Goal: Use online tool/utility: Use online tool/utility

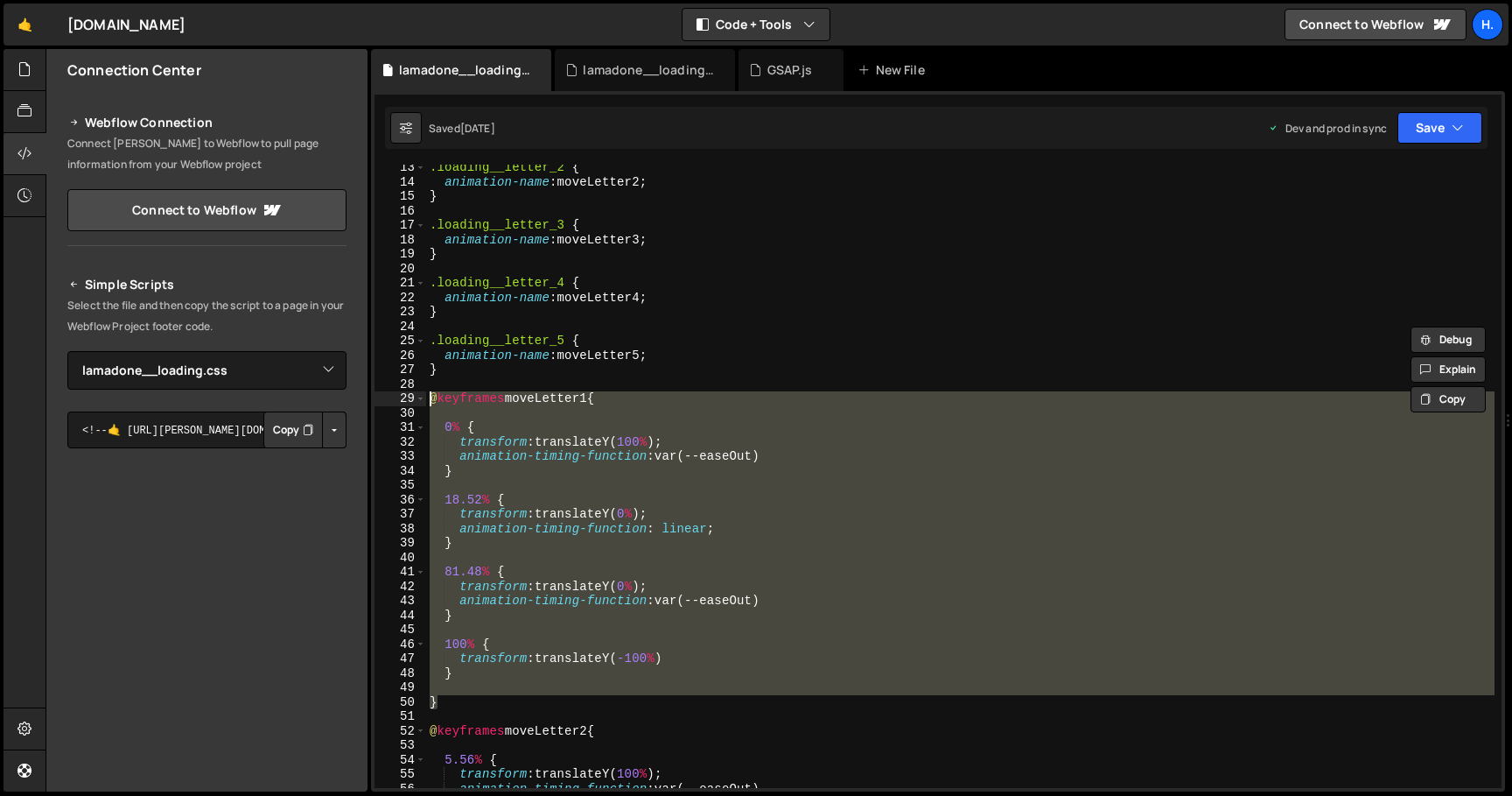
select select "44783"
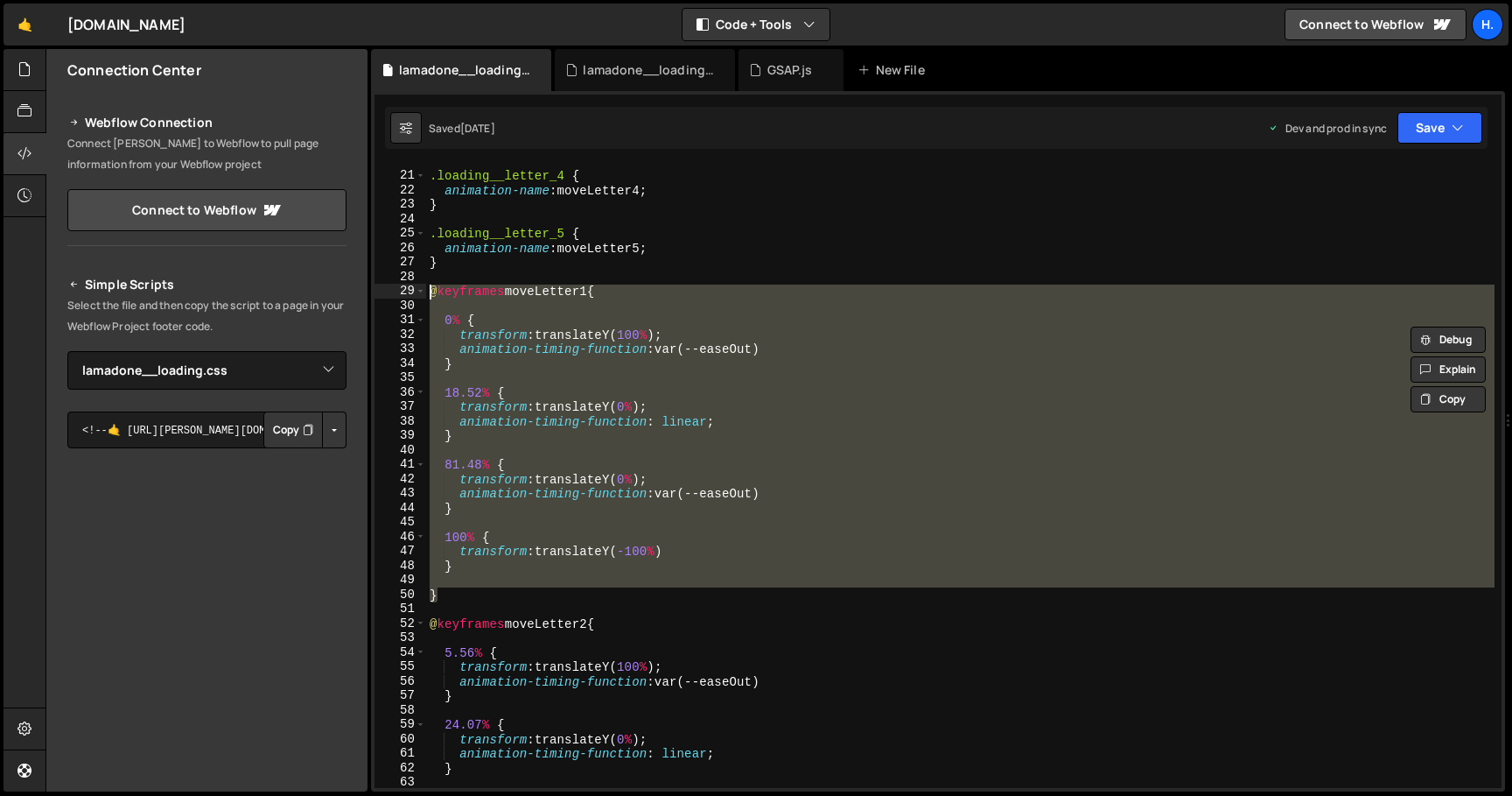
scroll to position [287, 0]
click at [737, 418] on div ".loading__letter_4 { animation-name : moveLetter4 ; } .loading__letter_5 { anim…" at bounding box center [960, 476] width 1068 height 624
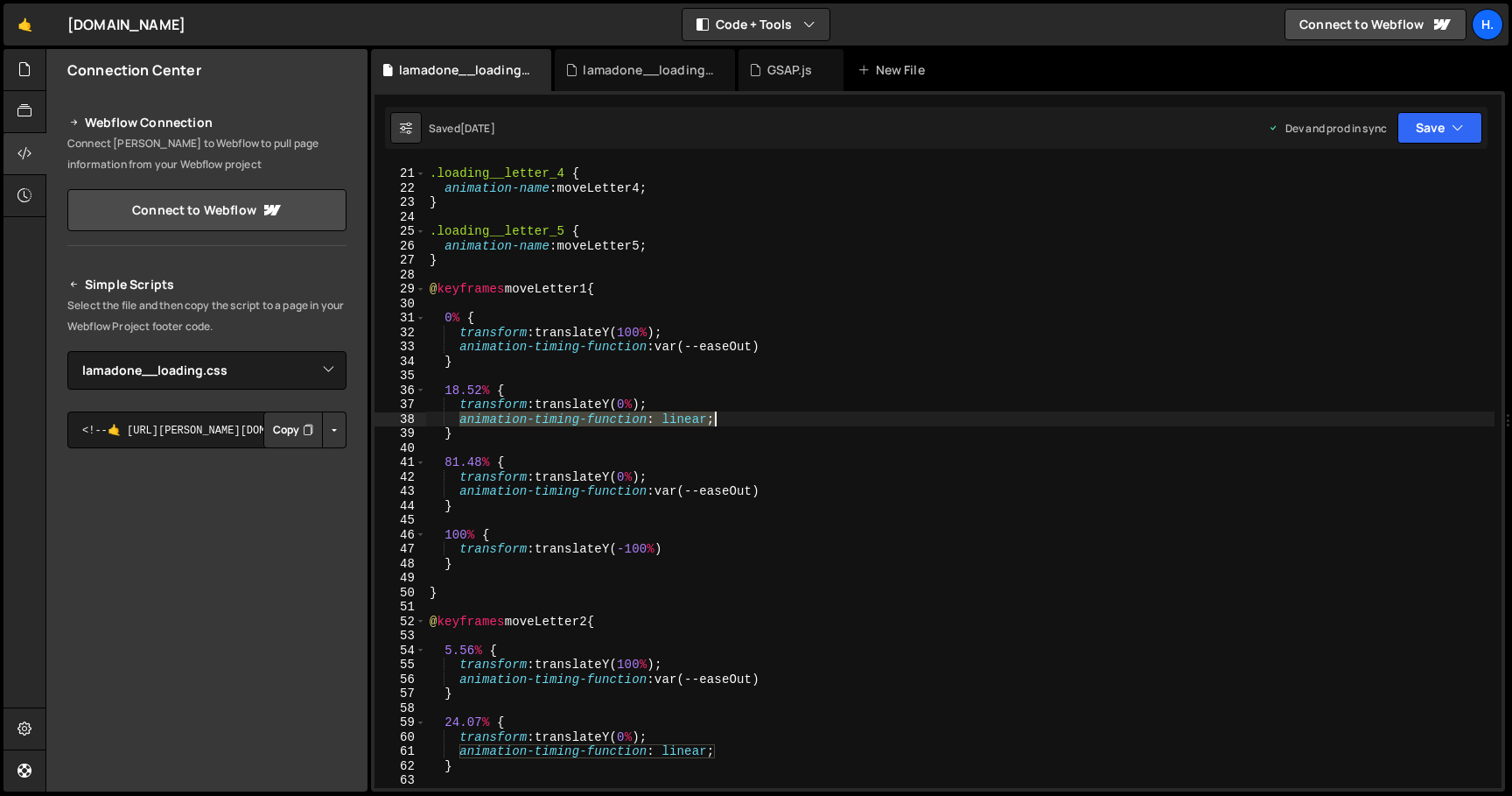
drag, startPoint x: 460, startPoint y: 419, endPoint x: 731, endPoint y: 418, distance: 271.0
click at [731, 418] on div ".loading__letter_4 { animation-name : moveLetter4 ; } .loading__letter_5 { anim…" at bounding box center [960, 477] width 1068 height 652
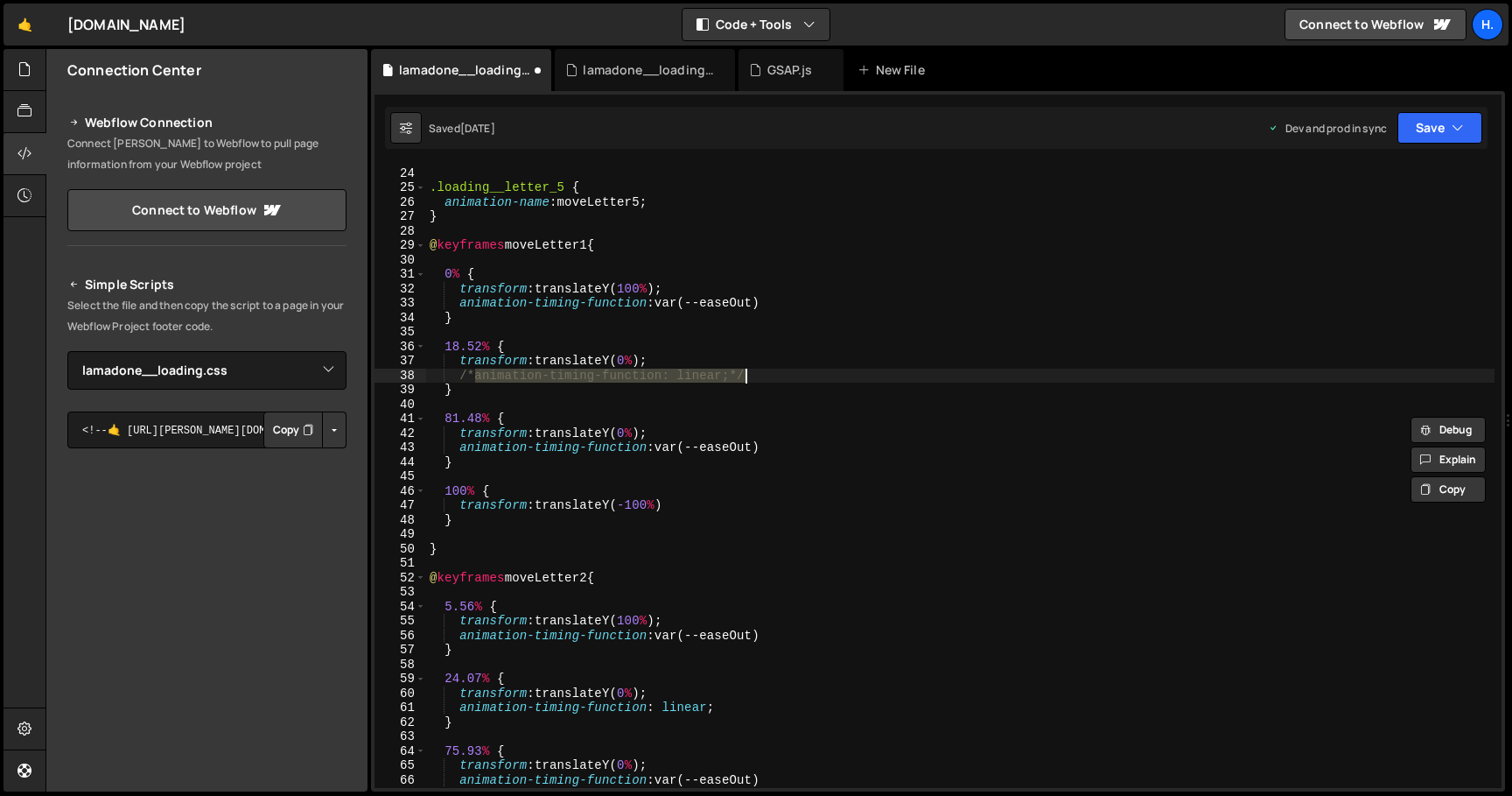
scroll to position [356, 0]
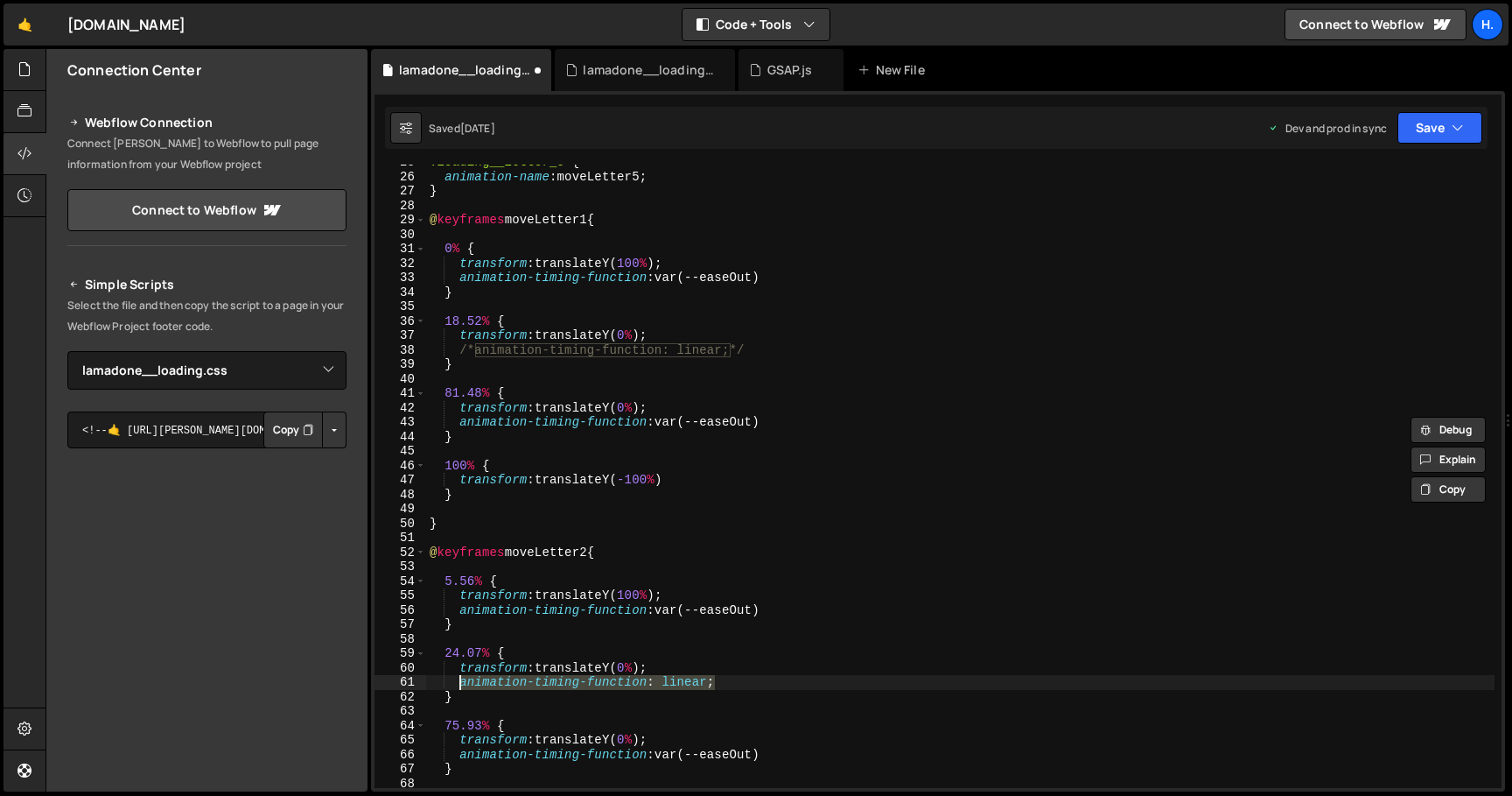
drag, startPoint x: 740, startPoint y: 684, endPoint x: 459, endPoint y: 681, distance: 281.0
click at [459, 681] on div ".loading__letter_5 { animation-name : moveLetter5 ; } @ keyframes moveLetter1 {…" at bounding box center [960, 481] width 1068 height 652
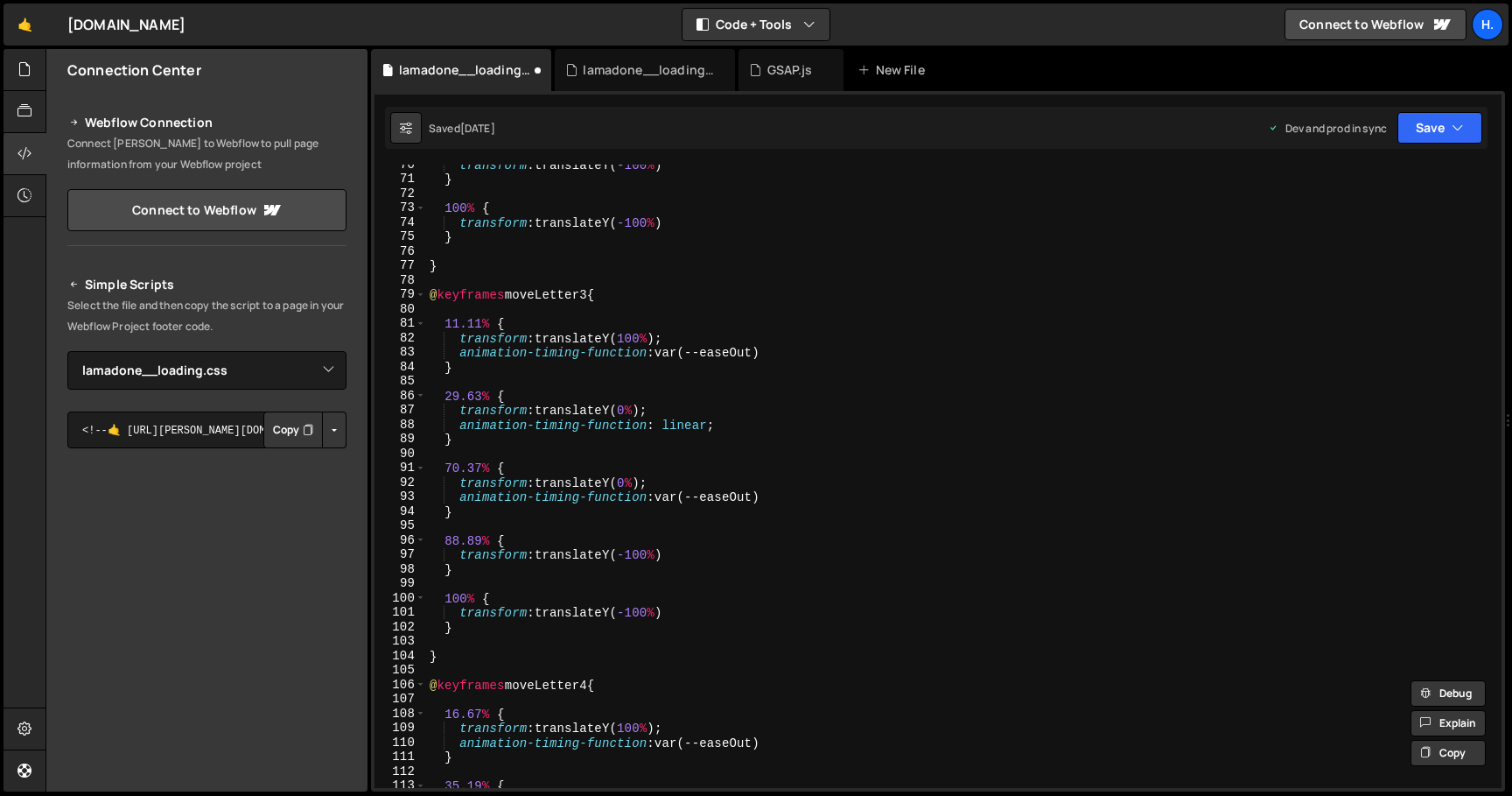
scroll to position [1003, 0]
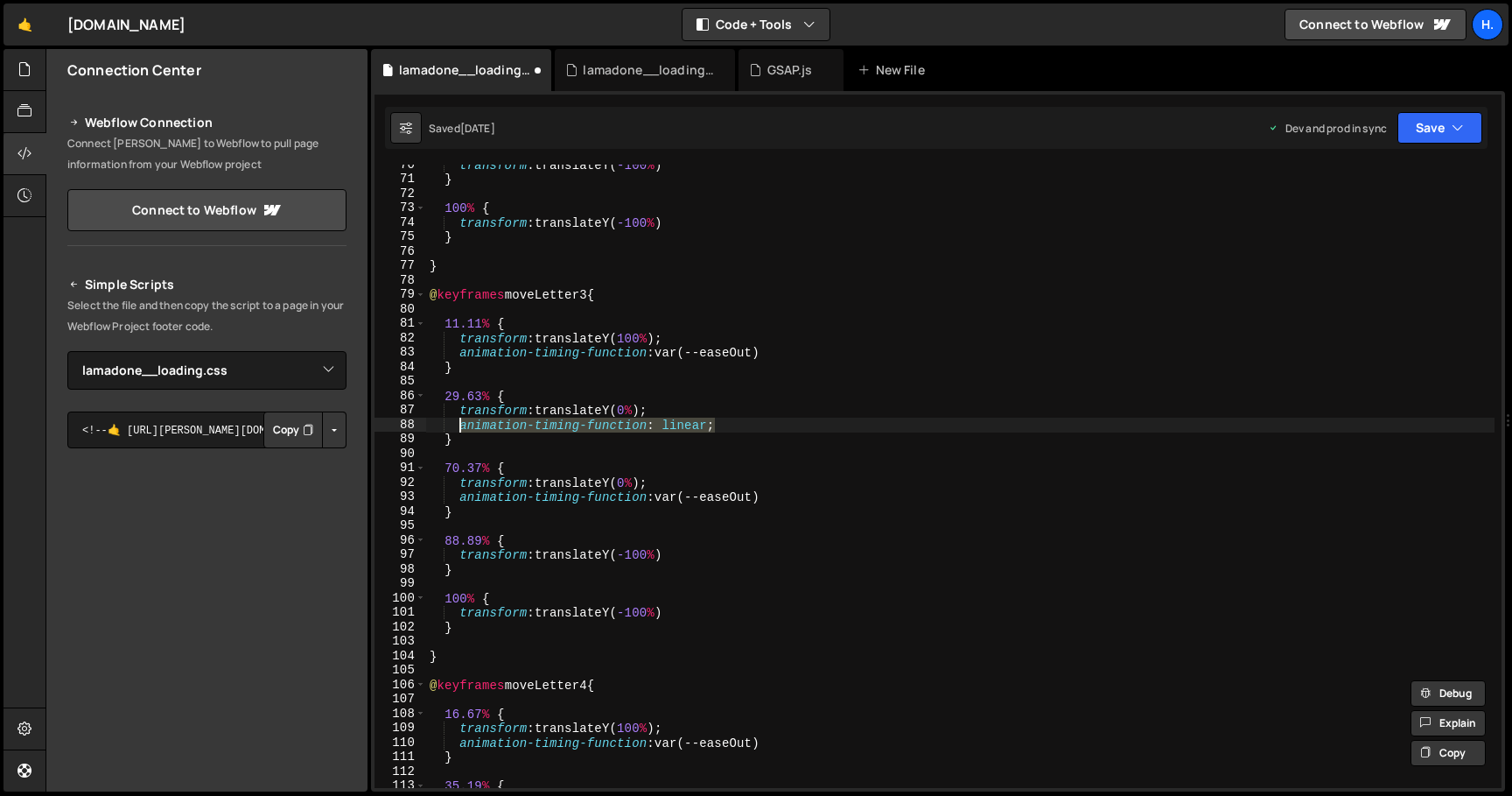
drag, startPoint x: 722, startPoint y: 420, endPoint x: 462, endPoint y: 424, distance: 260.0
click at [462, 424] on div "transform : translateY( -100 % ) } 100 % { transform : translateY( -100 % ) } }…" at bounding box center [960, 483] width 1068 height 652
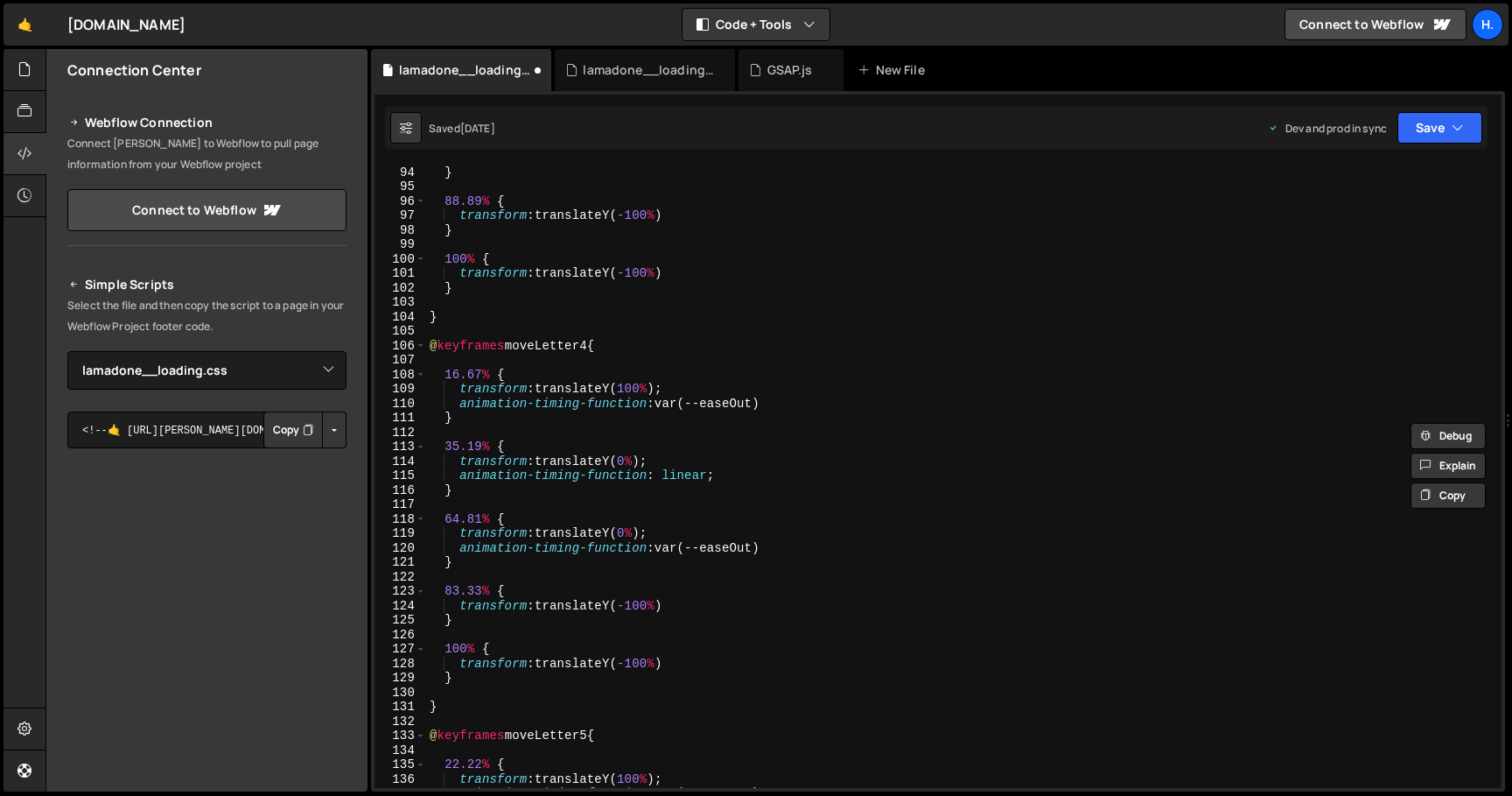
scroll to position [1345, 0]
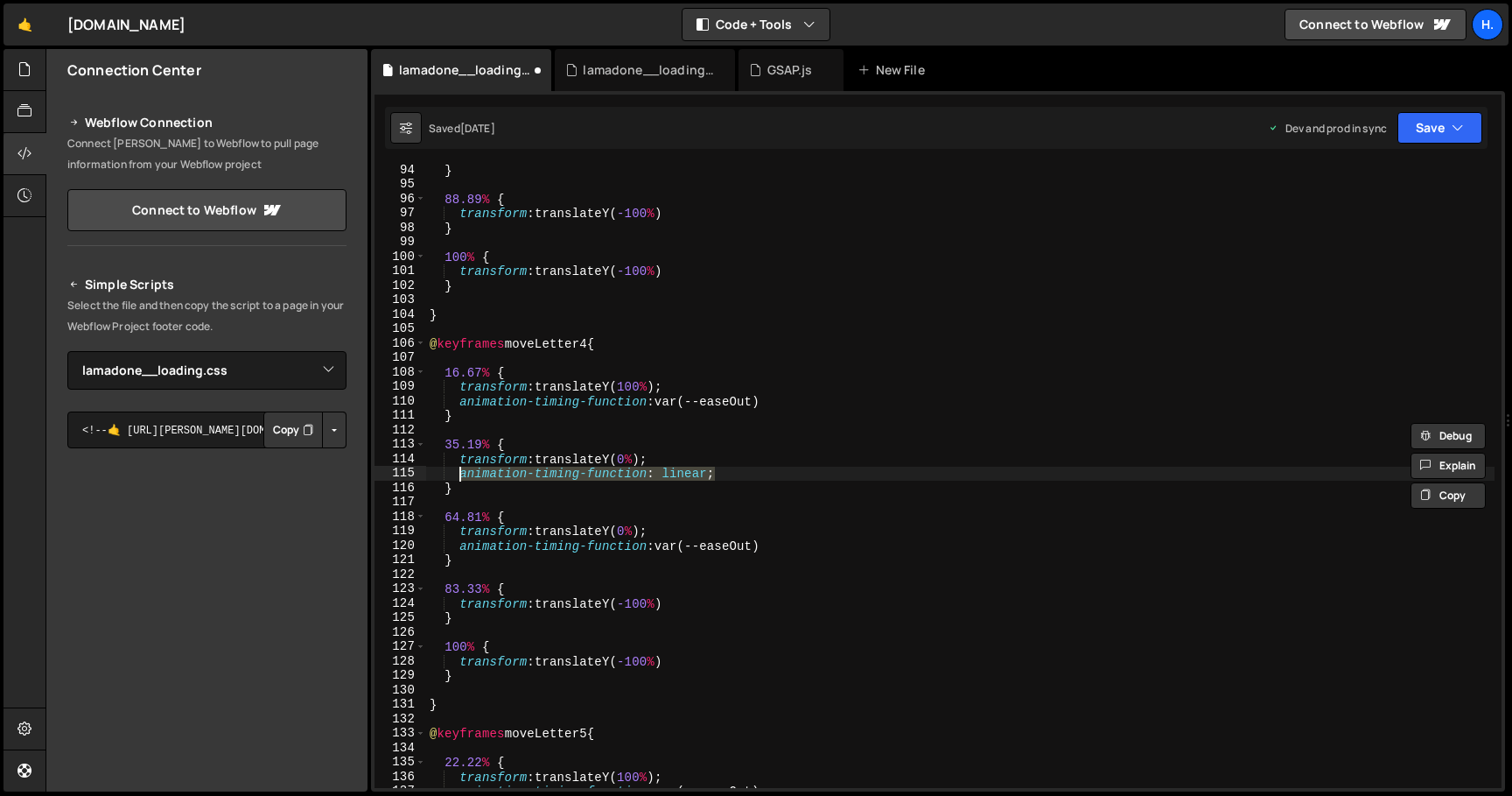
drag, startPoint x: 726, startPoint y: 478, endPoint x: 461, endPoint y: 475, distance: 265.0
click at [461, 475] on div "} 88.89 % { transform : translateY( -100 % ) } 100 % { transform : translateY( …" at bounding box center [960, 489] width 1068 height 652
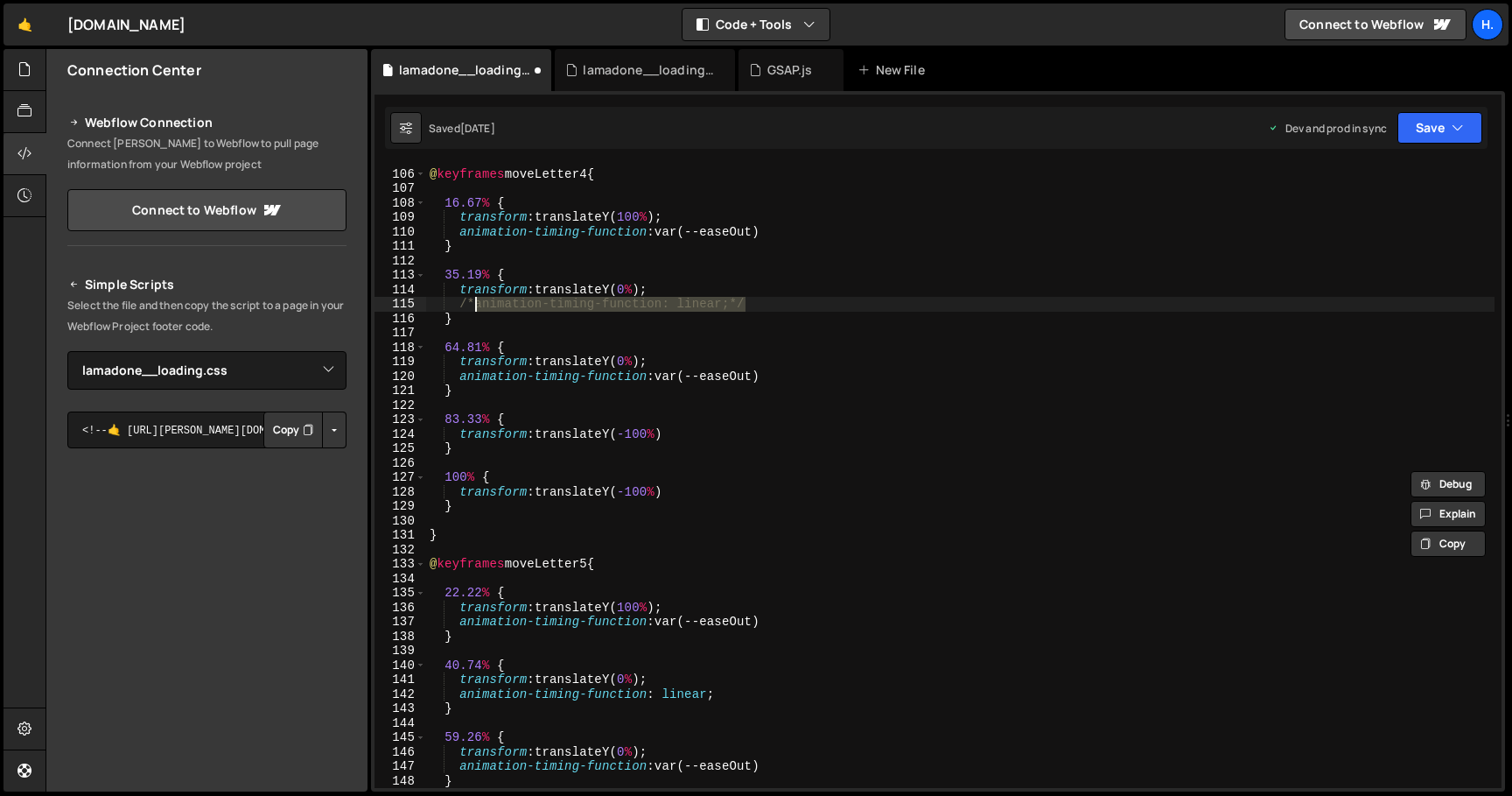
scroll to position [1676, 0]
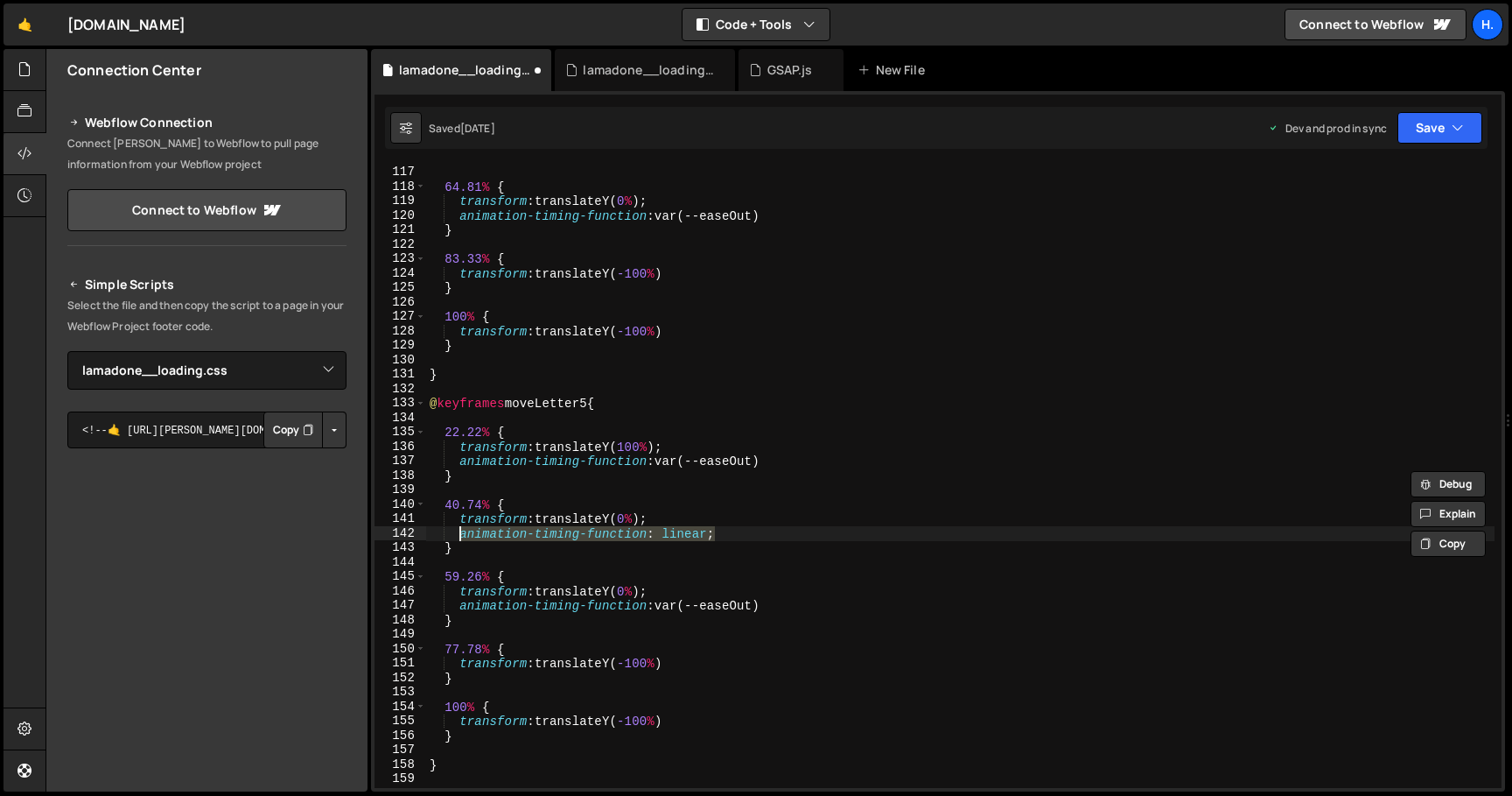
drag, startPoint x: 718, startPoint y: 535, endPoint x: 460, endPoint y: 535, distance: 258.0
click at [460, 535] on div "} 64.81 % { transform : translateY( 0 % ) ; animation-timing-function : var(--e…" at bounding box center [960, 476] width 1068 height 652
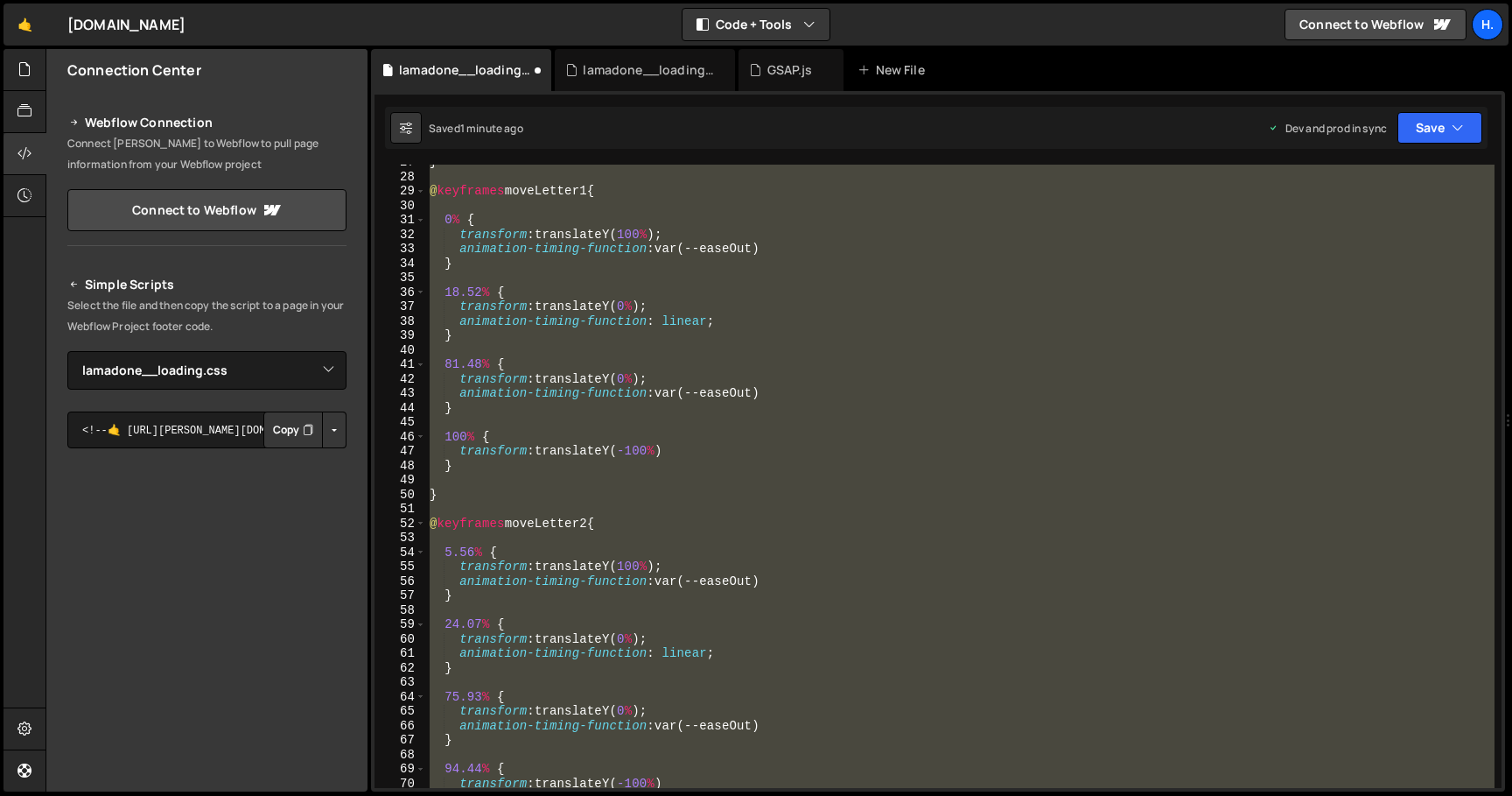
scroll to position [353, 0]
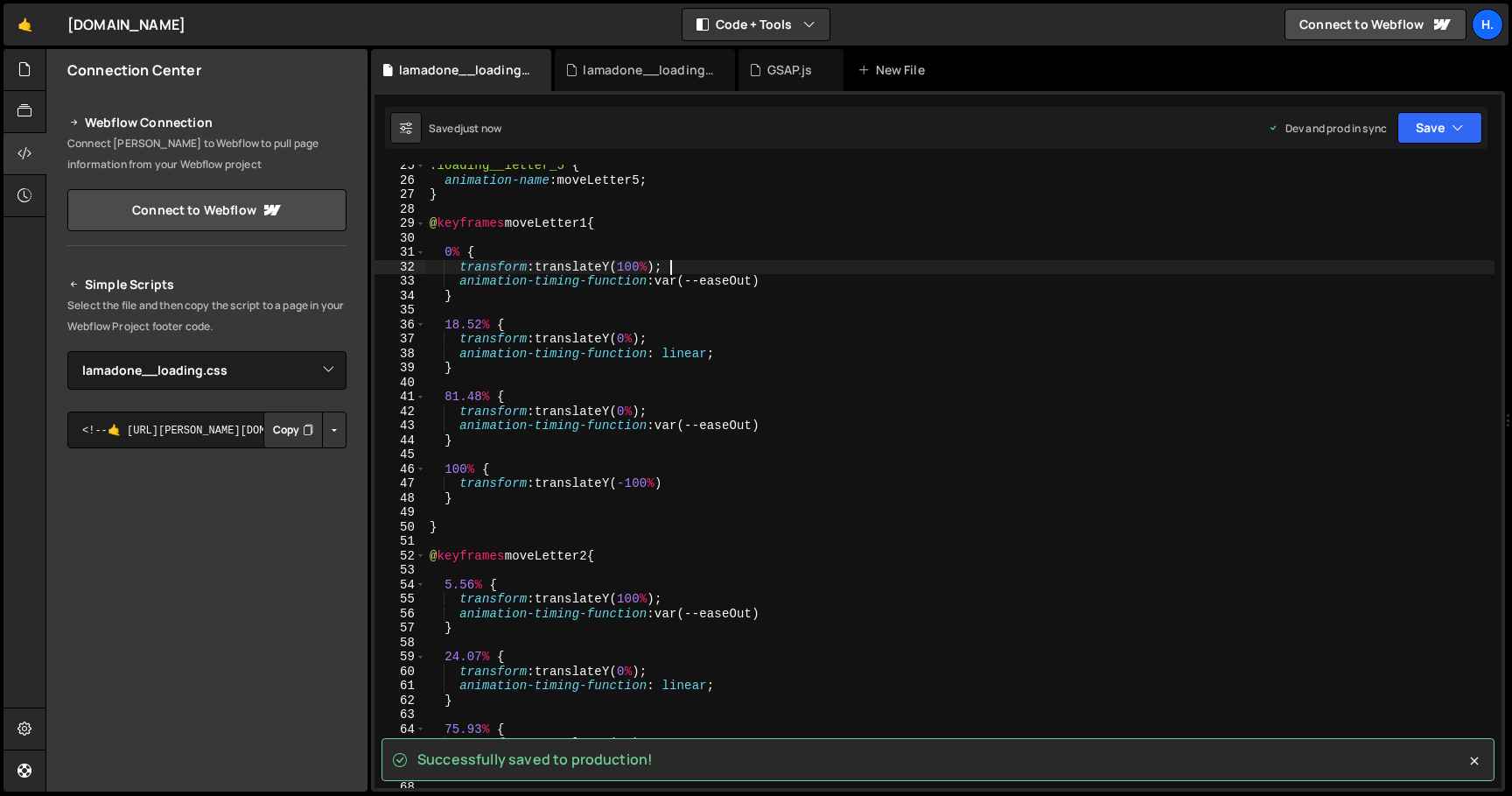
click at [848, 260] on div ".loading__letter_5 { animation-name : moveLetter5 ; } @ keyframes moveLetter1 {…" at bounding box center [960, 484] width 1068 height 652
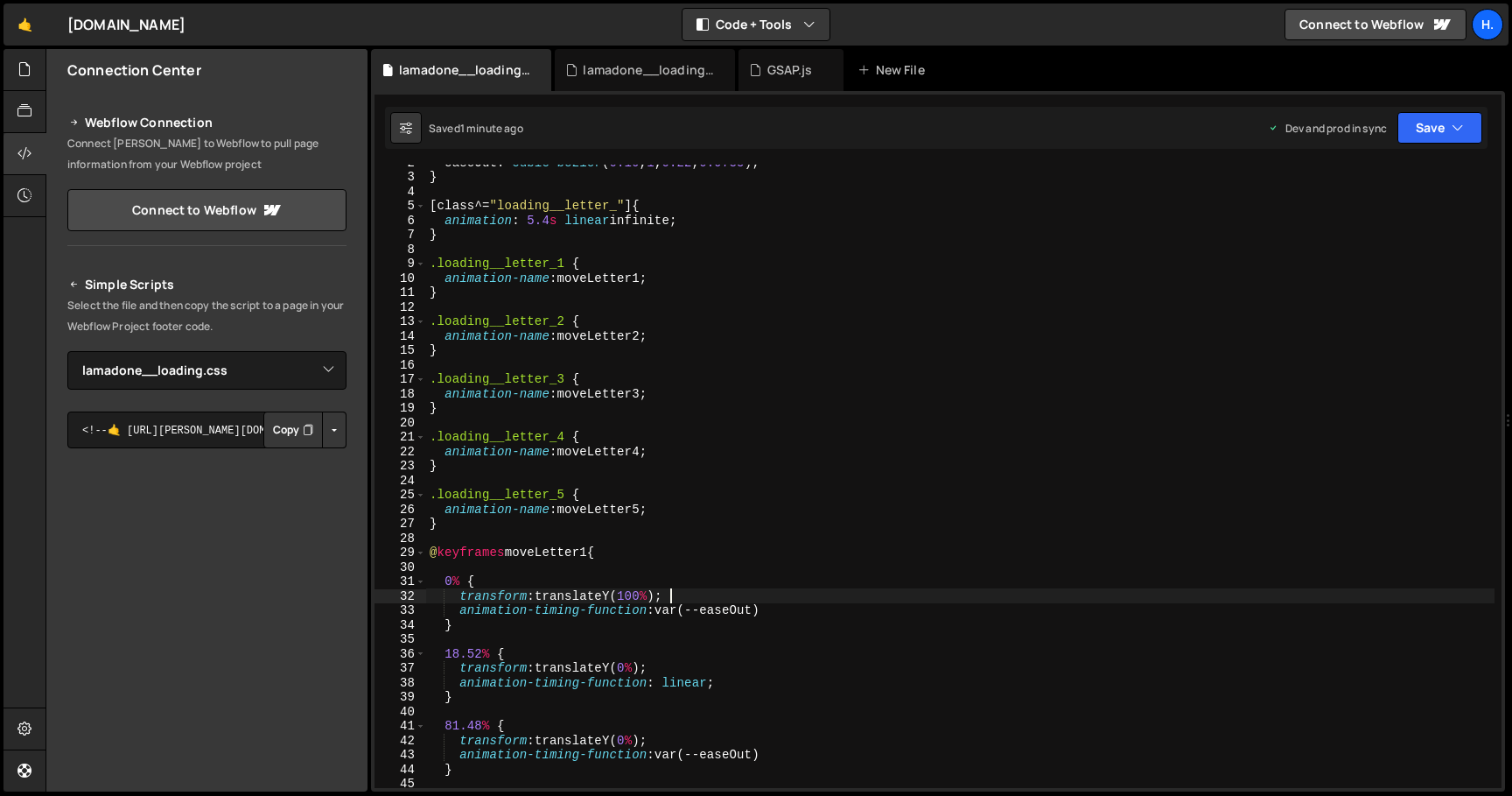
scroll to position [0, 0]
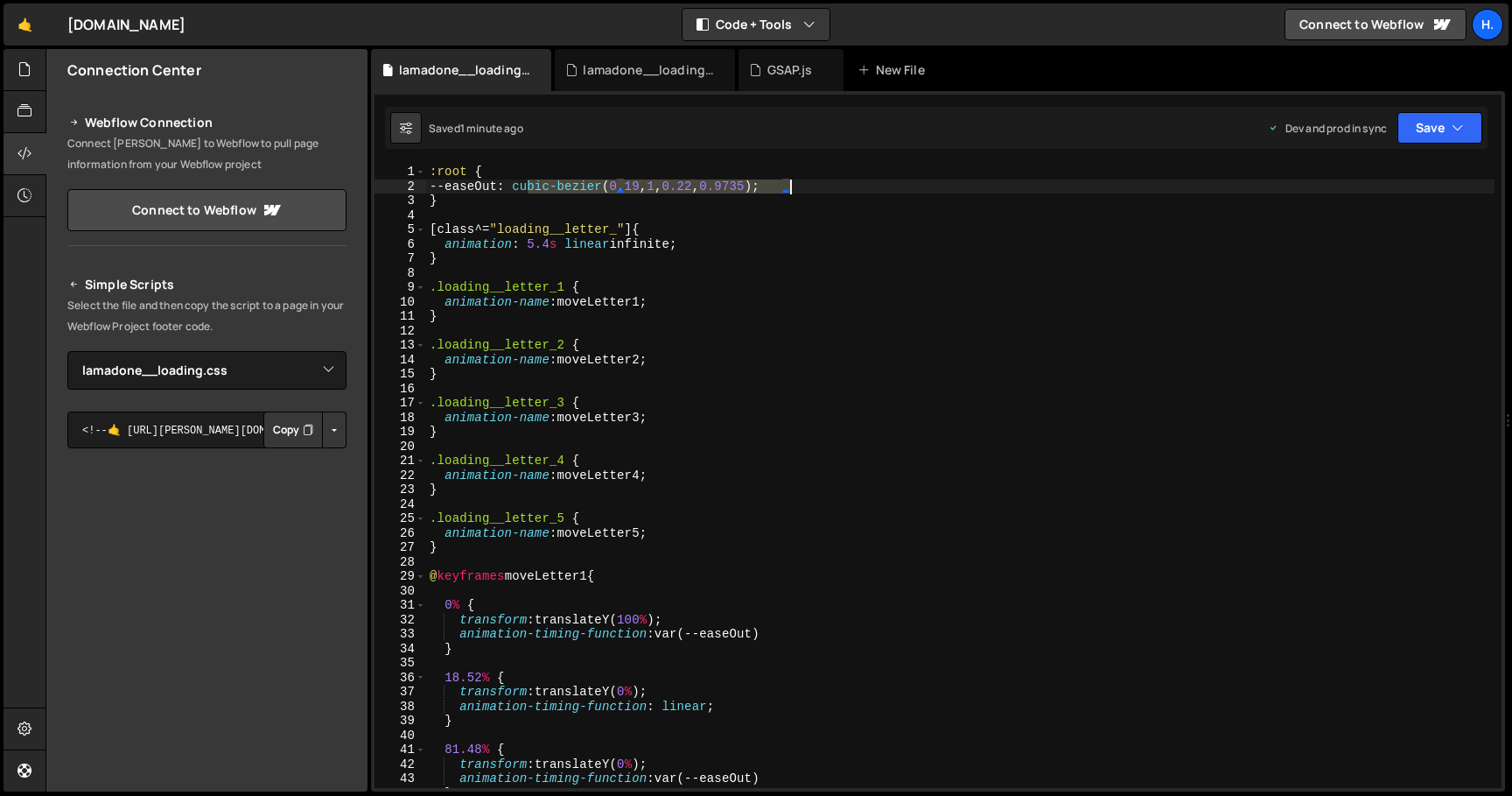
drag, startPoint x: 527, startPoint y: 186, endPoint x: 789, endPoint y: 184, distance: 262.0
click at [789, 184] on div ":root { --easeOut : cubic-bezier ( 0.19 , 1 , 0.22 , 0.9735 ) ; } [ class ^= " …" at bounding box center [960, 490] width 1068 height 652
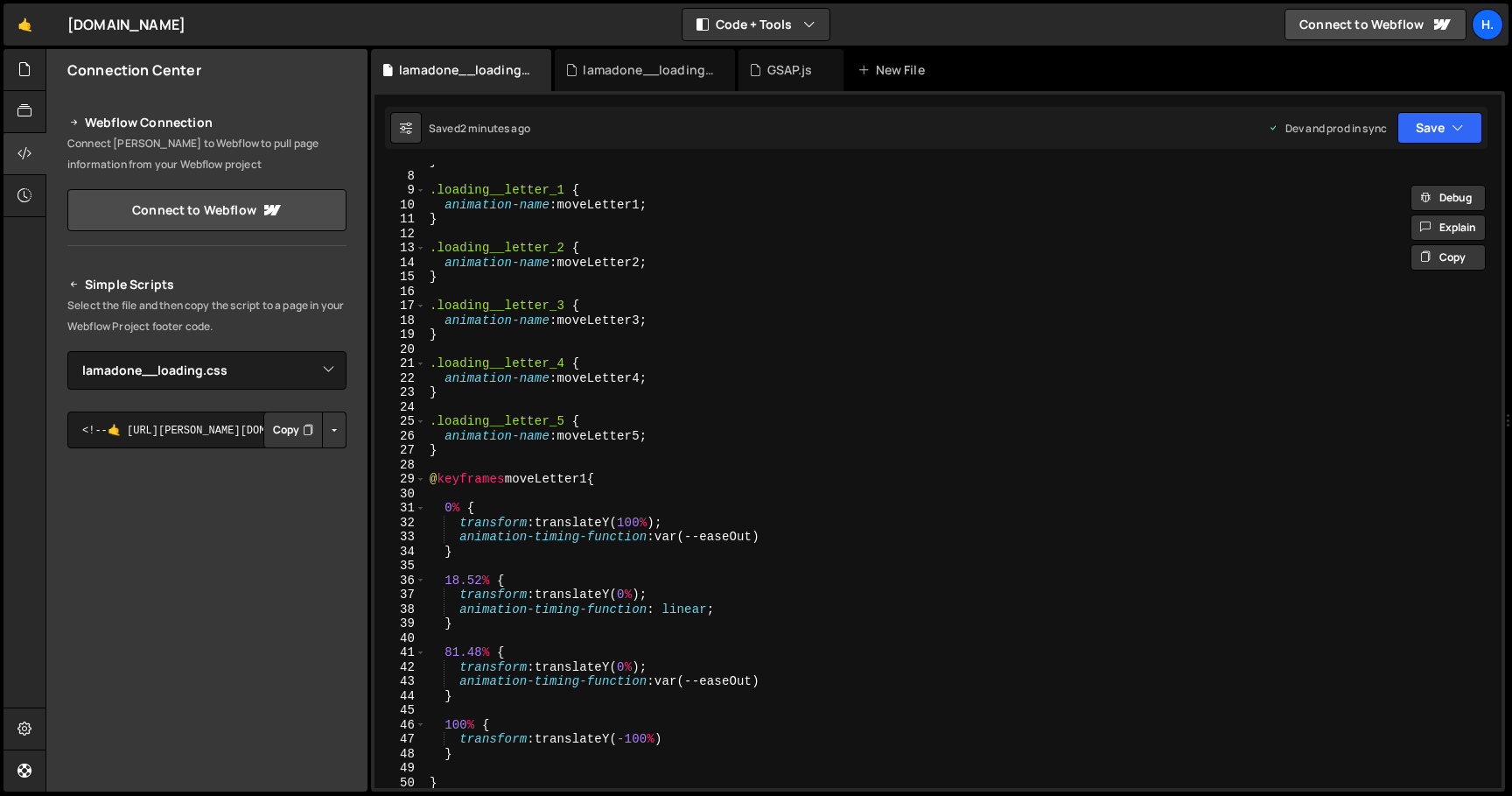
scroll to position [99, 0]
drag, startPoint x: 664, startPoint y: 539, endPoint x: 769, endPoint y: 536, distance: 105.0
click at [769, 536] on div "} .loading__letter_1 { animation-name : moveLetter1 ; } .loading__letter_2 { an…" at bounding box center [960, 478] width 1068 height 652
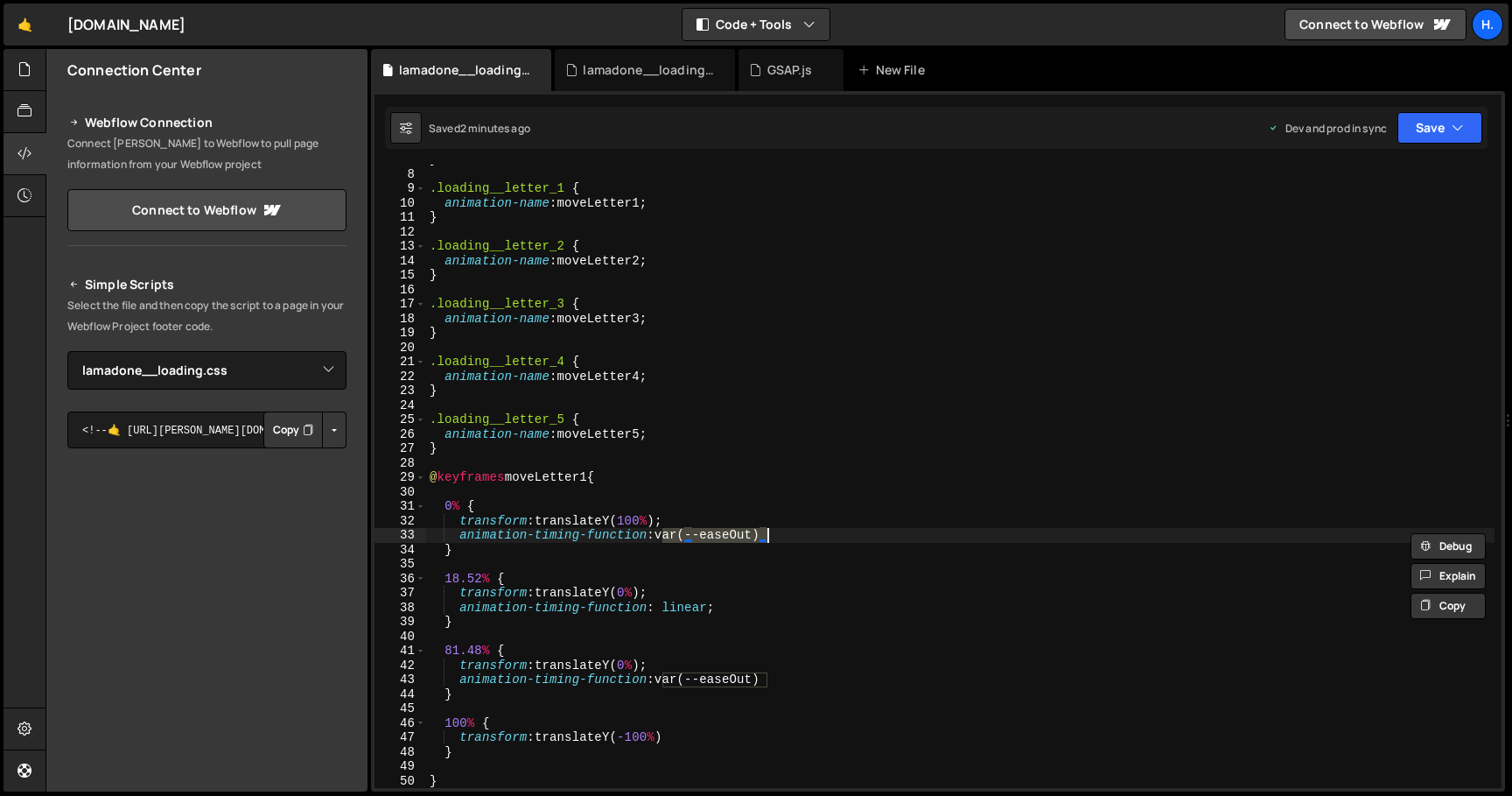
paste textarea "cubic-bezier(0.19, 1, 0.22, 0.9735"
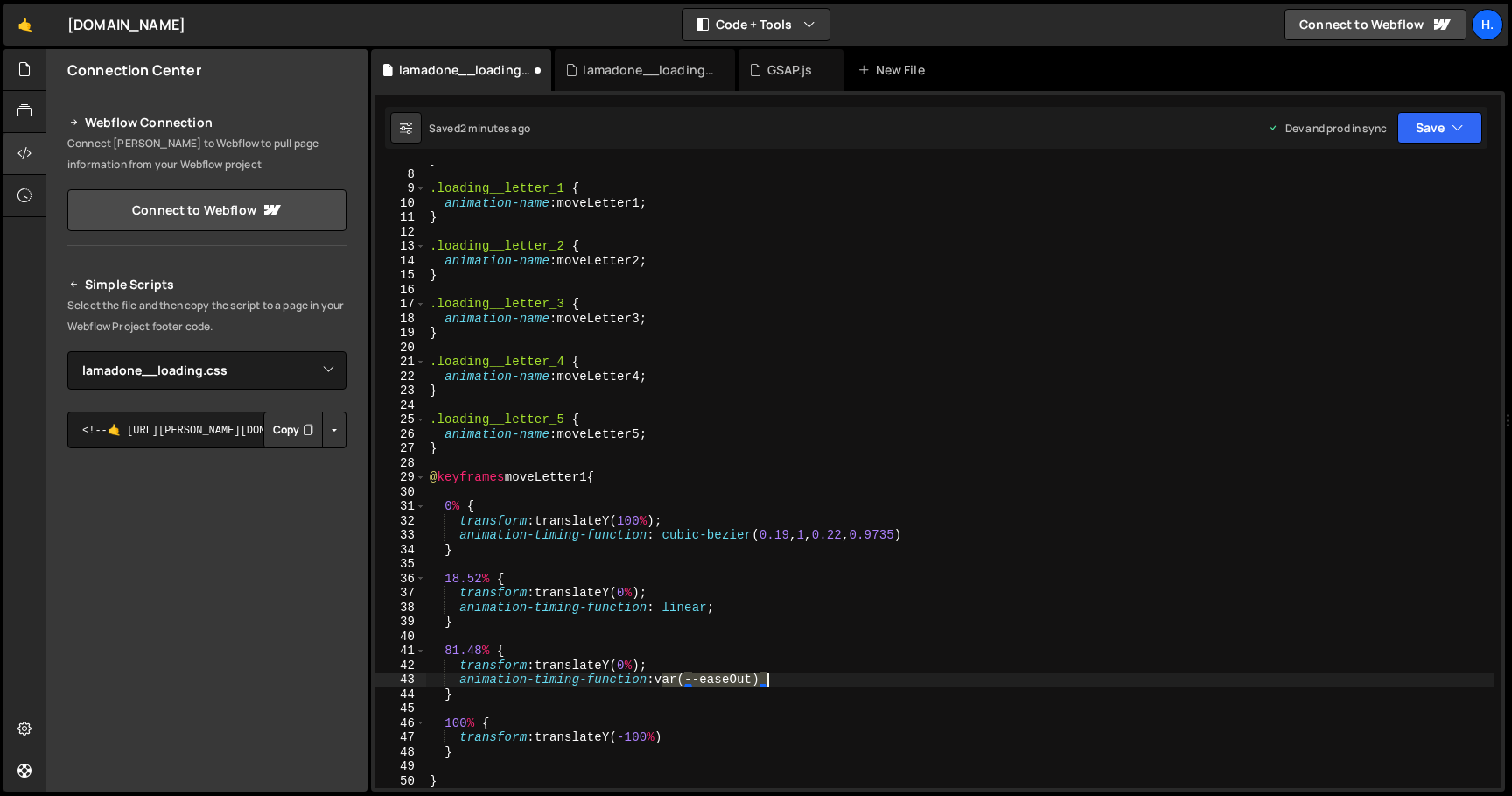
drag, startPoint x: 660, startPoint y: 679, endPoint x: 767, endPoint y: 675, distance: 107.1
click at [767, 675] on div "} .loading__letter_1 { animation-name : moveLetter1 ; } .loading__letter_2 { an…" at bounding box center [960, 478] width 1068 height 652
paste textarea "cubic-bezier(0.19, 1, 0.22, 0.9735"
type textarea "animation-timing-function: cubic-bezier(0.19, 1, 0.22, 0.9735)"
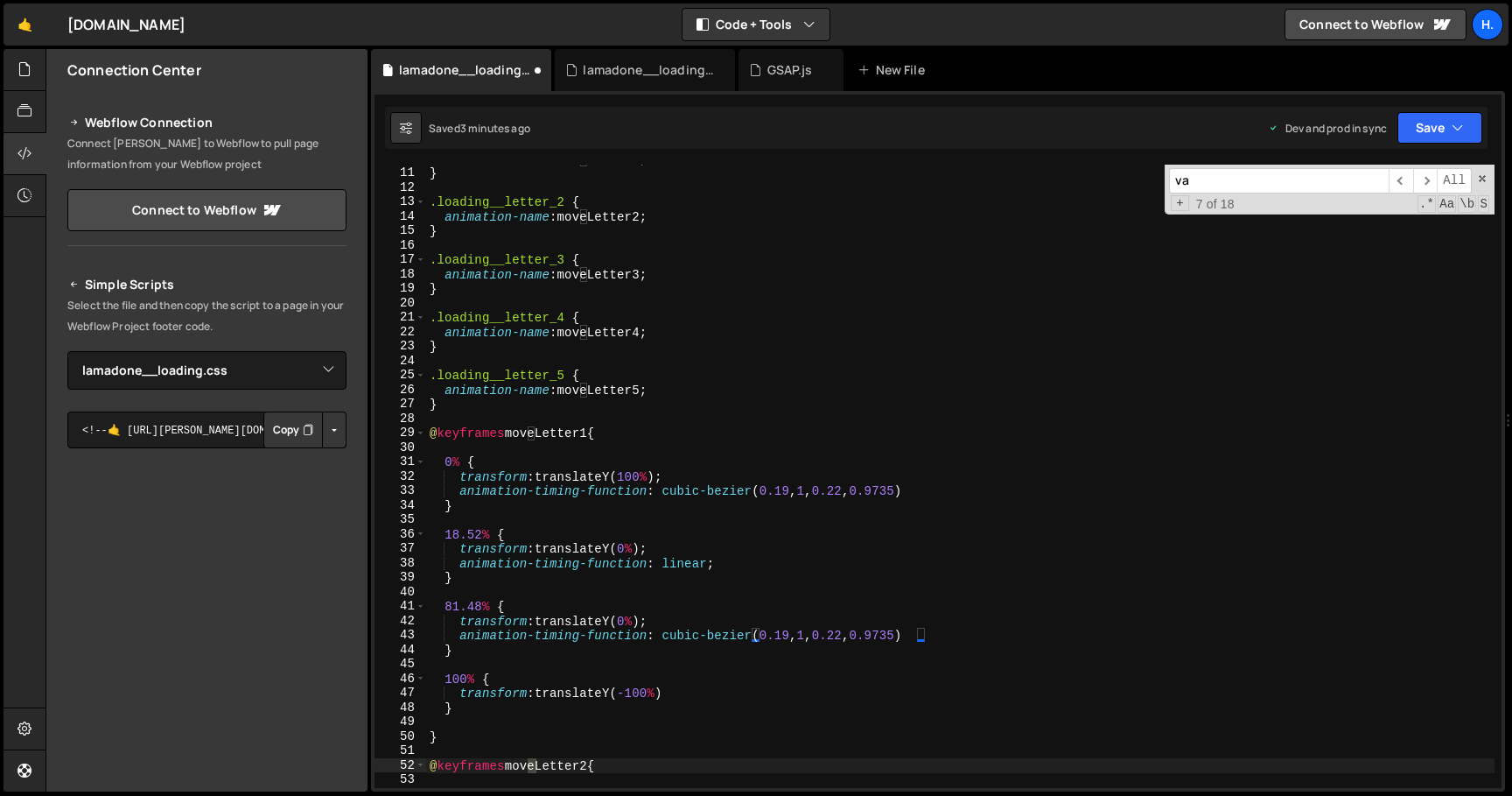
scroll to position [498, 0]
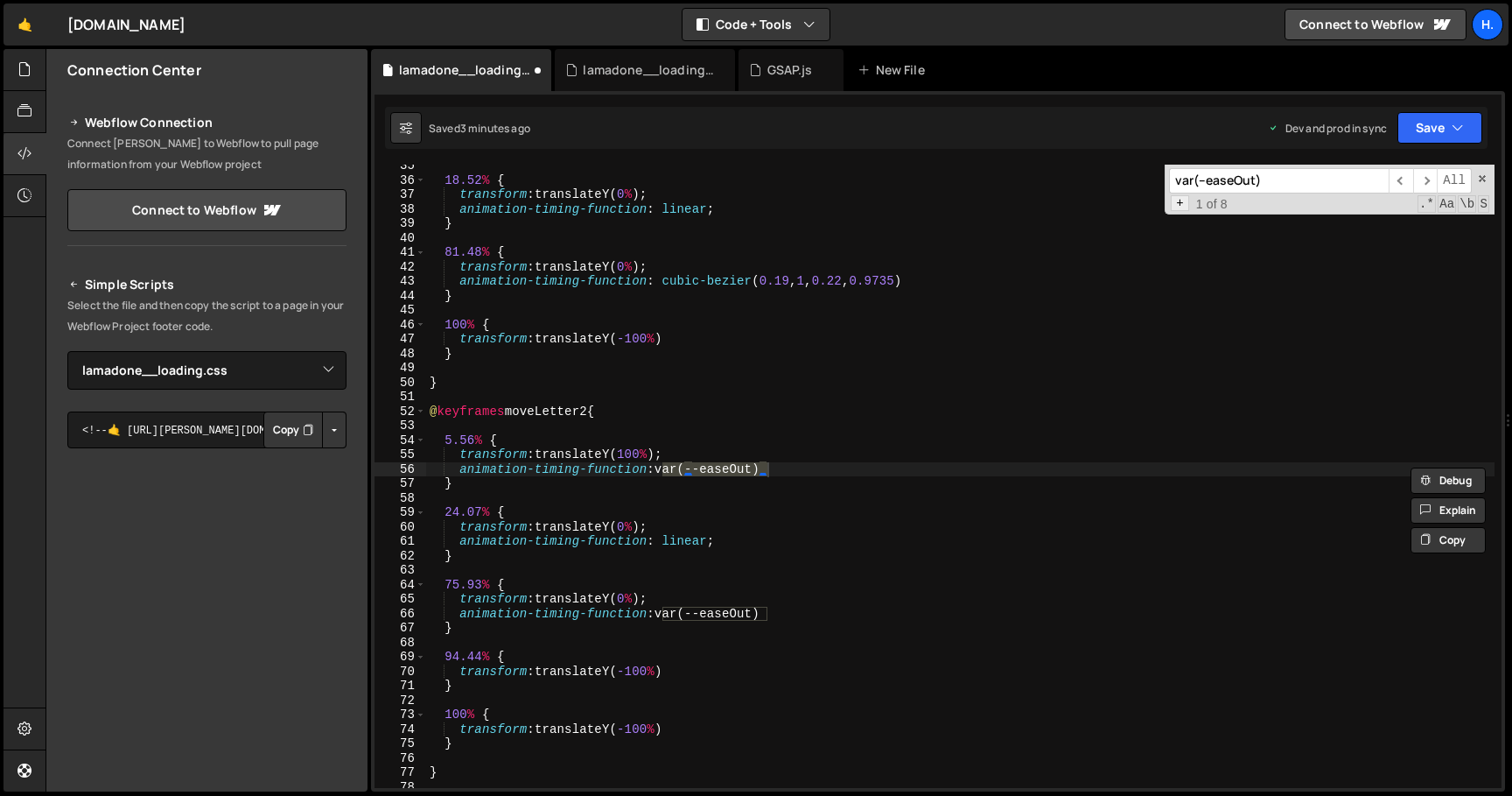
type input "var(--easeOut)"
click at [1185, 208] on span "+" at bounding box center [1179, 203] width 19 height 17
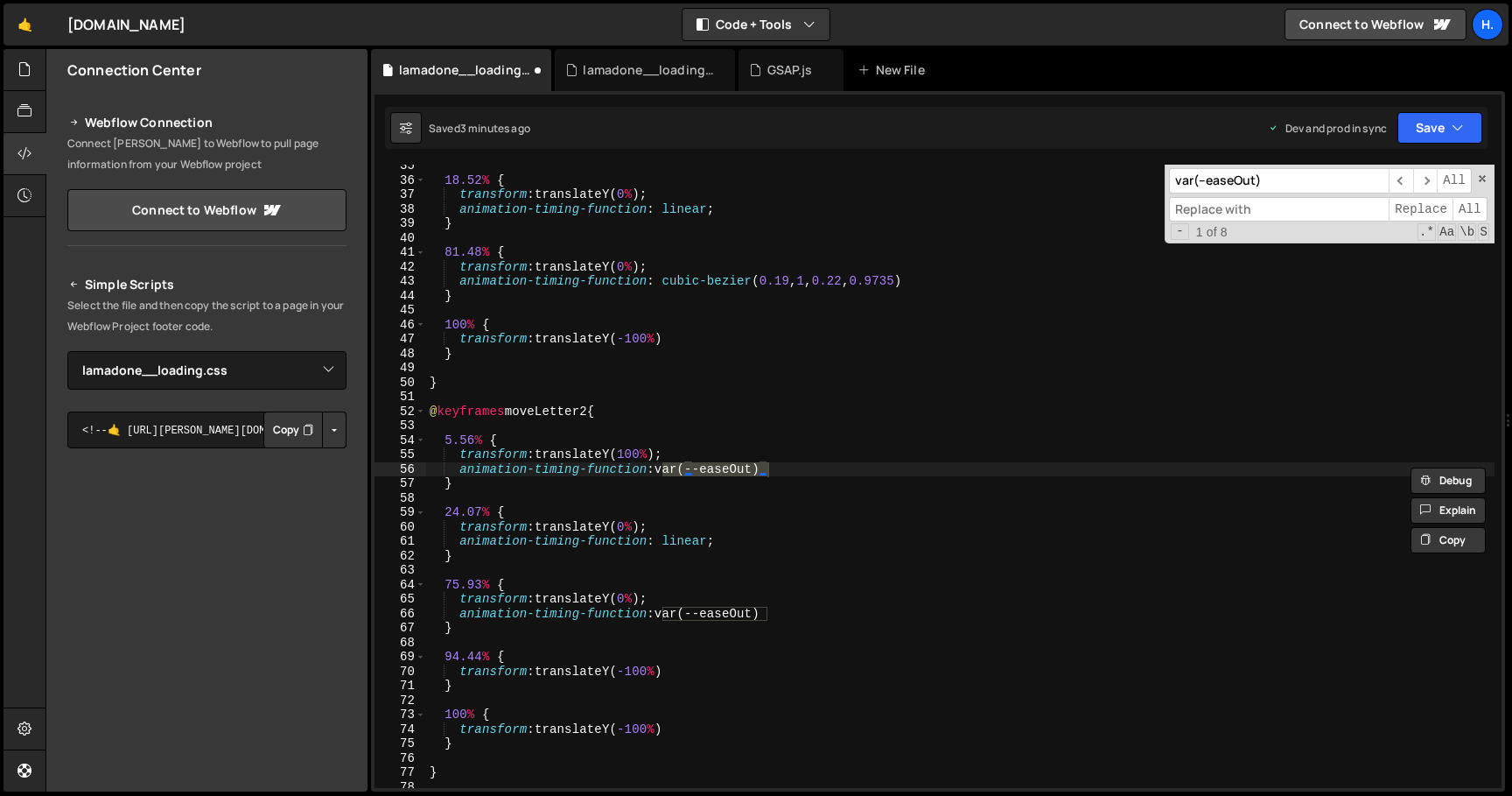
click at [1223, 210] on input at bounding box center [1278, 210] width 219 height 26
paste input "cubic-bezier(0.19, 1, 0.22, 0.9735)"
type input "cubic-bezier(0.19, 1, 0.22, 0.9735)"
click at [1440, 206] on span "Replace" at bounding box center [1421, 210] width 64 height 26
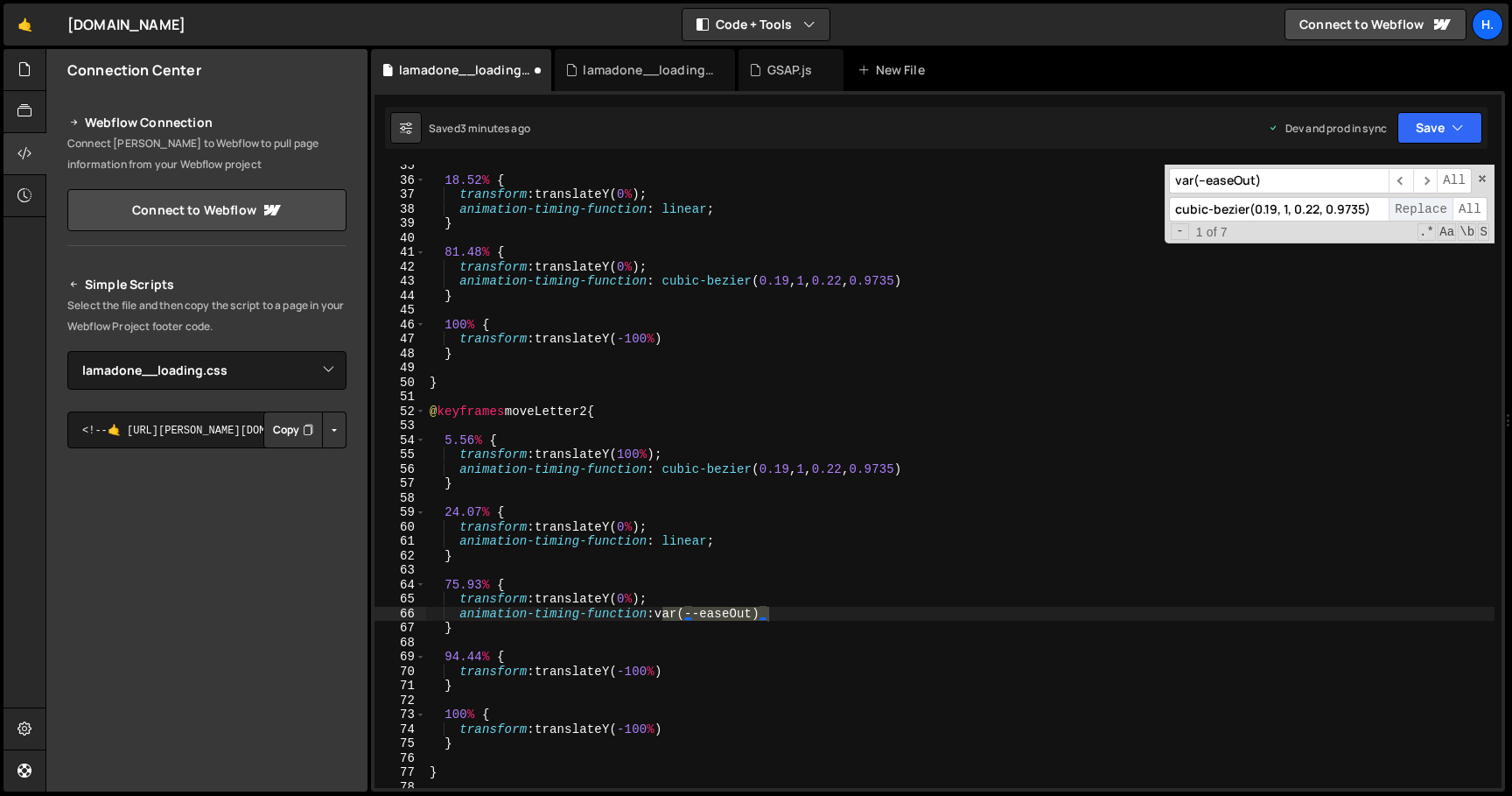
click at [1440, 206] on span "Replace" at bounding box center [1421, 210] width 64 height 26
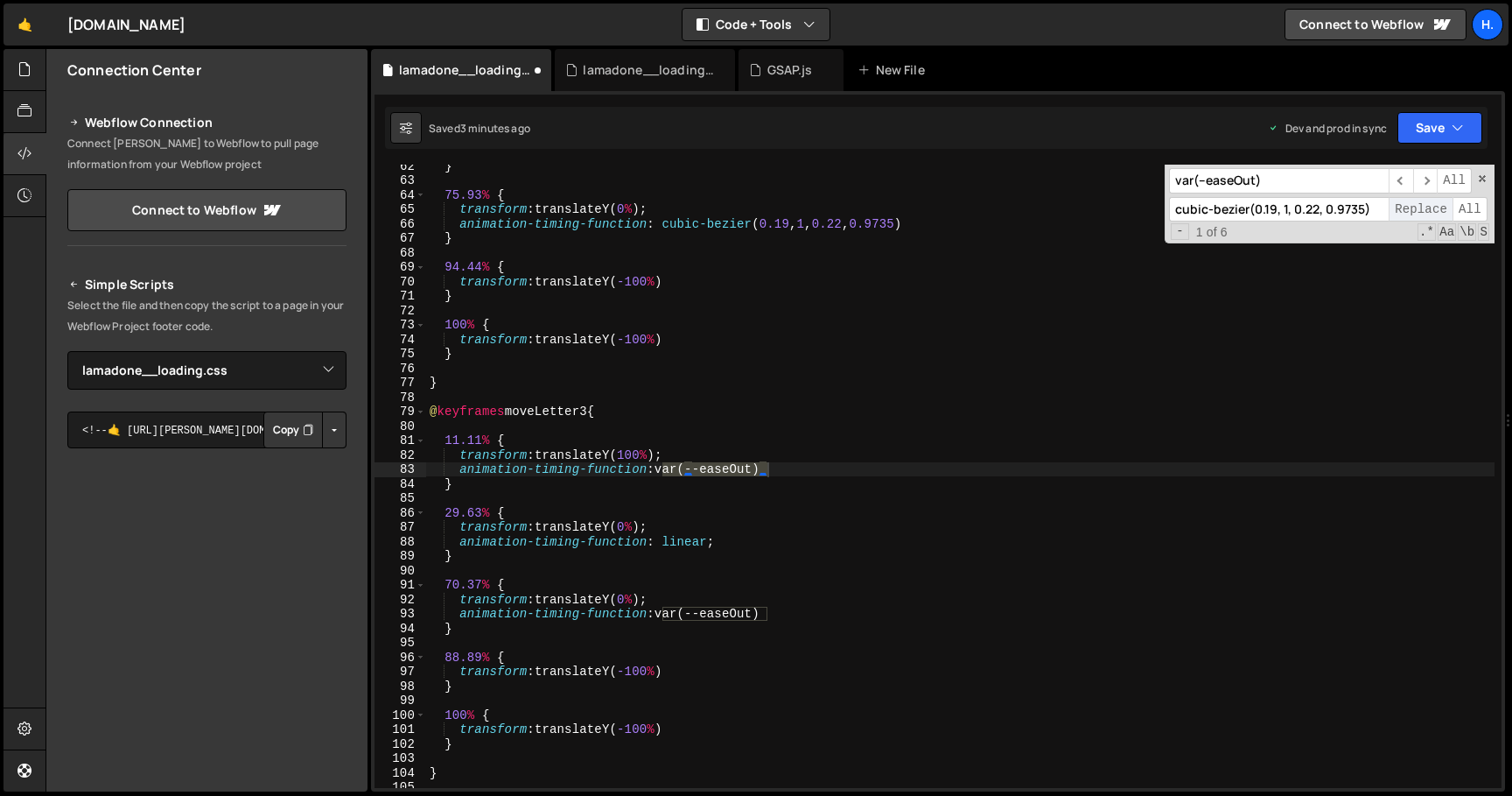
click at [1440, 206] on span "Replace" at bounding box center [1421, 210] width 64 height 26
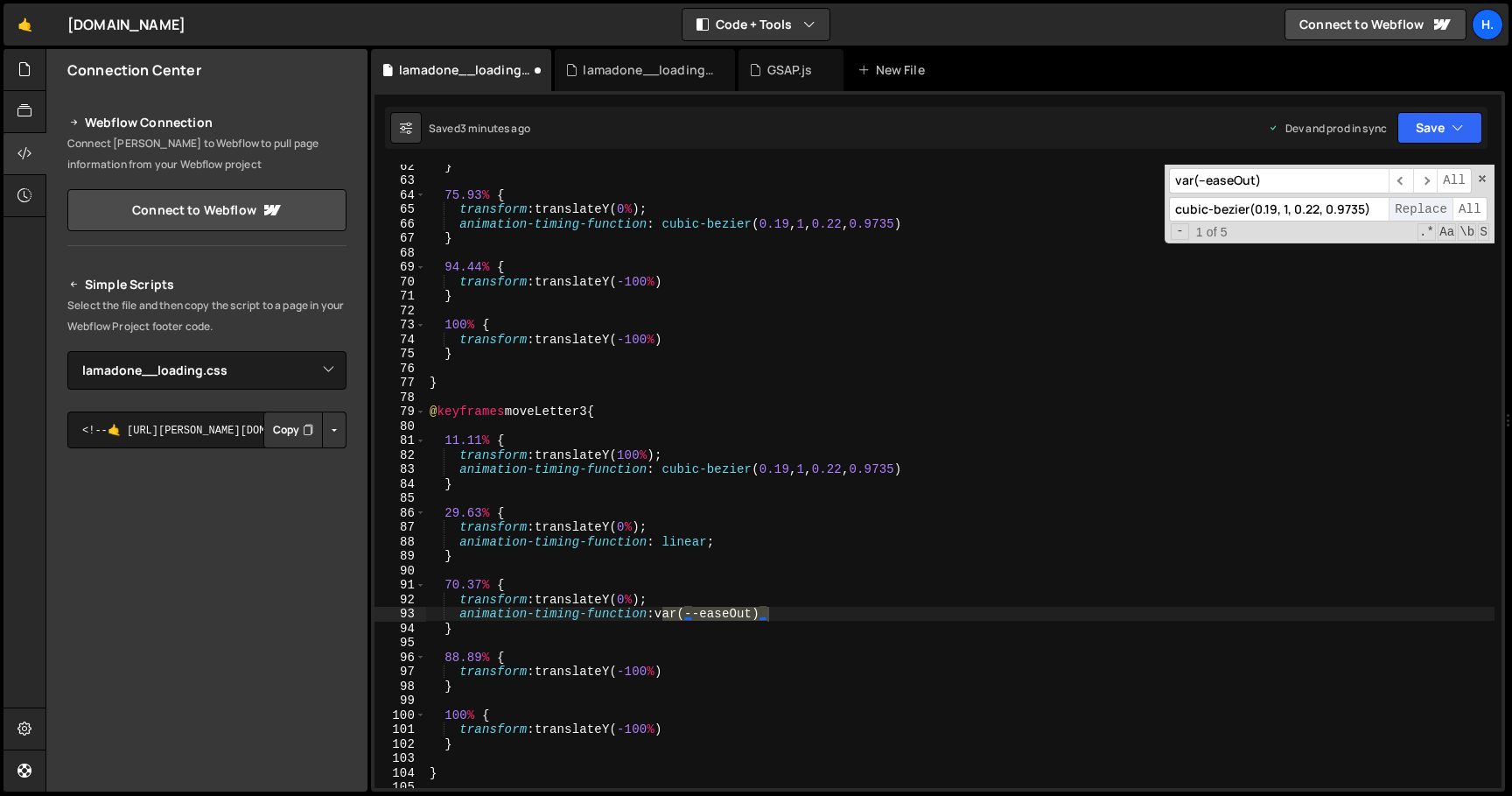
click at [1440, 206] on span "Replace" at bounding box center [1421, 210] width 64 height 26
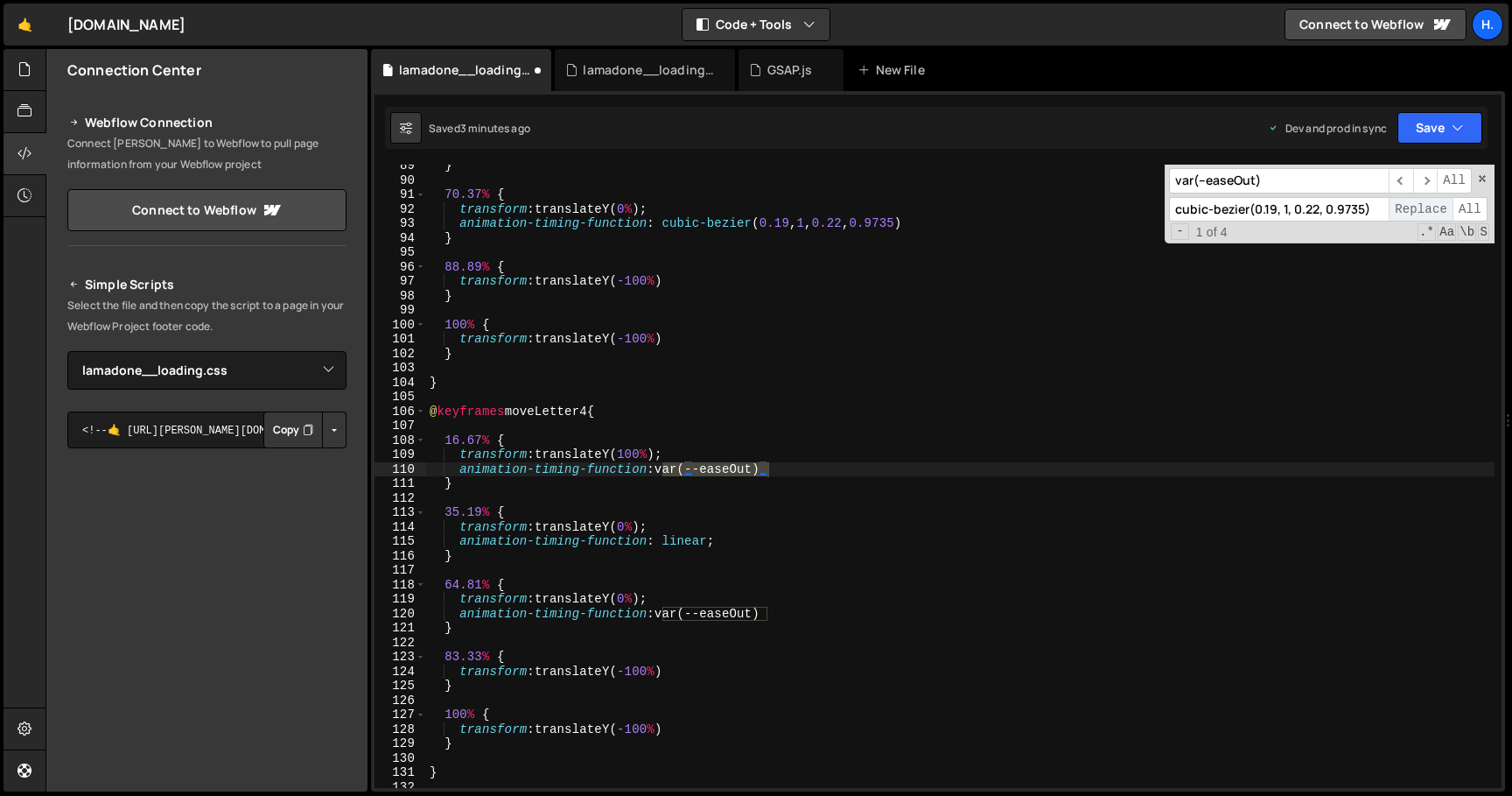
click at [1440, 206] on span "Replace" at bounding box center [1421, 210] width 64 height 26
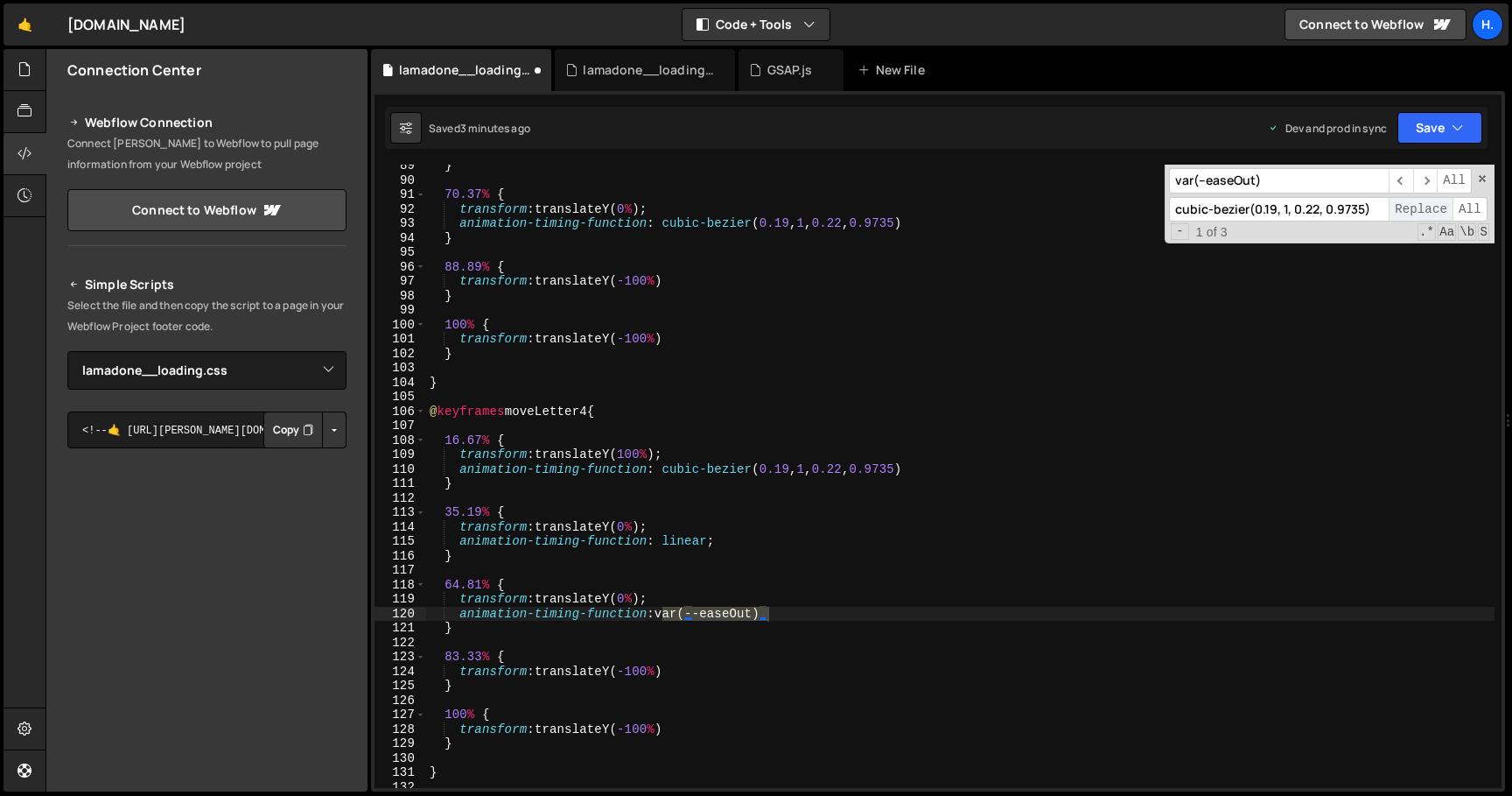
click at [1440, 206] on span "Replace" at bounding box center [1421, 210] width 64 height 26
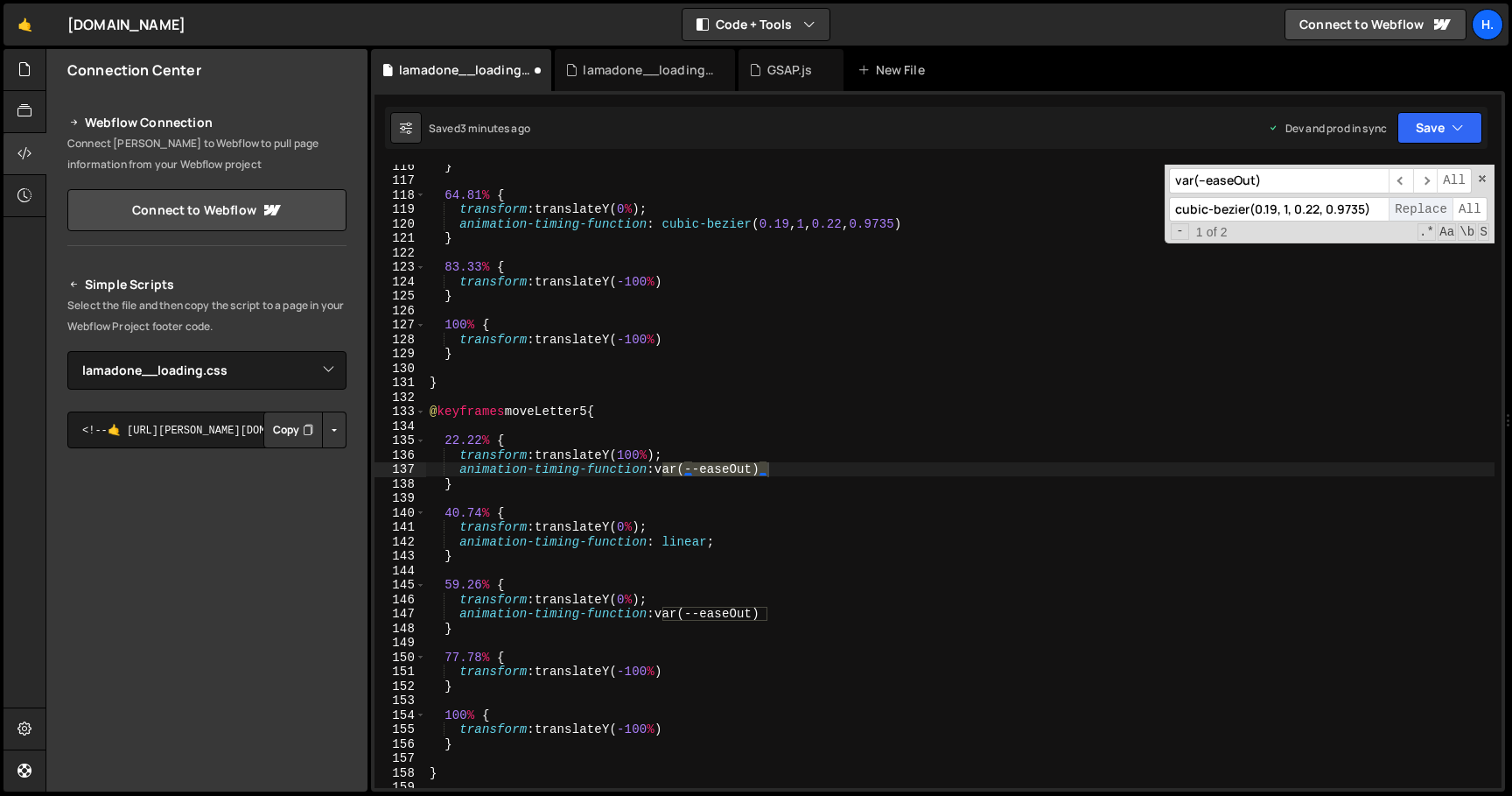
click at [1440, 206] on span "Replace" at bounding box center [1421, 210] width 64 height 26
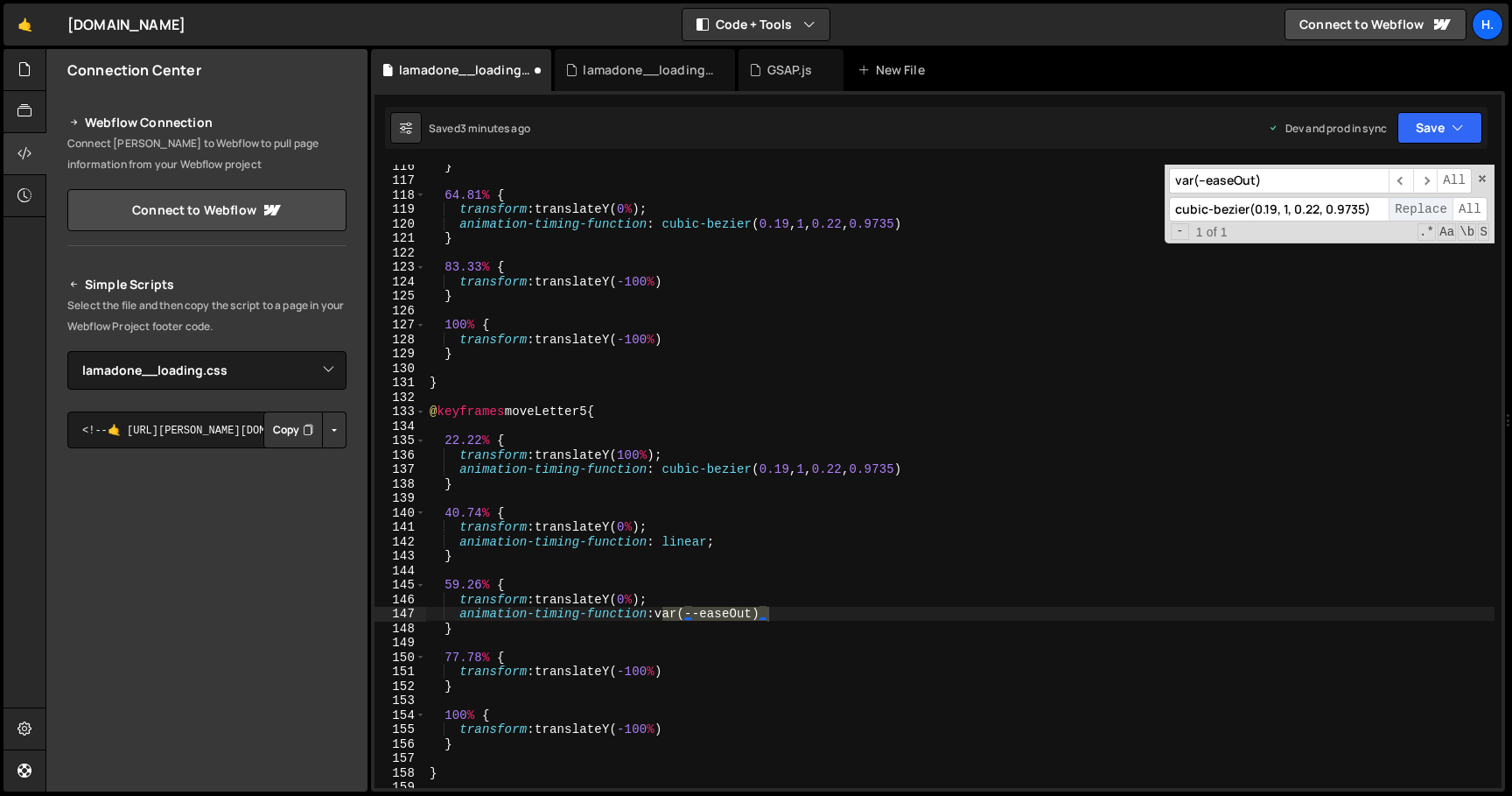
click at [1440, 206] on span "Replace" at bounding box center [1421, 210] width 64 height 26
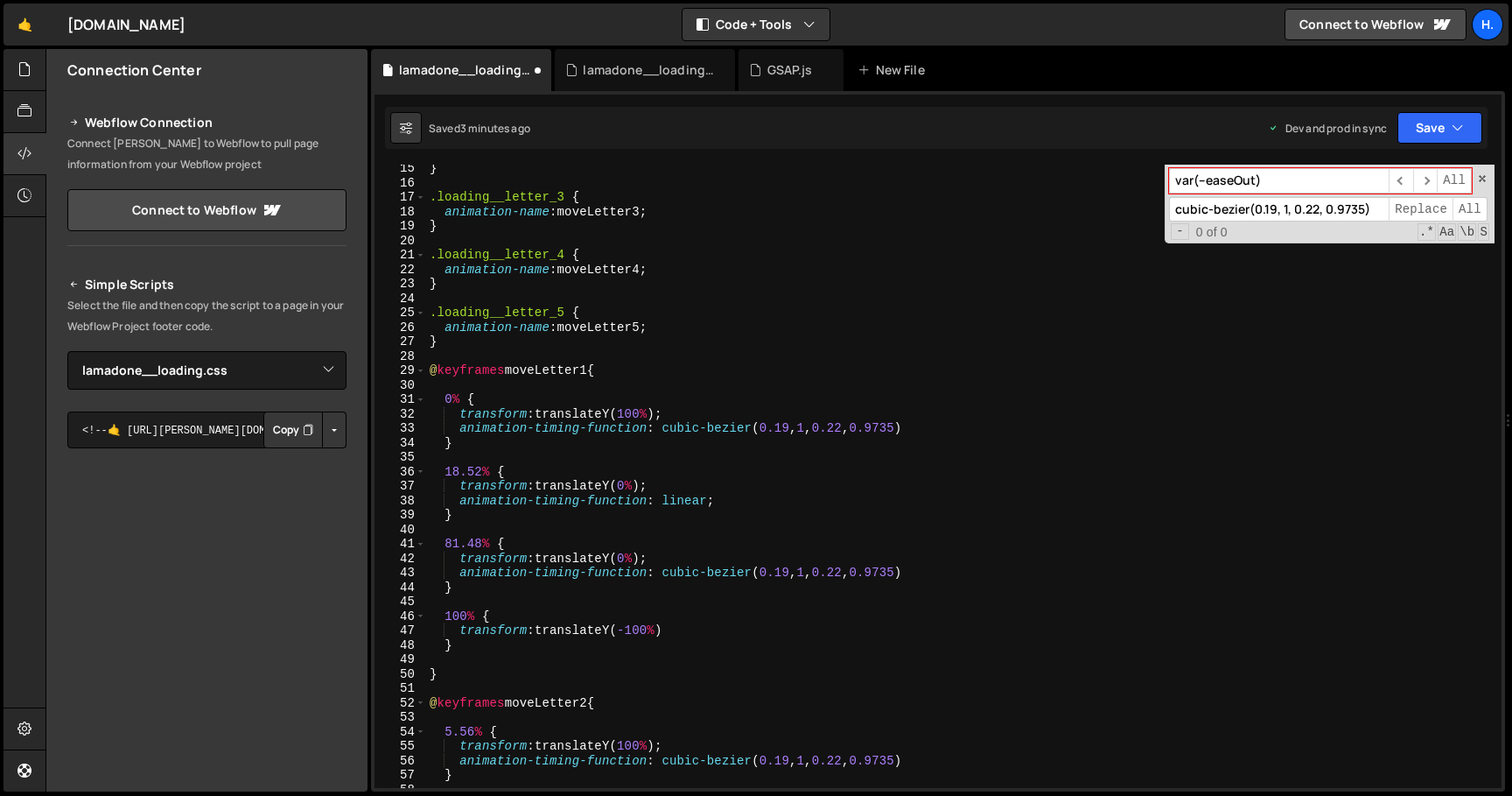
scroll to position [206, 0]
click at [1023, 416] on div "} .loading__letter_3 { animation-name : moveLetter3 ; } .loading__letter_4 { an…" at bounding box center [960, 487] width 1068 height 652
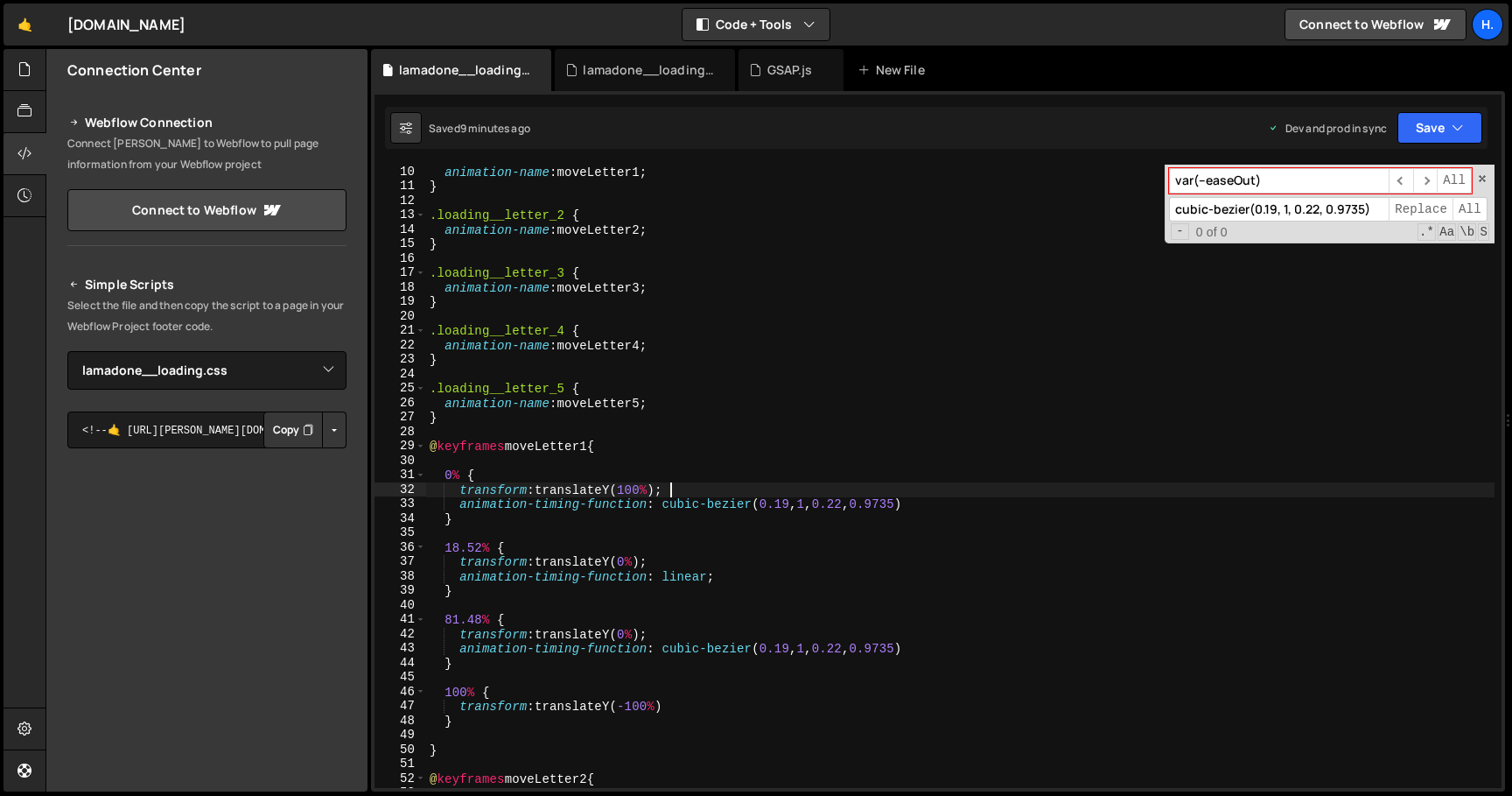
scroll to position [0, 0]
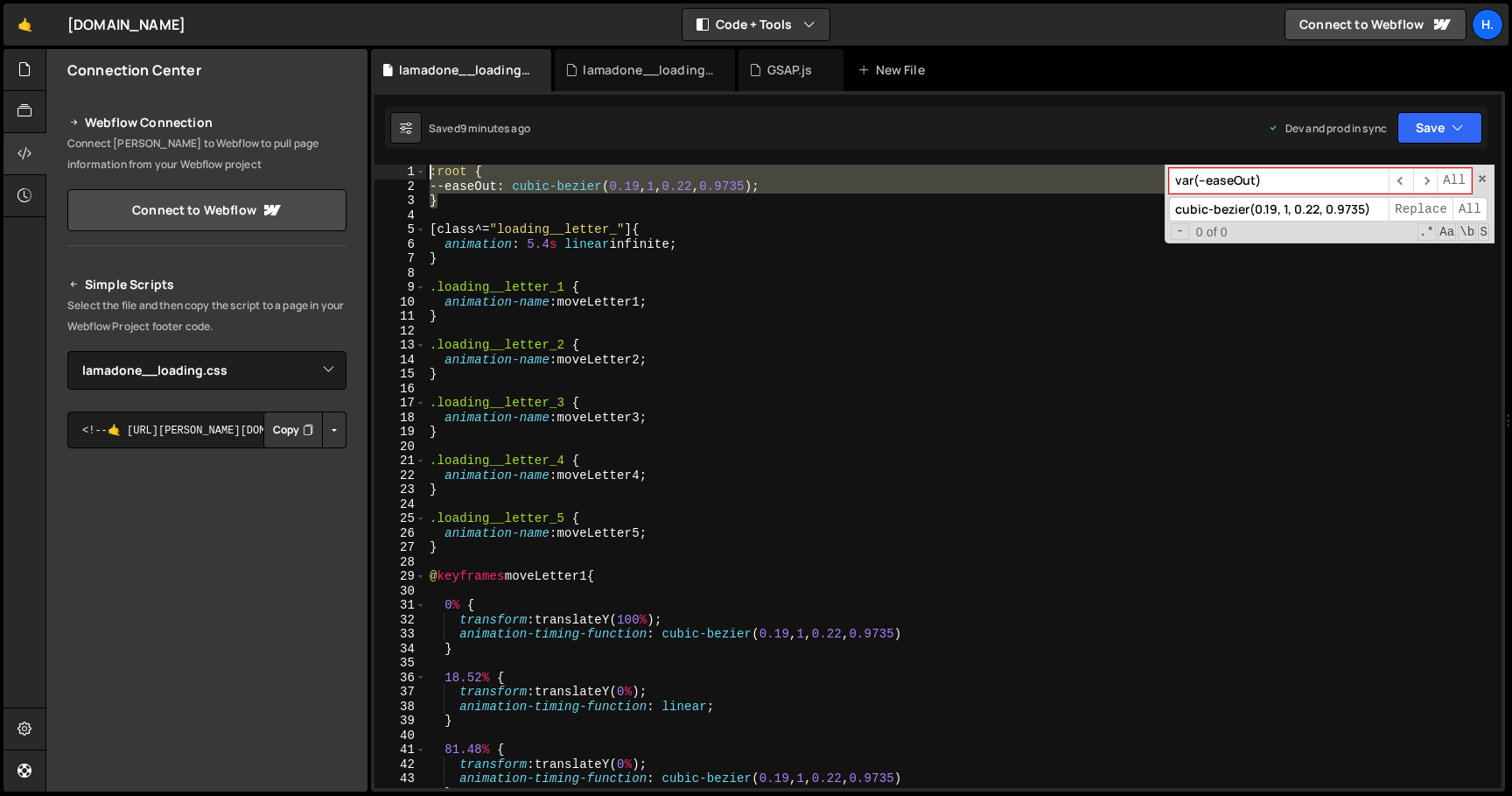
drag, startPoint x: 462, startPoint y: 205, endPoint x: 425, endPoint y: 171, distance: 50.2
click at [425, 171] on div "transform: translateY(100%); 1 2 3 4 5 6 7 8 9 10 11 12 13 14 15 16 17 18 19 20…" at bounding box center [938, 476] width 1127 height 624
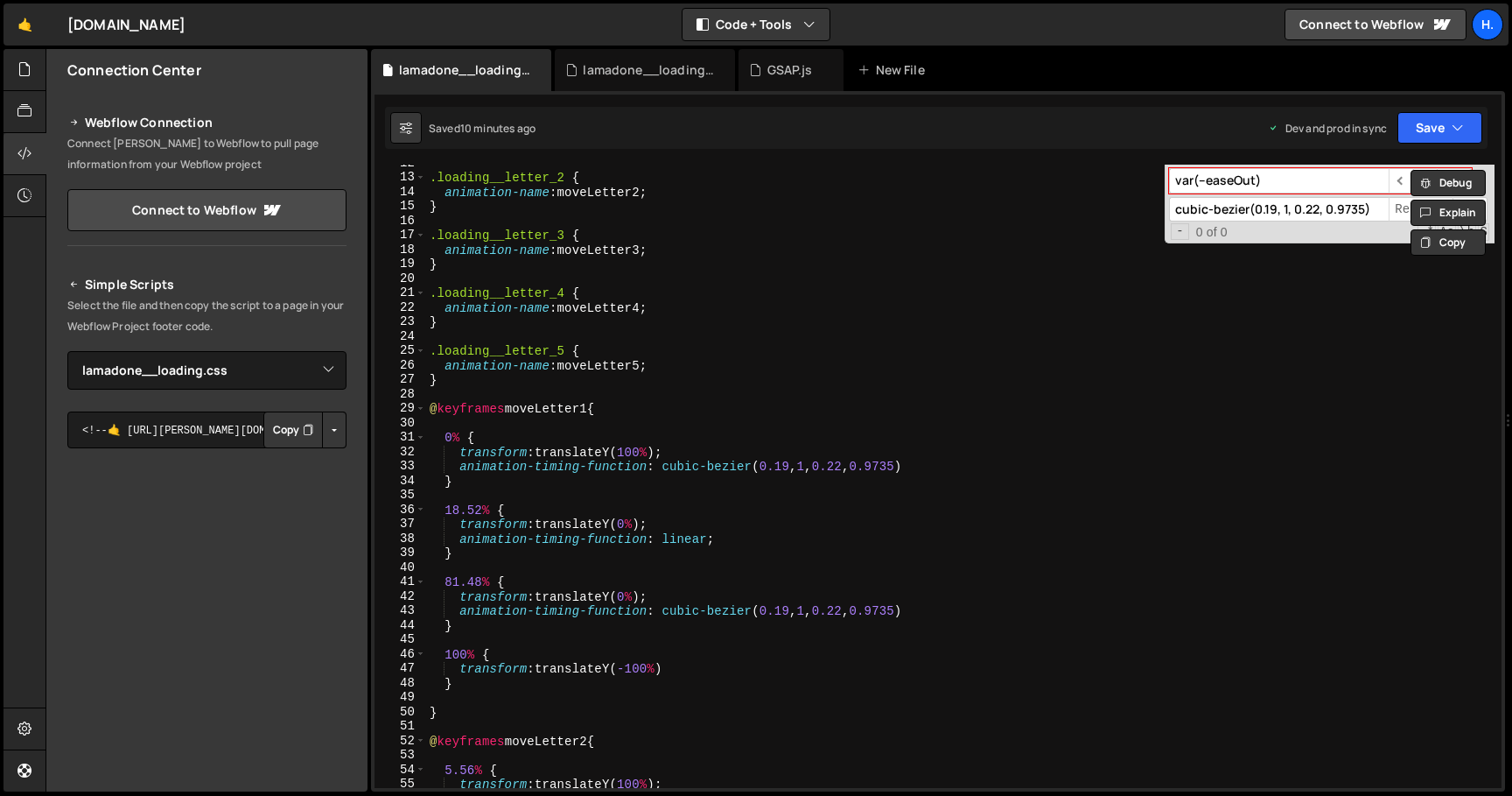
scroll to position [170, 0]
click at [736, 407] on div ".loading__letter_2 { animation-name : moveLetter2 ; } .loading__letter_3 { anim…" at bounding box center [960, 480] width 1068 height 652
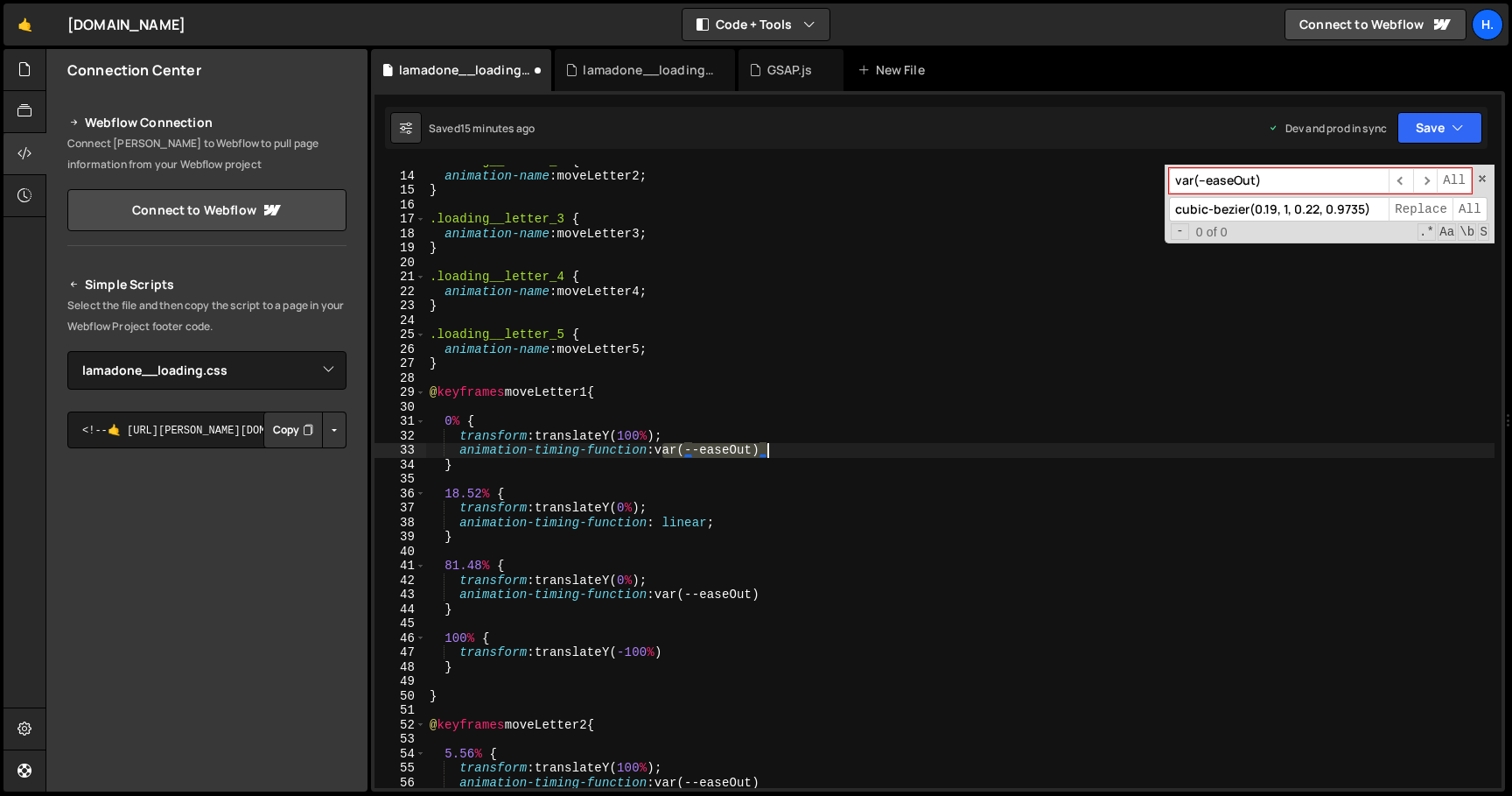
scroll to position [156, 0]
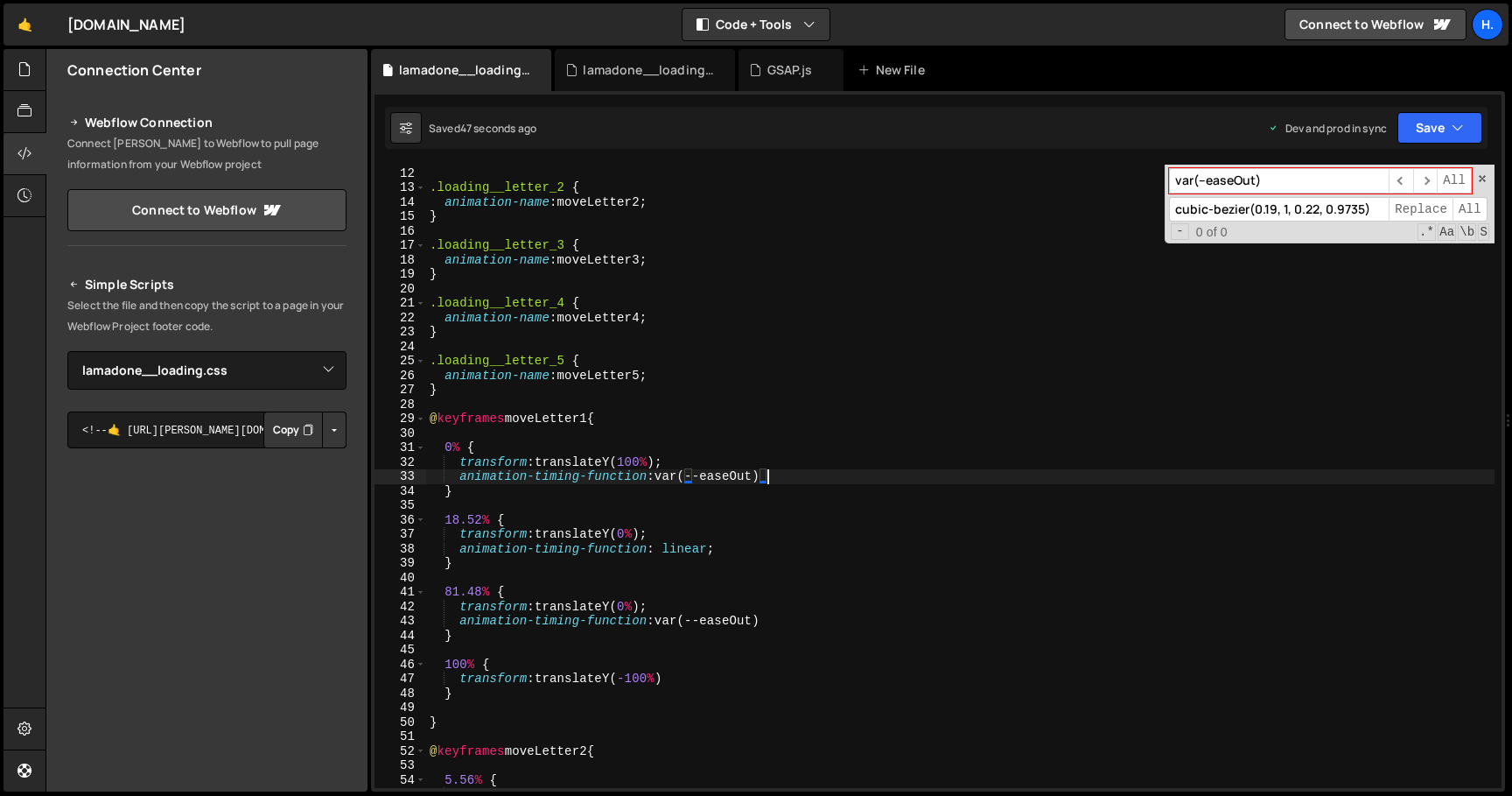
click at [721, 375] on div "} .loading__letter_2 { animation-name : moveLetter2 ; } .loading__letter_3 { an…" at bounding box center [960, 477] width 1068 height 652
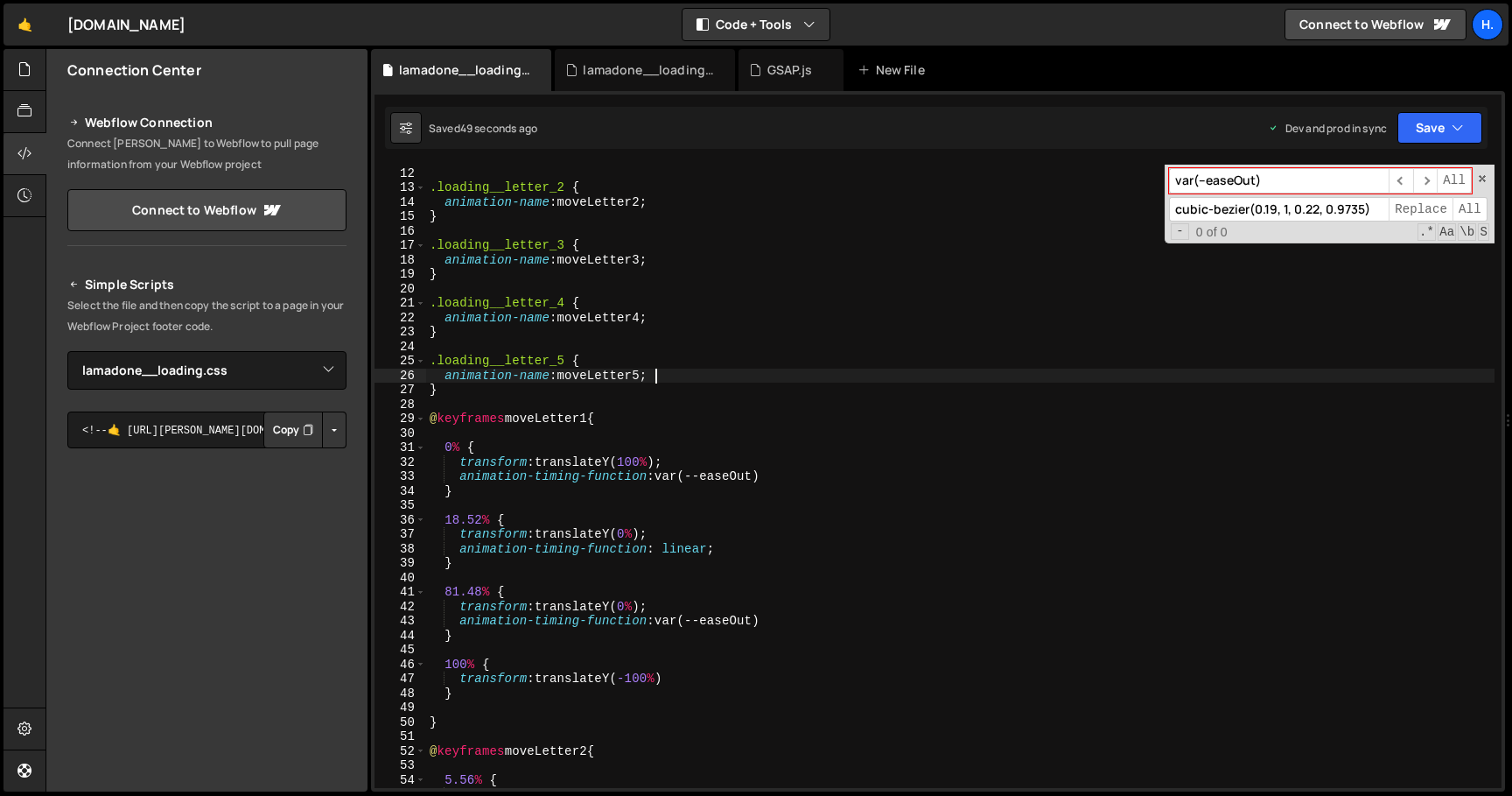
click at [723, 374] on div "} .loading__letter_2 { animation-name : moveLetter2 ; } .loading__letter_3 { an…" at bounding box center [960, 477] width 1068 height 652
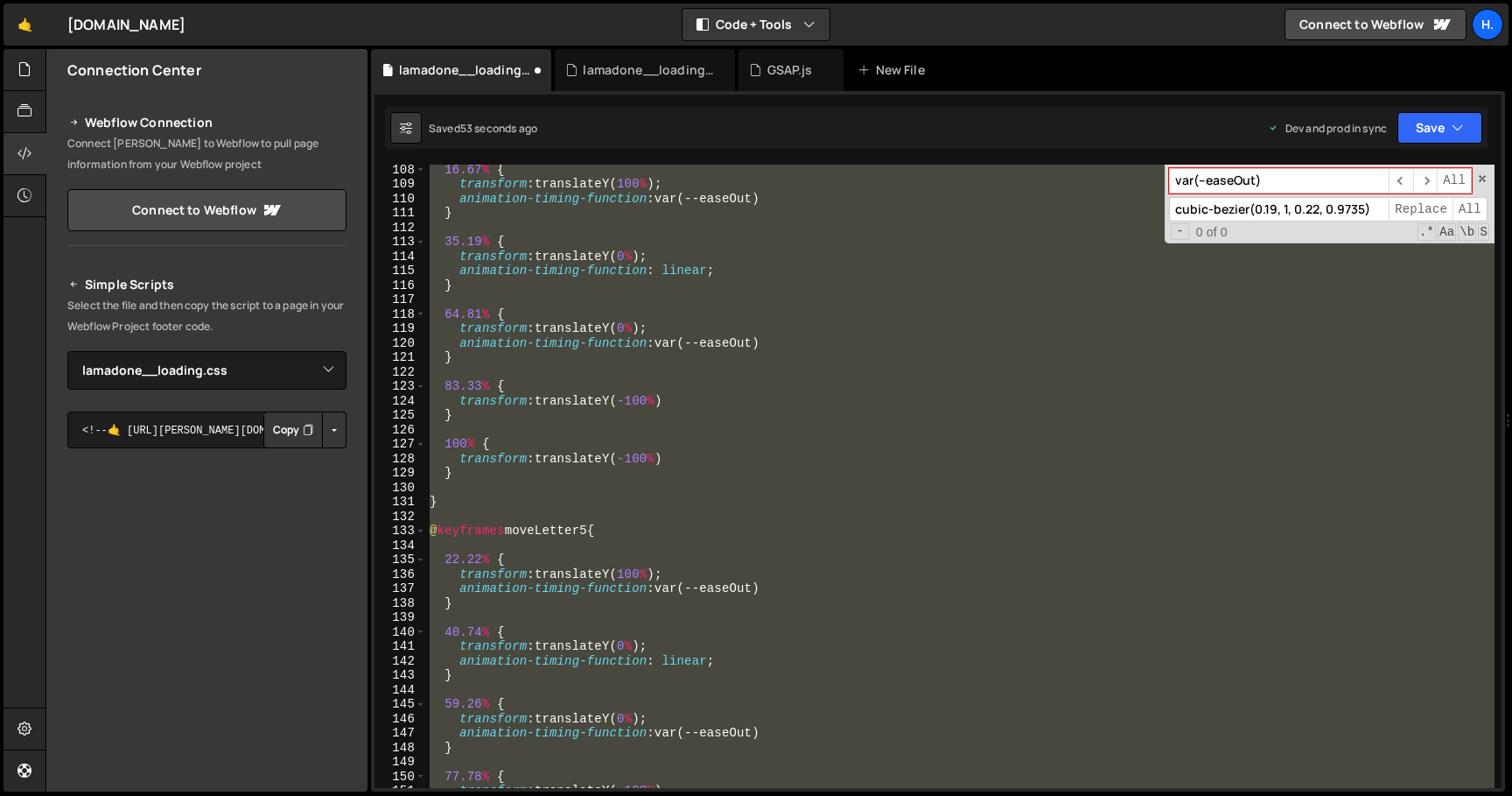
scroll to position [1978, 0]
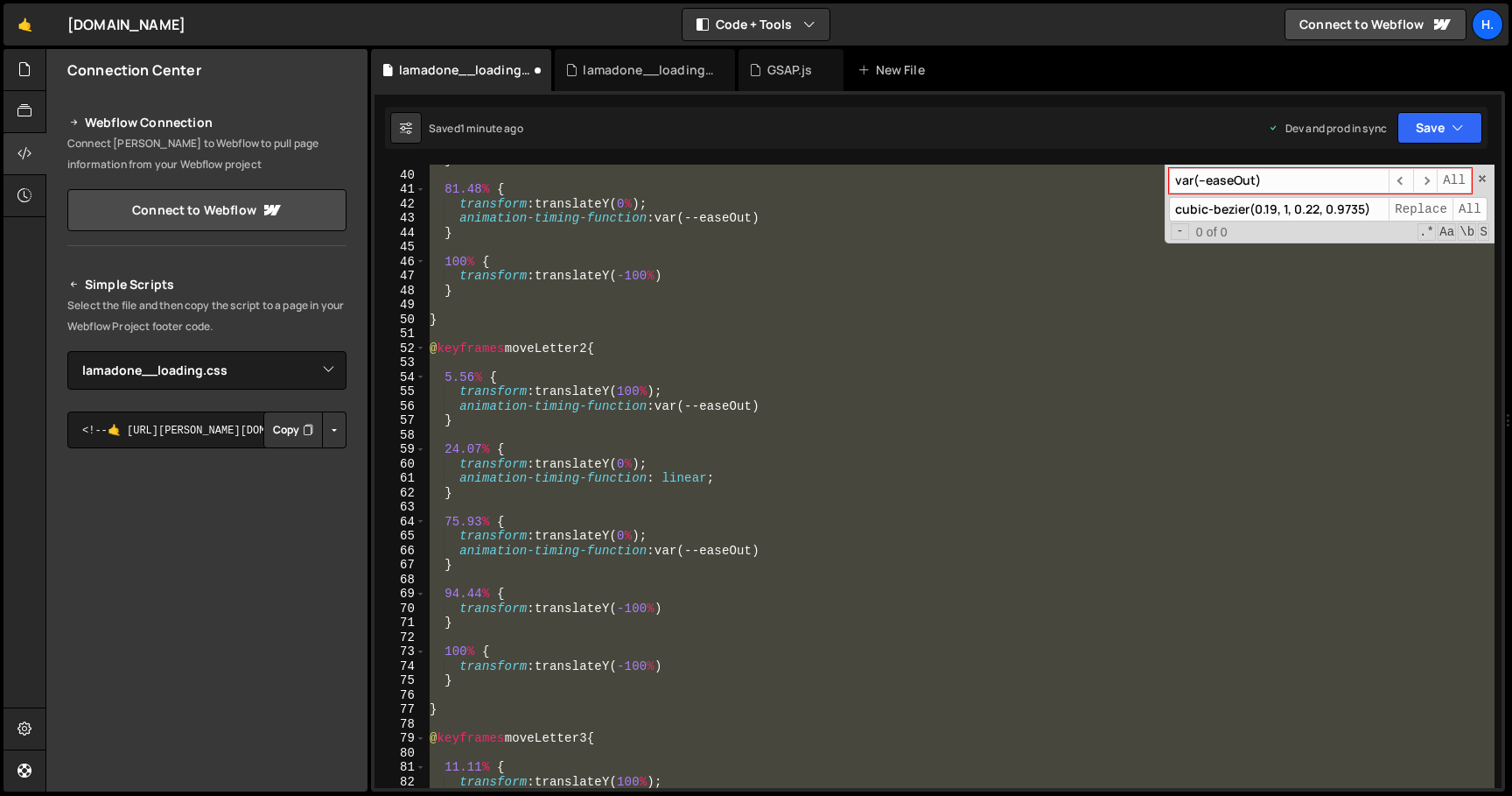
click at [723, 374] on div "} 81.48 % { transform : translateY( 0 % ) ; animation-timing-function : var(--e…" at bounding box center [960, 476] width 1068 height 624
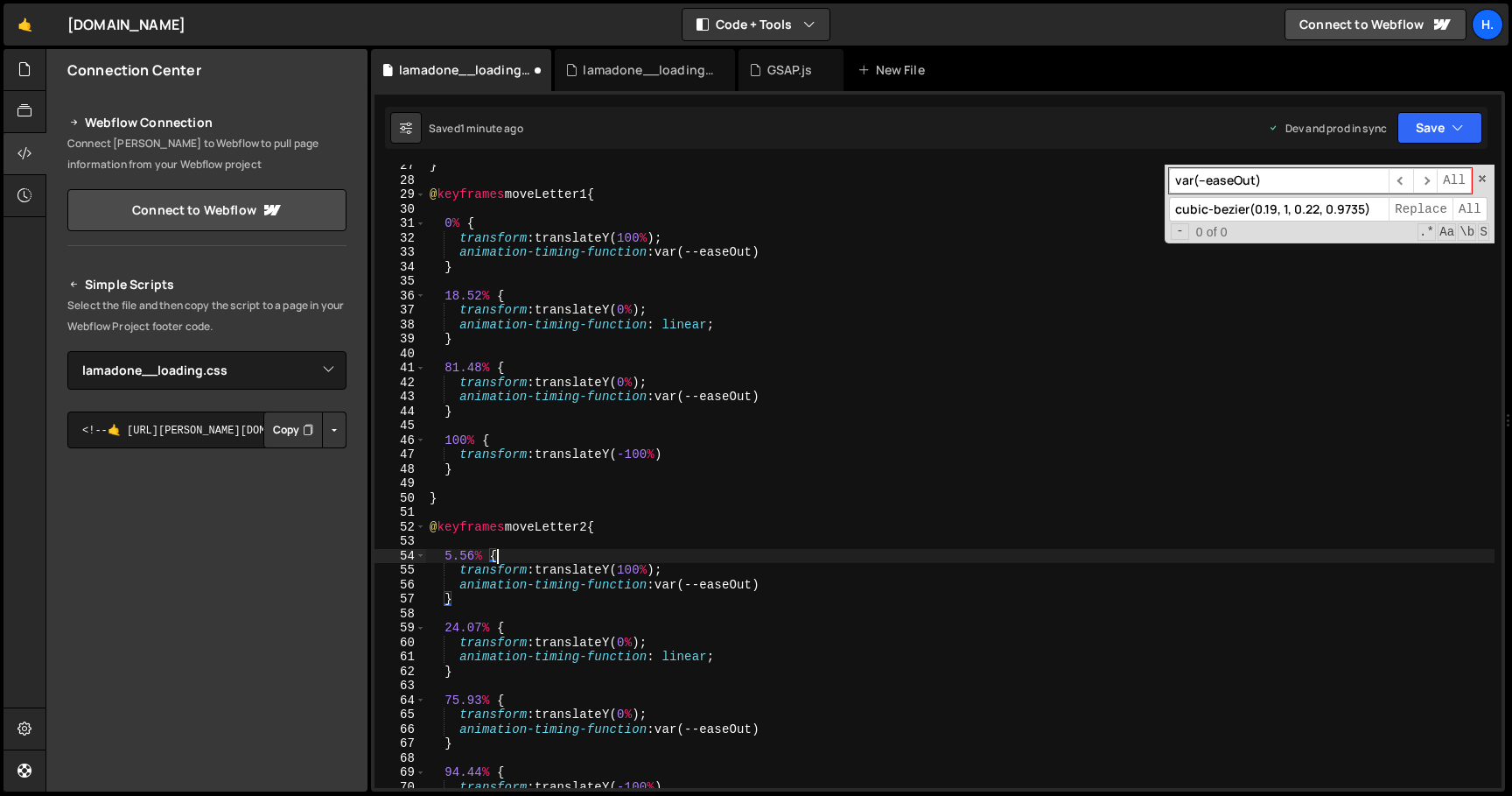
scroll to position [0, 0]
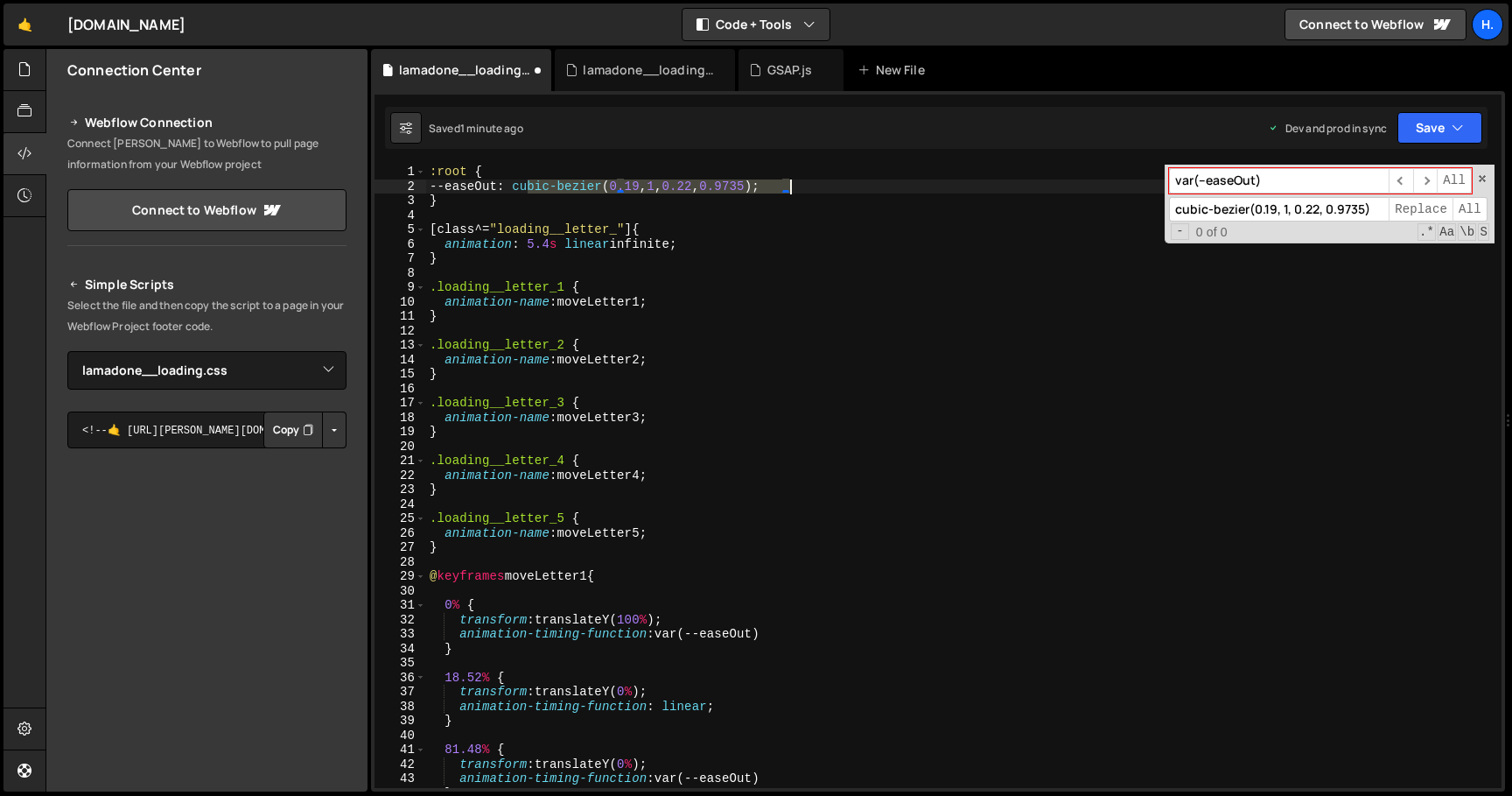
drag, startPoint x: 526, startPoint y: 186, endPoint x: 789, endPoint y: 185, distance: 263.0
click at [789, 185] on div ":root { --easeOut : cubic-bezier ( 0.19 , 1 , 0.22 , 0.9735 ) ; } [ class ^= " …" at bounding box center [960, 490] width 1068 height 652
click at [1344, 184] on input "var(--easeOut)" at bounding box center [1278, 180] width 219 height 26
click at [1379, 211] on input "cubic-bezier(0.19, 1, 0.22, 0.9735)" at bounding box center [1278, 210] width 219 height 26
click at [1401, 211] on span "Replace" at bounding box center [1421, 210] width 64 height 26
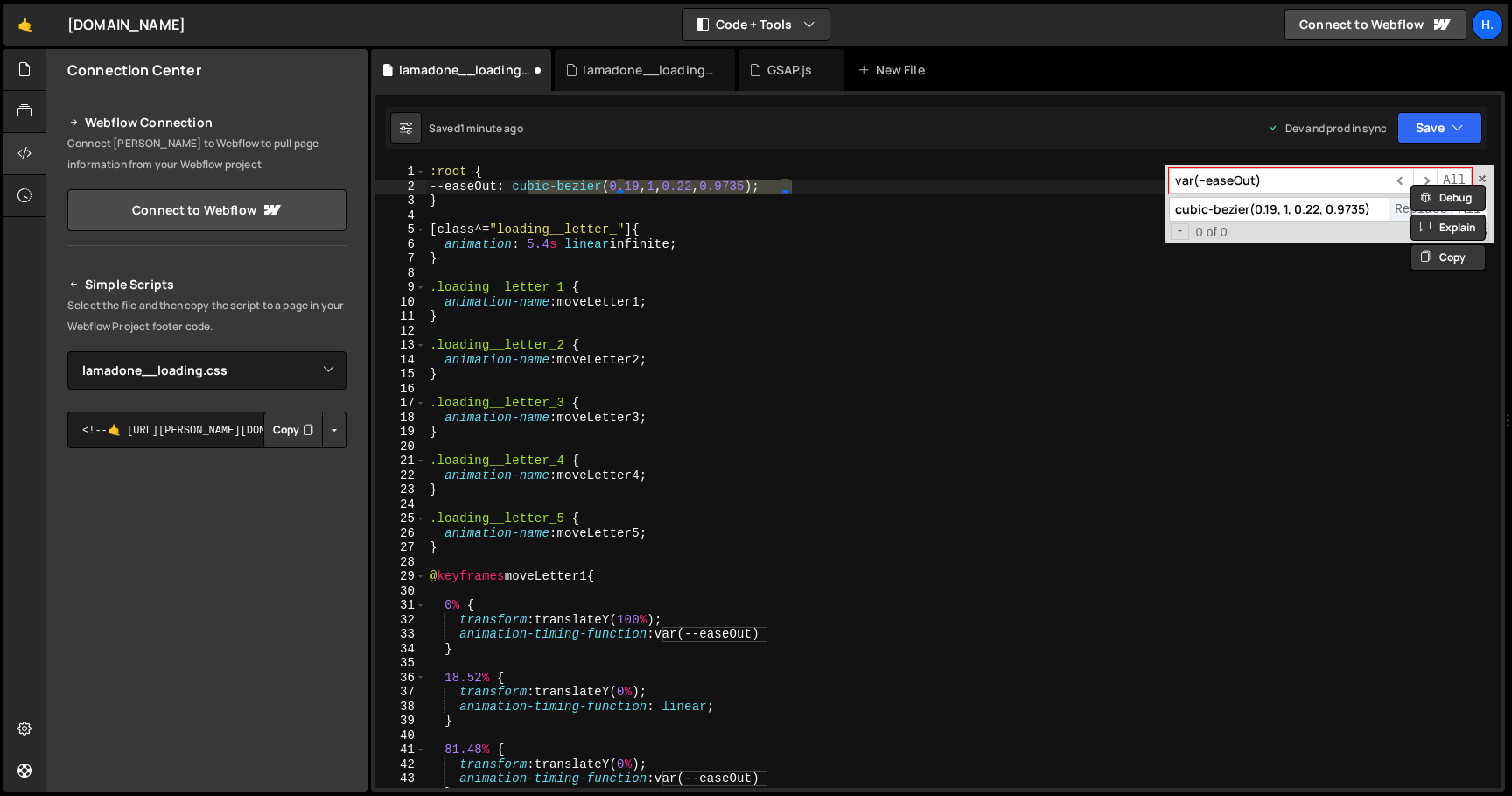
scroll to position [150, 0]
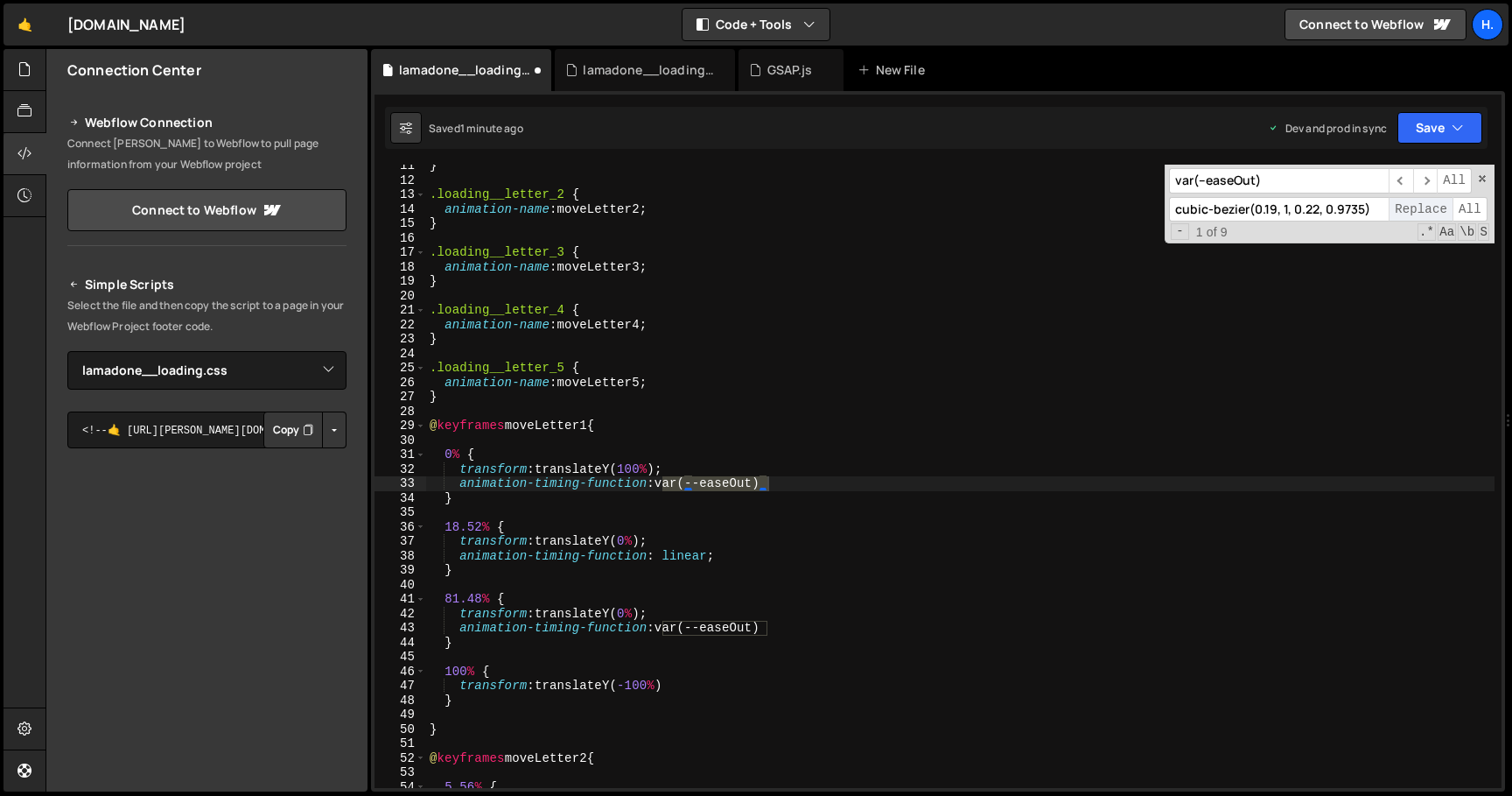
click at [1401, 211] on span "Replace" at bounding box center [1421, 210] width 64 height 26
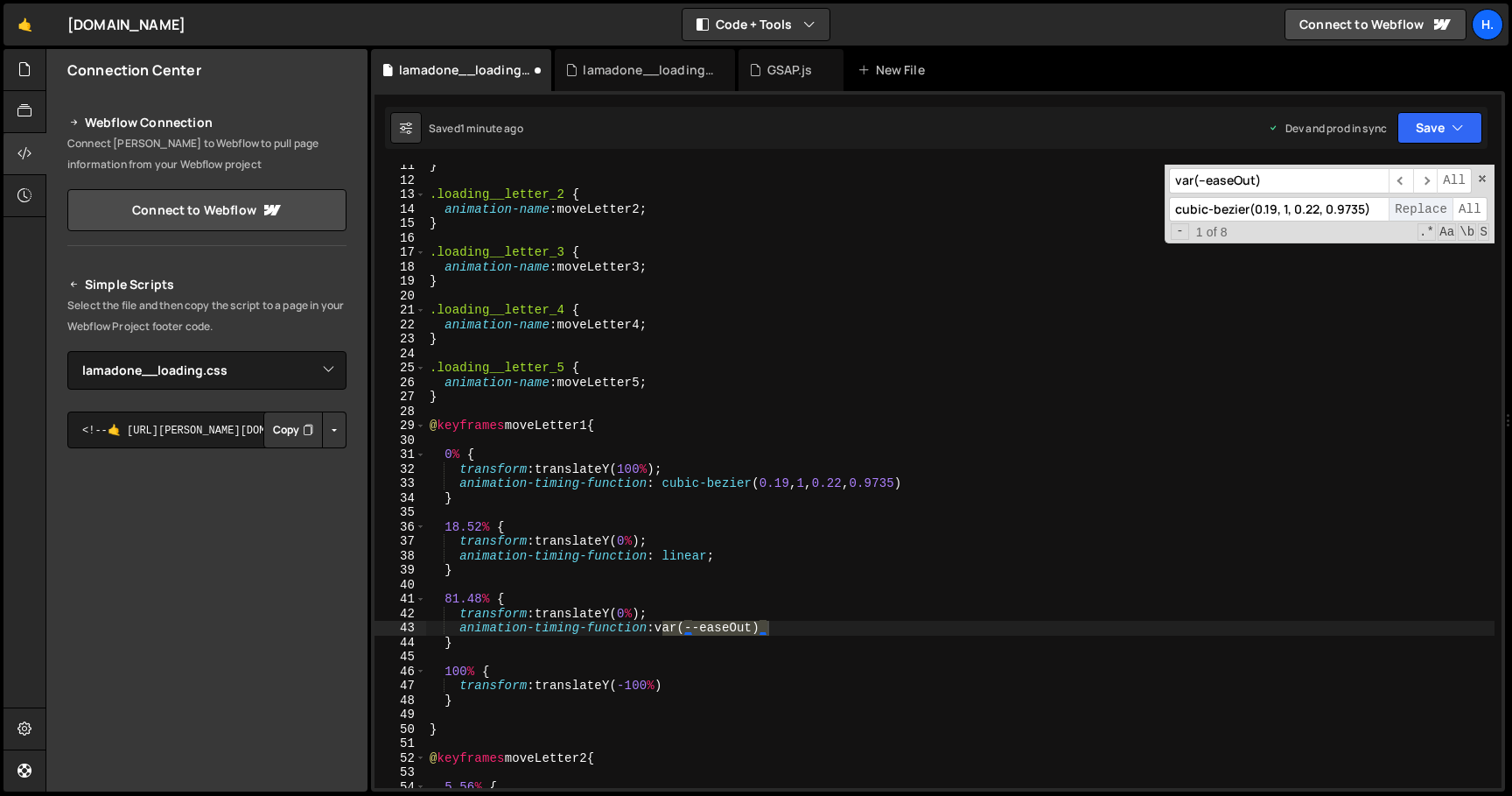
click at [1401, 211] on span "Replace" at bounding box center [1421, 210] width 64 height 26
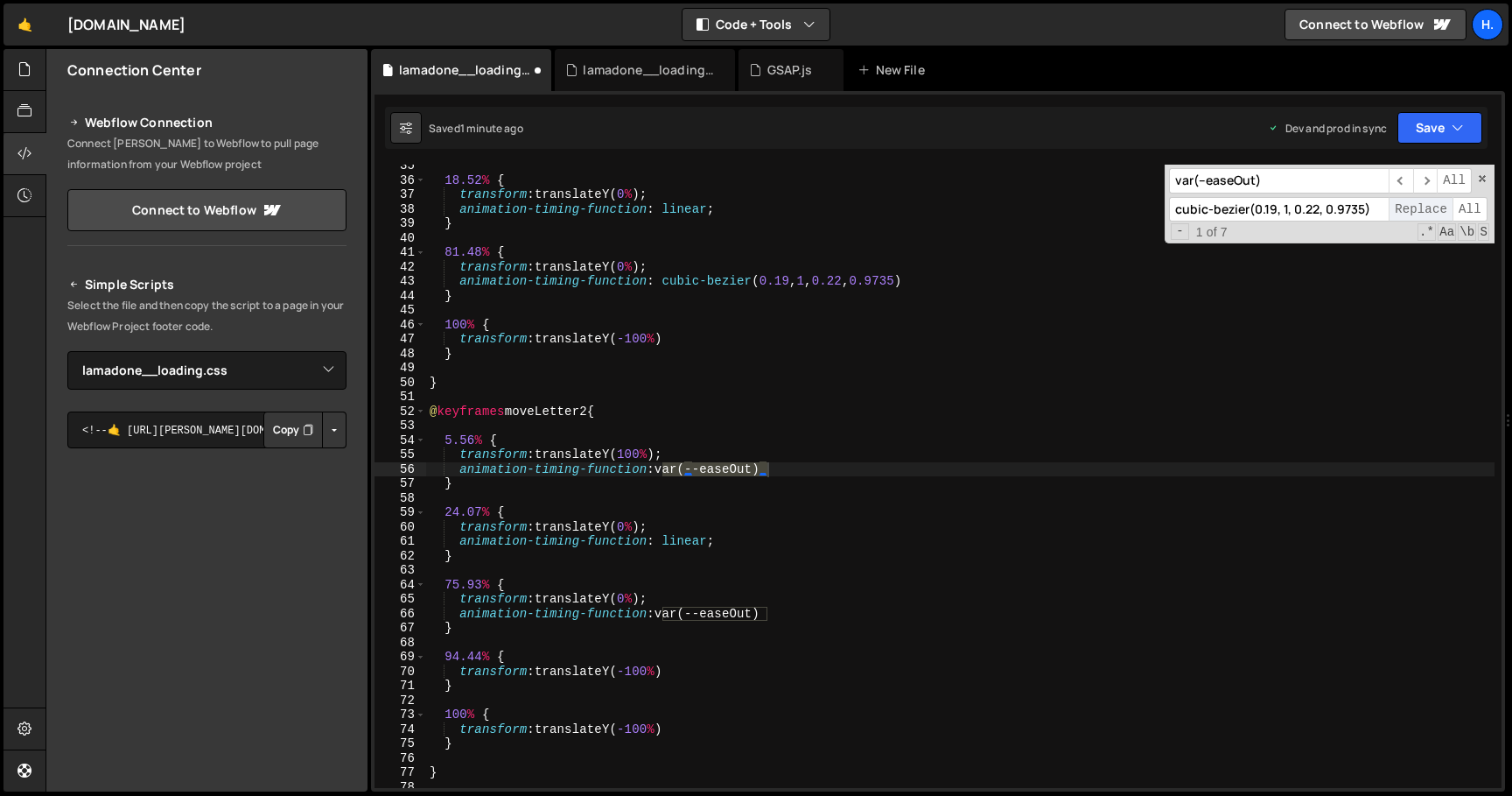
scroll to position [498, 0]
click at [1401, 211] on span "Replace" at bounding box center [1421, 210] width 64 height 26
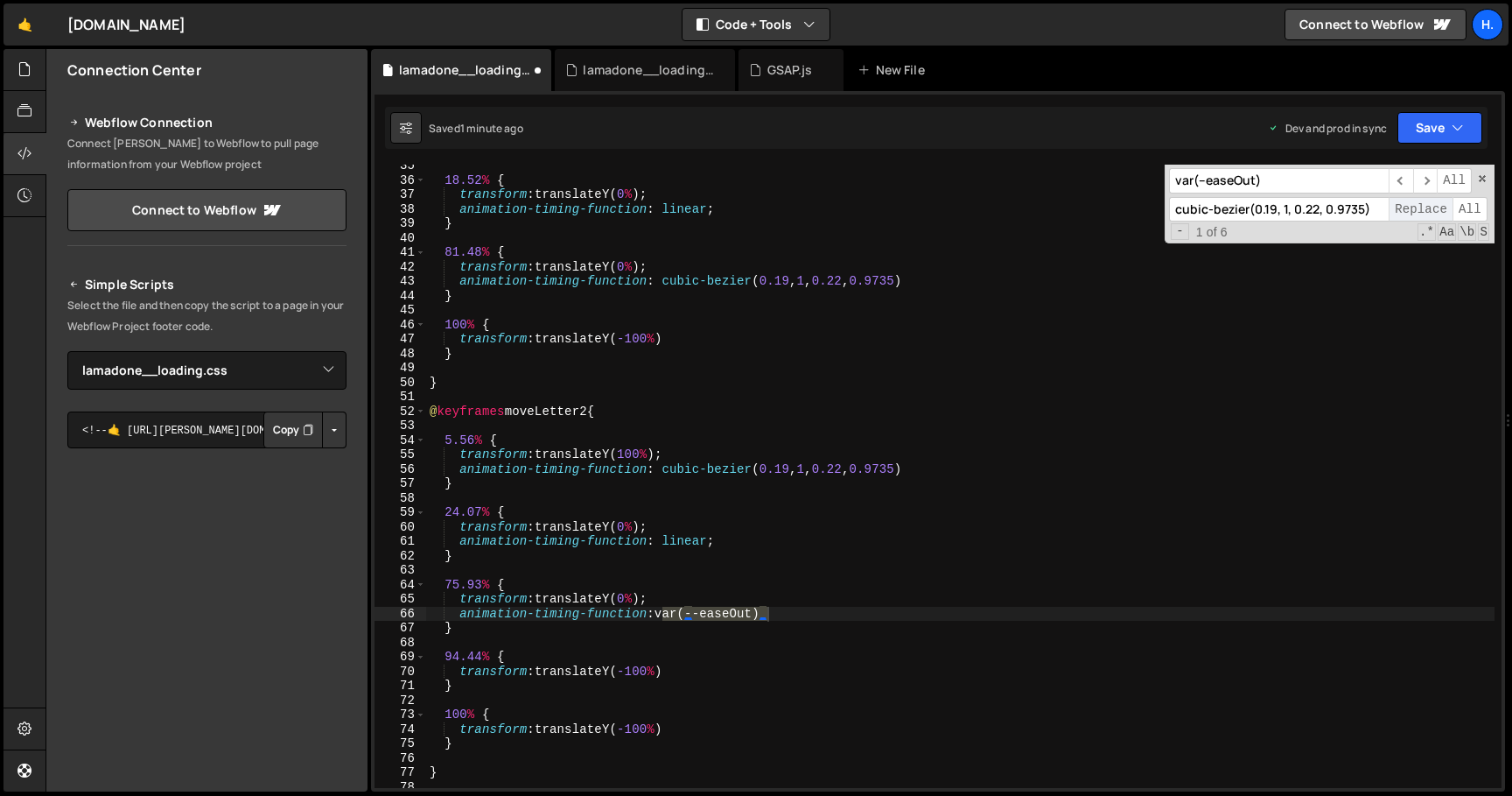
click at [1401, 211] on span "Replace" at bounding box center [1421, 210] width 64 height 26
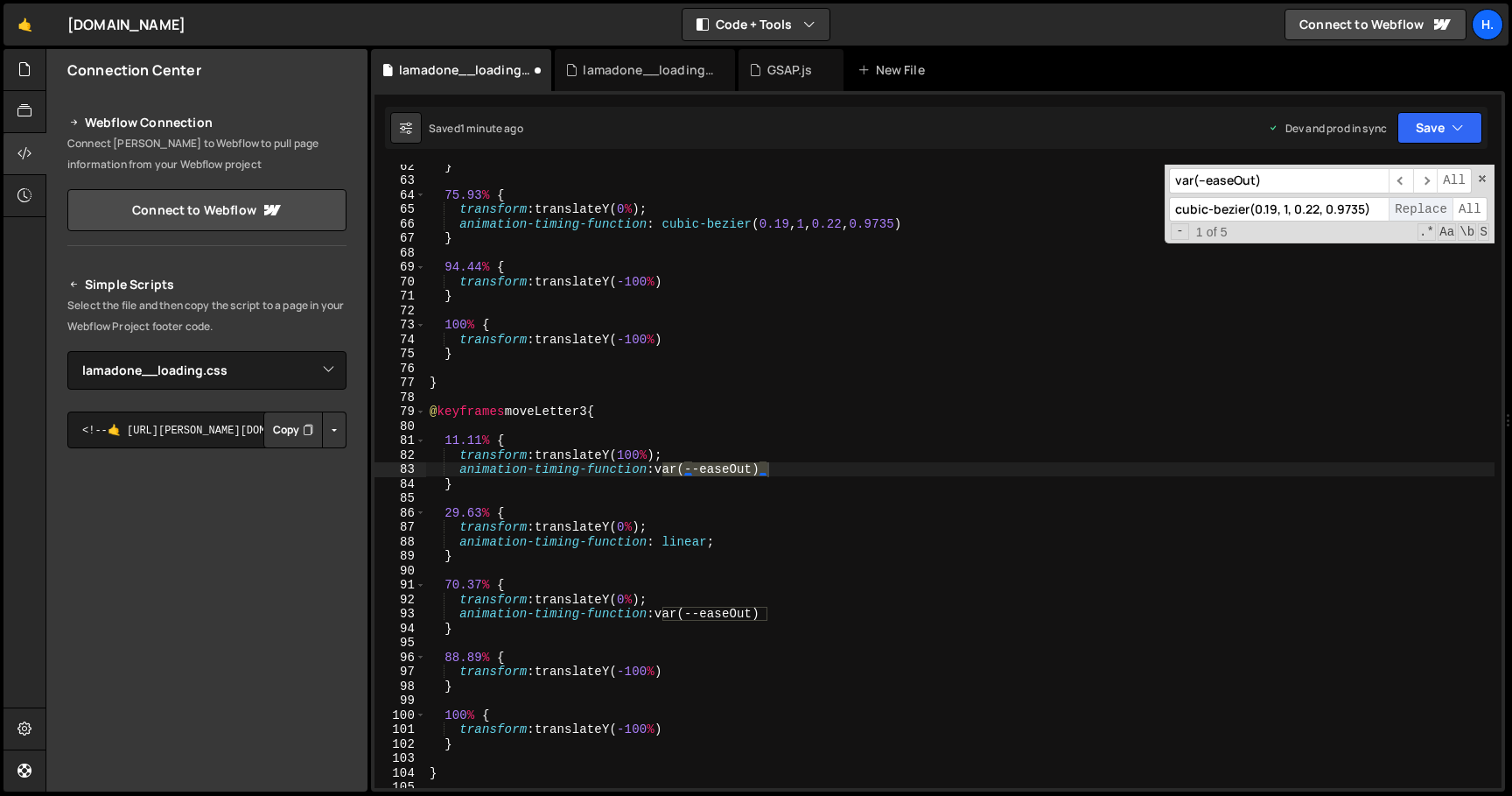
click at [1401, 211] on span "Replace" at bounding box center [1421, 210] width 64 height 26
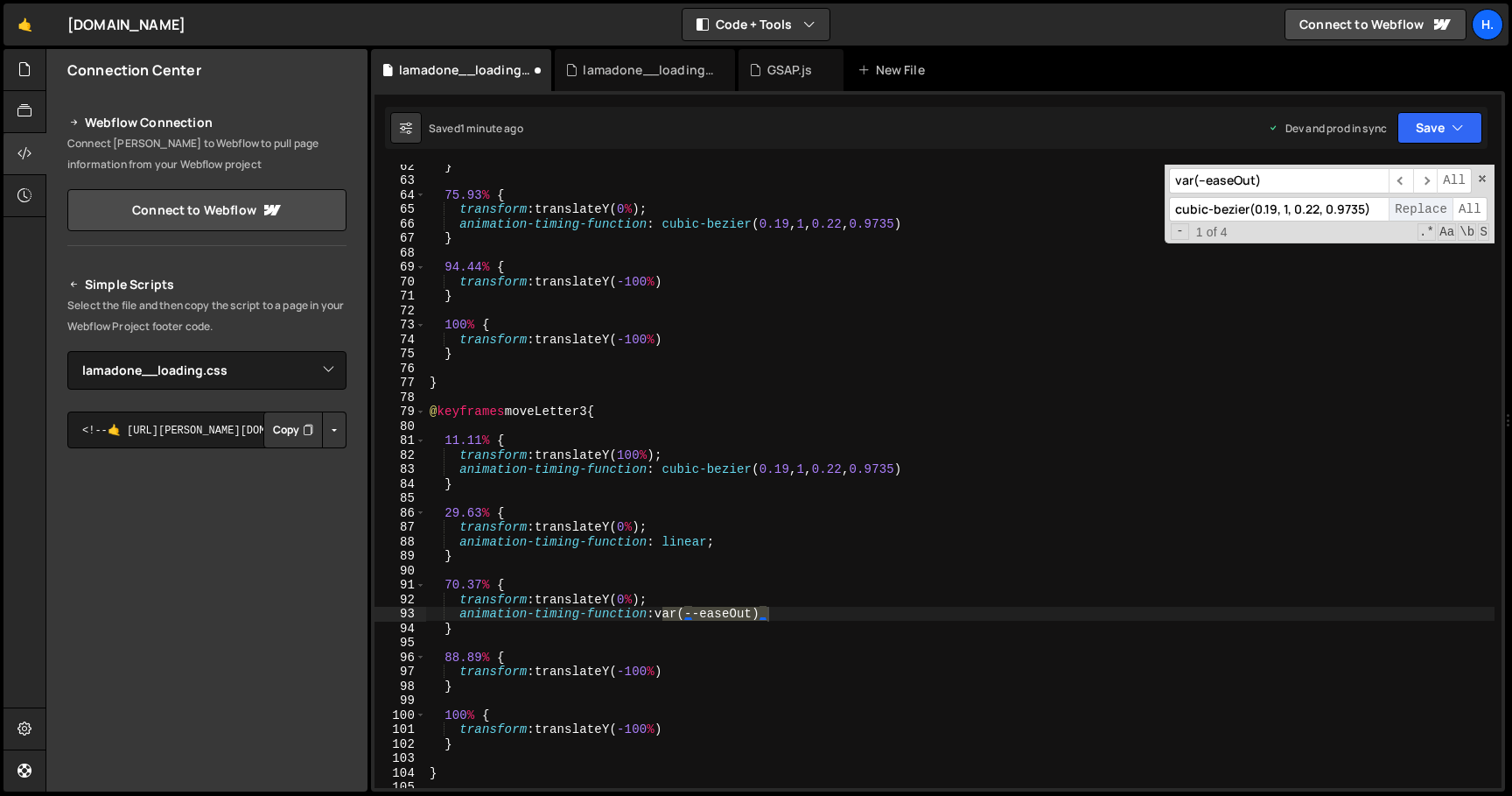
click at [1401, 211] on span "Replace" at bounding box center [1421, 210] width 64 height 26
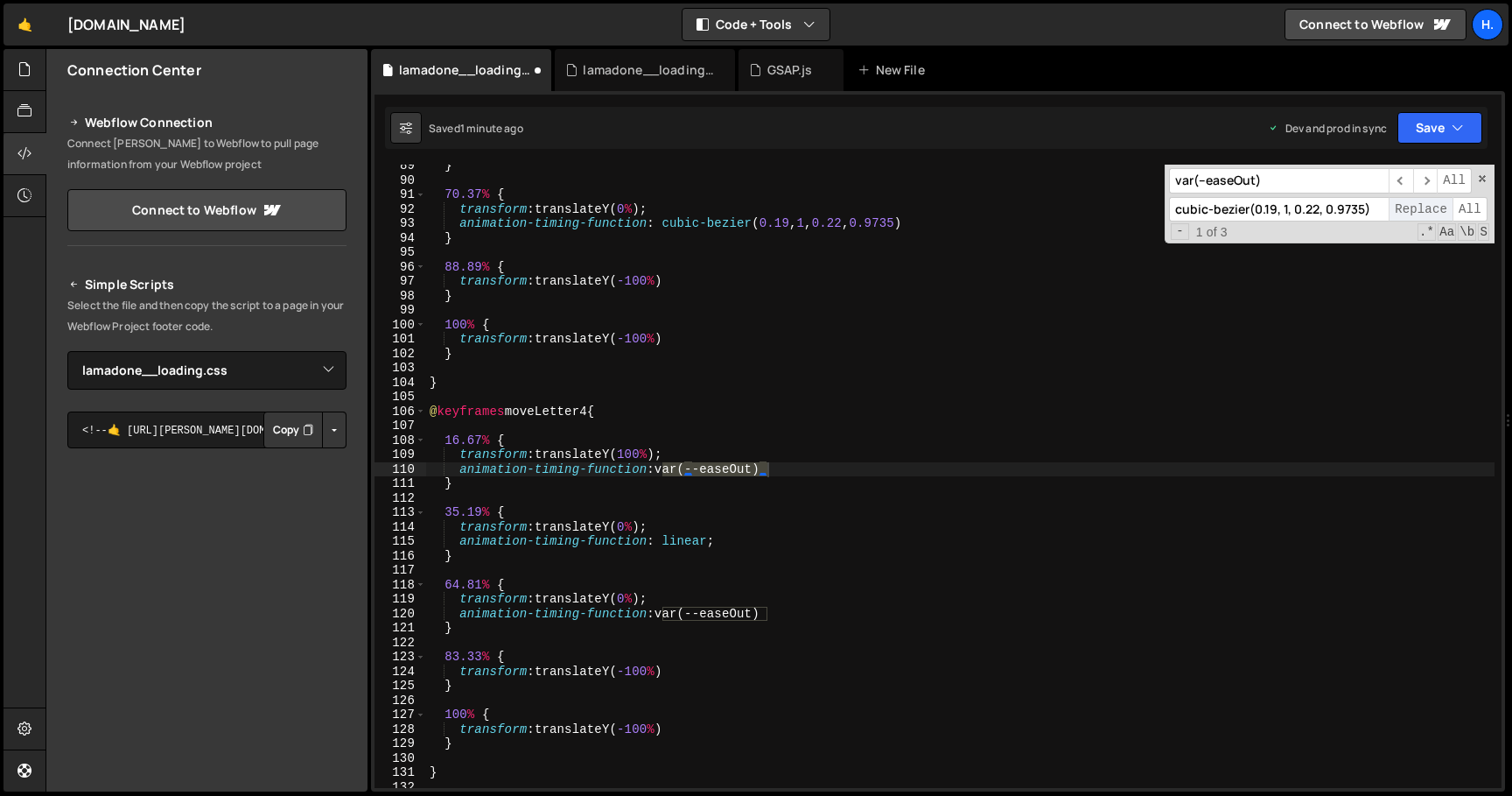
click at [1401, 211] on span "Replace" at bounding box center [1421, 210] width 64 height 26
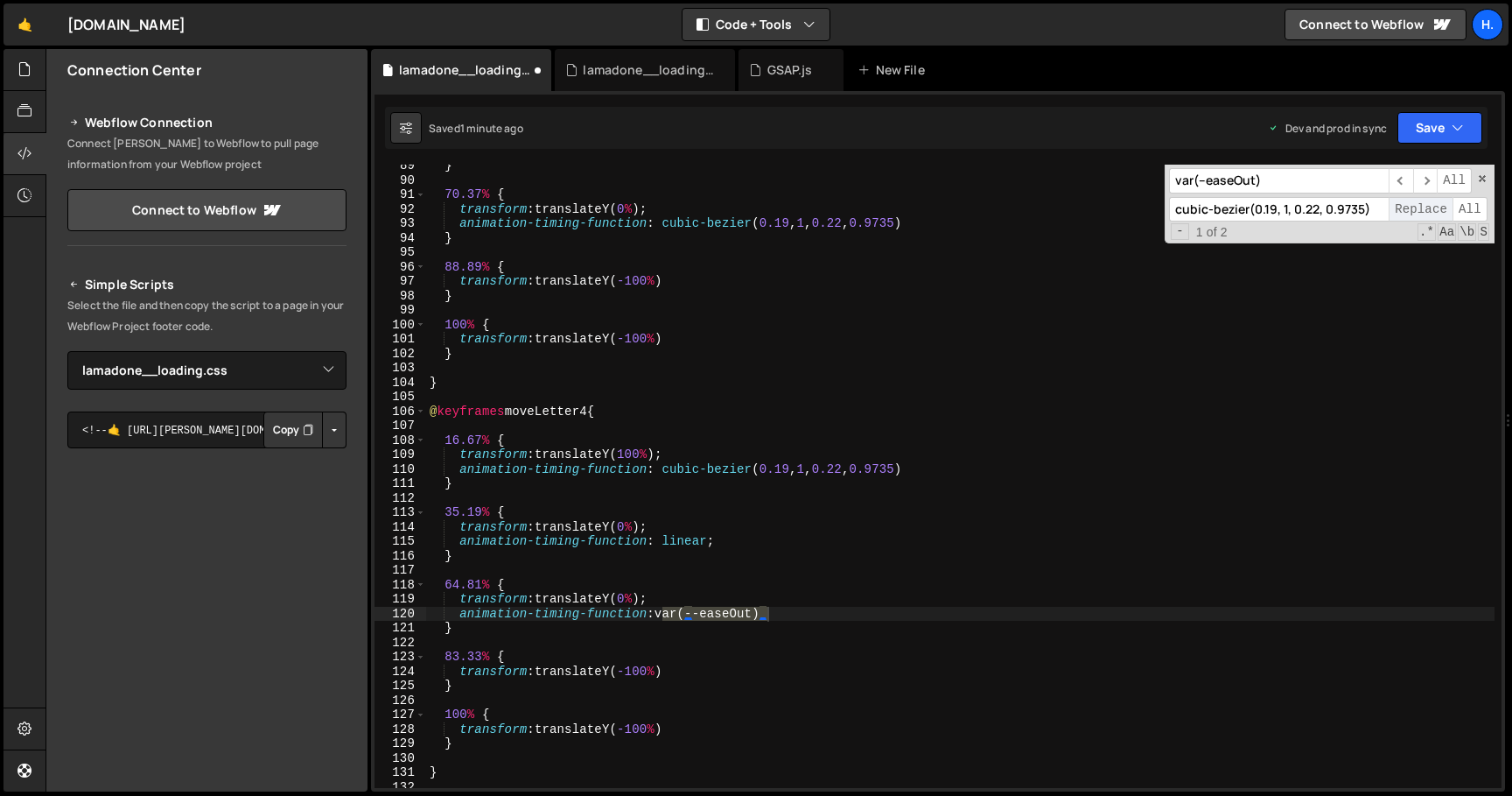
click at [1401, 211] on span "Replace" at bounding box center [1421, 210] width 64 height 26
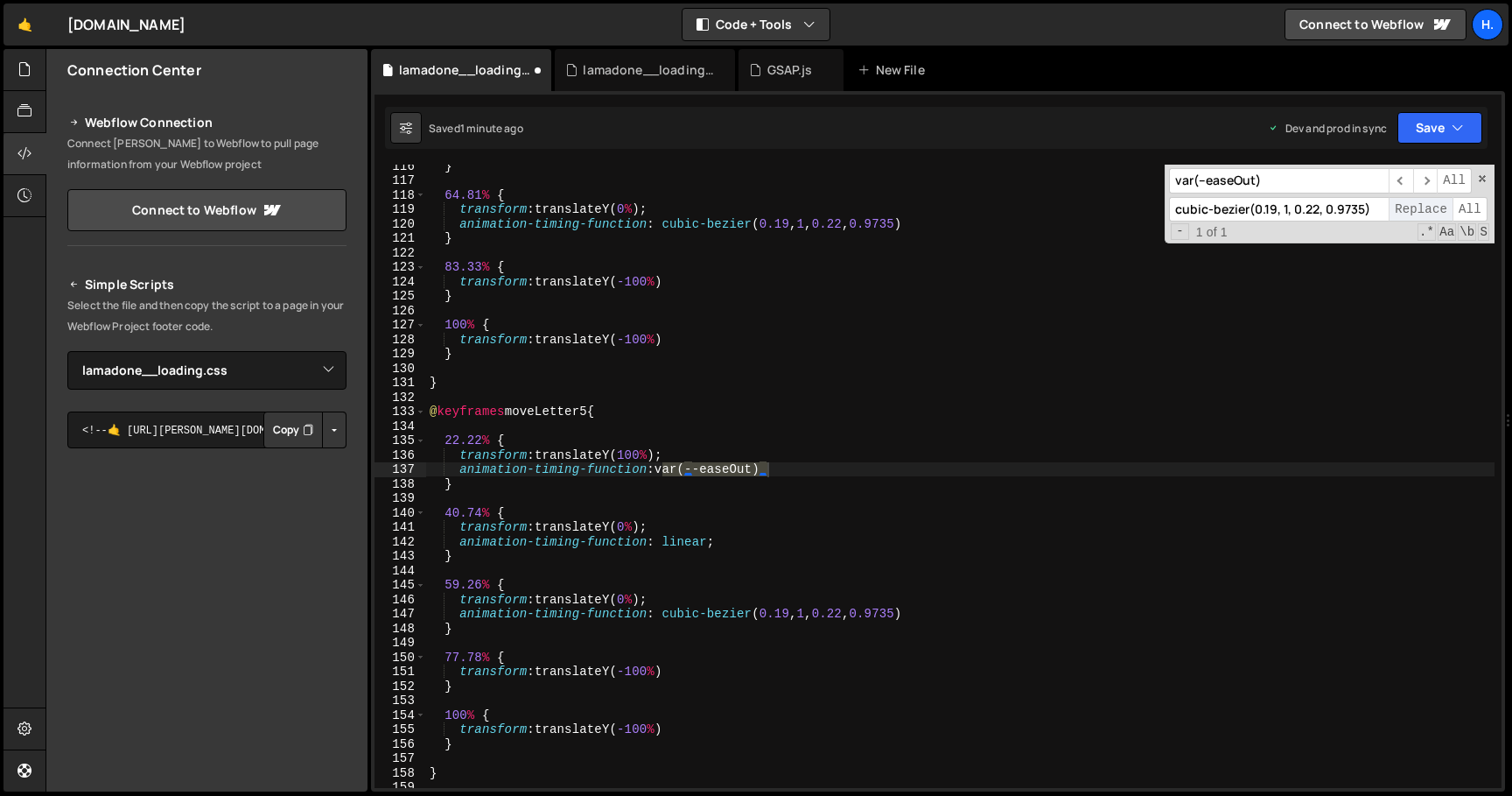
click at [1401, 211] on span "Replace" at bounding box center [1421, 210] width 64 height 26
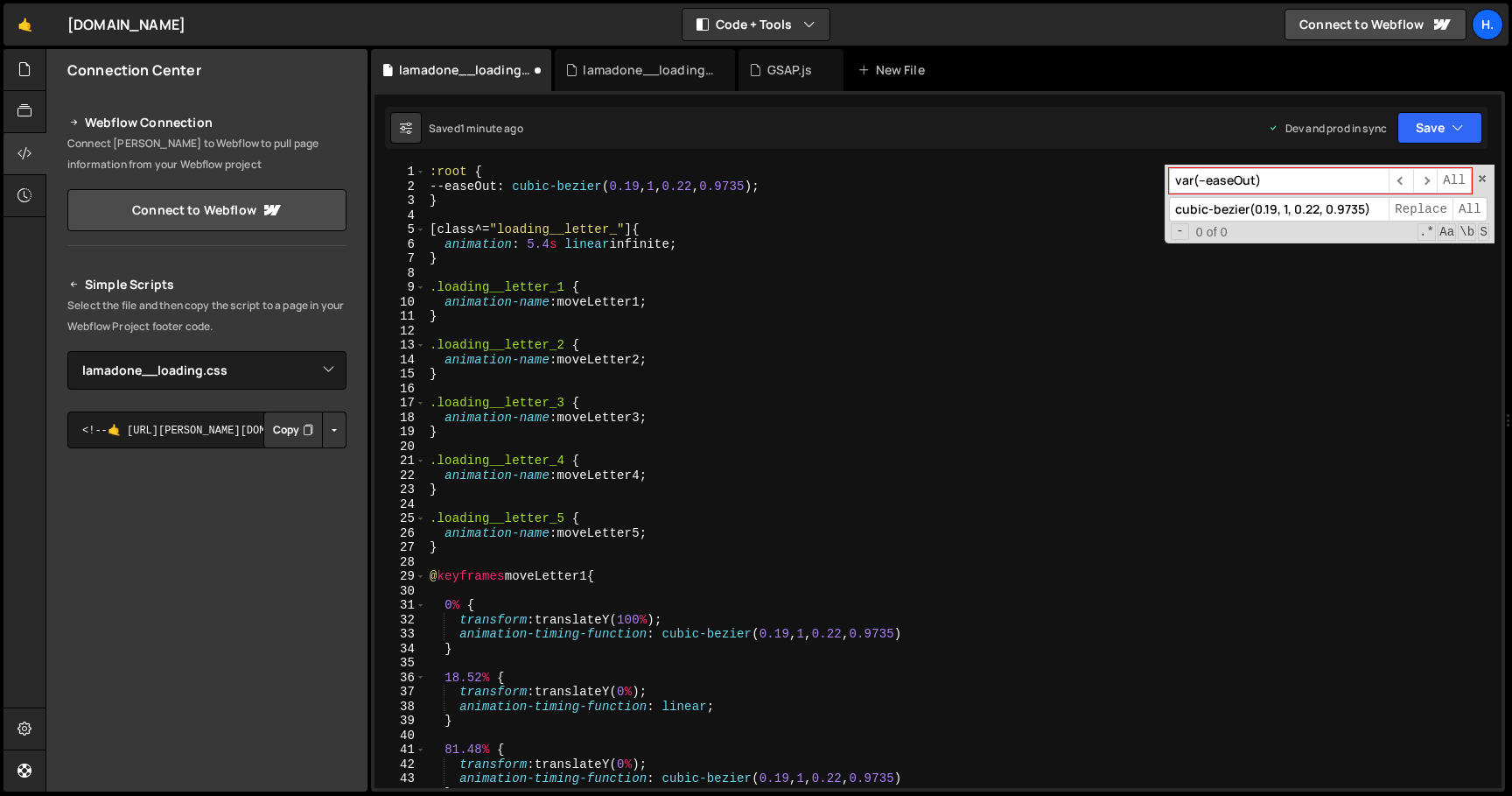
scroll to position [1652, 0]
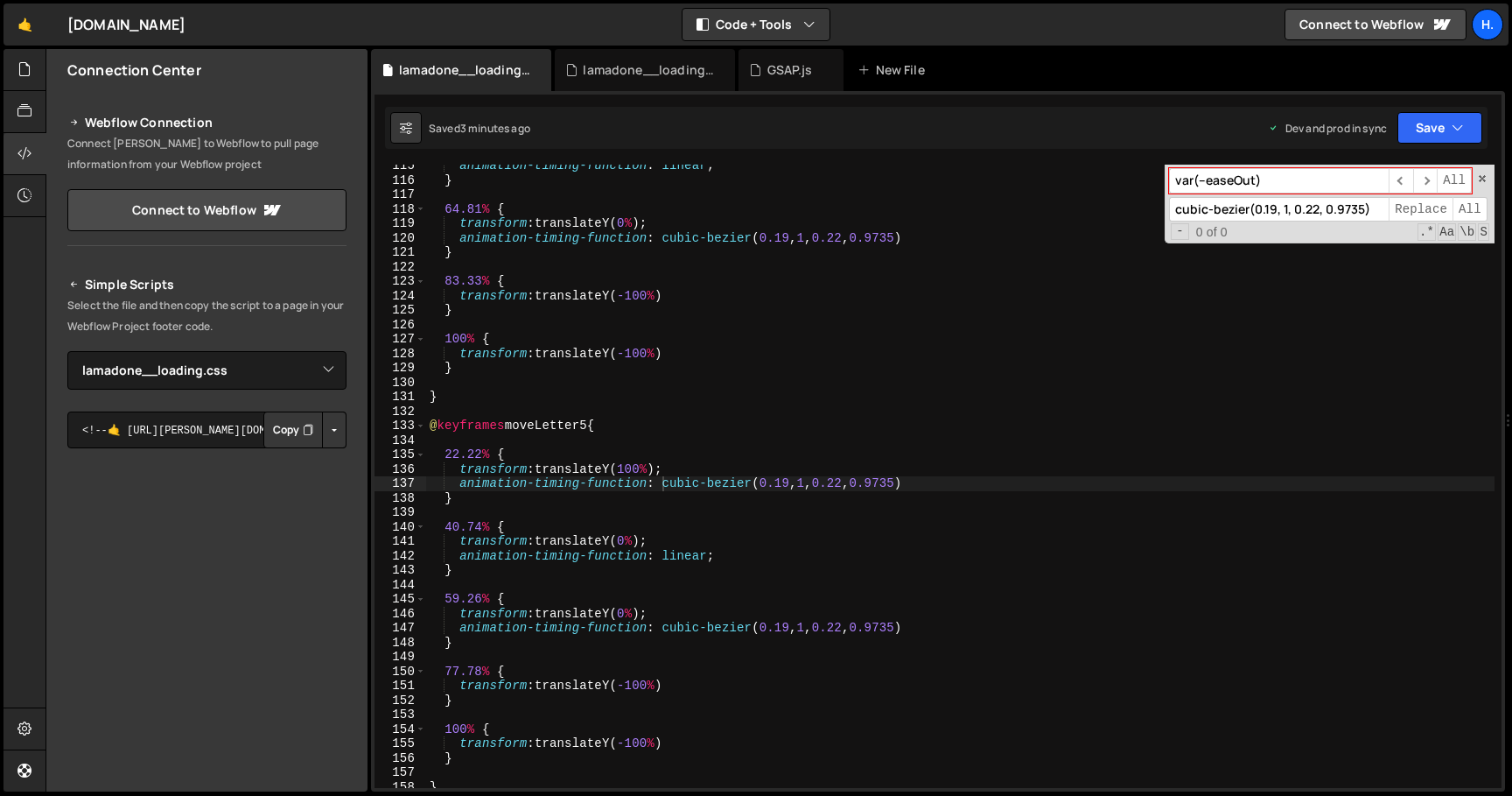
type textarea "animation-timing-function: linear;"
click at [693, 554] on div "animation-timing-function : linear ; } 64.81 % { transform : translateY( 0 % ) …" at bounding box center [960, 484] width 1068 height 652
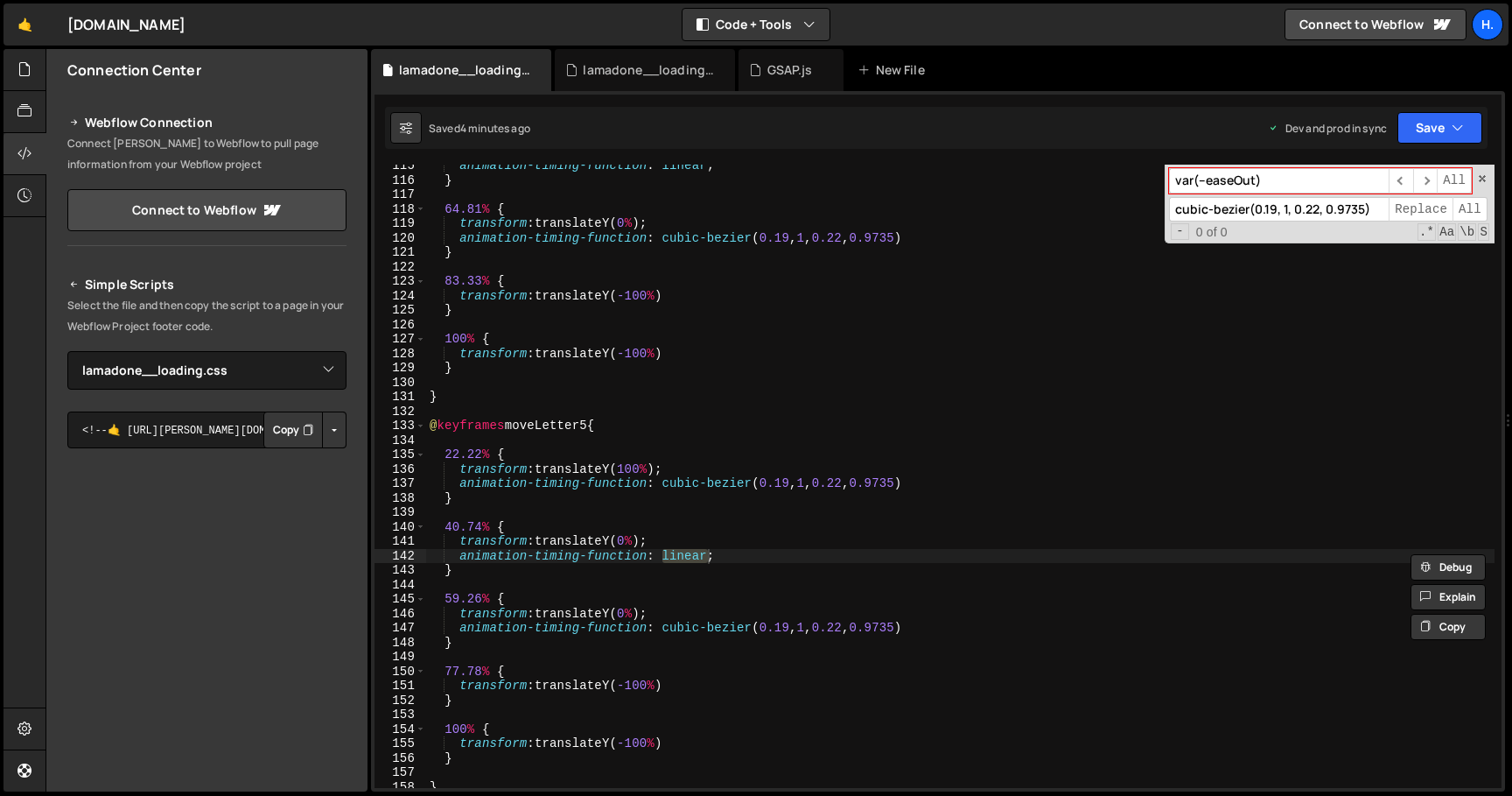
drag, startPoint x: 1371, startPoint y: 209, endPoint x: 1144, endPoint y: 212, distance: 227.0
click at [1144, 212] on div "animation-timing-function : linear ; } 64.81 % { transform : translateY( 0 % ) …" at bounding box center [960, 476] width 1068 height 624
drag, startPoint x: 1288, startPoint y: 179, endPoint x: 1110, endPoint y: 188, distance: 178.2
click at [1110, 188] on div "animation-timing-function : linear ; } 64.81 % { transform : translateY( 0 % ) …" at bounding box center [960, 476] width 1068 height 624
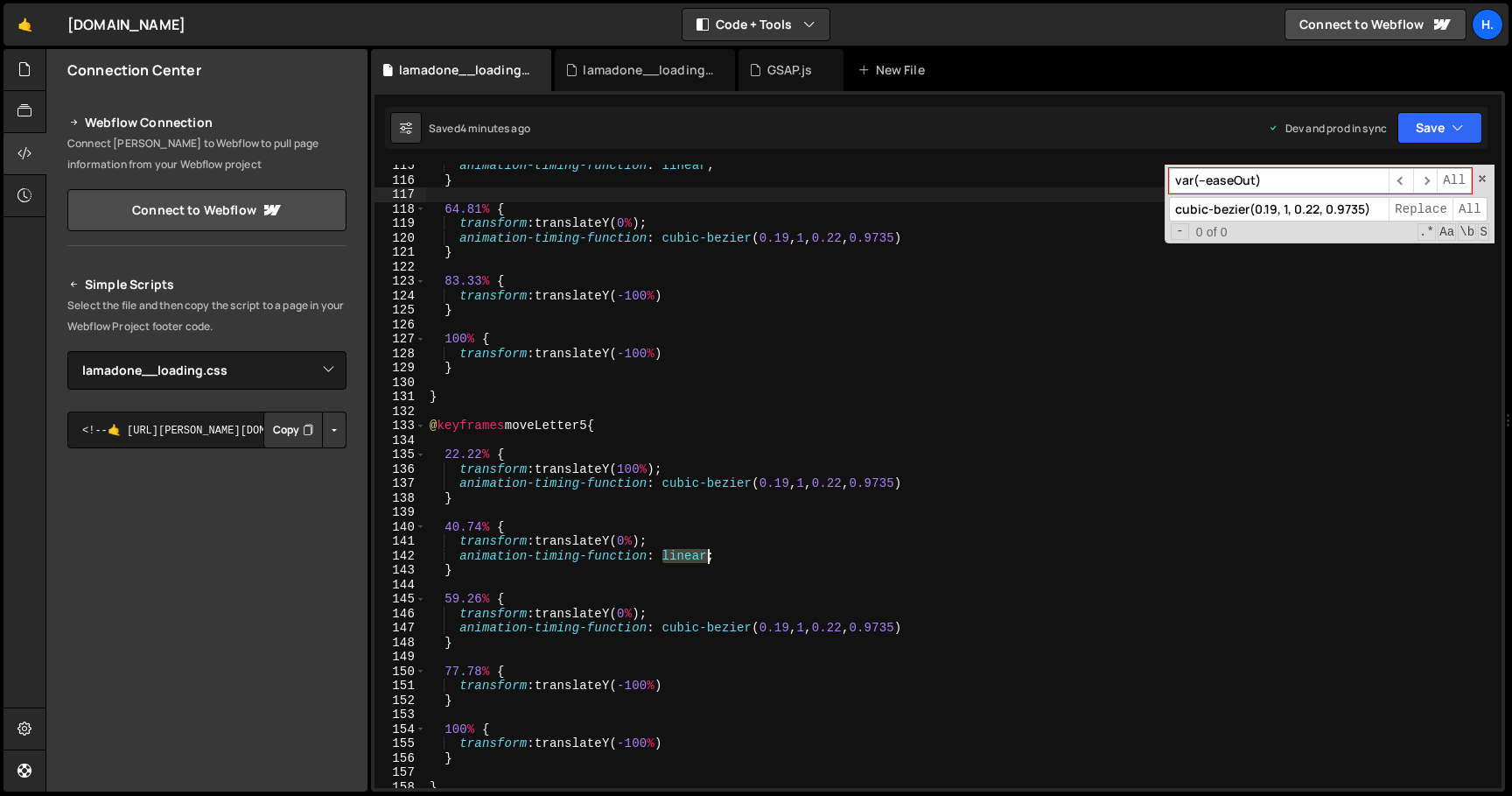
click at [1110, 188] on div "animation-timing-function : linear ; } 64.81 % { transform : translateY( 0 % ) …" at bounding box center [960, 484] width 1068 height 652
click at [1295, 183] on input "var(--easeOut)" at bounding box center [1278, 180] width 219 height 26
paste input "cubic-bezier(0.19, 1, 0.22, 0.9735"
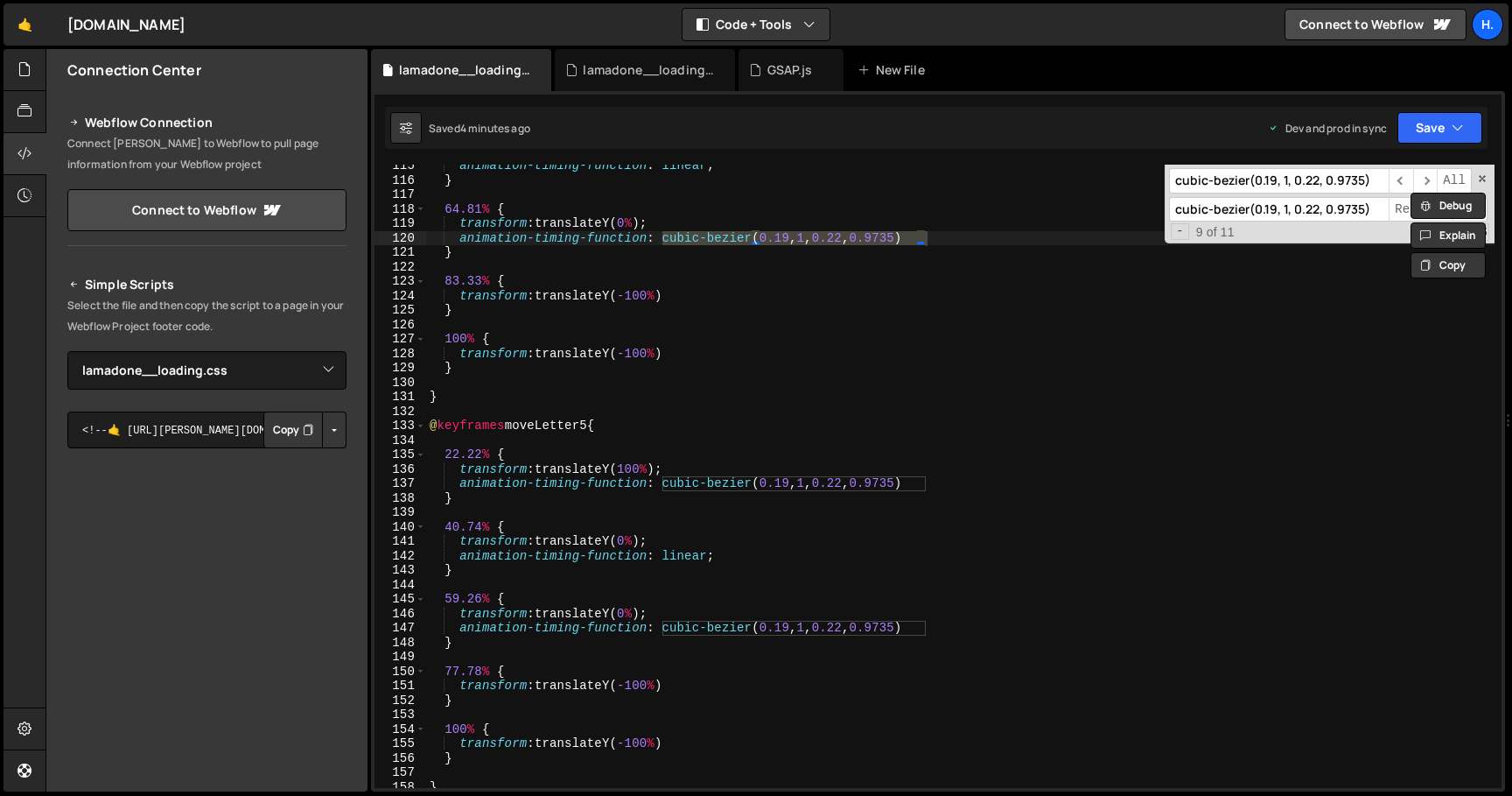
type input "cubic-bezier(0.19, 1, 0.22, 0.9735)"
click at [1373, 205] on input "cubic-bezier(0.19, 1, 0.22, 0.9735)" at bounding box center [1278, 210] width 219 height 26
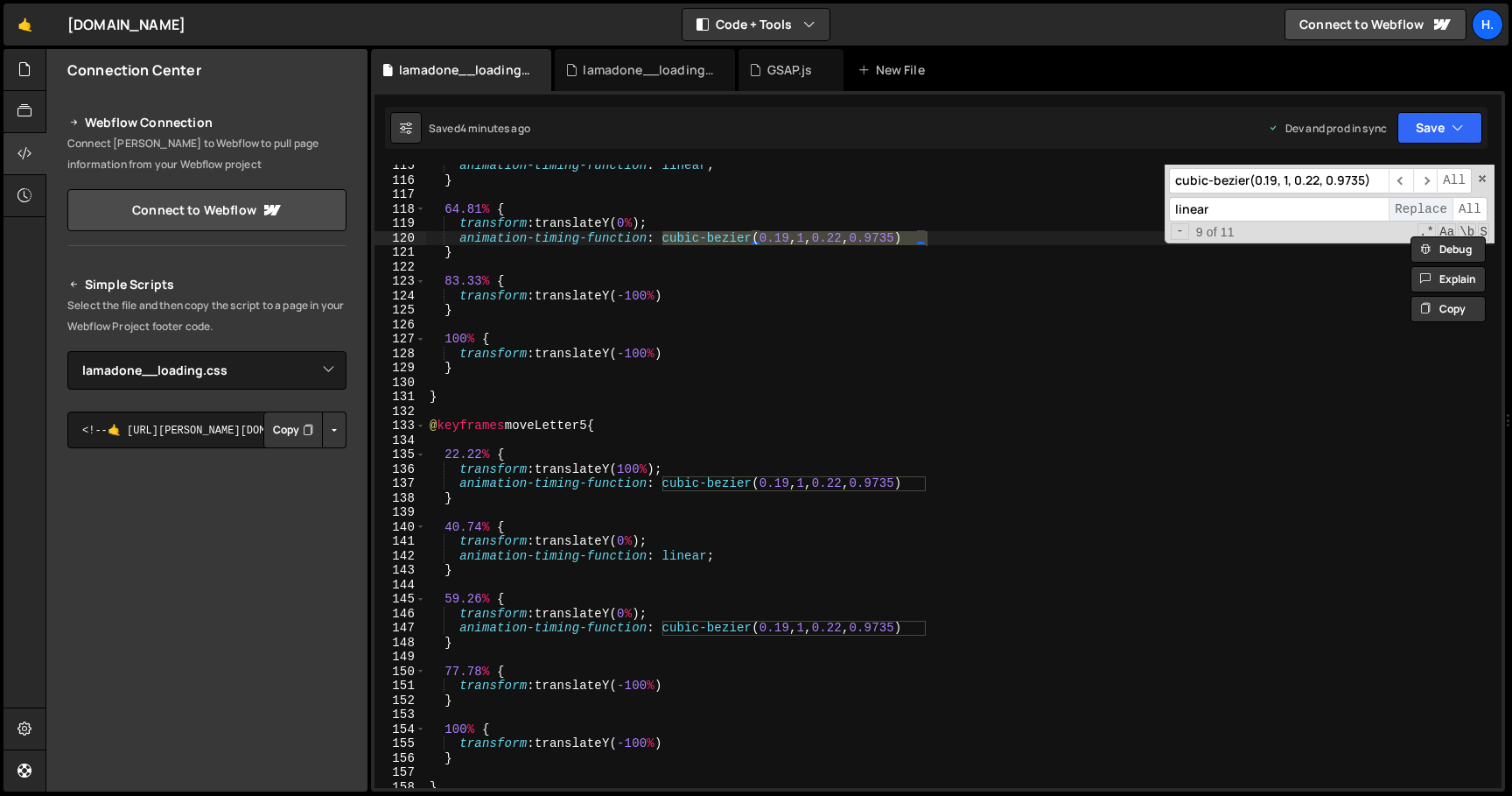
click at [1429, 211] on span "Replace" at bounding box center [1421, 210] width 64 height 26
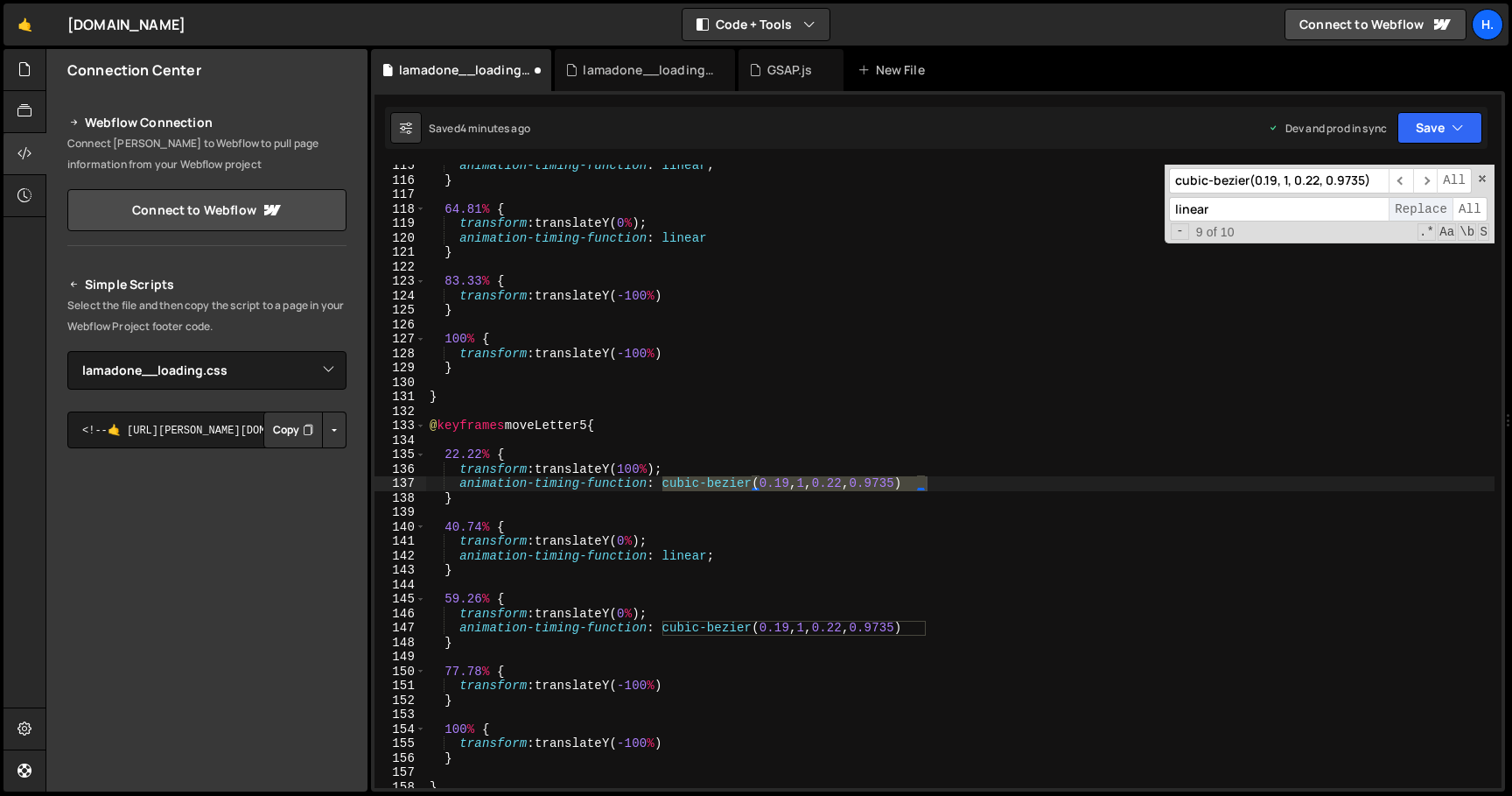
click at [1429, 211] on span "Replace" at bounding box center [1421, 210] width 64 height 26
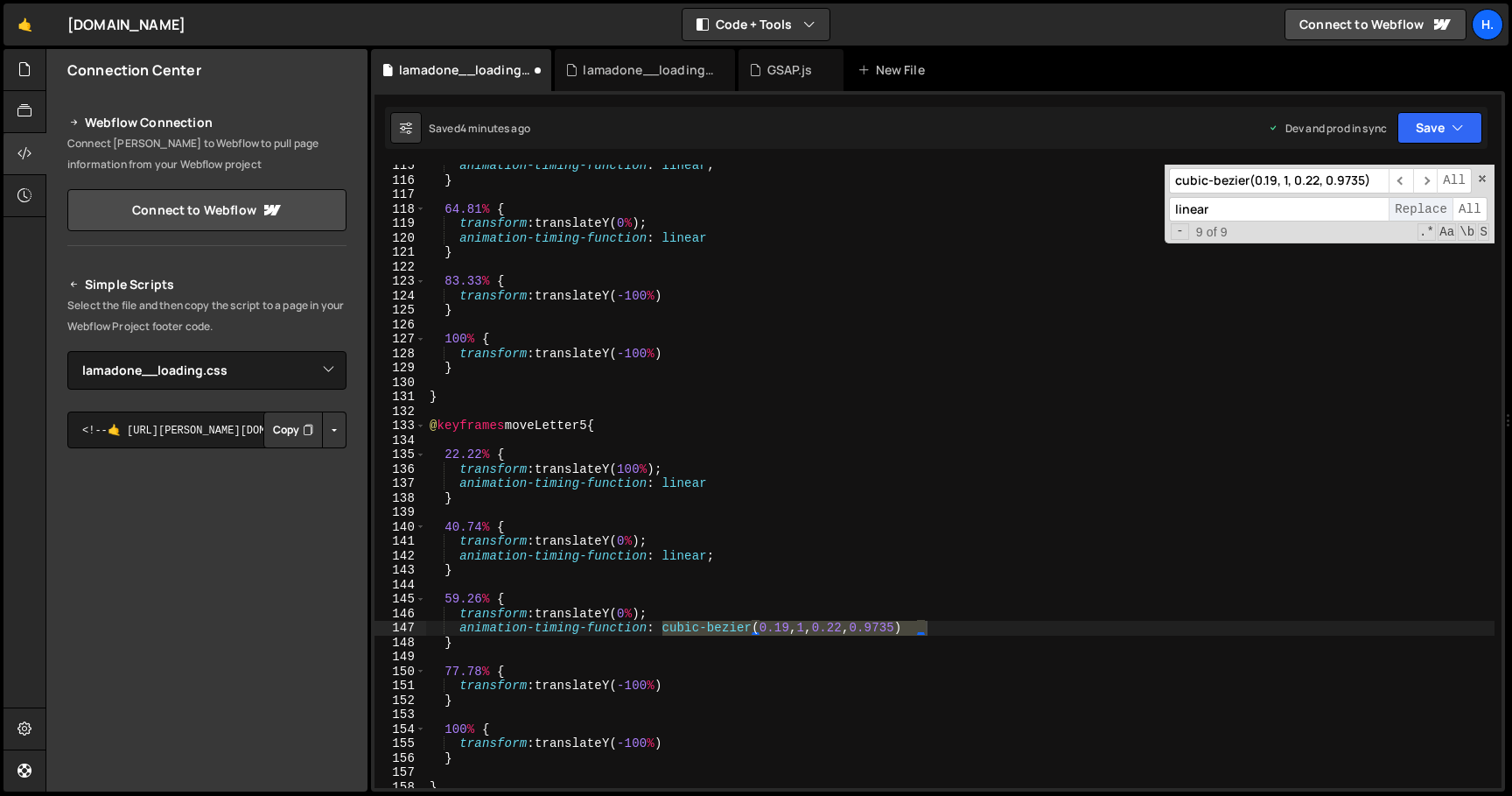
click at [1429, 211] on span "Replace" at bounding box center [1421, 210] width 64 height 26
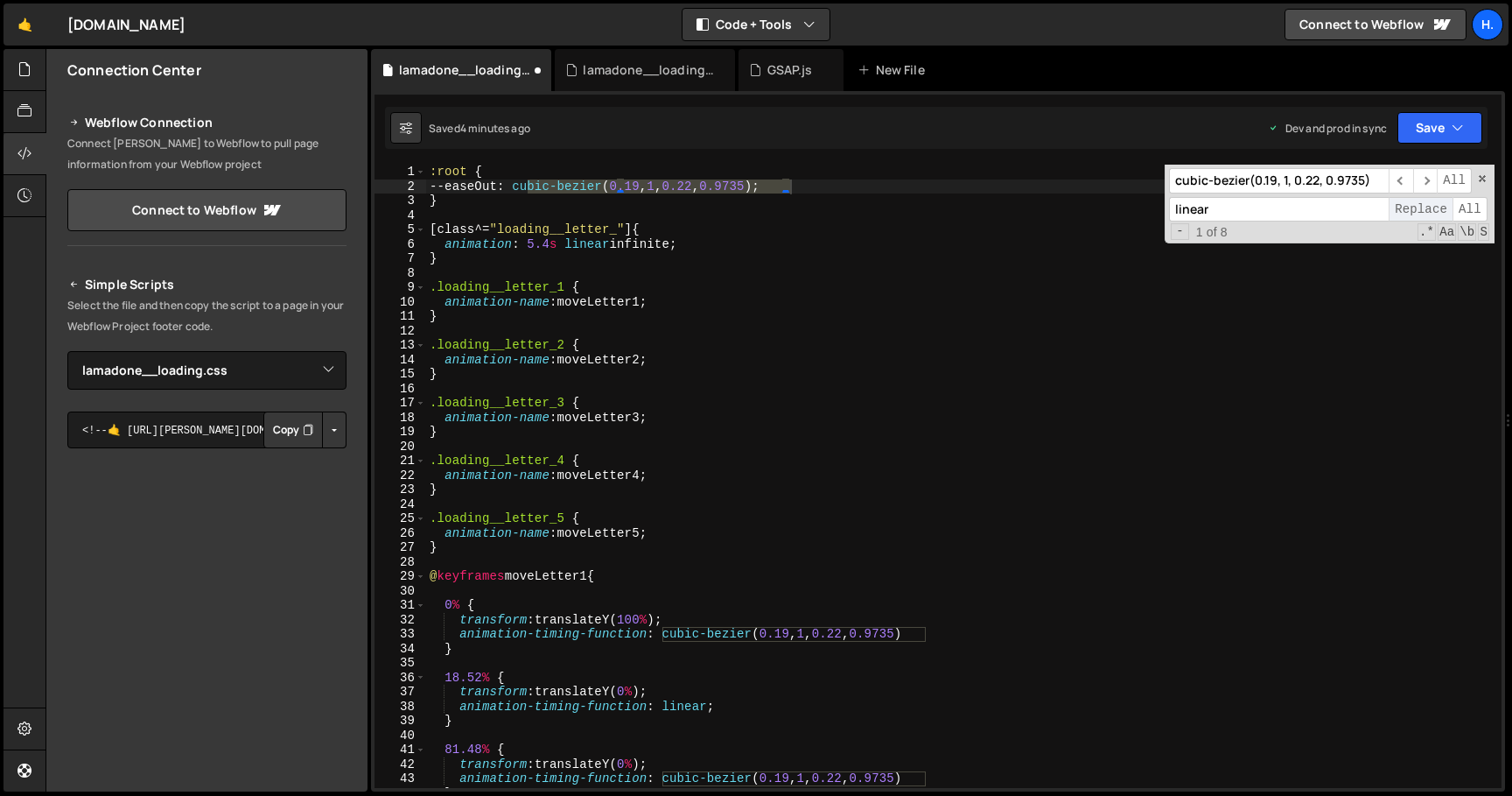
scroll to position [0, 0]
click at [1433, 185] on span "​" at bounding box center [1425, 180] width 25 height 26
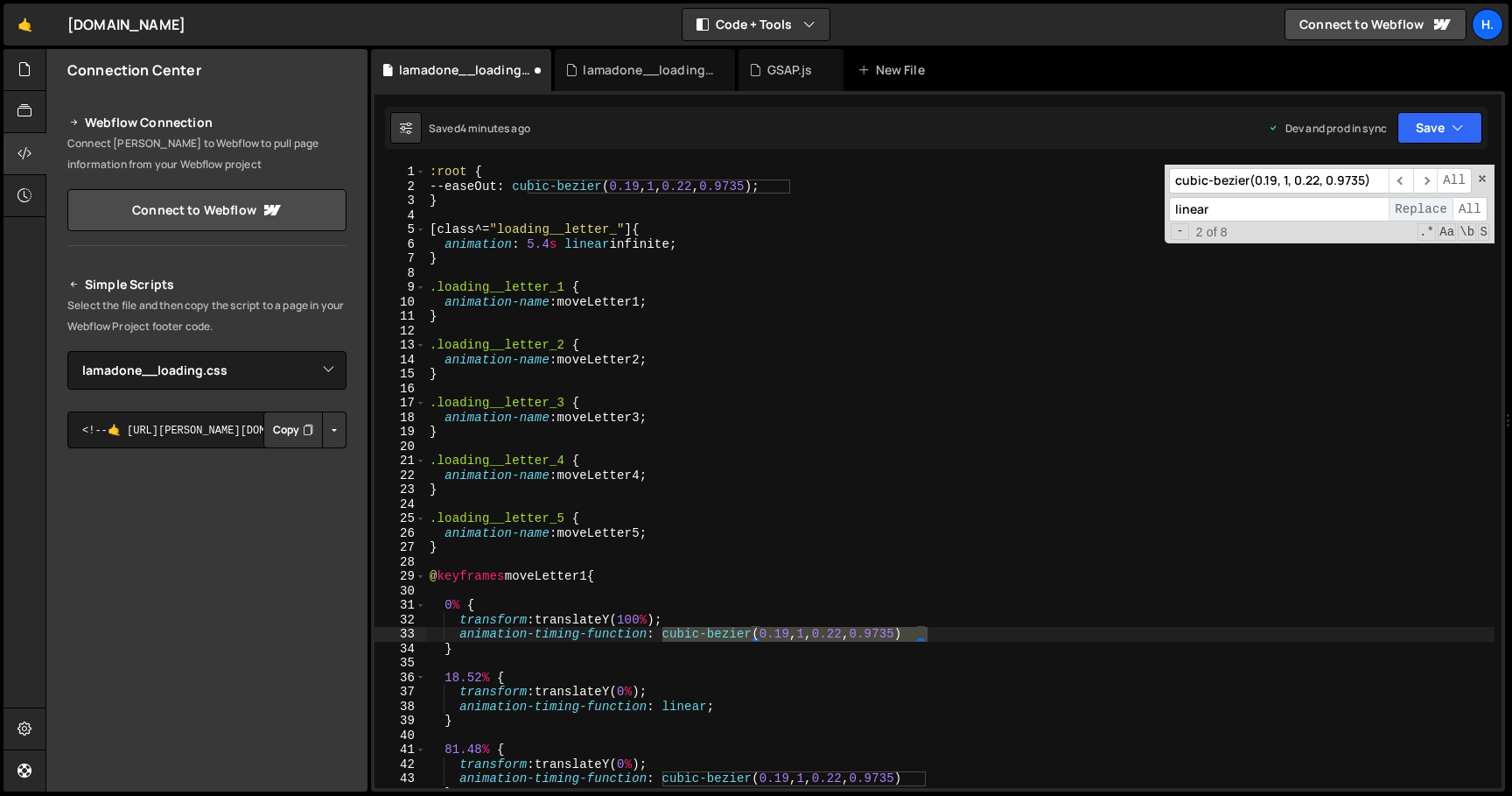
click at [1417, 214] on span "Replace" at bounding box center [1421, 210] width 64 height 26
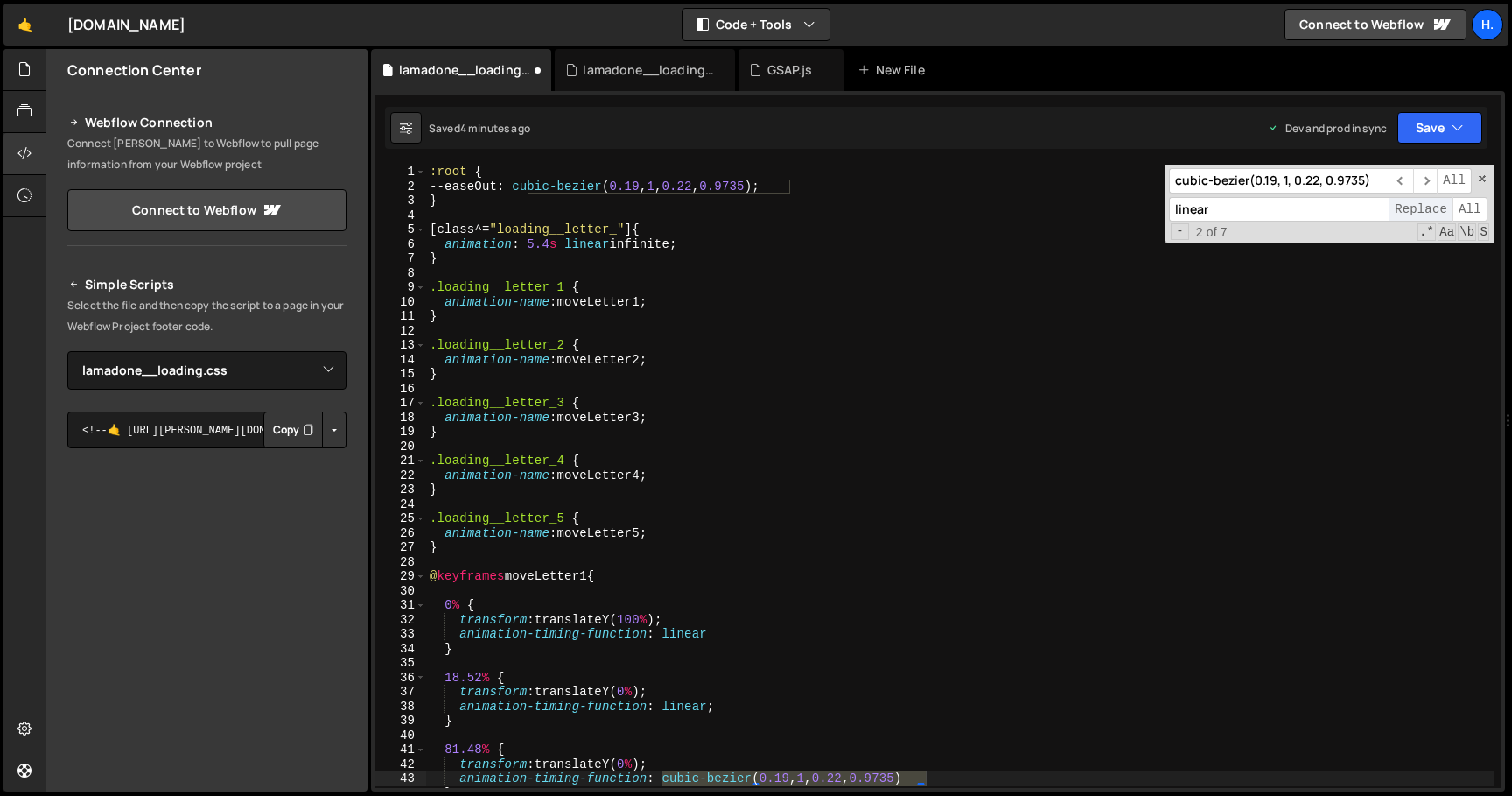
click at [1417, 214] on span "Replace" at bounding box center [1421, 210] width 64 height 26
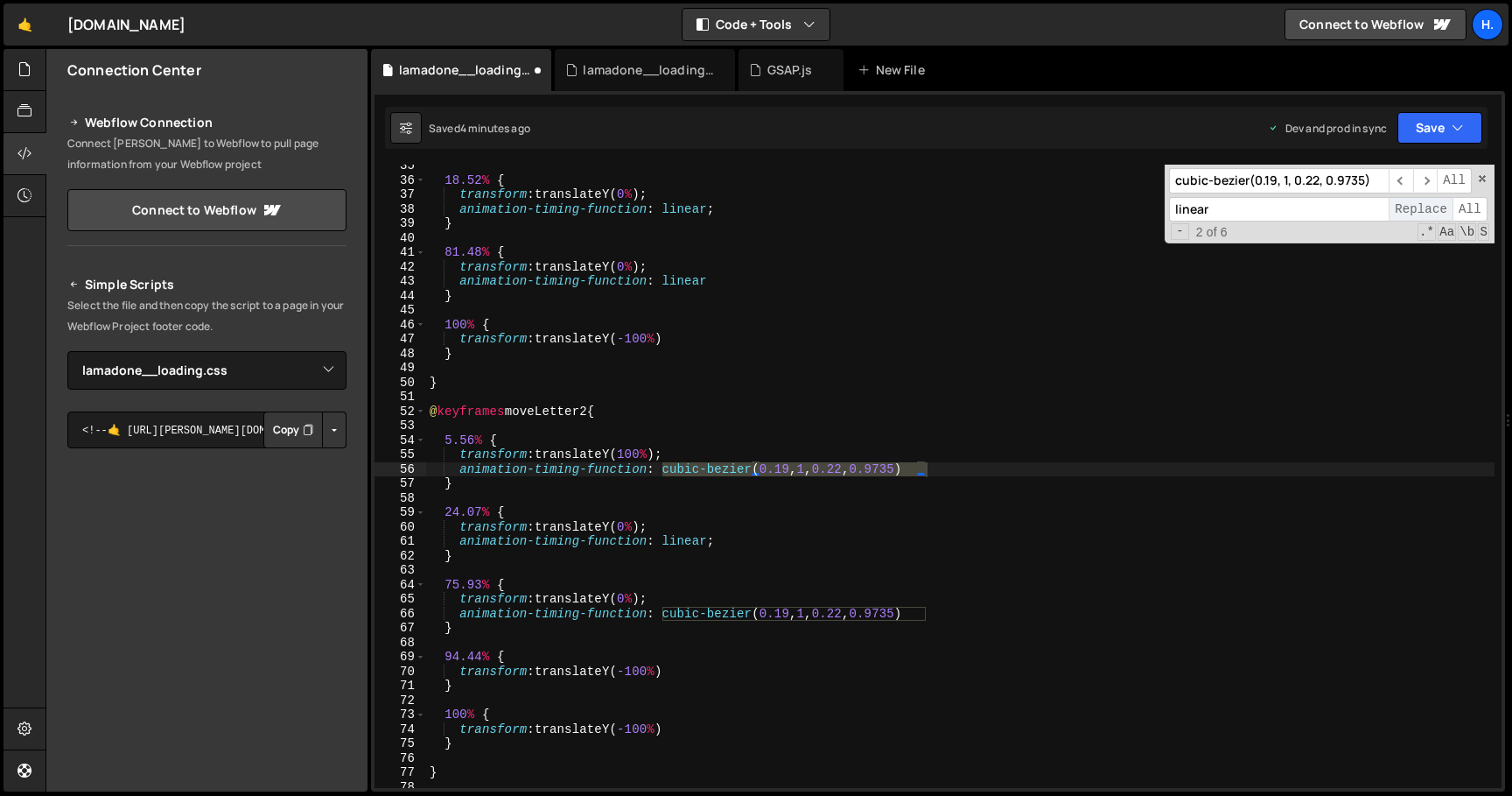
click at [1417, 214] on span "Replace" at bounding box center [1421, 210] width 64 height 26
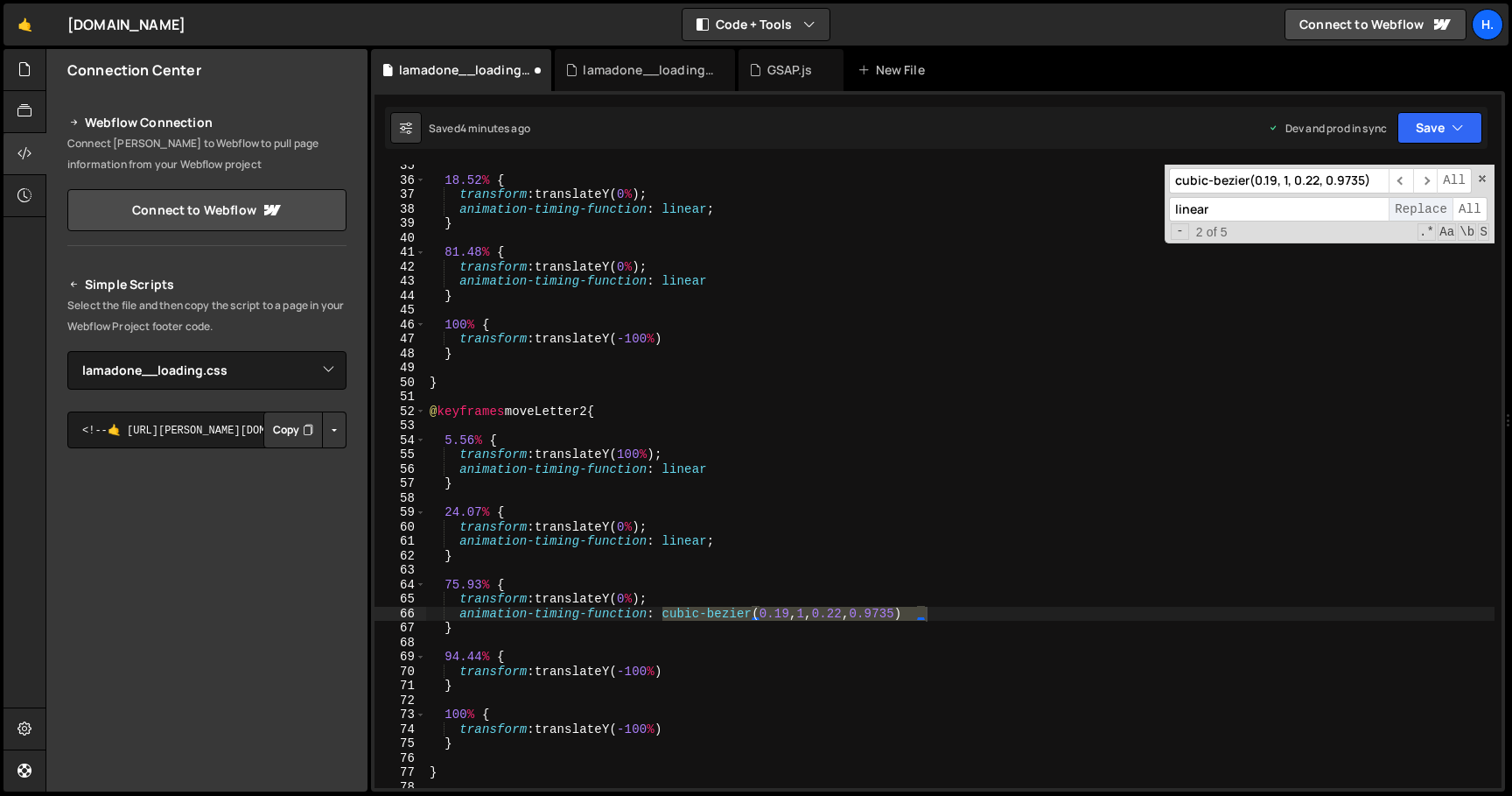
click at [1417, 214] on span "Replace" at bounding box center [1421, 210] width 64 height 26
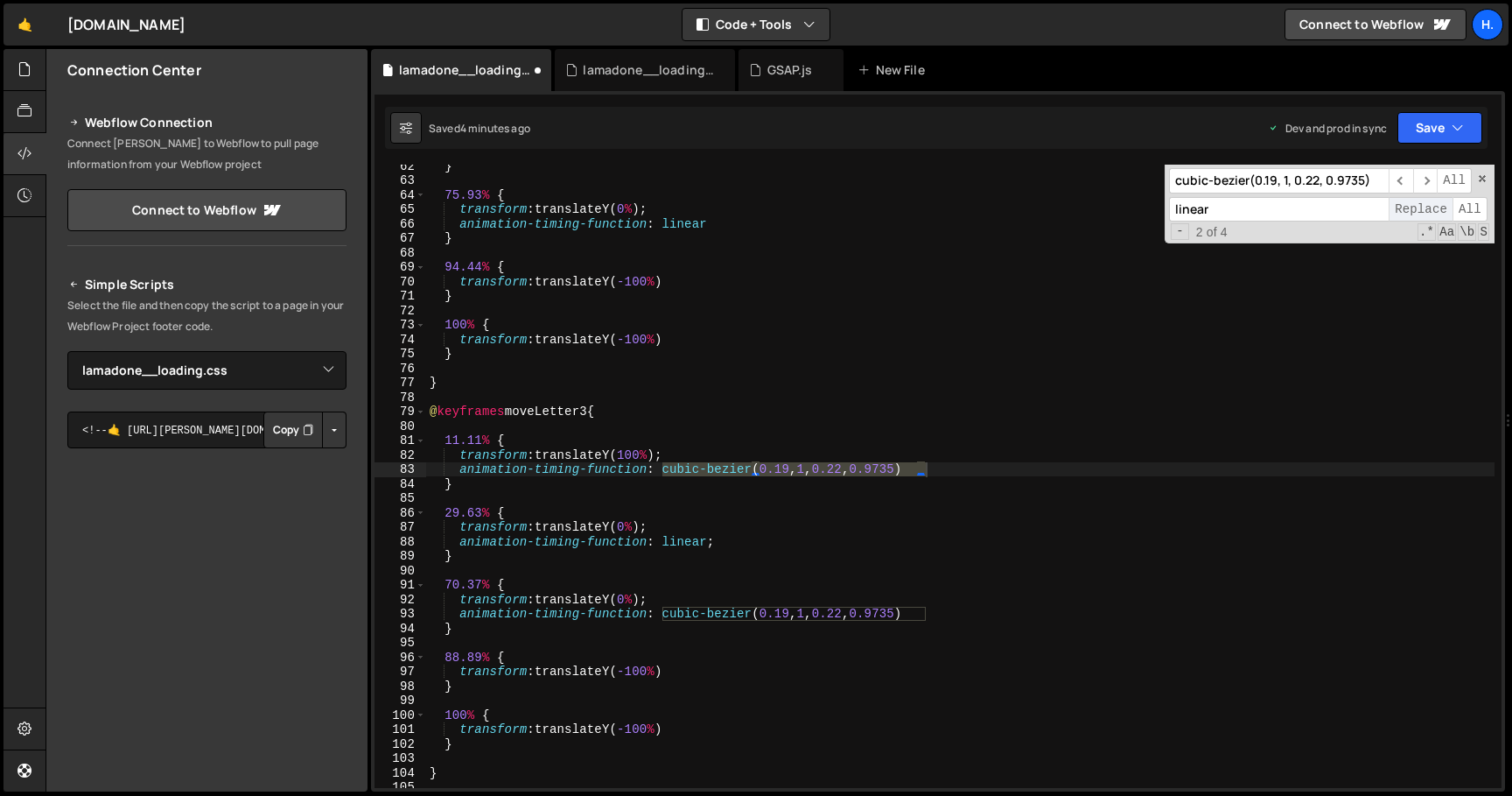
click at [1417, 214] on span "Replace" at bounding box center [1421, 210] width 64 height 26
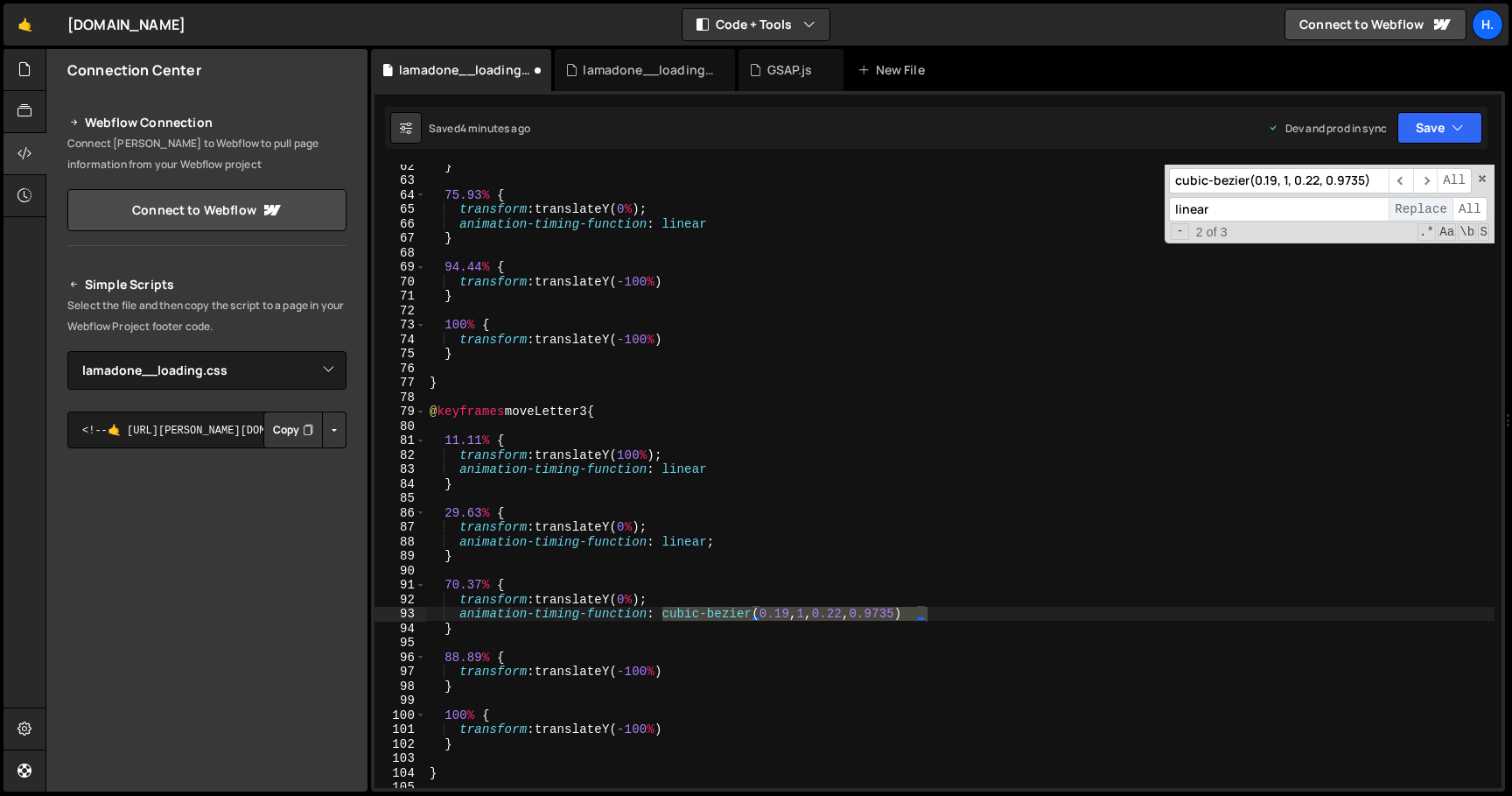
click at [1417, 214] on span "Replace" at bounding box center [1421, 210] width 64 height 26
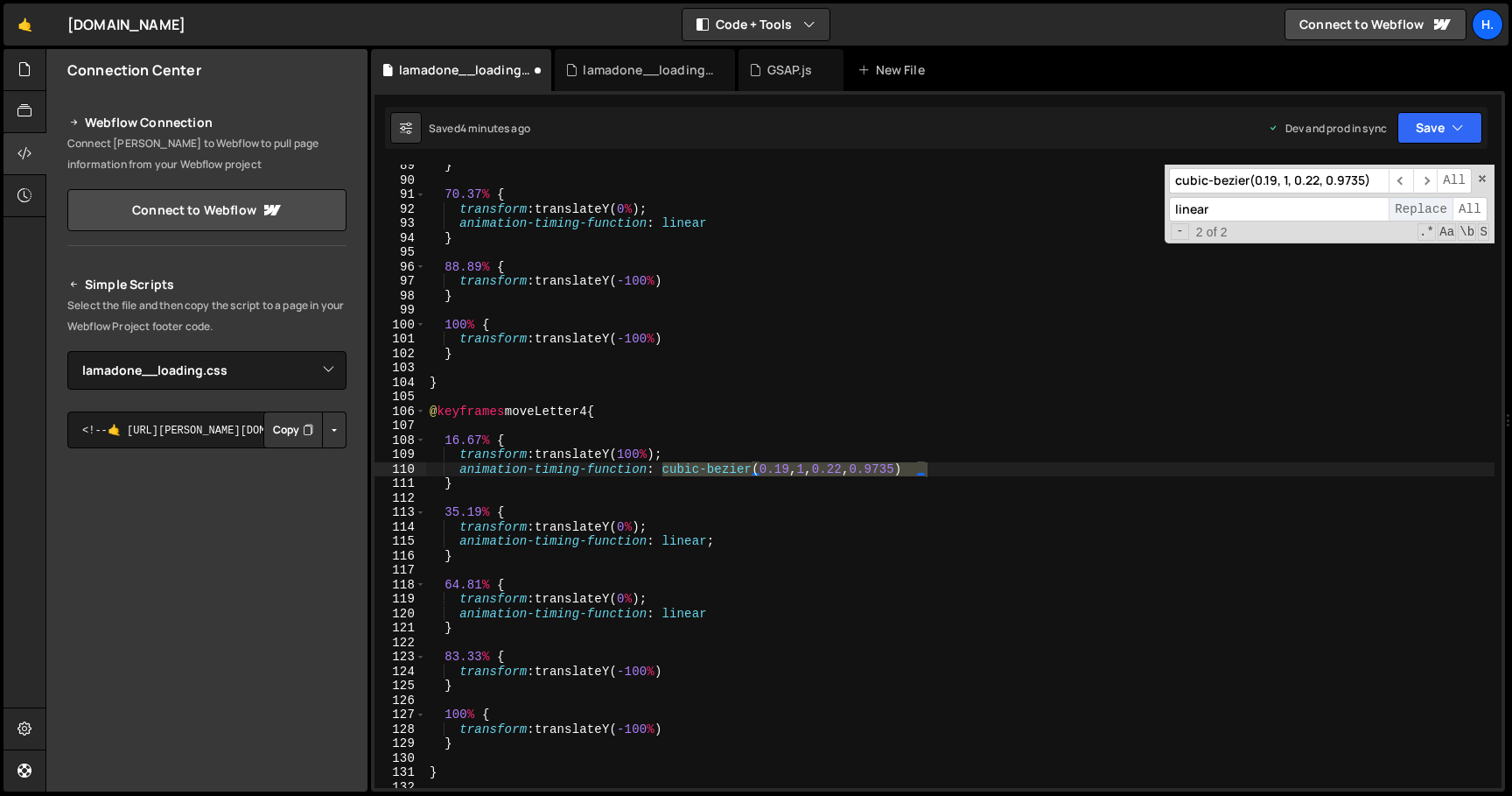
click at [1417, 214] on span "Replace" at bounding box center [1421, 210] width 64 height 26
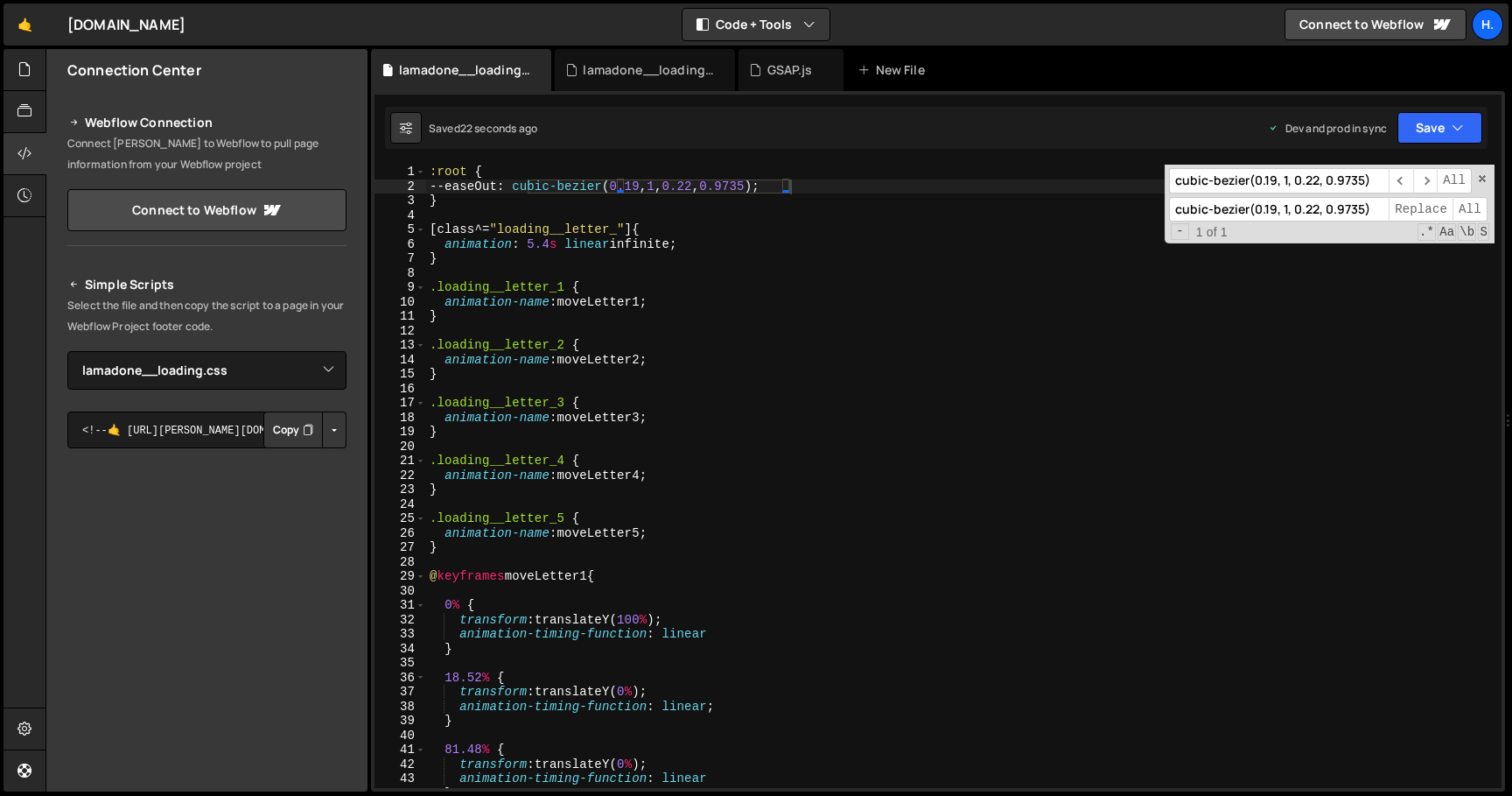
type input "cubic-bezier(0.19, 1, 0.22, 0.9735)"
type input "var(--easeOut)"
type input "cubic-bezier(0.19, 1, 0.22, 0.9735)"
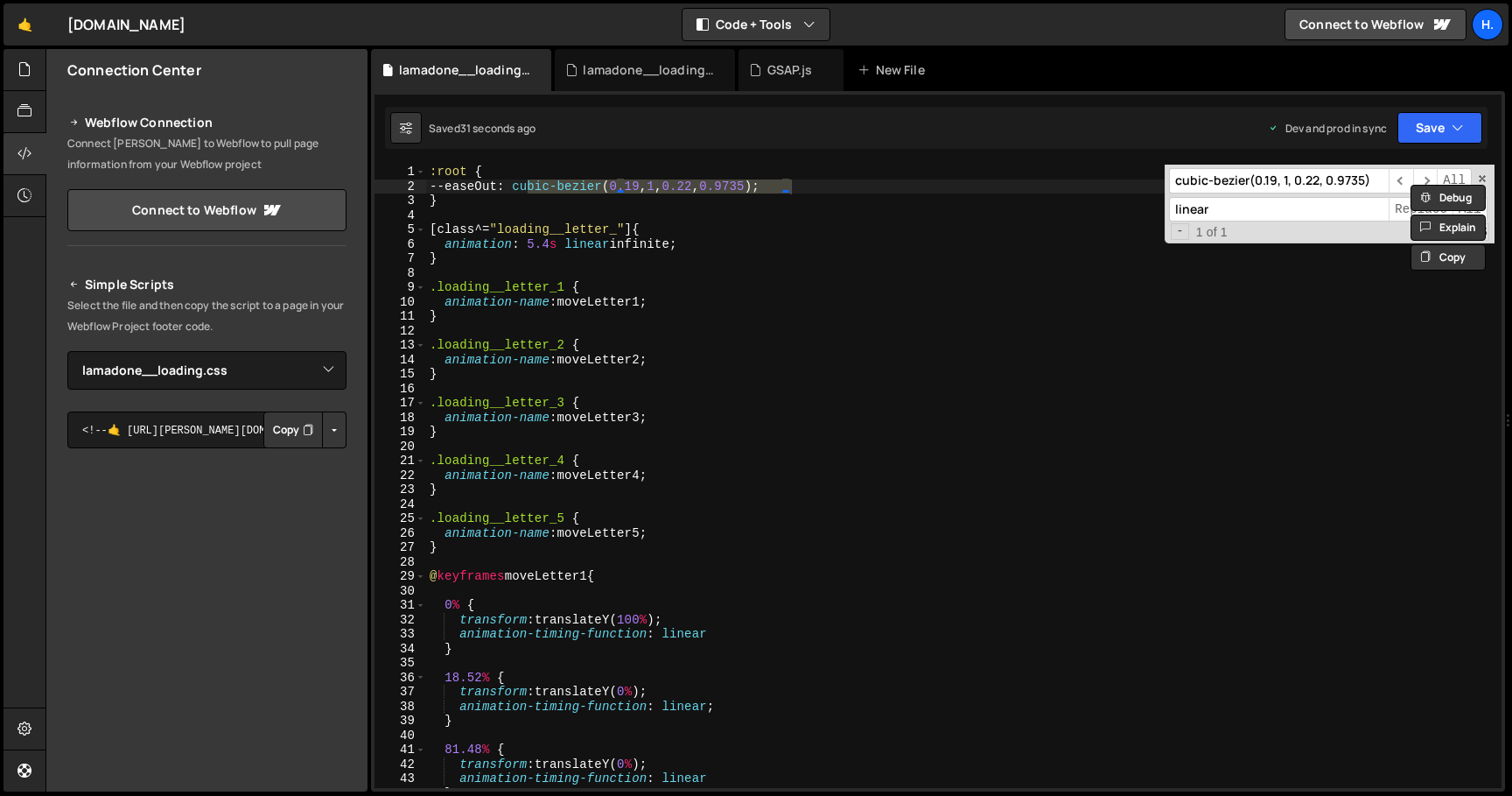
click at [1220, 210] on input "linear" at bounding box center [1278, 210] width 219 height 26
type input "ease"
click at [1013, 365] on div ":root { --easeOut : cubic-bezier ( 0.19 , 1 , 0.22 , 0.9735 ) ; } [ class ^= " …" at bounding box center [960, 490] width 1068 height 652
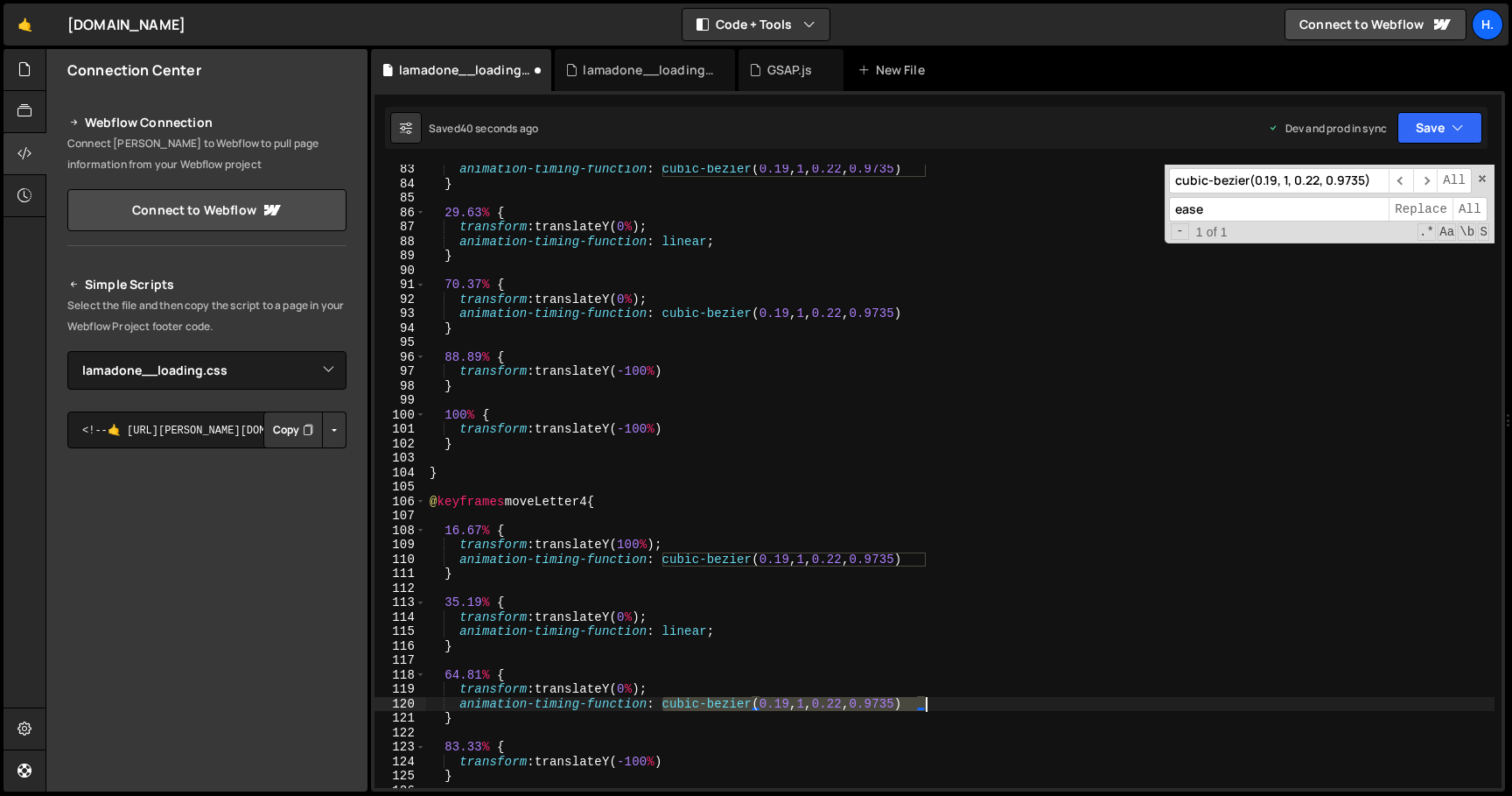
scroll to position [1173, 0]
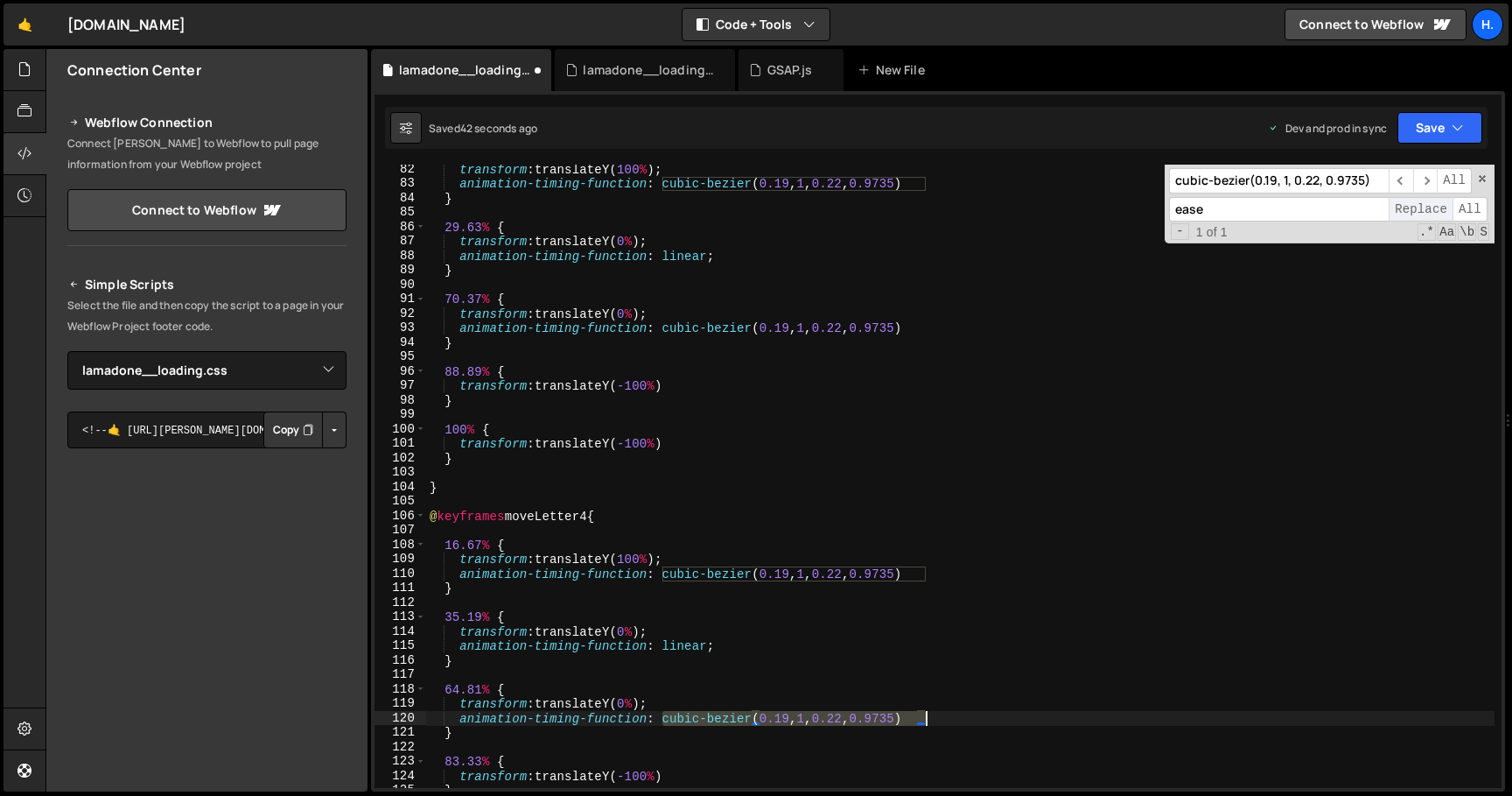
click at [1427, 210] on span "Replace" at bounding box center [1421, 210] width 64 height 26
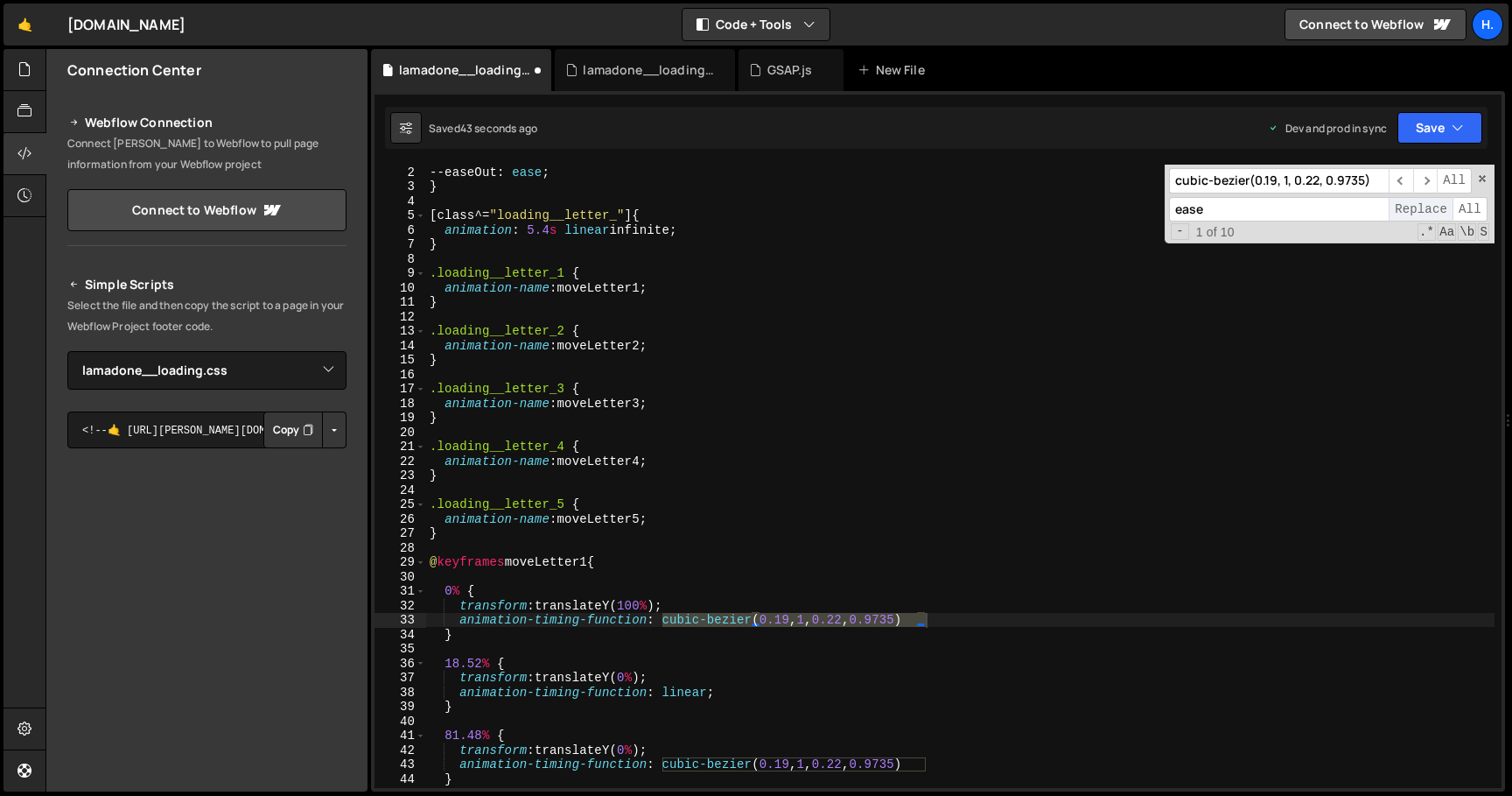
click at [1427, 210] on span "Replace" at bounding box center [1421, 210] width 64 height 26
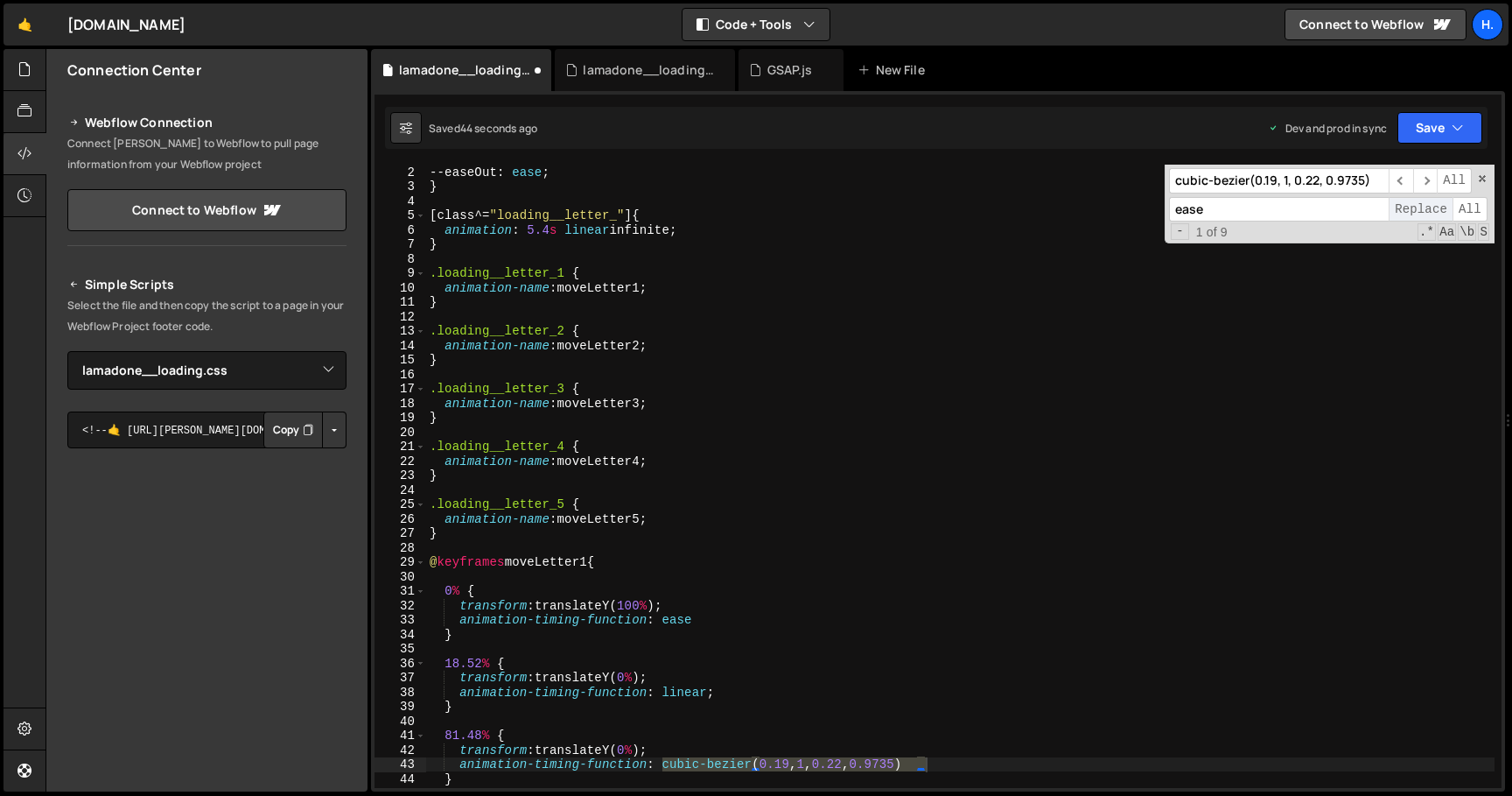
click at [1427, 210] on span "Replace" at bounding box center [1421, 210] width 64 height 26
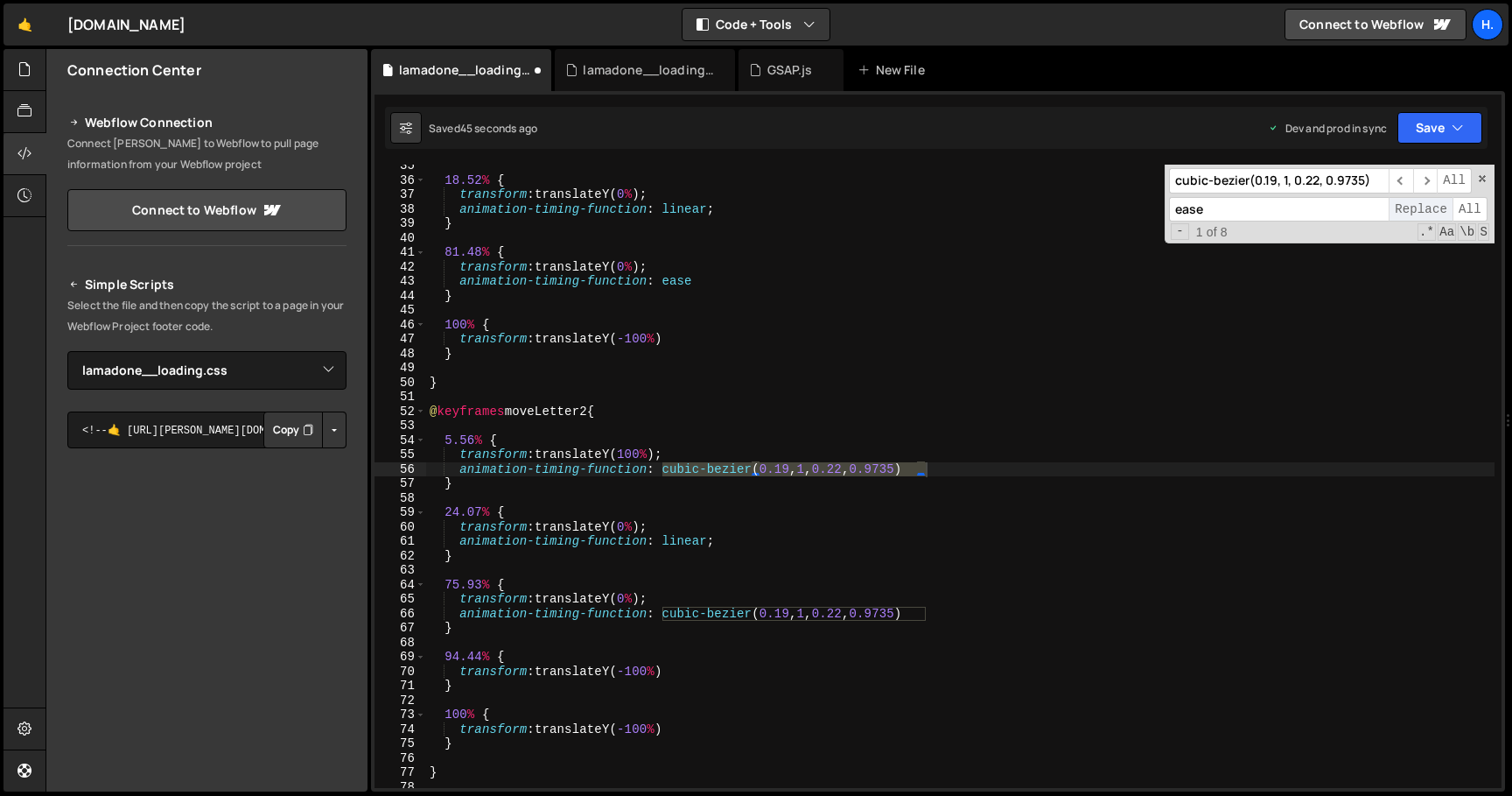
click at [1427, 210] on span "Replace" at bounding box center [1421, 210] width 64 height 26
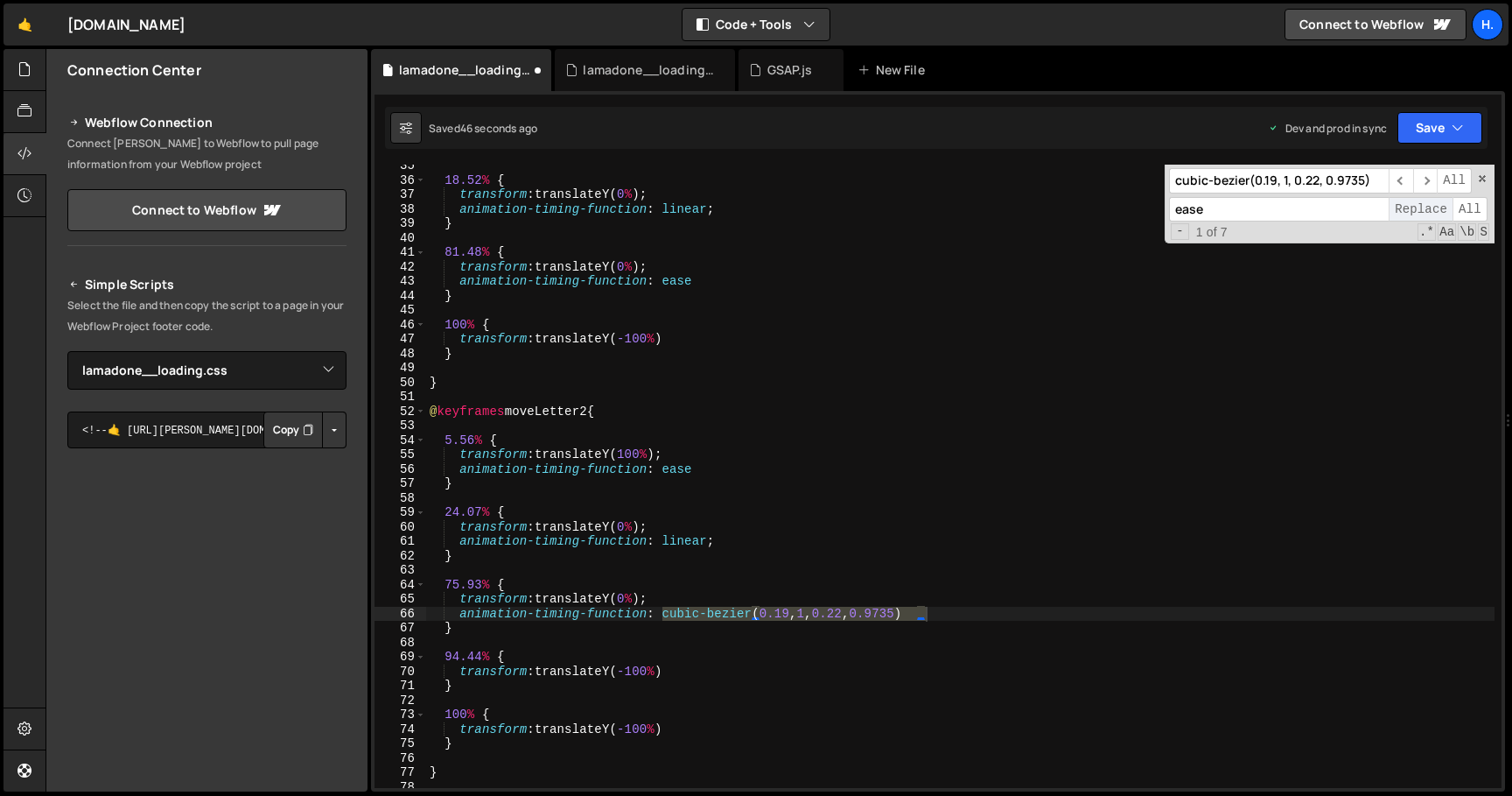
click at [1427, 210] on span "Replace" at bounding box center [1421, 210] width 64 height 26
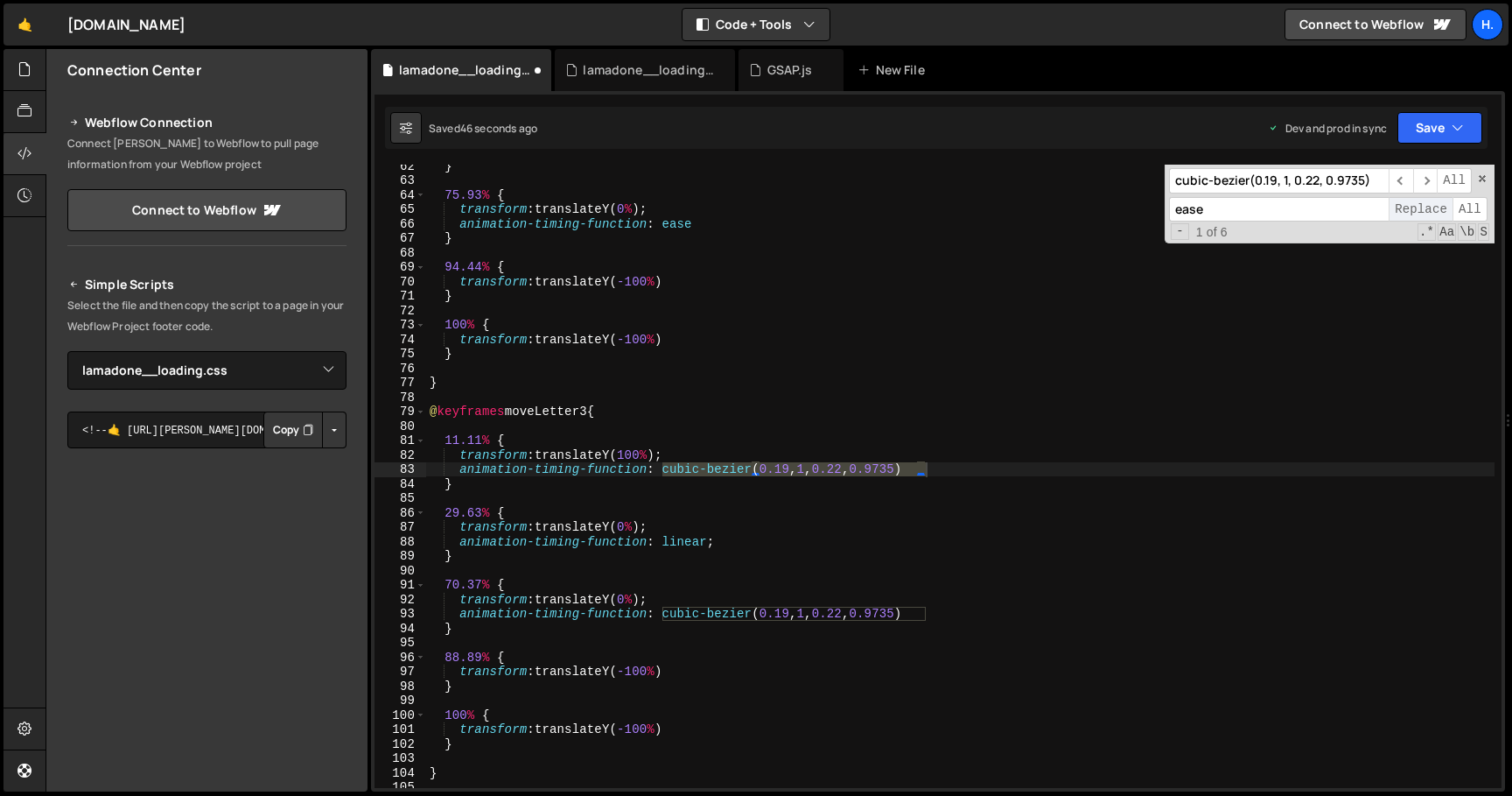
click at [1427, 210] on span "Replace" at bounding box center [1421, 210] width 64 height 26
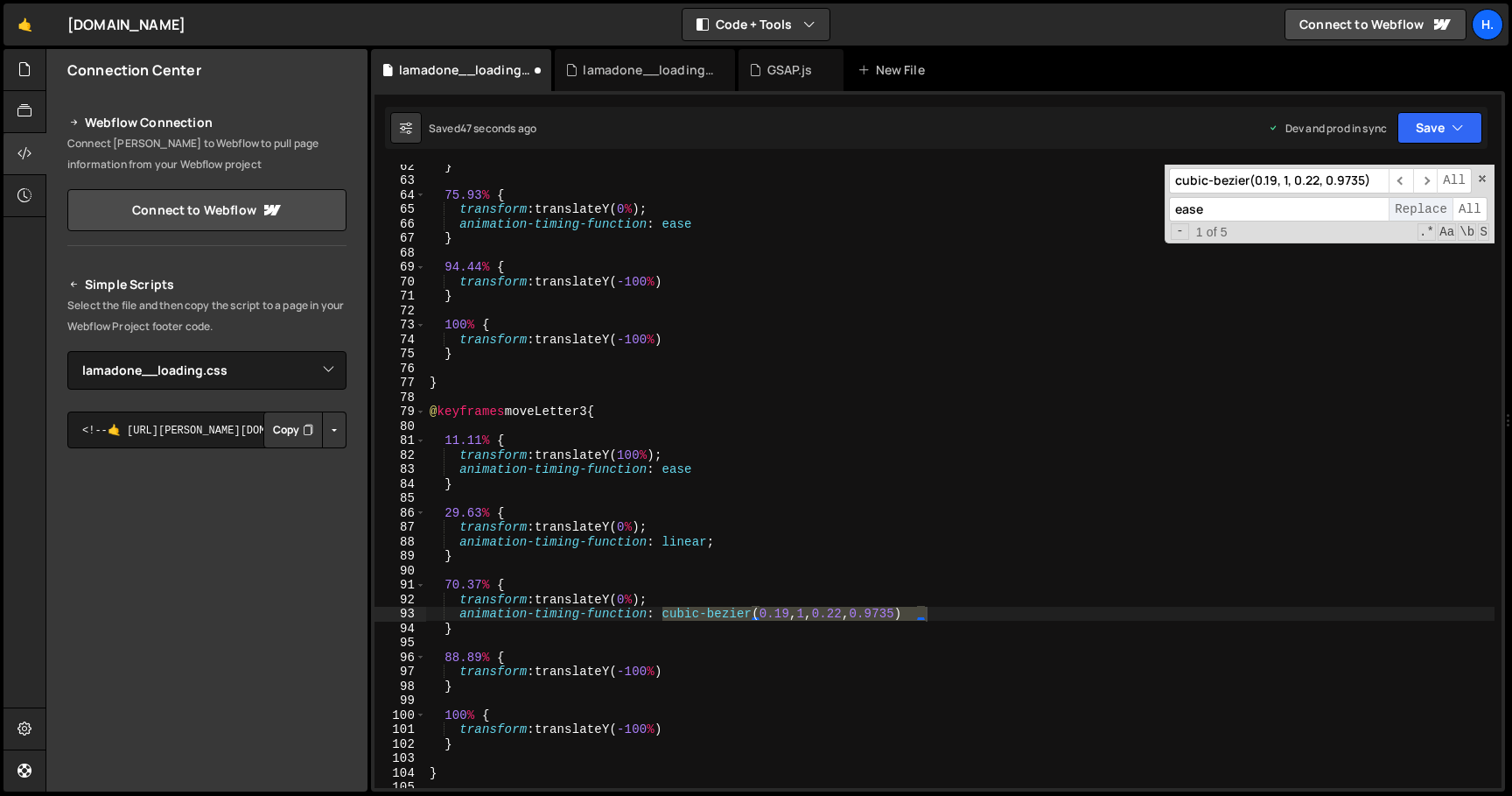
click at [1427, 210] on span "Replace" at bounding box center [1421, 210] width 64 height 26
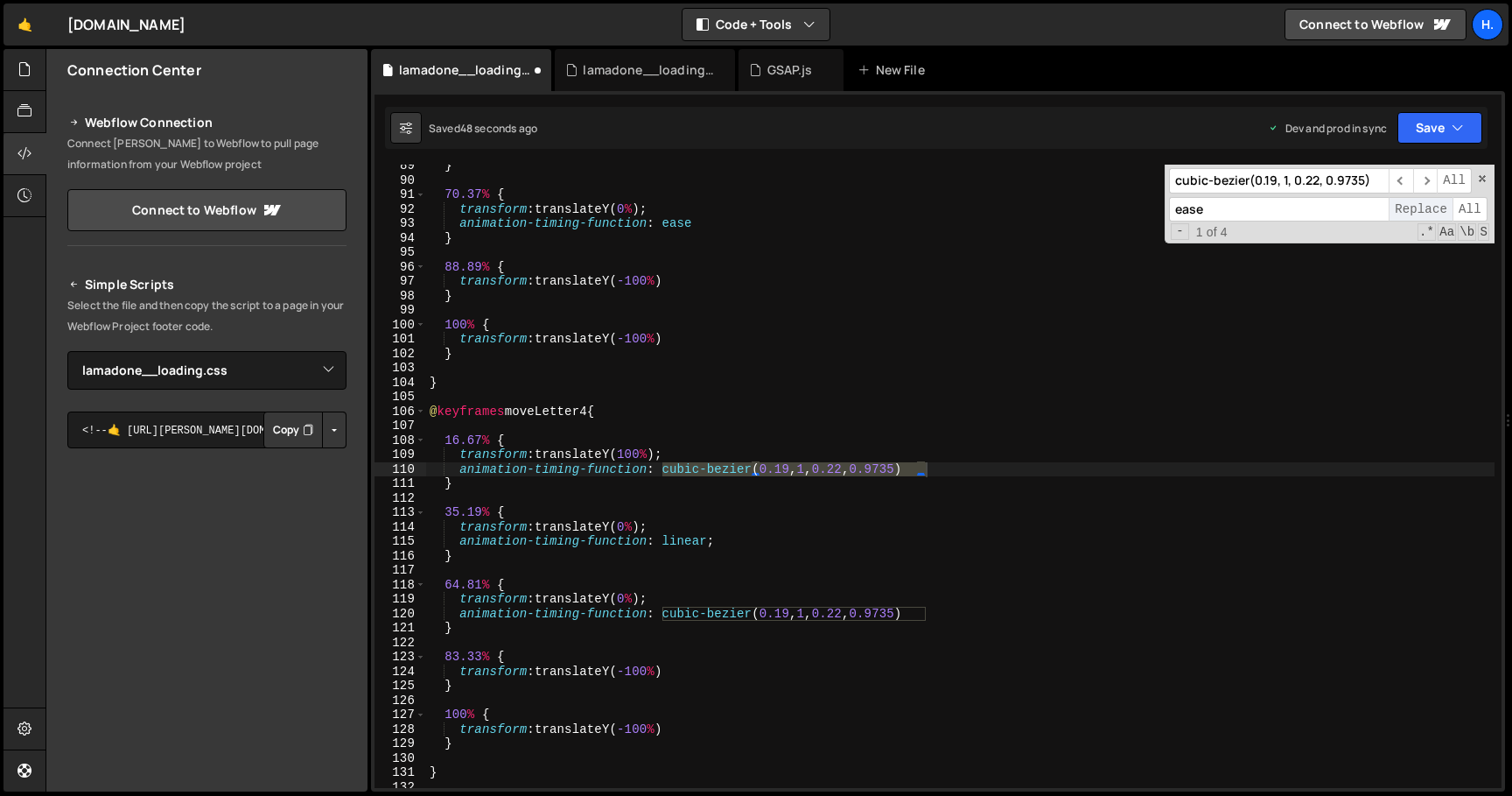
click at [1427, 210] on span "Replace" at bounding box center [1421, 210] width 64 height 26
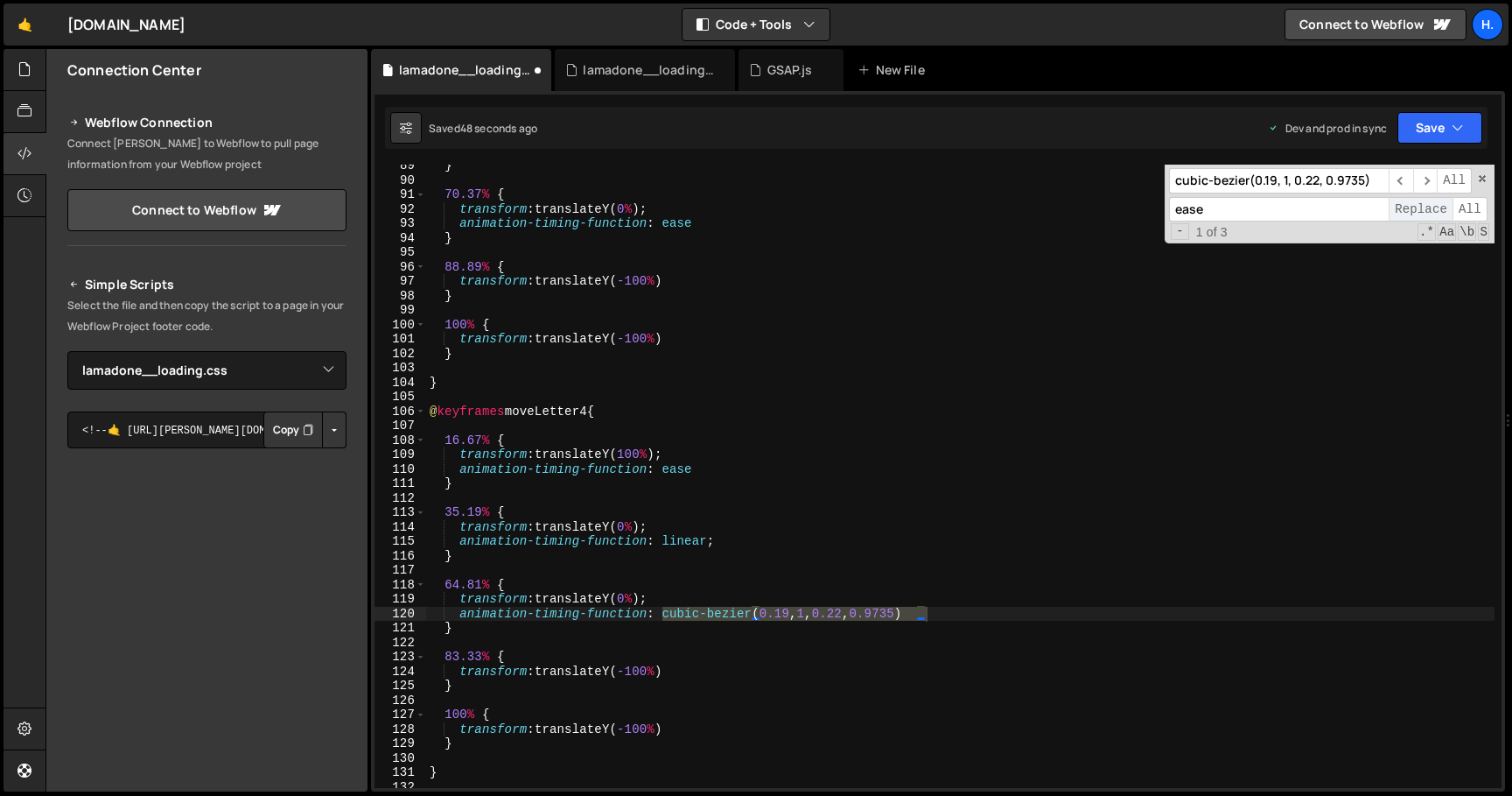
click at [1427, 211] on span "Replace" at bounding box center [1421, 210] width 64 height 26
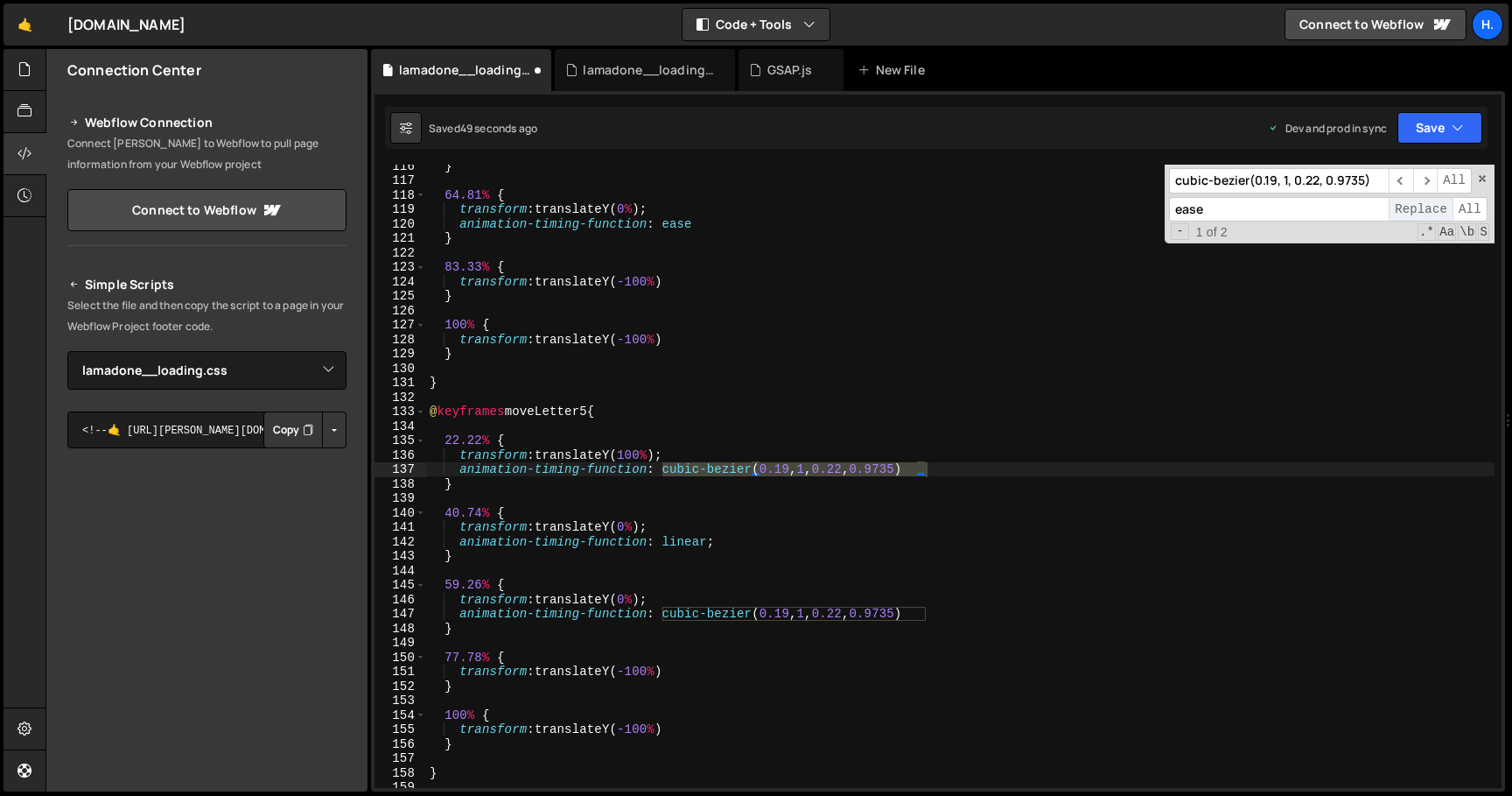
click at [1427, 211] on span "Replace" at bounding box center [1421, 210] width 64 height 26
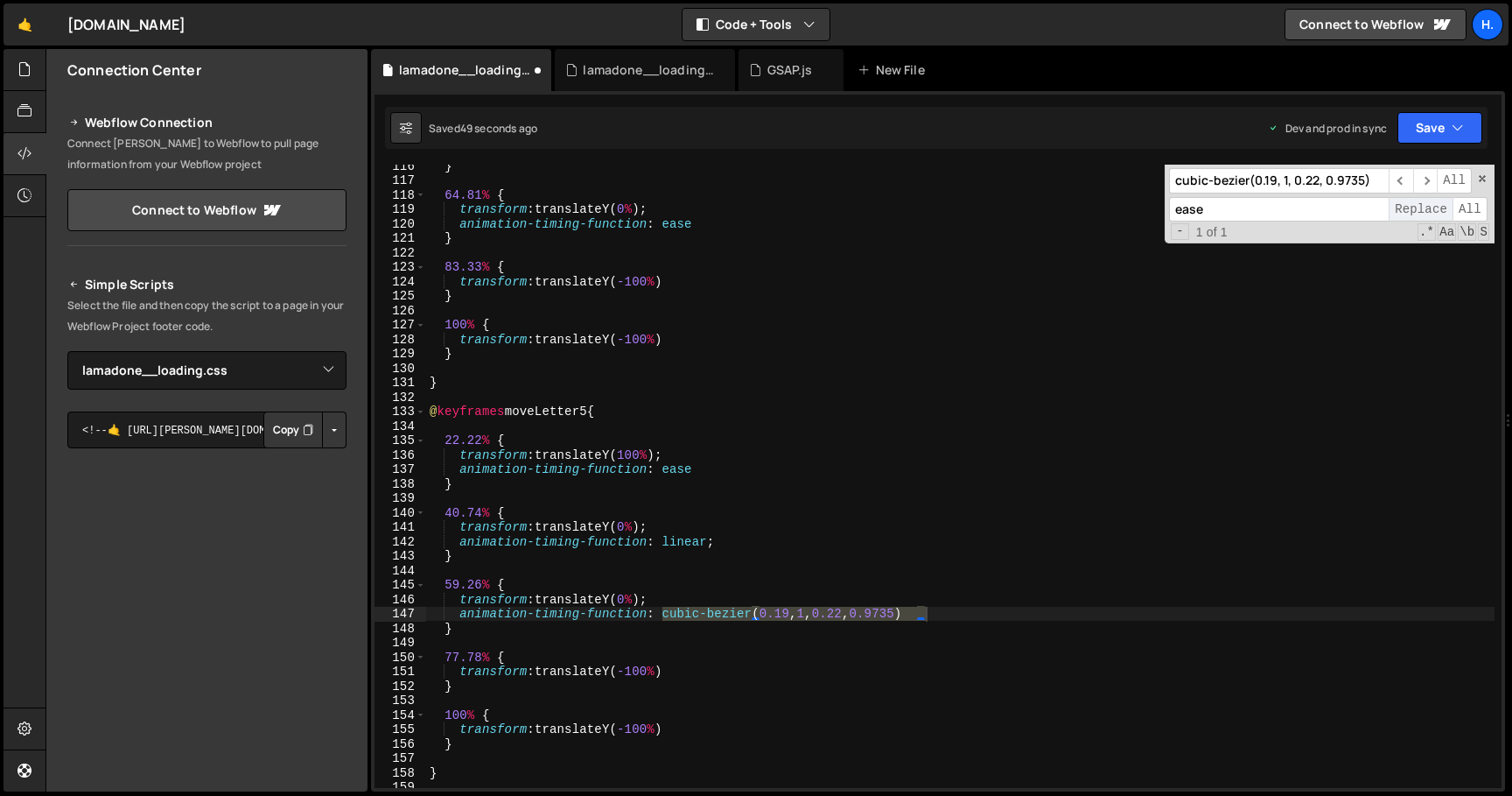
click at [1427, 211] on span "Replace" at bounding box center [1421, 210] width 64 height 26
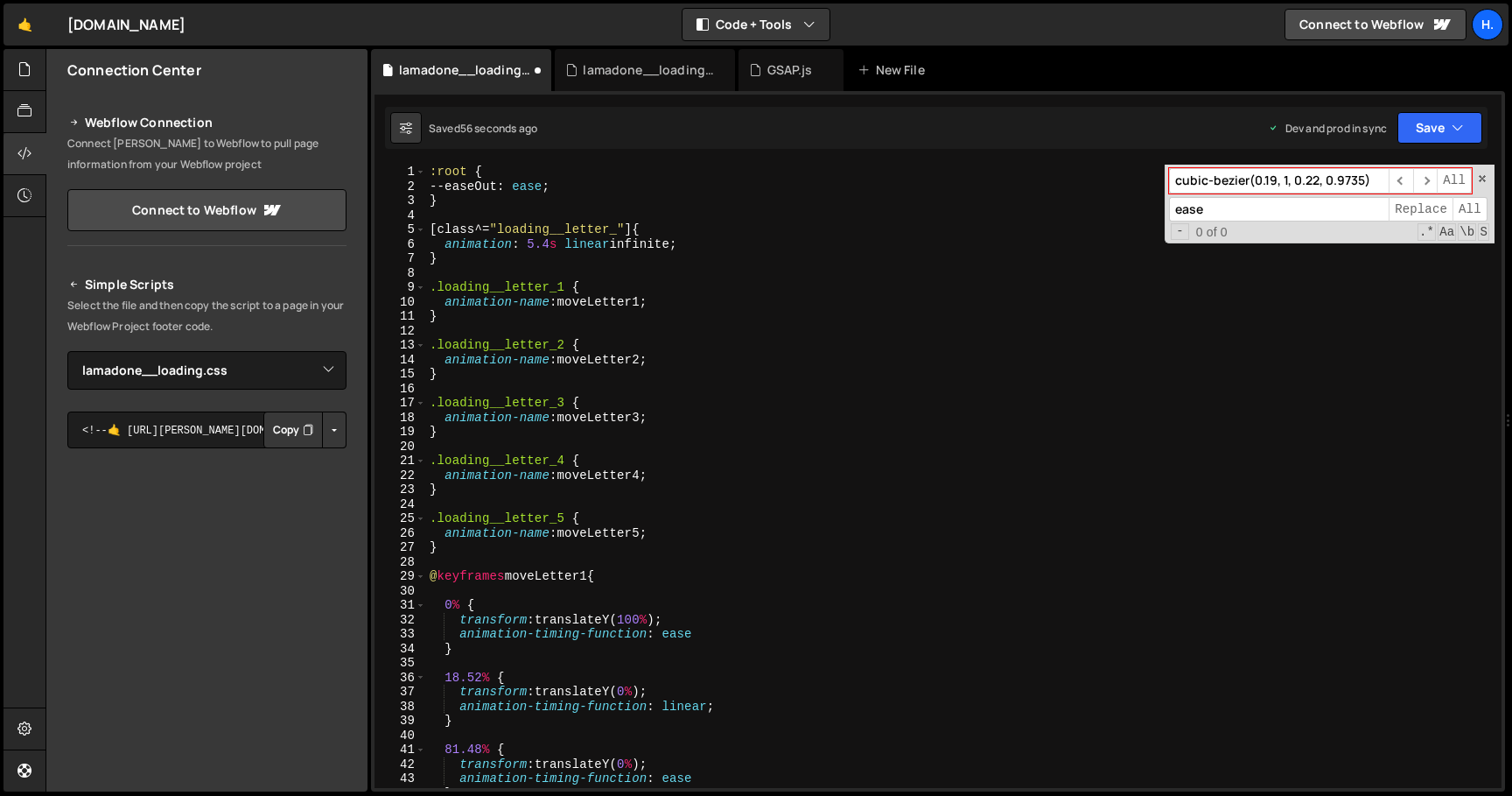
scroll to position [1797, 0]
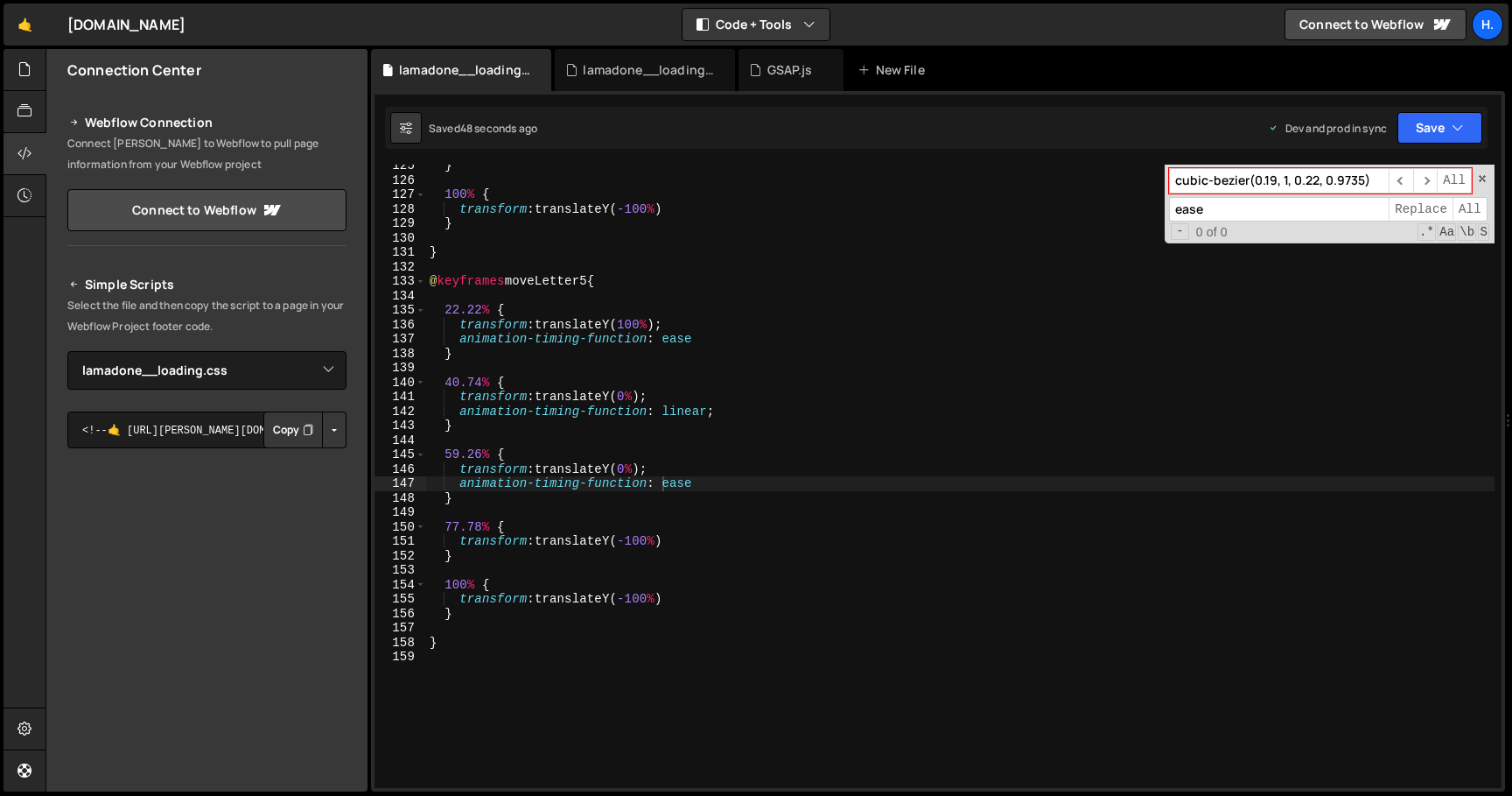
click at [775, 503] on div "} 100 % { transform : translateY( -100 % ) } } @ keyframes moveLetter5 { 22.22 …" at bounding box center [960, 484] width 1068 height 652
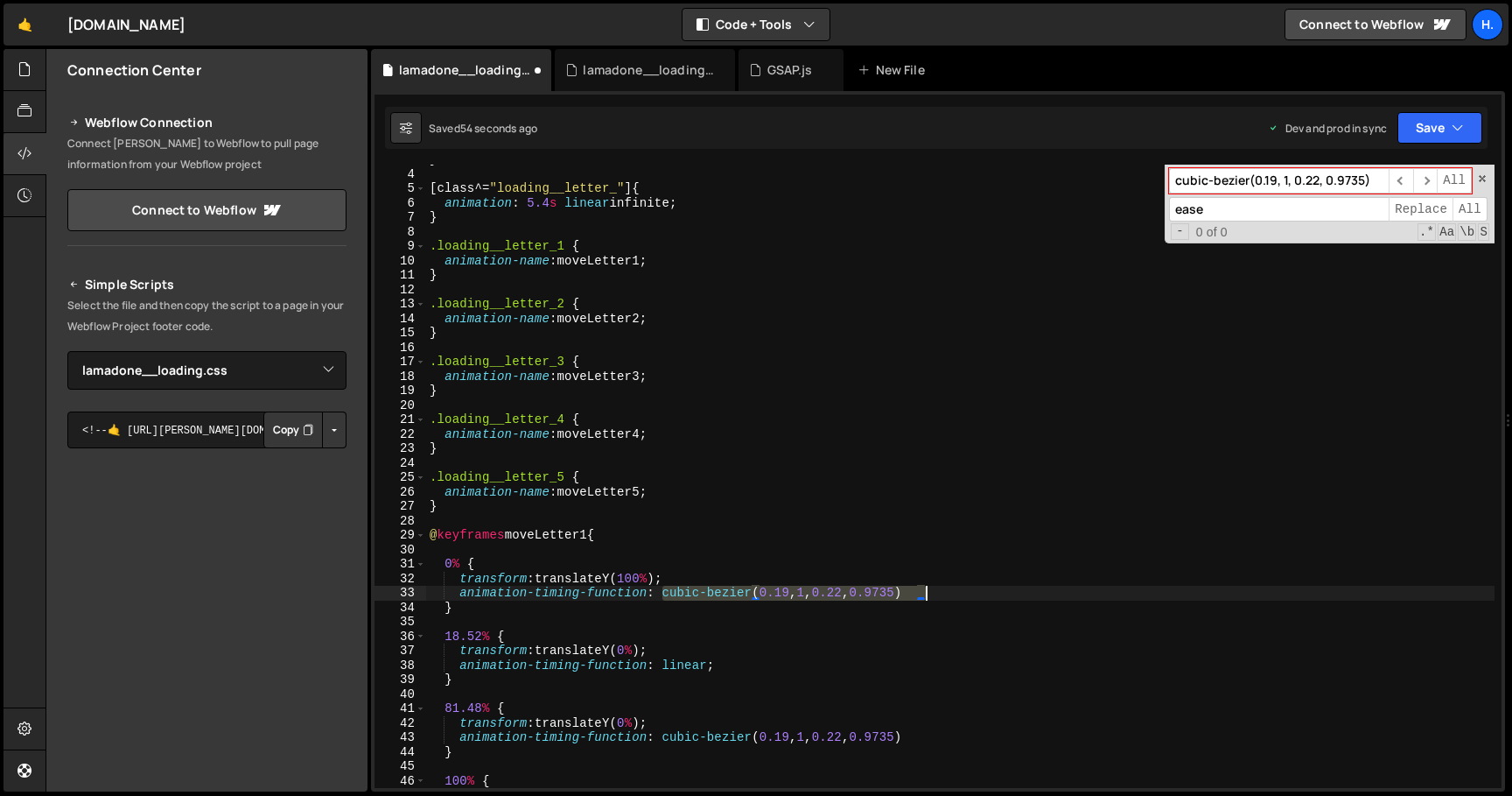
scroll to position [0, 0]
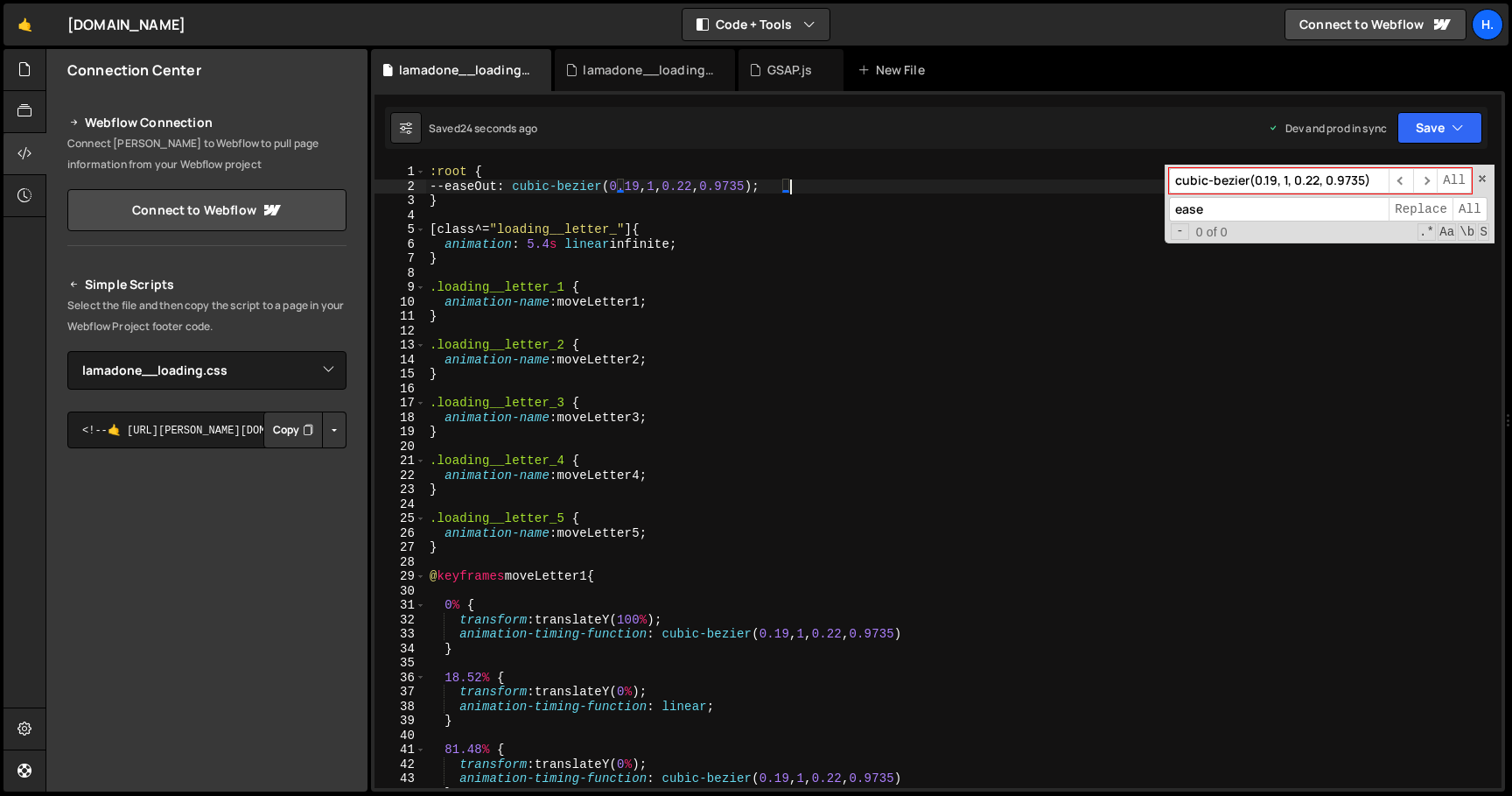
click at [665, 637] on div ":root { --easeOut : cubic-bezier ( 0.19 , 1 , 0.22 , 0.9735 ) ; } [ class ^= " …" at bounding box center [960, 490] width 1068 height 652
drag, startPoint x: 512, startPoint y: 184, endPoint x: 446, endPoint y: 184, distance: 66.0
click at [446, 184] on div ":root { --easeOut : cubic-bezier ( 0.19 , 1 , 0.22 , 0.9735 ) ; } [ class ^= " …" at bounding box center [960, 490] width 1068 height 652
click at [691, 635] on div ":root { --easeOut : cubic-bezier ( 0.19 , 1 , 0.22 , 0.9735 ) ; } [ class ^= " …" at bounding box center [960, 490] width 1068 height 652
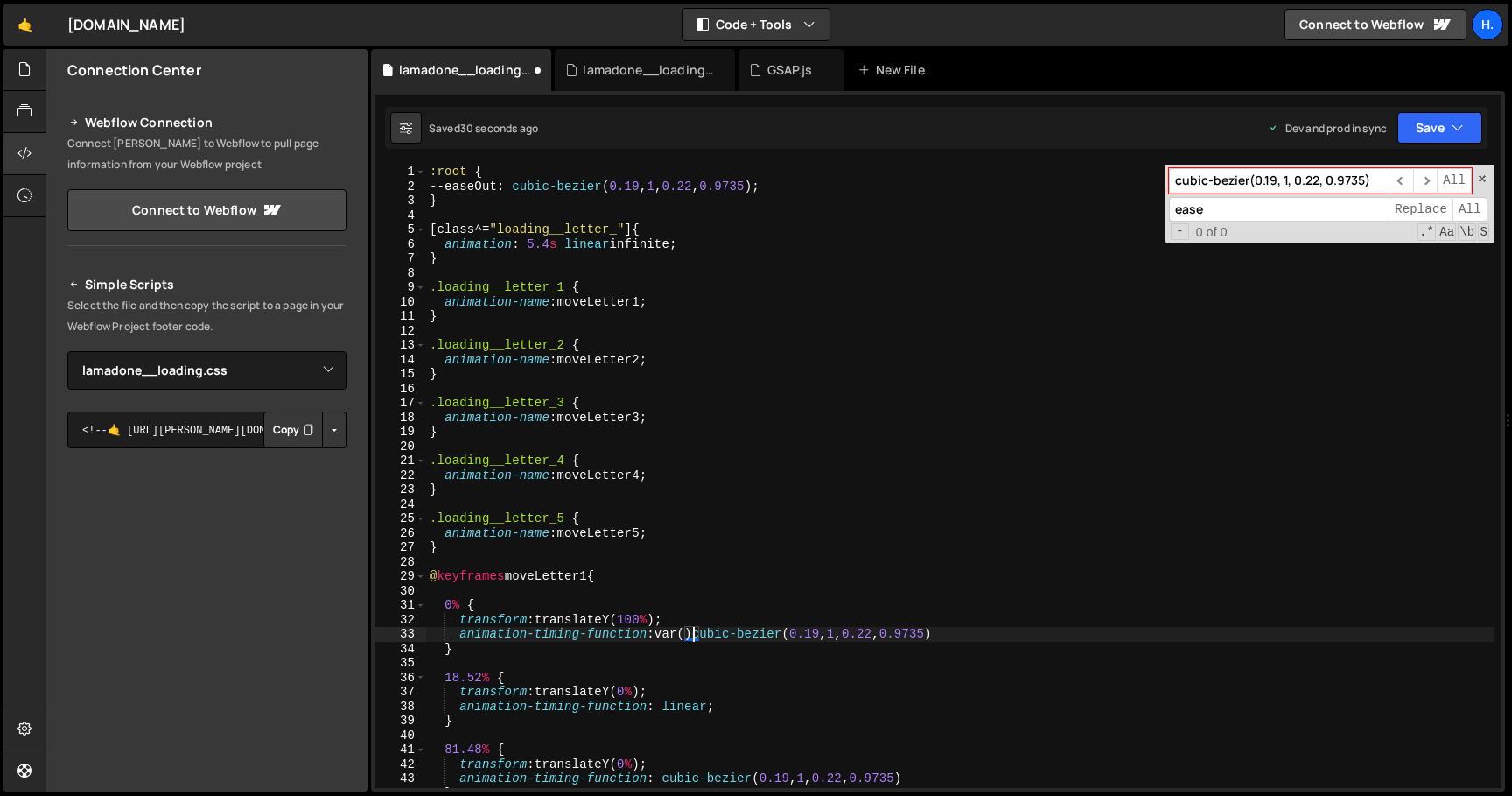
paste textarea "--easeOut"
drag, startPoint x: 766, startPoint y: 633, endPoint x: 1033, endPoint y: 632, distance: 267.0
click at [1033, 632] on div ":root { --easeOut : cubic-bezier ( 0.19 , 1 , 0.22 , 0.9735 ) ; } [ class ^= " …" at bounding box center [960, 490] width 1068 height 652
click at [760, 633] on div ":root { --easeOut : cubic-bezier ( 0.19 , 1 , 0.22 , 0.9735 ) ; } [ class ^= " …" at bounding box center [960, 490] width 1068 height 652
drag, startPoint x: 767, startPoint y: 633, endPoint x: 660, endPoint y: 639, distance: 107.2
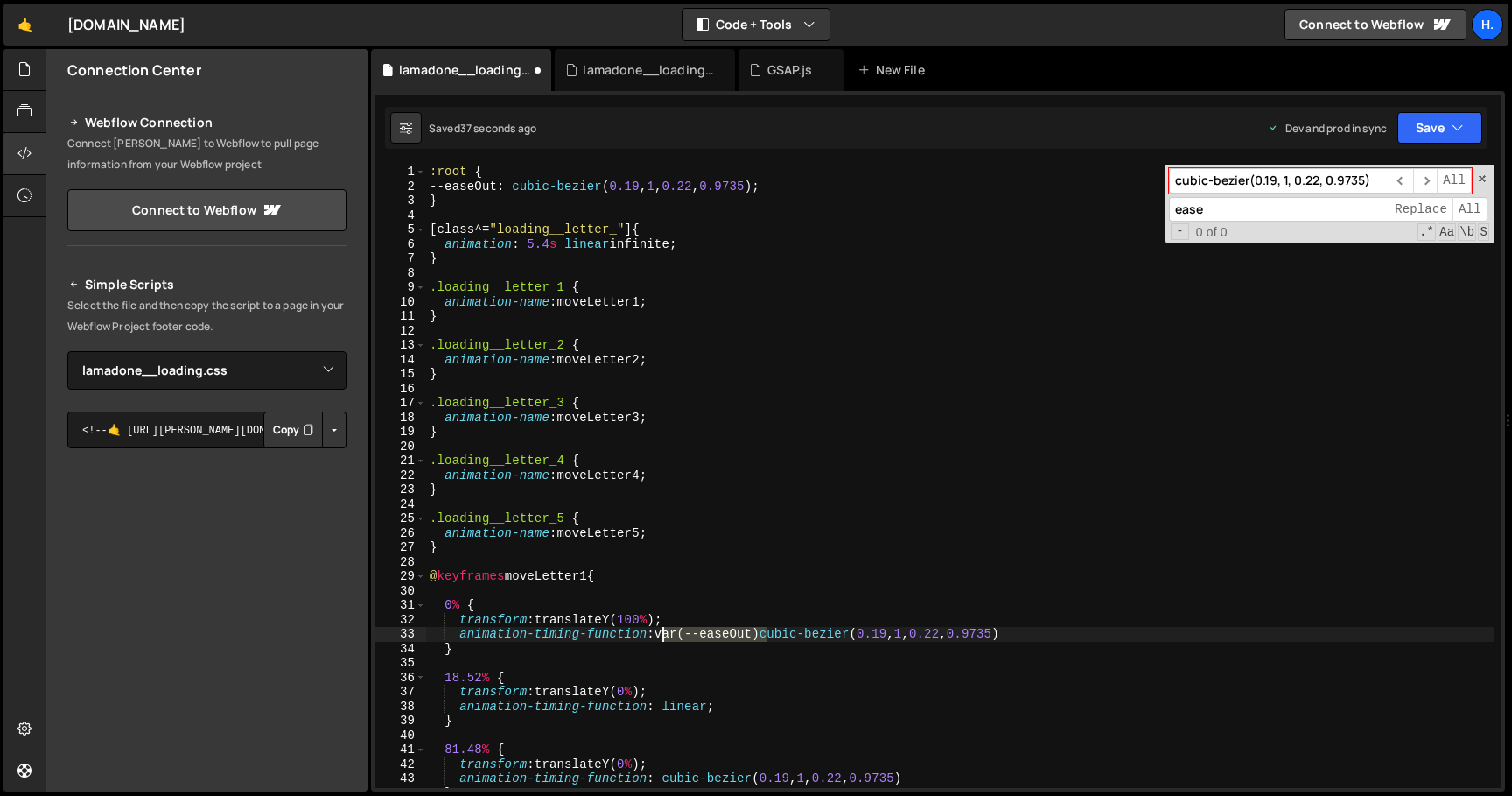
click at [660, 639] on div ":root { --easeOut : cubic-bezier ( 0.19 , 1 , 0.22 , 0.9735 ) ; } [ class ^= " …" at bounding box center [960, 490] width 1068 height 652
type textarea "animation-timing-function: cubic-bezier(0.19, 1, 0.22, 0.9735)"
click at [1242, 211] on input "ease" at bounding box center [1278, 210] width 219 height 26
paste input "var(--easeOut)"
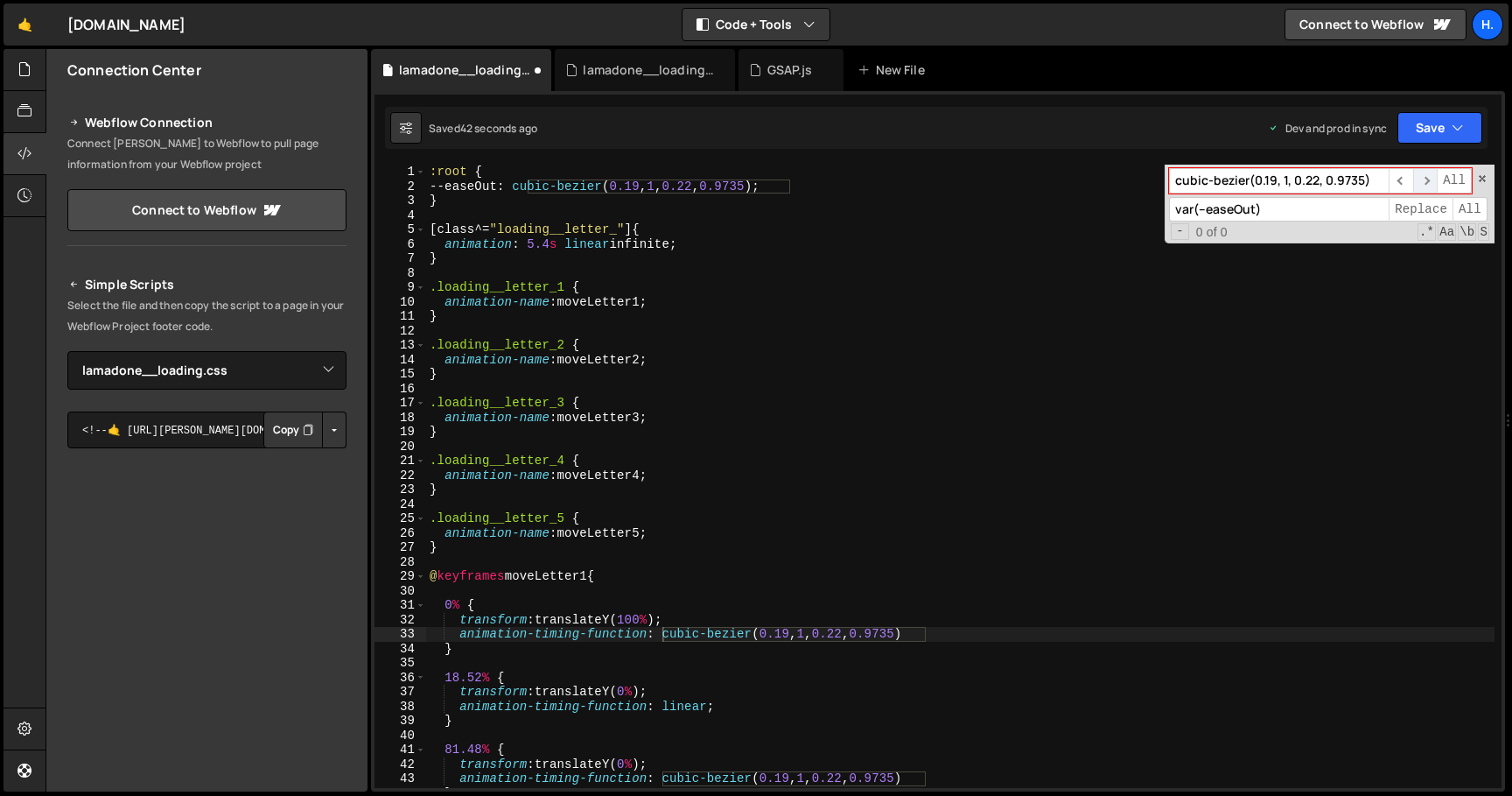
click at [1427, 185] on span "​" at bounding box center [1425, 180] width 25 height 26
click at [1421, 211] on span "Replace" at bounding box center [1421, 210] width 64 height 26
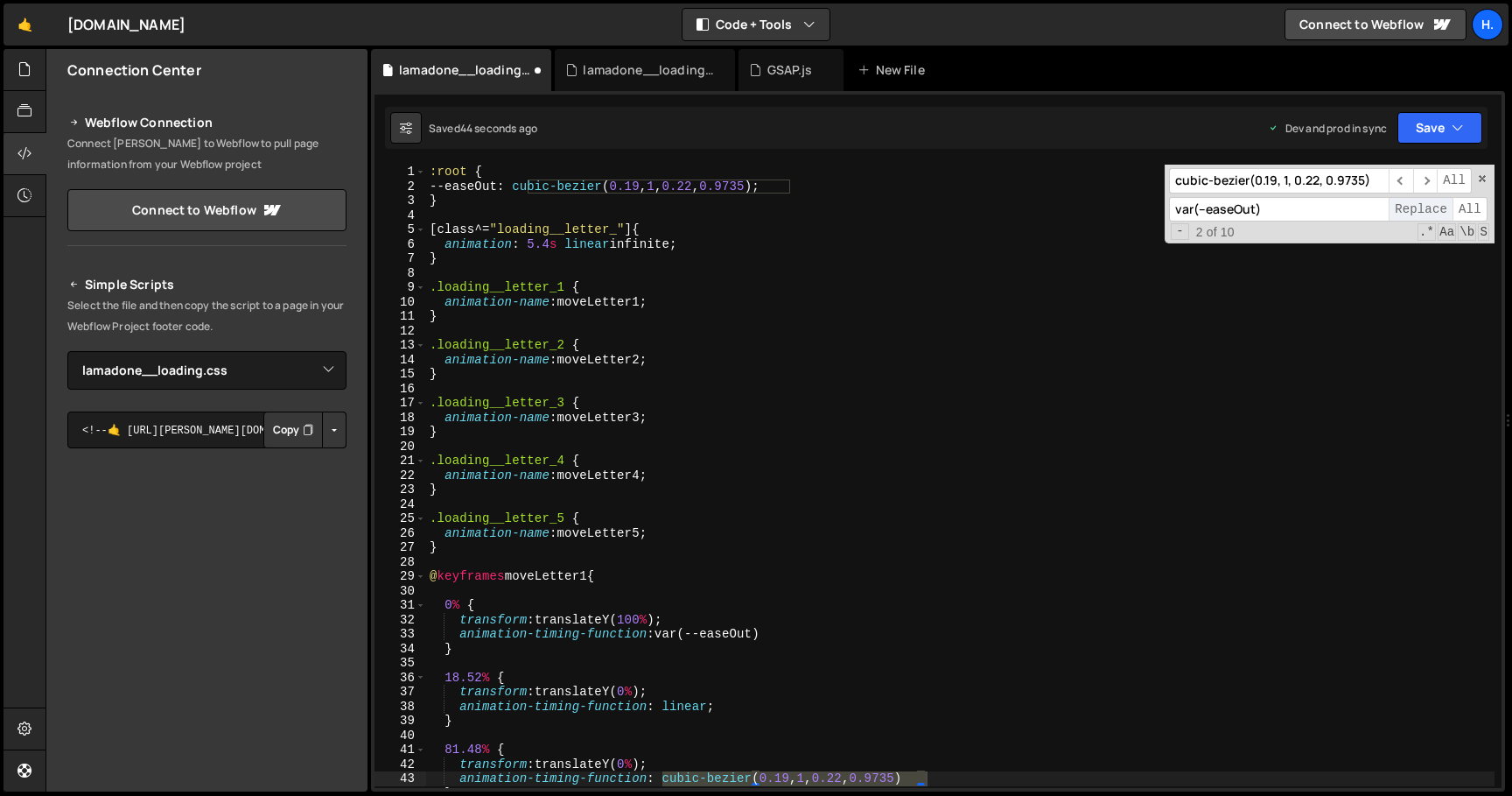
click at [1421, 211] on span "Replace" at bounding box center [1421, 210] width 64 height 26
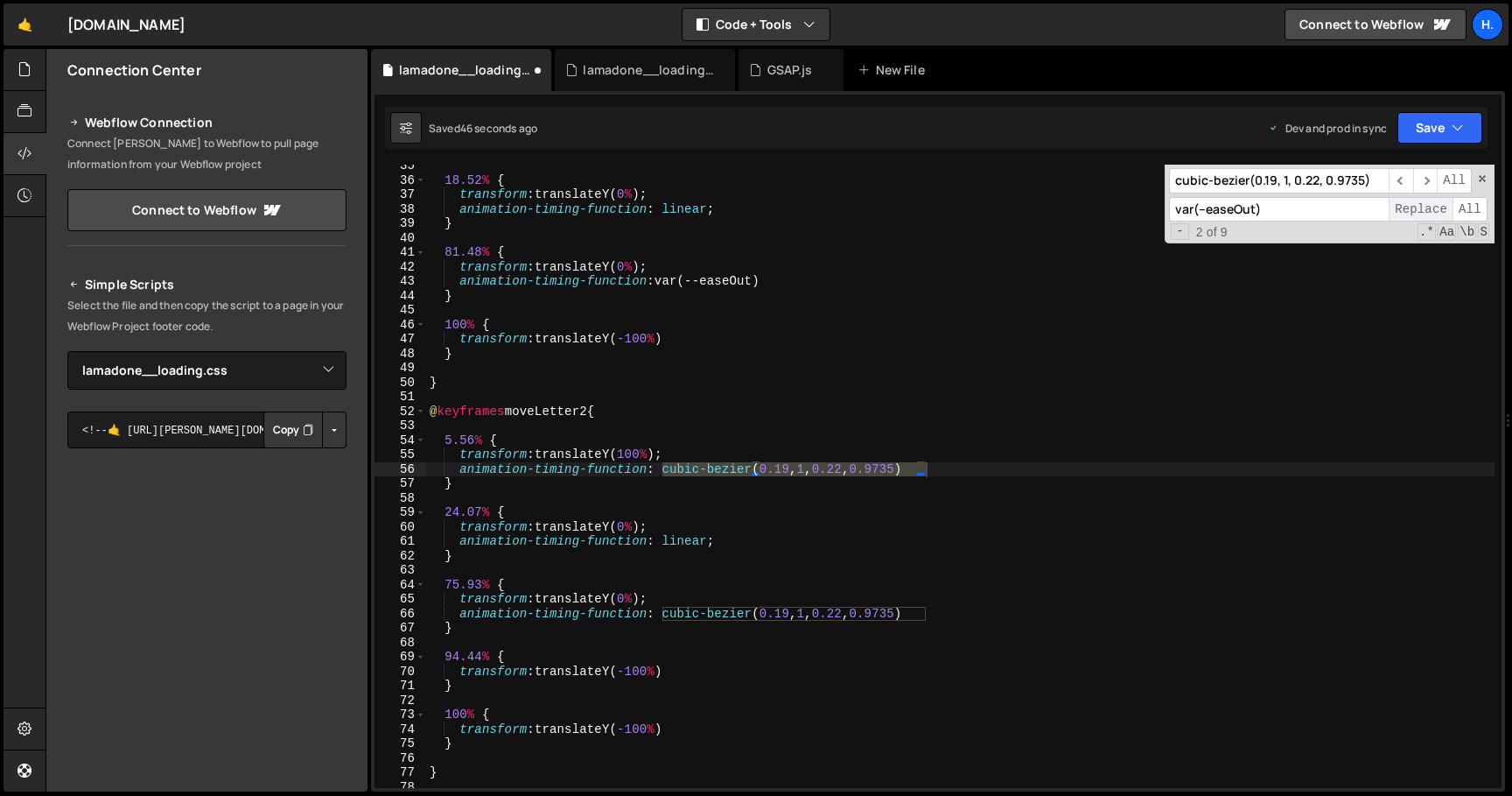
click at [1421, 210] on span "Replace" at bounding box center [1421, 210] width 64 height 26
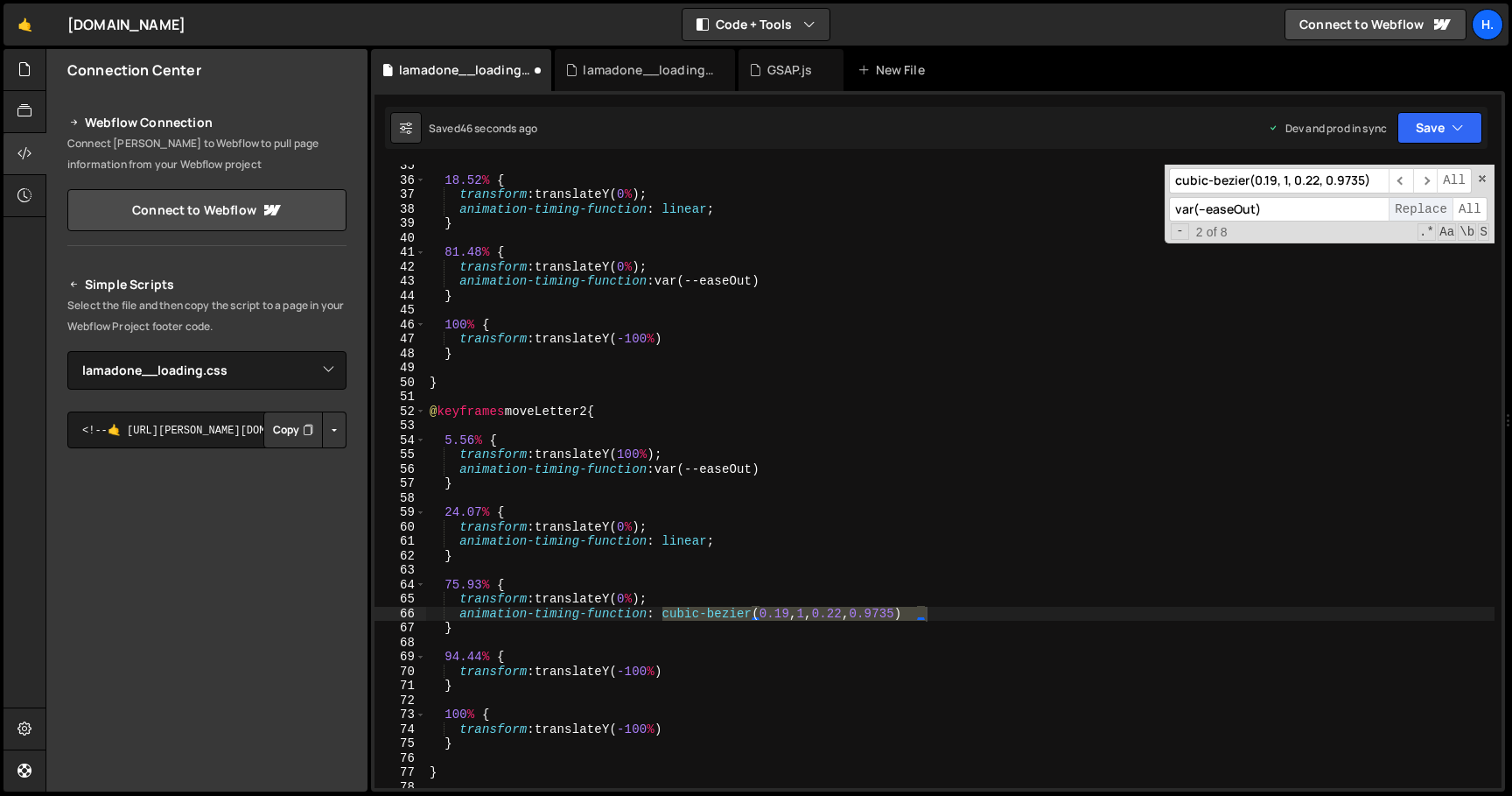
click at [1421, 210] on span "Replace" at bounding box center [1421, 210] width 64 height 26
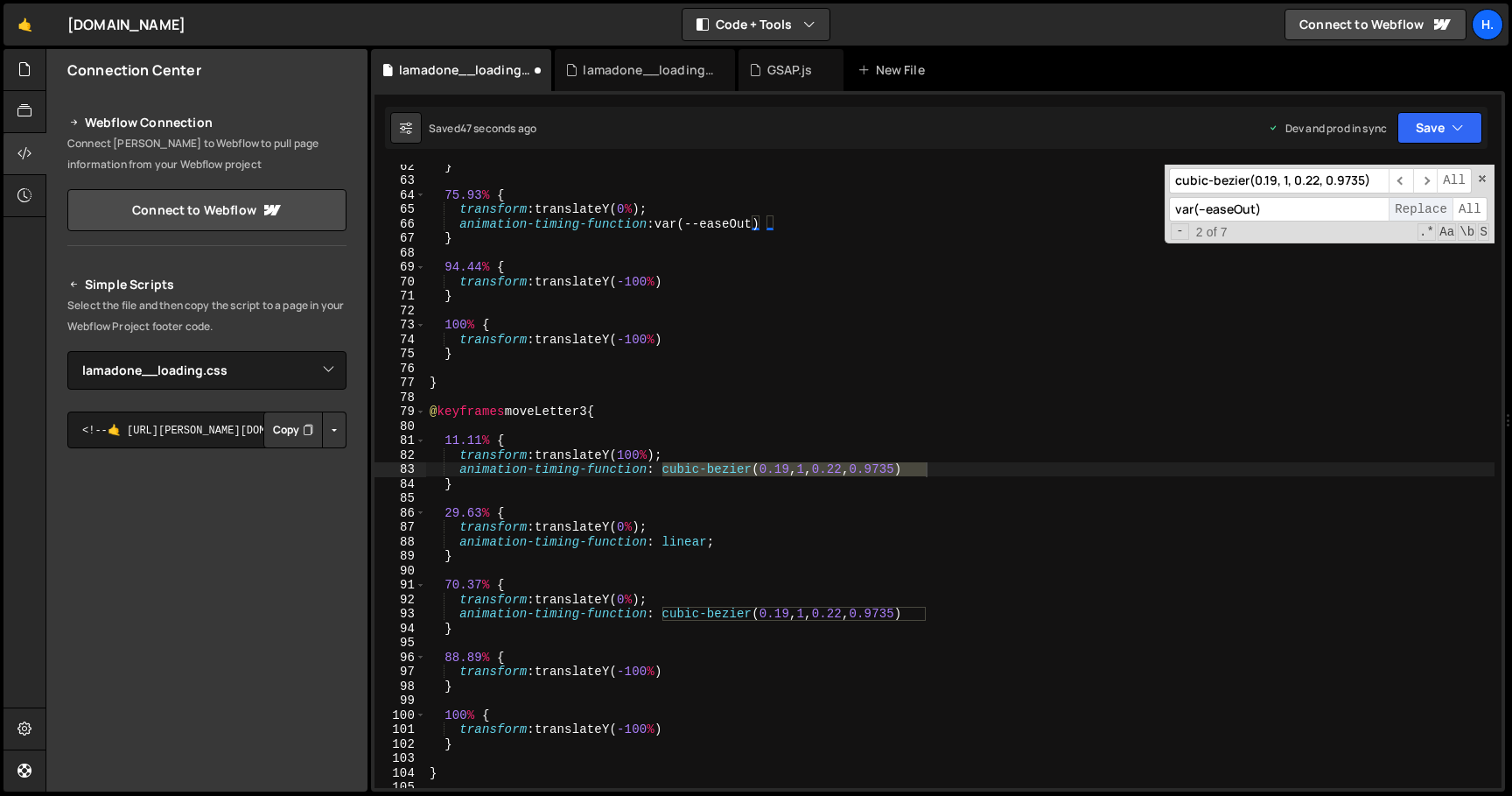
scroll to position [887, 0]
click at [1421, 210] on span "Replace" at bounding box center [1421, 210] width 64 height 26
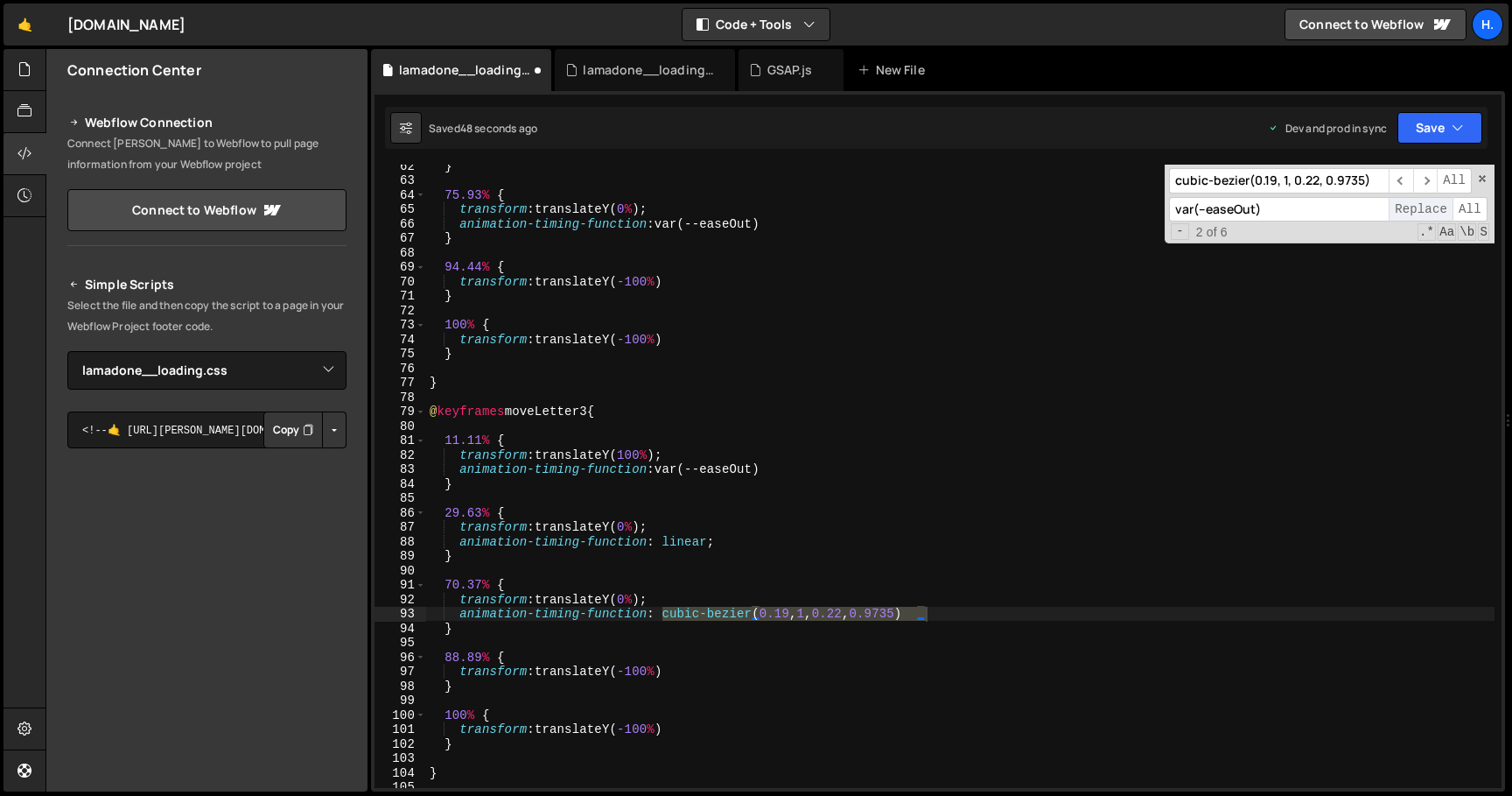
click at [1421, 210] on span "Replace" at bounding box center [1421, 210] width 64 height 26
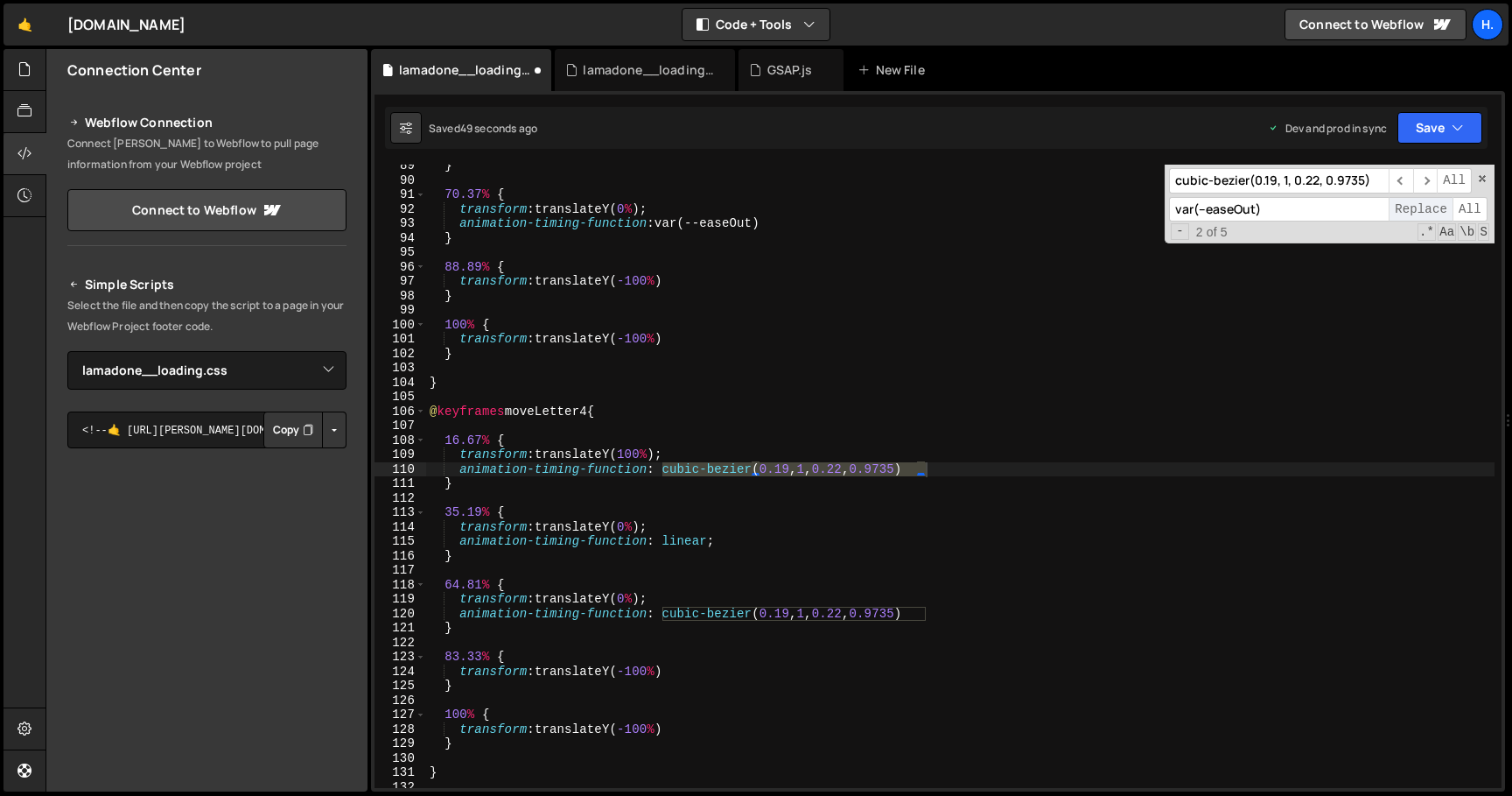
click at [1421, 210] on span "Replace" at bounding box center [1421, 210] width 64 height 26
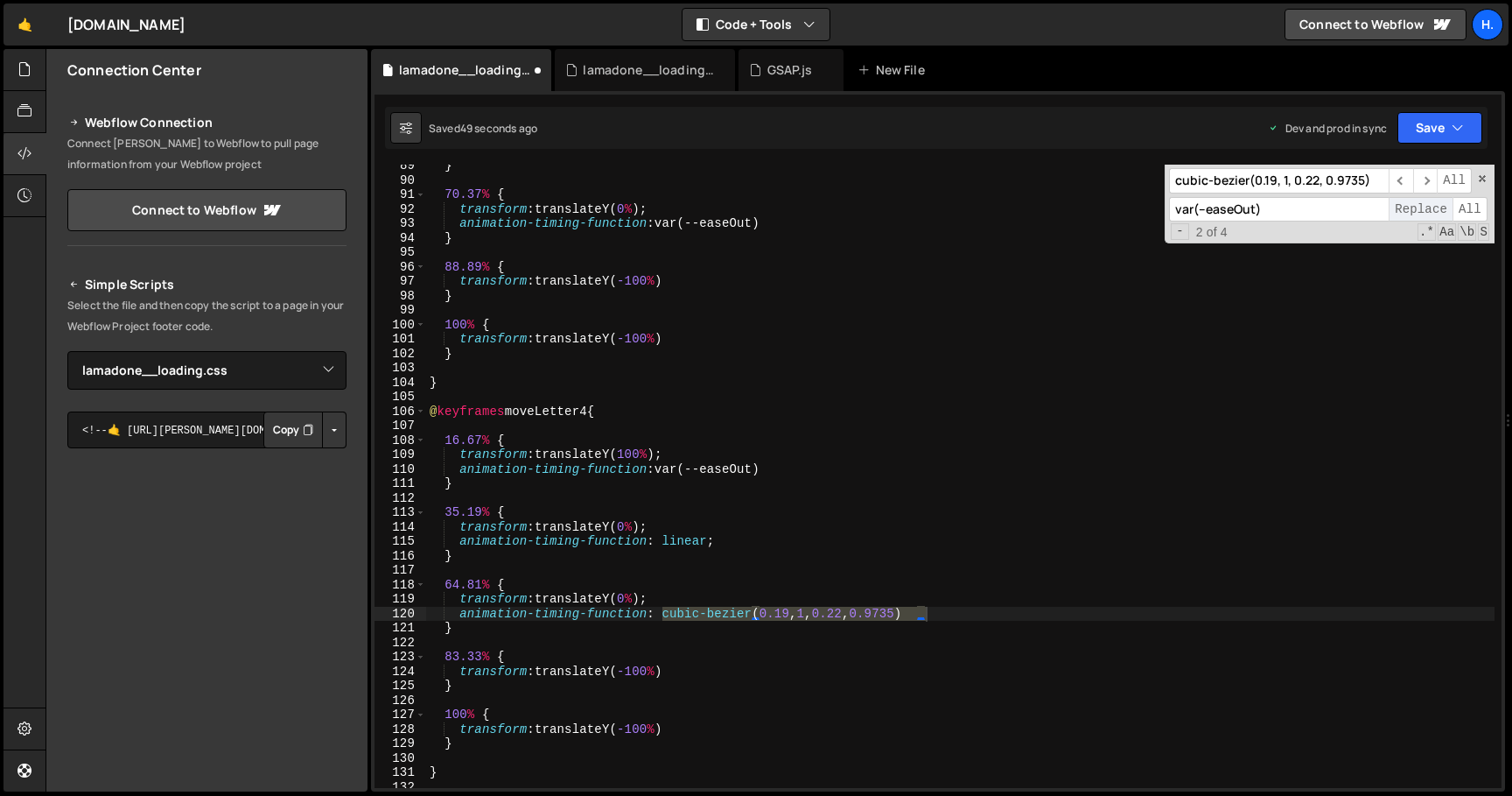
click at [1421, 210] on span "Replace" at bounding box center [1421, 210] width 64 height 26
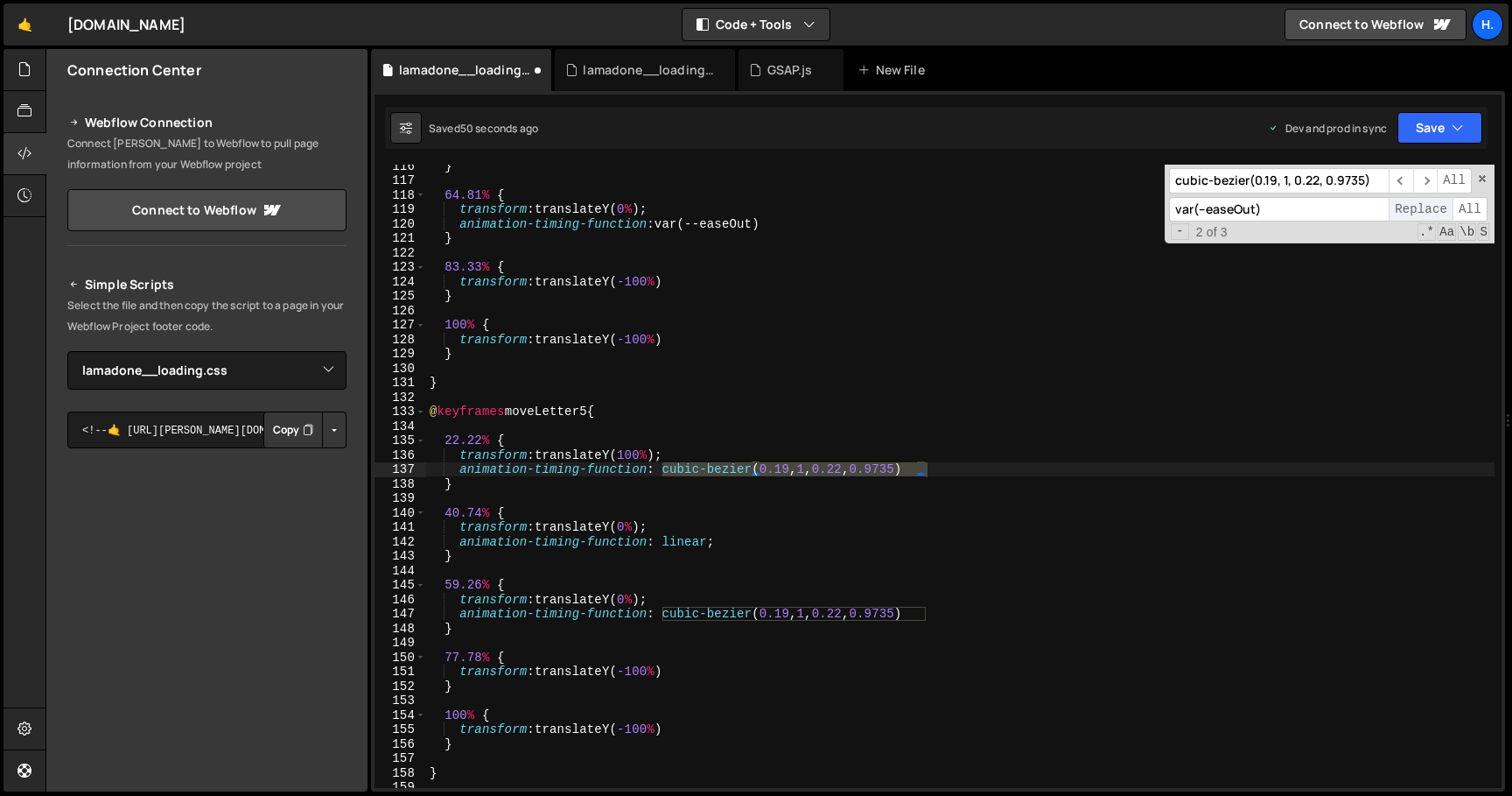
click at [1421, 210] on span "Replace" at bounding box center [1421, 210] width 64 height 26
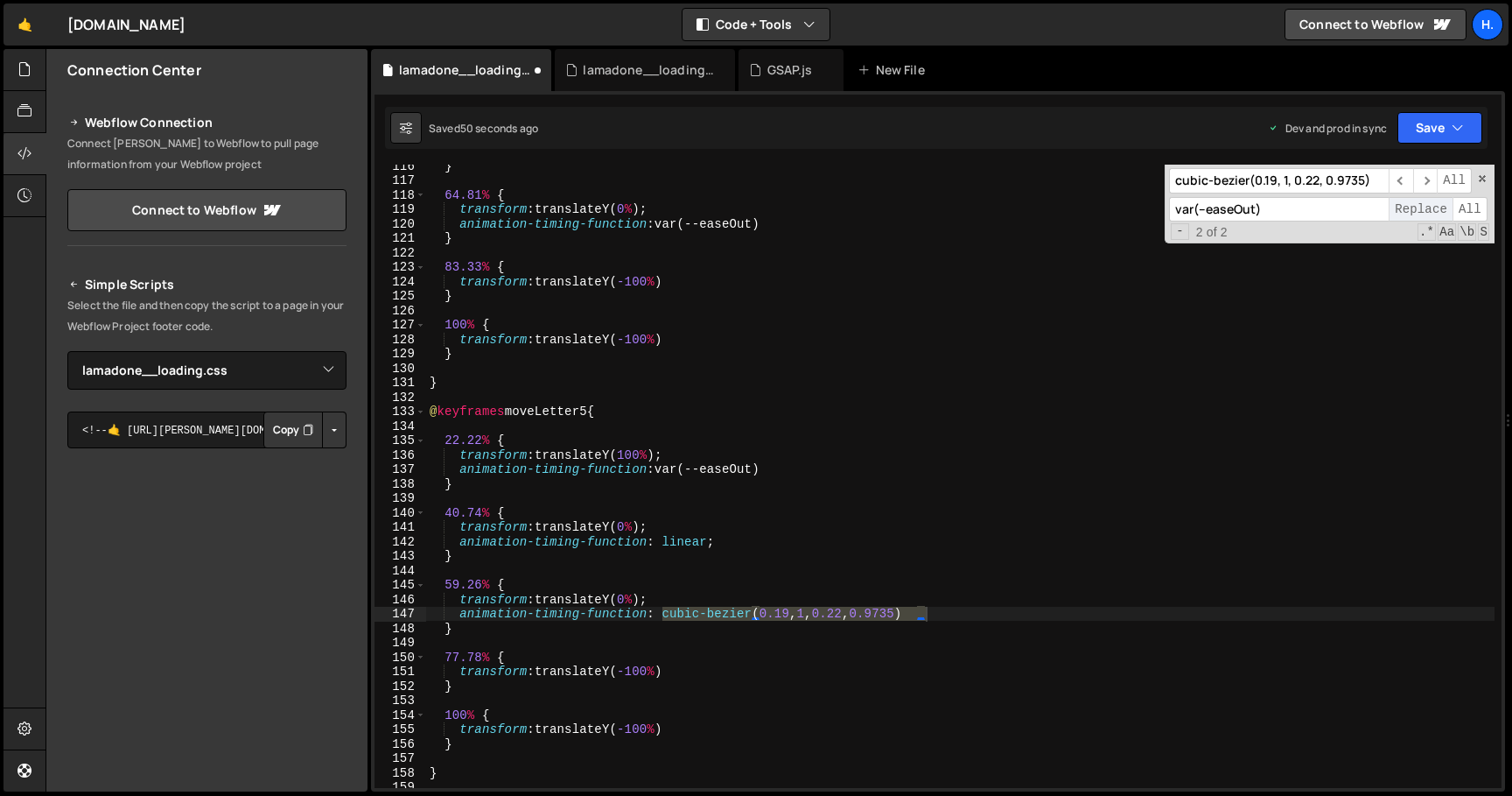
click at [1421, 210] on span "Replace" at bounding box center [1421, 210] width 64 height 26
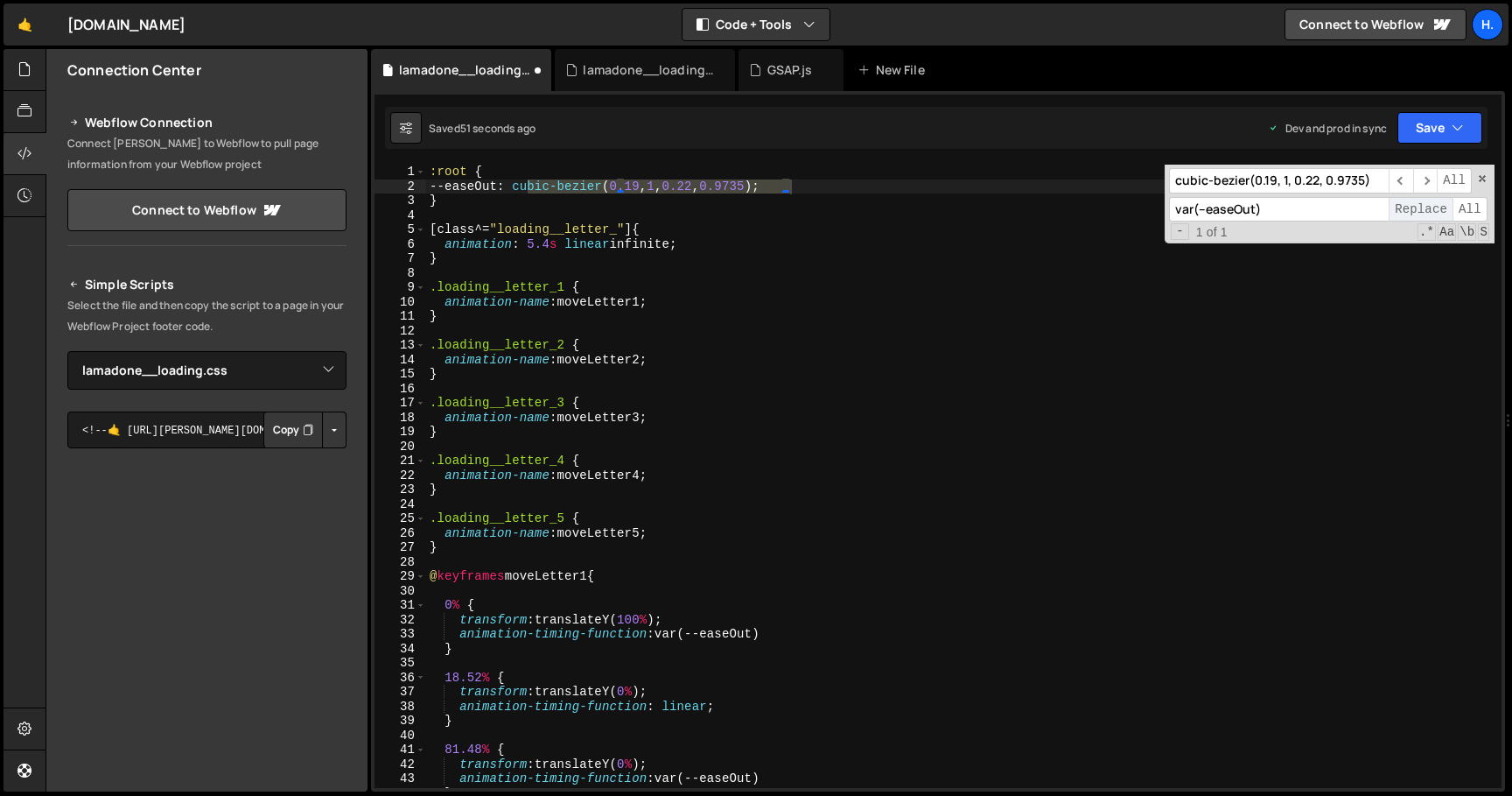
click at [1421, 210] on span "Replace" at bounding box center [1421, 210] width 64 height 26
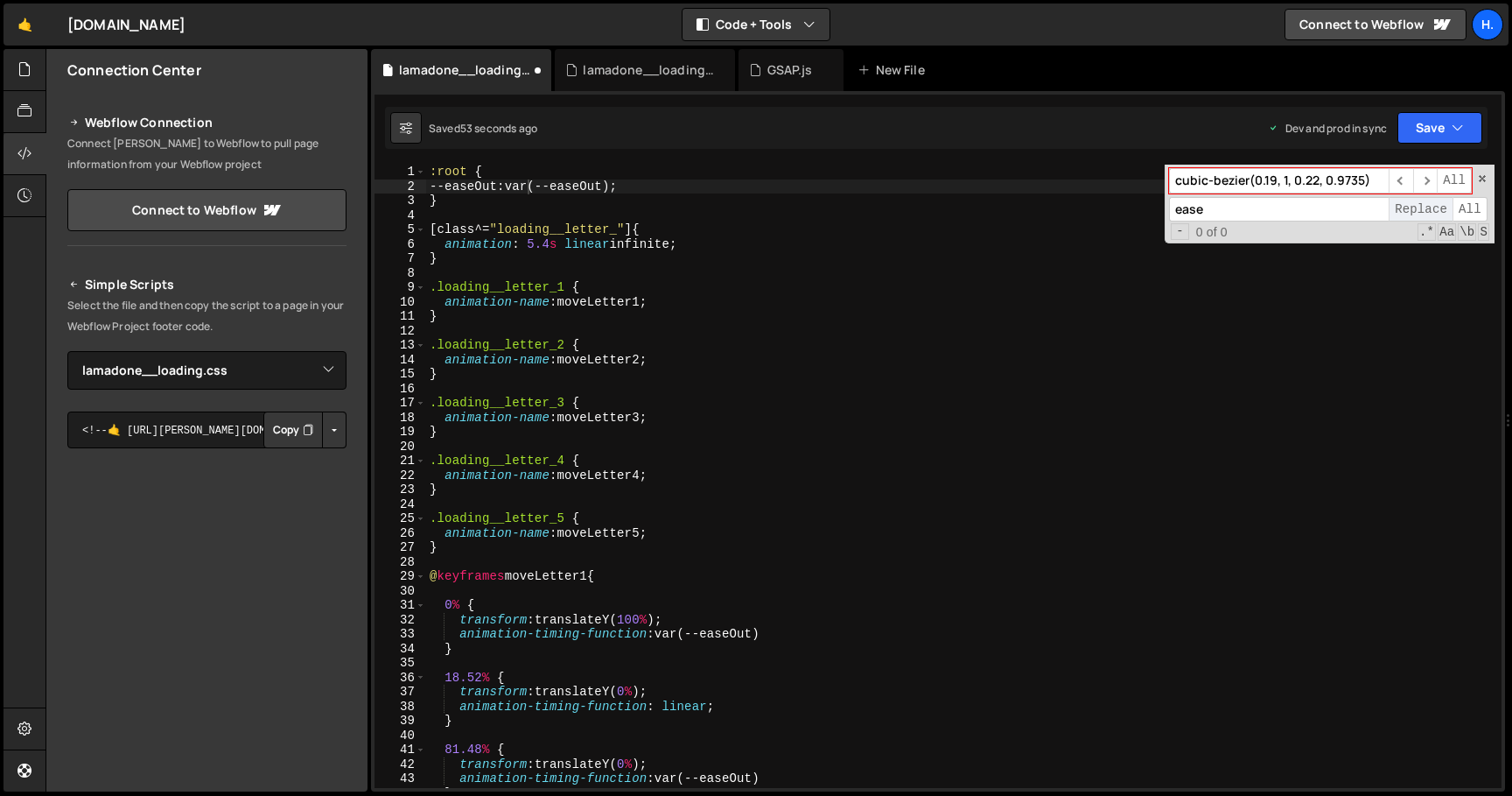
type input "var(--easeOut)"
click at [885, 143] on div "Saved 54 seconds ago Dev and prod in sync Upgrade to Edit Save Save to Staging …" at bounding box center [937, 127] width 1103 height 42
click at [851, 180] on div ":root { --easeOut : var(--easeOut) ; } [ class ^= " loading__letter_ " ] { anim…" at bounding box center [960, 490] width 1068 height 652
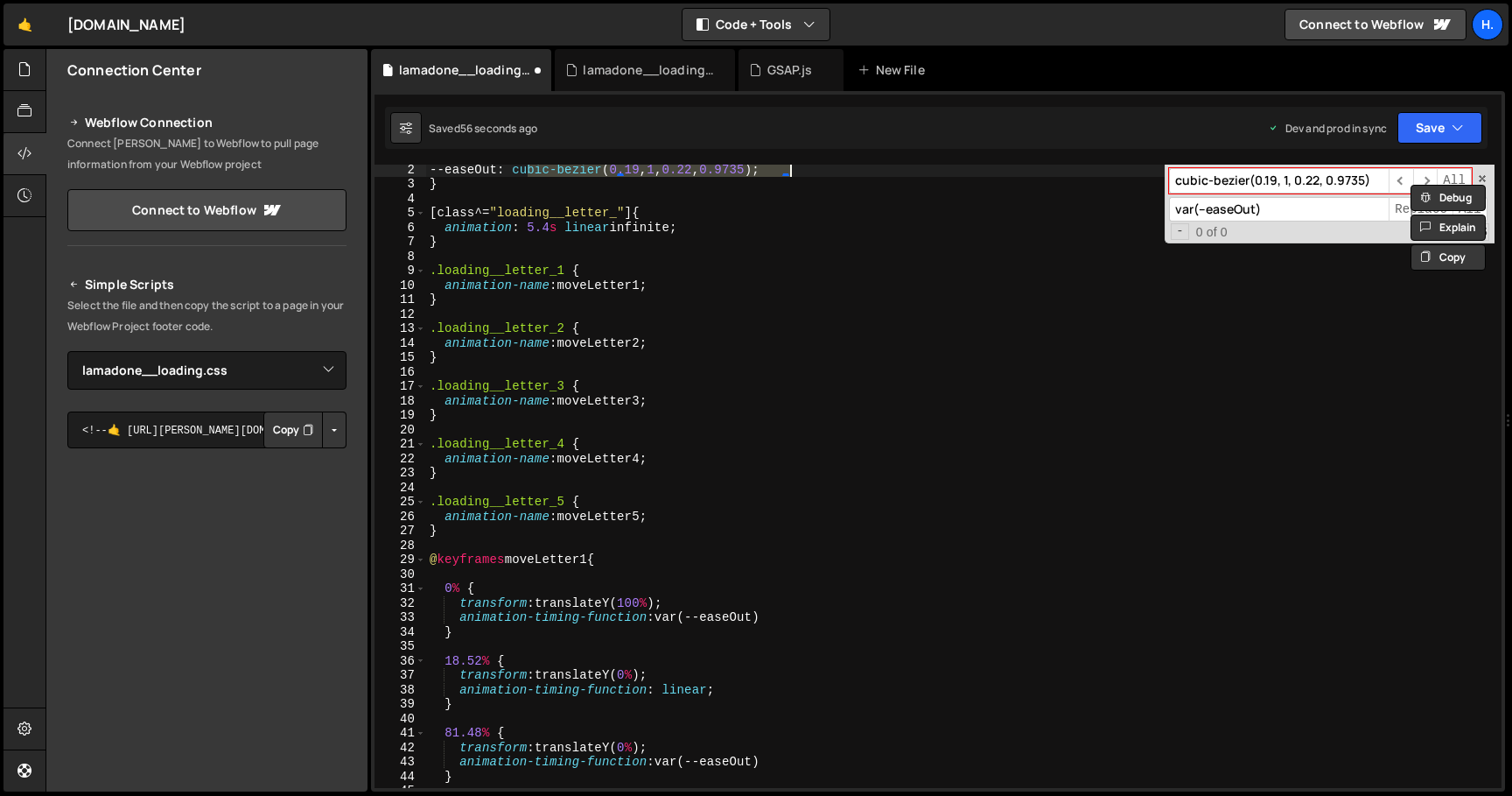
scroll to position [17, 0]
click at [905, 291] on div "--easeOut : cubic-bezier ( 0.19 , 1 , 0.22 , 0.9735 ) ; } [ class ^= " loading_…" at bounding box center [960, 488] width 1068 height 652
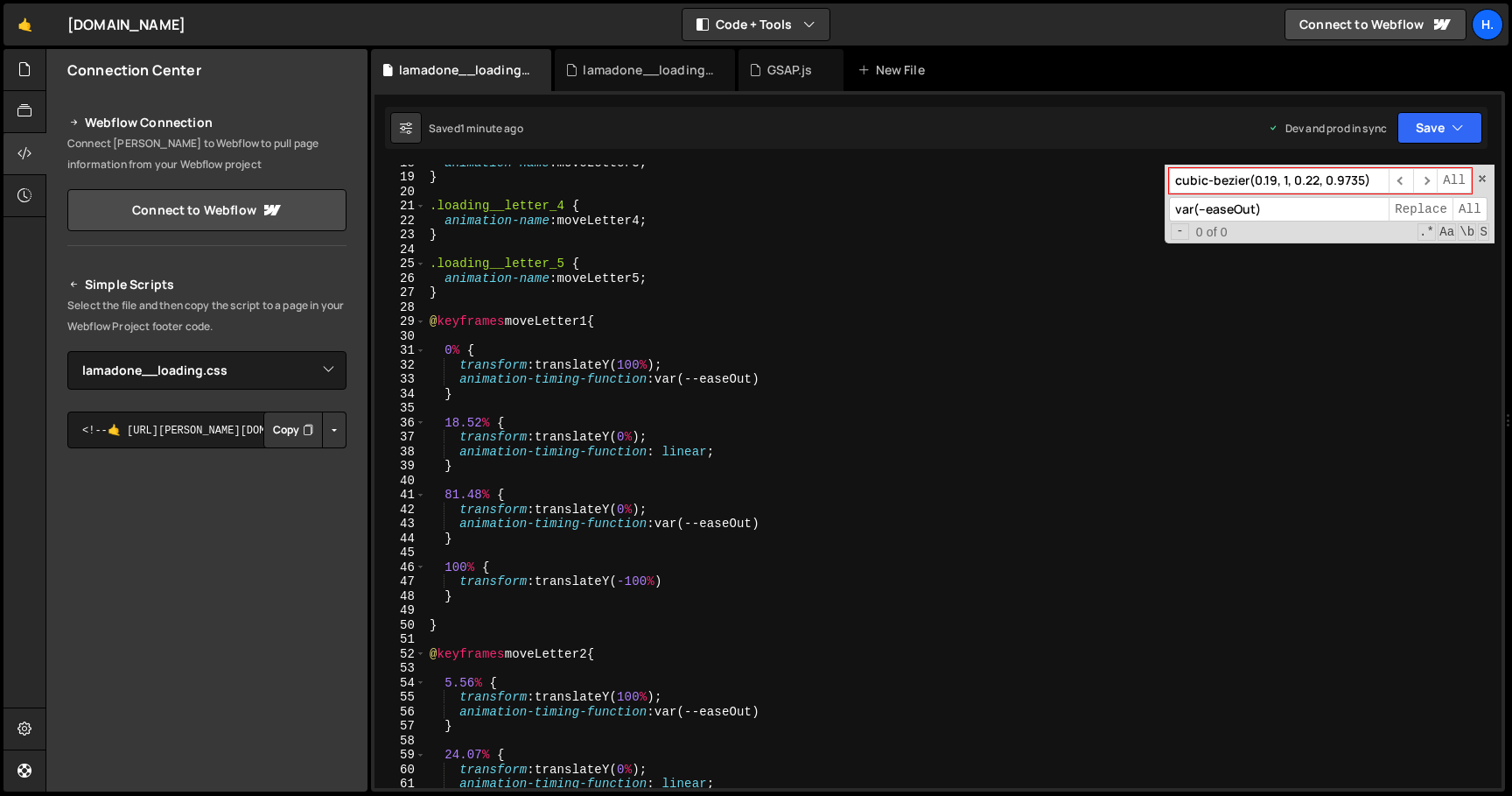
scroll to position [0, 0]
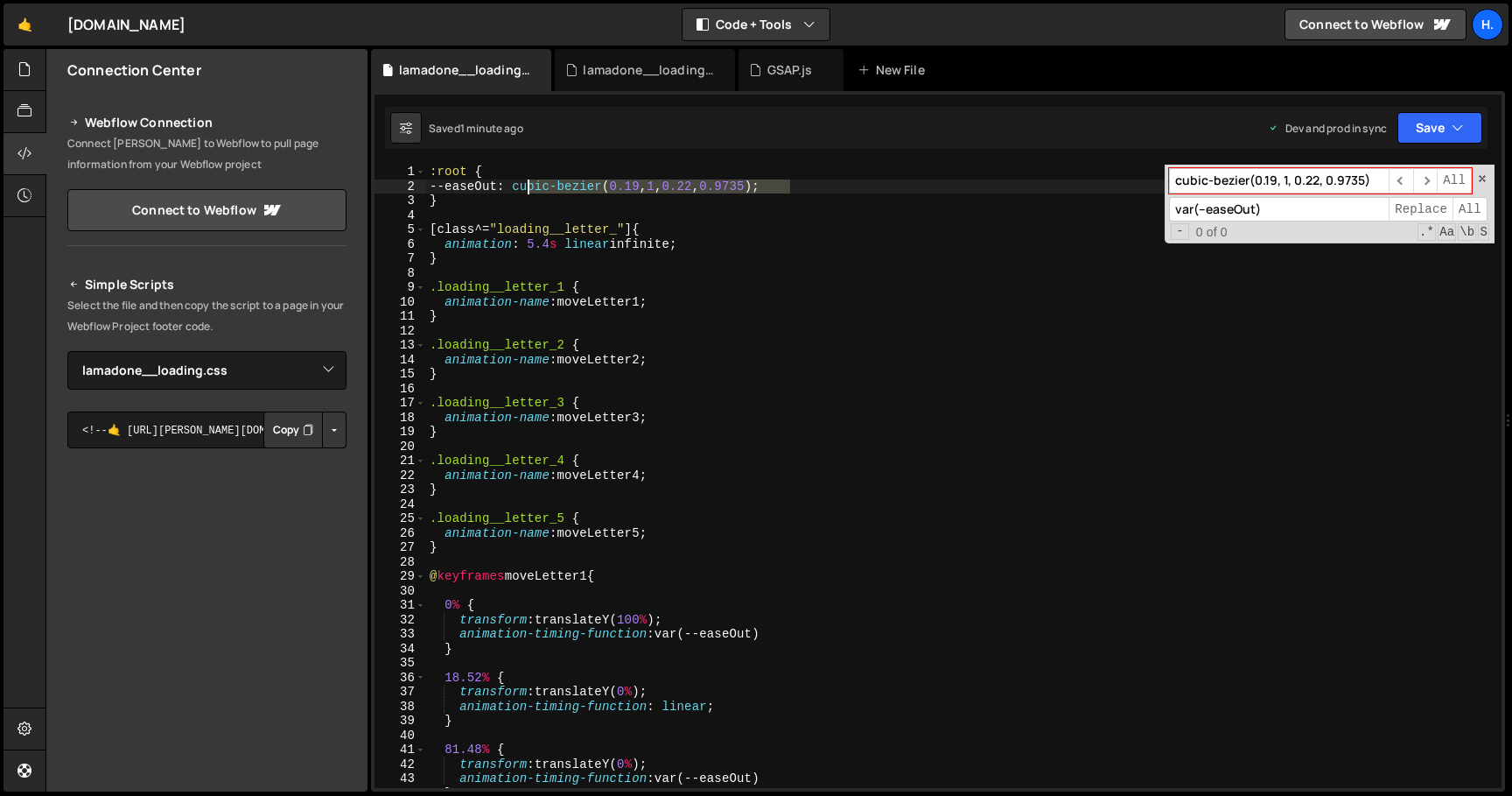
drag, startPoint x: 793, startPoint y: 184, endPoint x: 527, endPoint y: 189, distance: 266.0
click at [526, 189] on div ":root { --easeOut : cubic-bezier ( 0.19 , 1 , 0.22 , 0.9735 ) ; } [ class ^= " …" at bounding box center [960, 490] width 1068 height 652
click at [800, 572] on div ":root { --easeOut : cubic-bezier ( 0.19 , 1 , 0.22 , 0.9735 ) ; } [ class ^= " …" at bounding box center [960, 490] width 1068 height 652
click at [813, 547] on div ":root { --easeOut : cubic-bezier ( 0.19 , 1 , 0.22 , 0.9735 ) ; } [ class ^= " …" at bounding box center [960, 490] width 1068 height 652
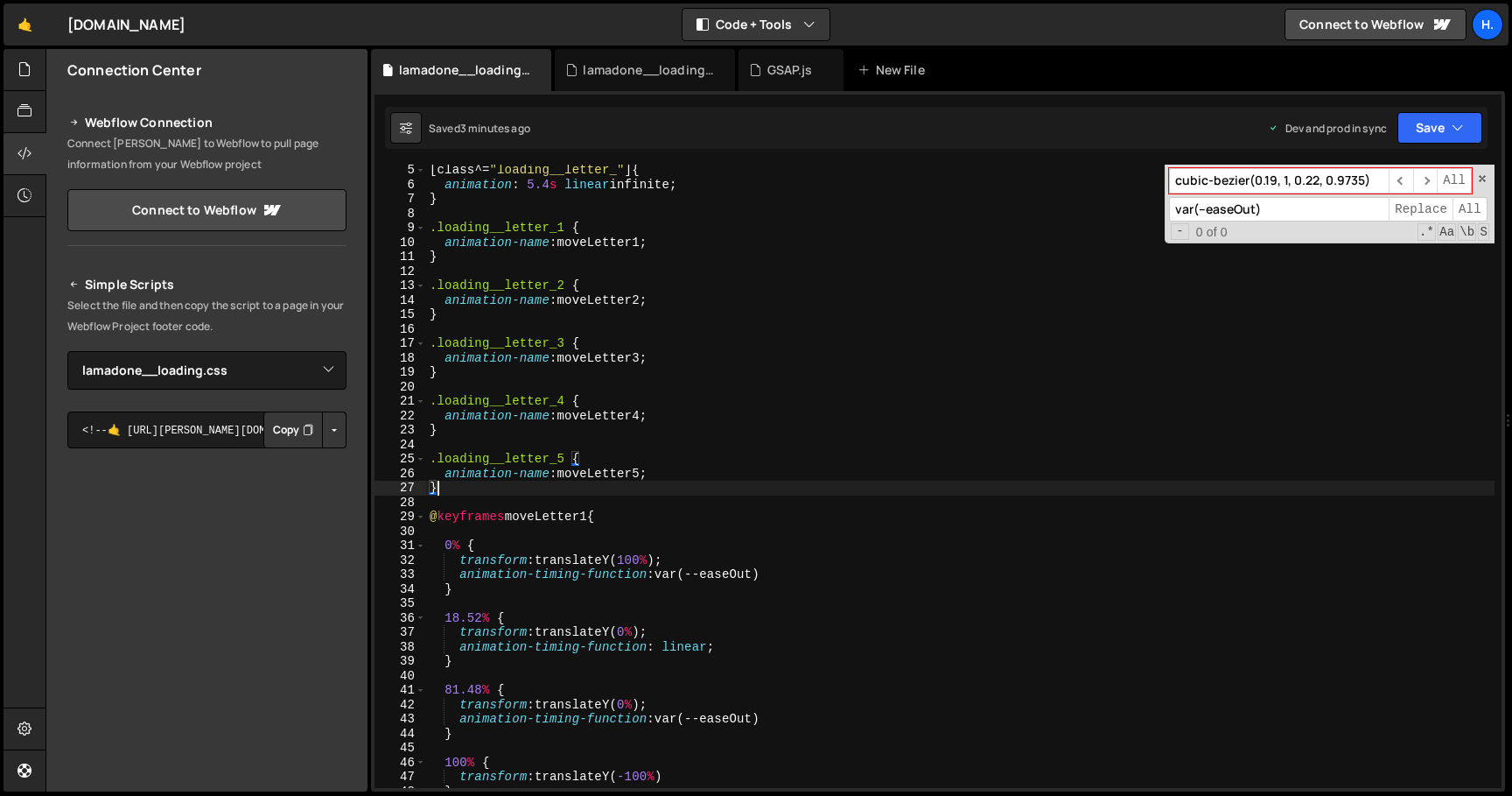
scroll to position [0, 0]
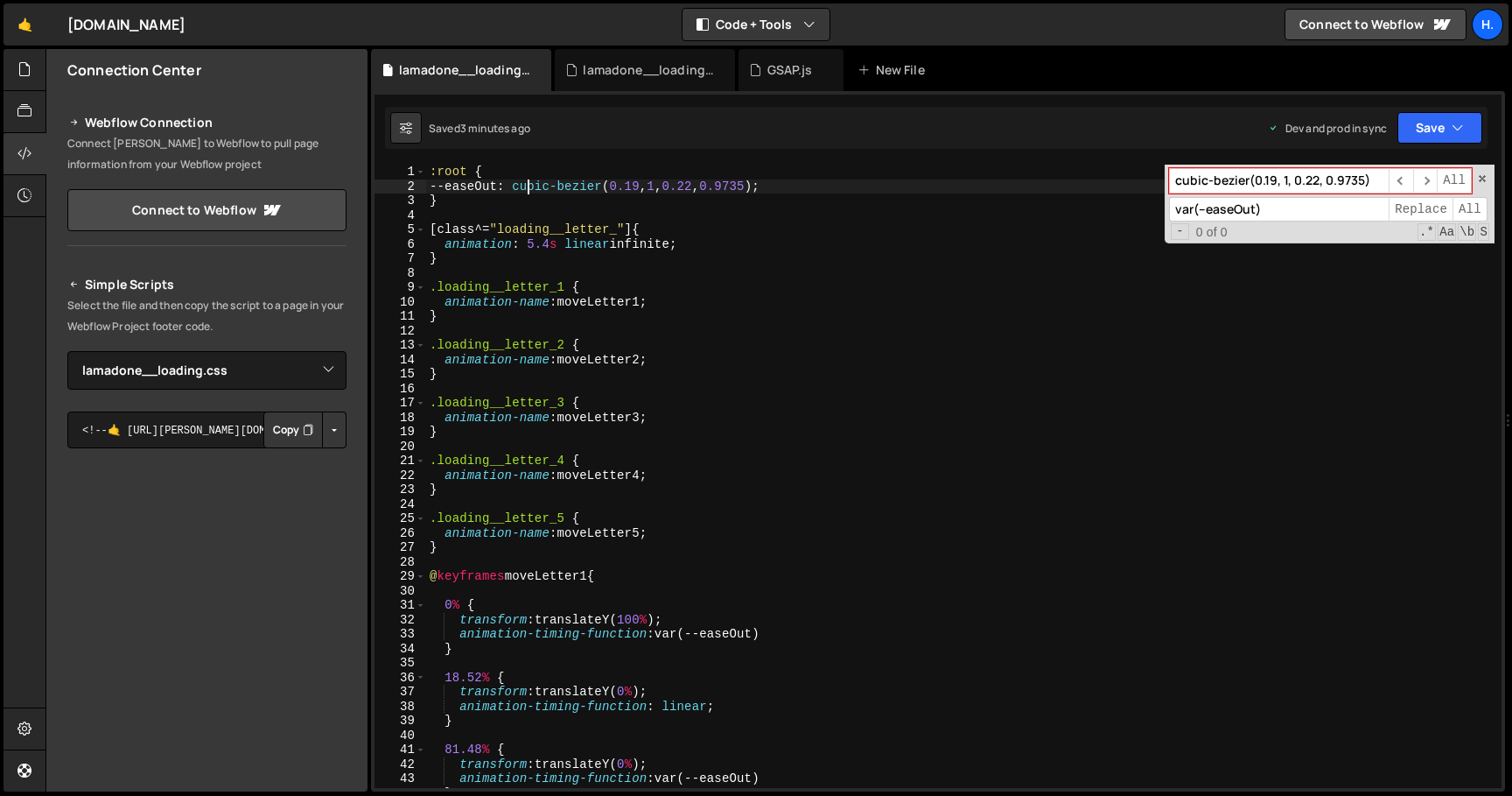
click at [526, 186] on div ":root { --easeOut : cubic-bezier ( 0.19 , 1 , 0.22 , 0.9735 ) ; } [ class ^= " …" at bounding box center [960, 490] width 1068 height 652
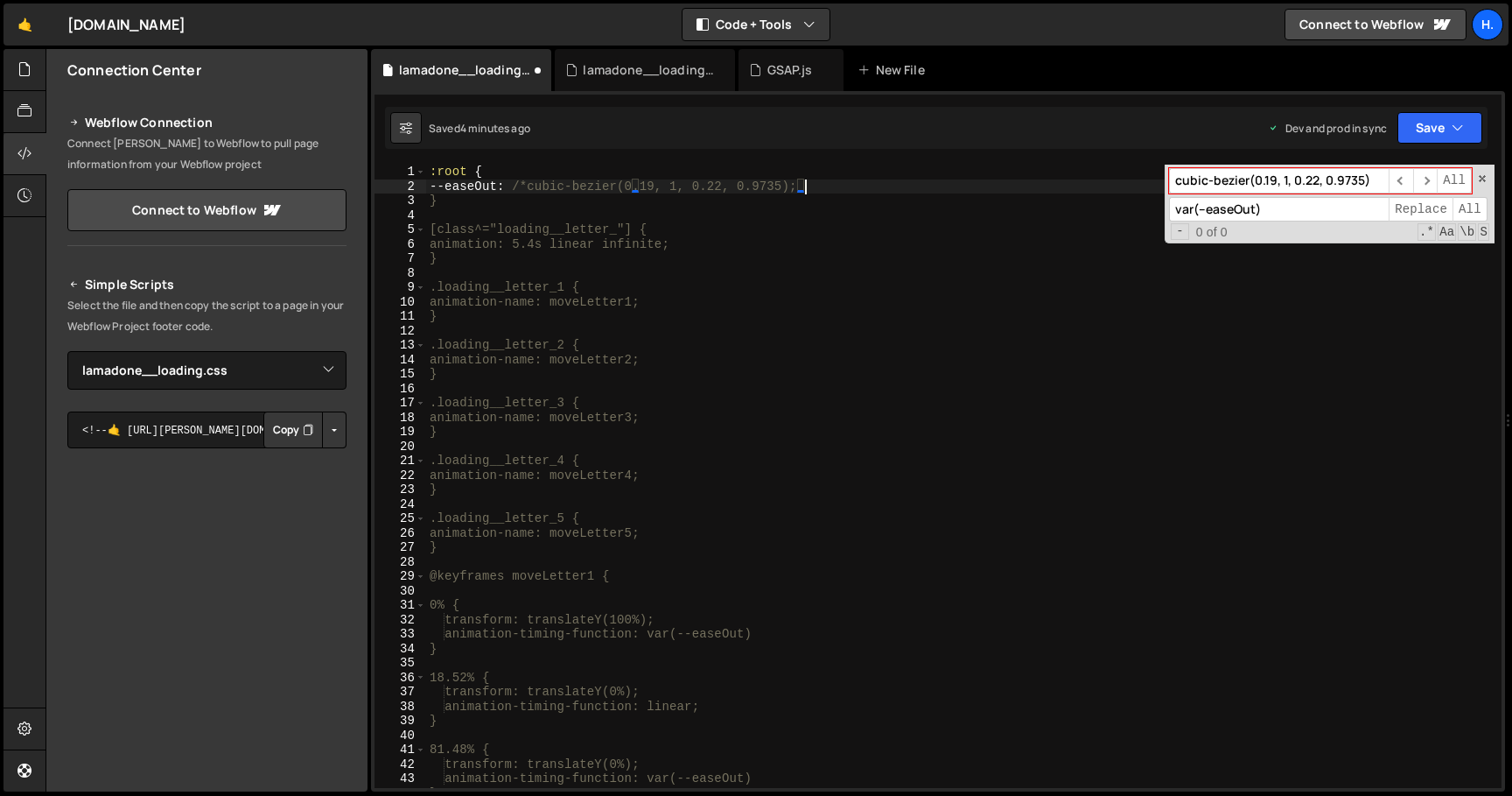
click at [805, 190] on div ":root { --easeOut : /*cubic-bezier(0.19, 1, 0.22, 0.9735); } [class^="loading__…" at bounding box center [960, 490] width 1068 height 652
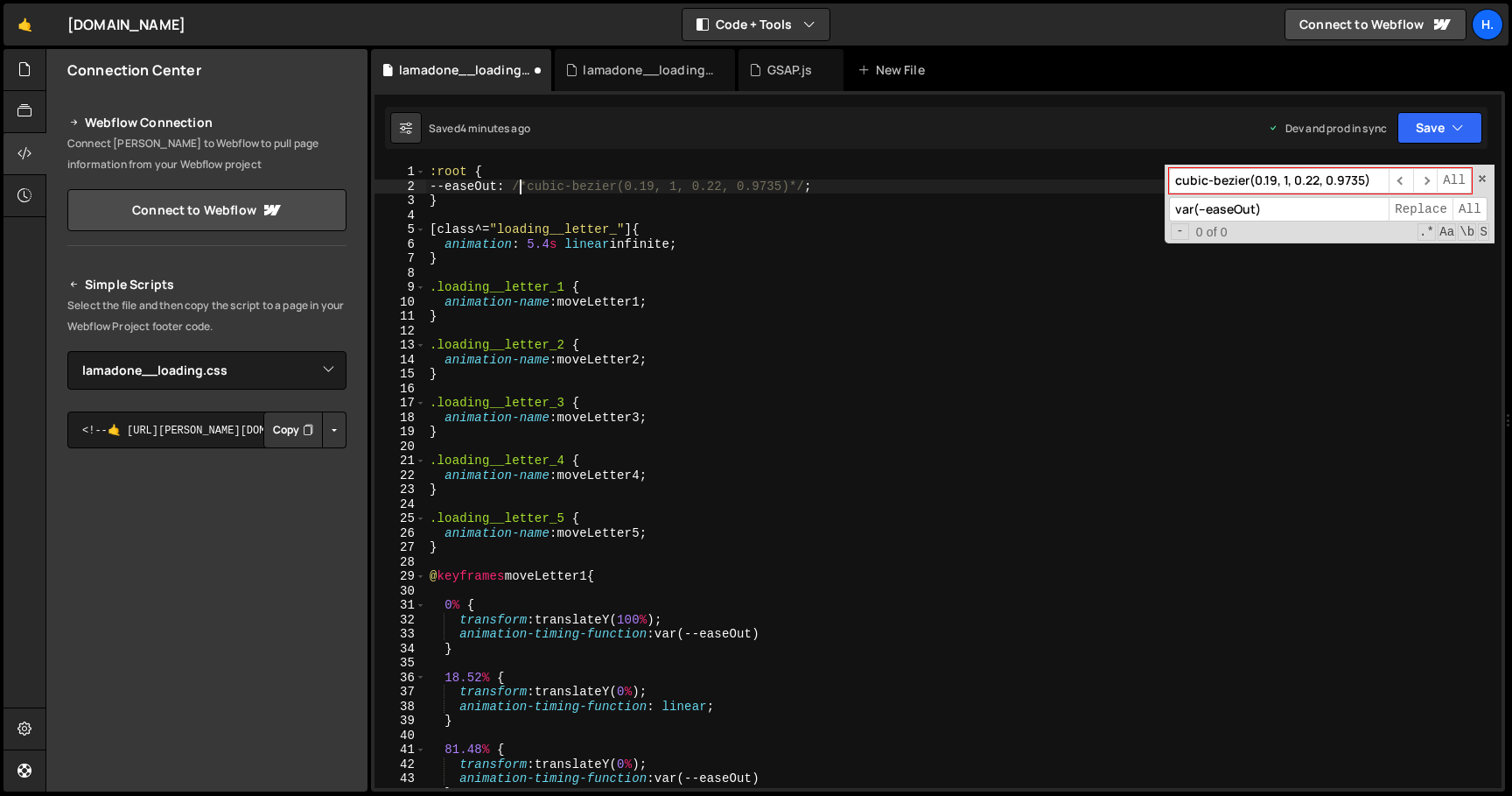
click at [519, 187] on div ":root { --easeOut : /*cubic-bezier(0.19, 1, 0.22, 0.9735)*/ ; } [ class ^= " lo…" at bounding box center [960, 490] width 1068 height 652
type textarea "--easeOut: ease /*cubic-bezier(0.19, 1, 0.22, 0.9735)*/;"
click at [788, 277] on div ":root { --easeOut : ease /*cubic-bezier(0.19, 1, 0.22, 0.9735)*/ ; } [ class ^=…" at bounding box center [960, 490] width 1068 height 652
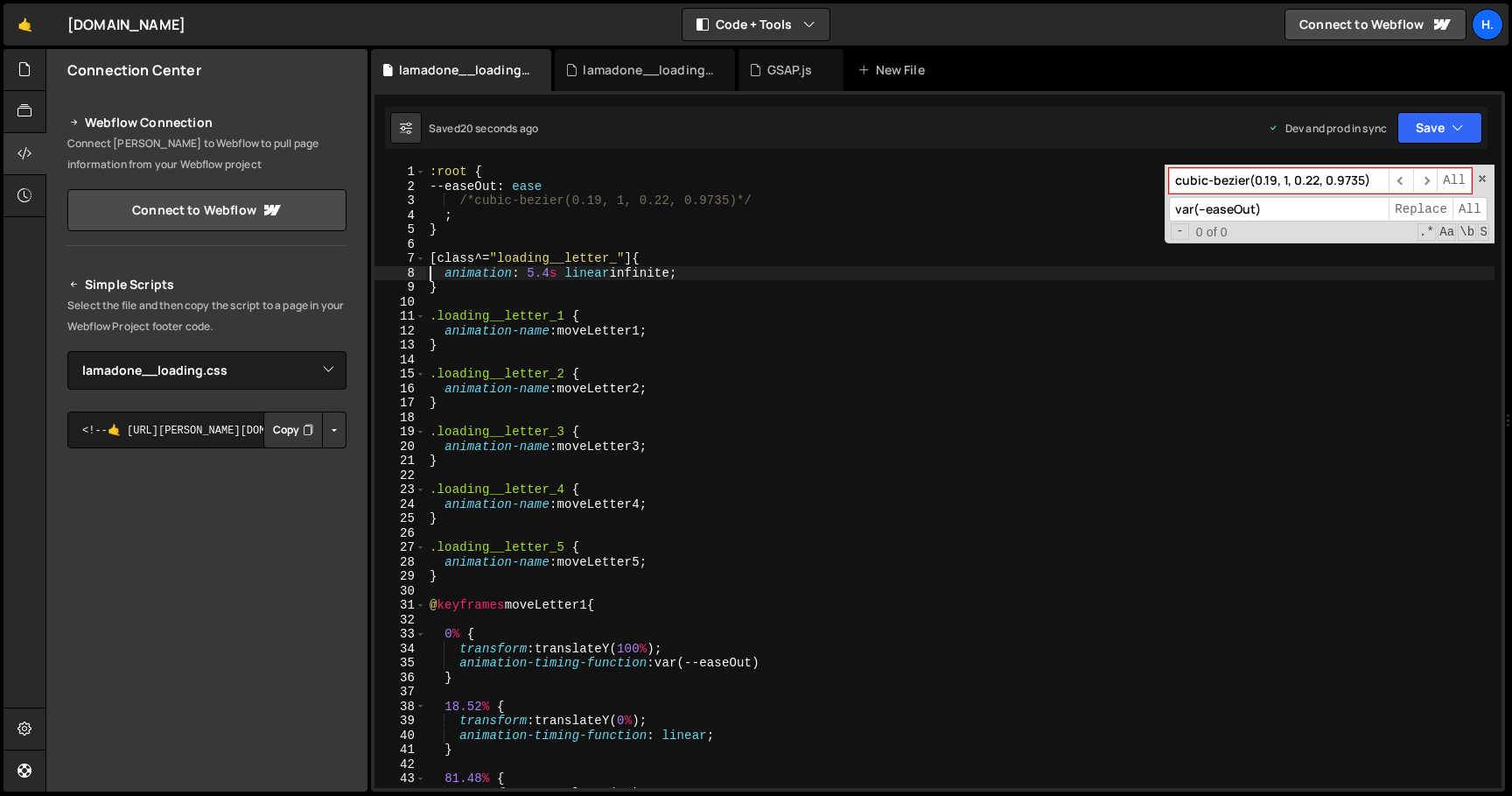
scroll to position [0, 0]
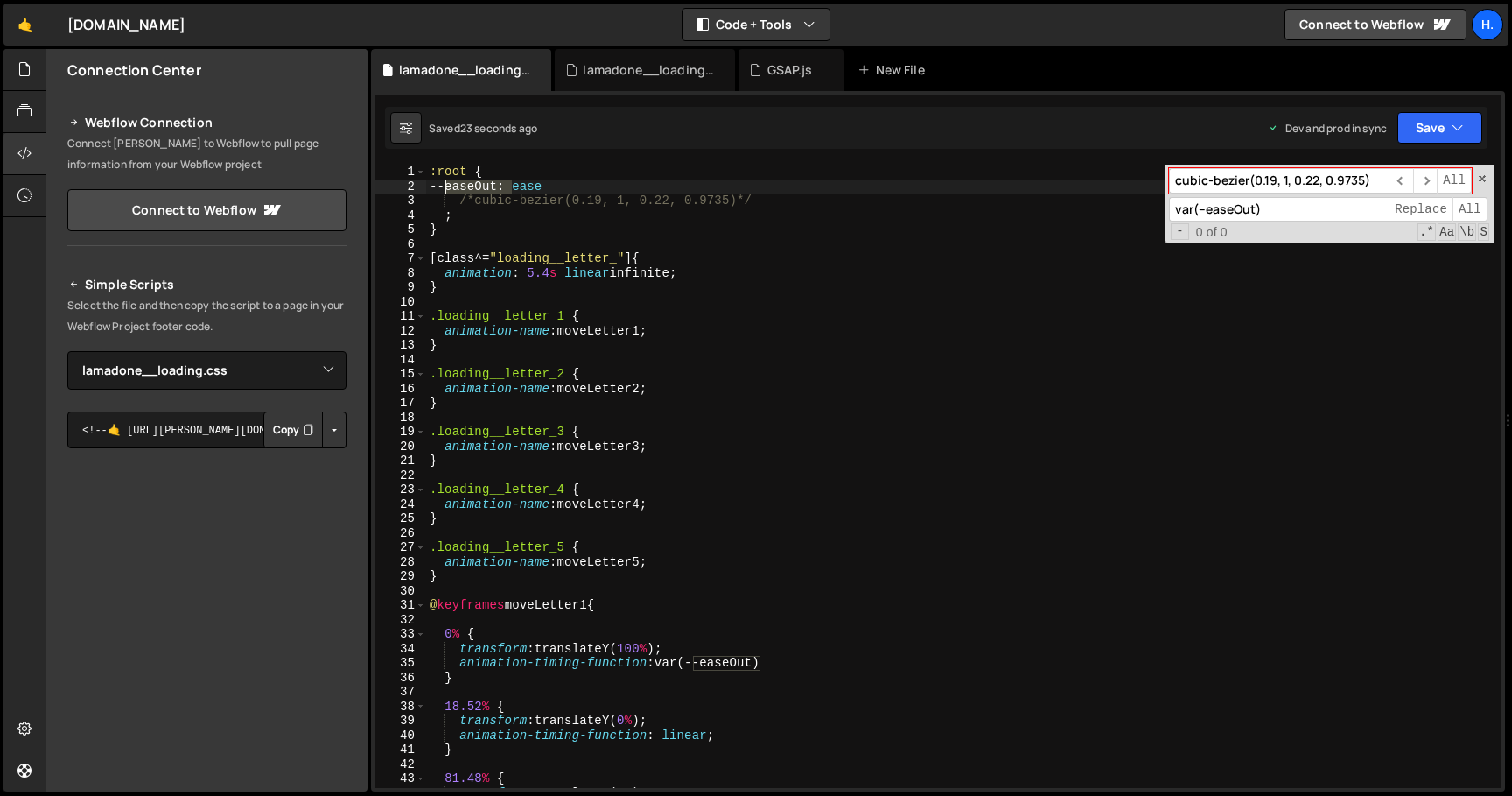
drag, startPoint x: 511, startPoint y: 187, endPoint x: 444, endPoint y: 187, distance: 67.0
click at [444, 187] on div ":root { --easeOut : ease /*cubic-bezier(0.19, 1, 0.22, 0.9735)*/ ; } [ class ^=…" at bounding box center [960, 490] width 1068 height 652
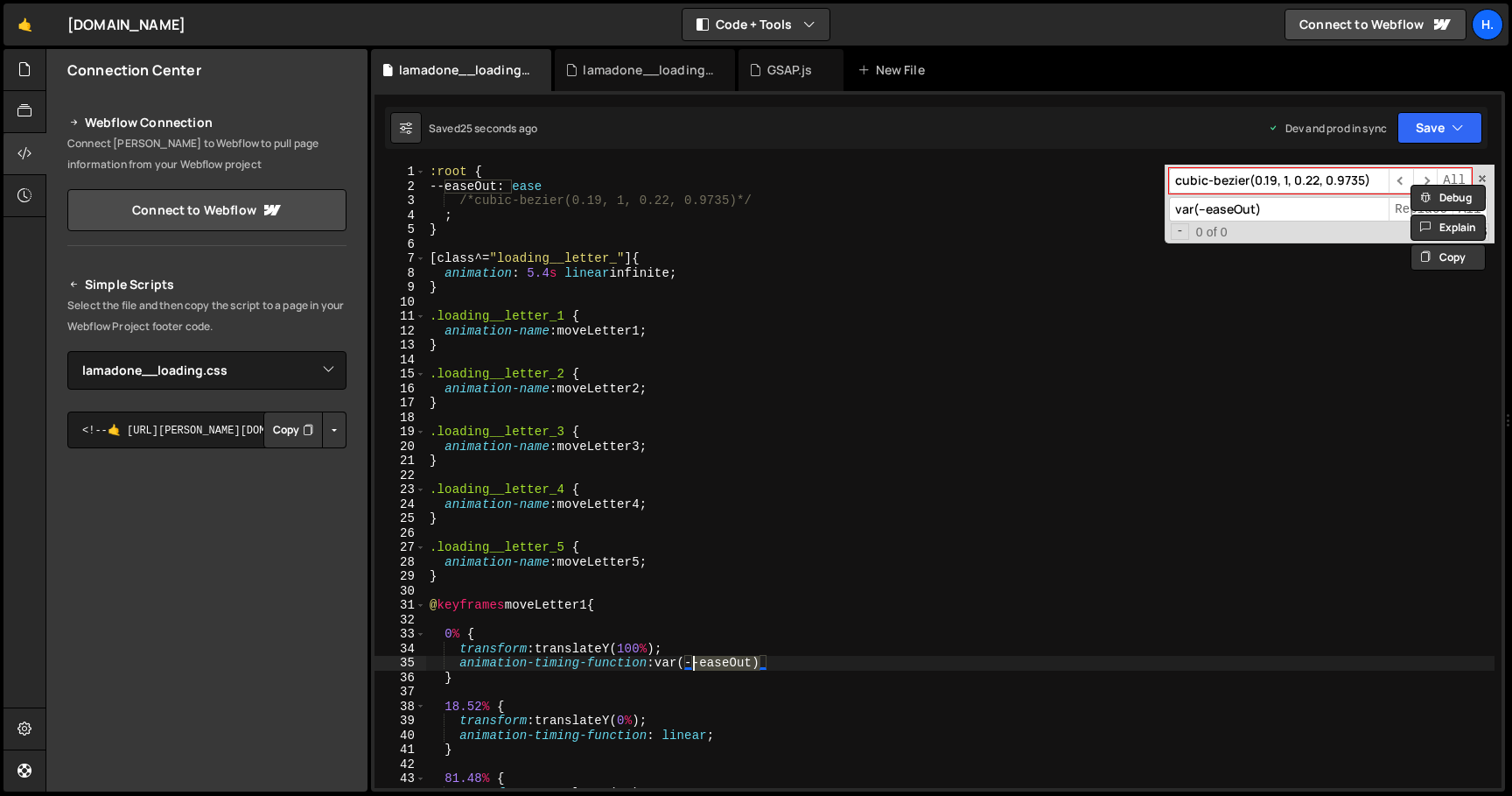
drag, startPoint x: 761, startPoint y: 665, endPoint x: 692, endPoint y: 665, distance: 69.0
click at [692, 665] on div ":root { --easeOut : ease /*cubic-bezier(0.19, 1, 0.22, 0.9735)*/ ; } [ class ^=…" at bounding box center [960, 490] width 1068 height 652
click at [798, 663] on div ":root { --easeOut : ease /*cubic-bezier(0.19, 1, 0.22, 0.9735)*/ ; } [ class ^=…" at bounding box center [960, 490] width 1068 height 652
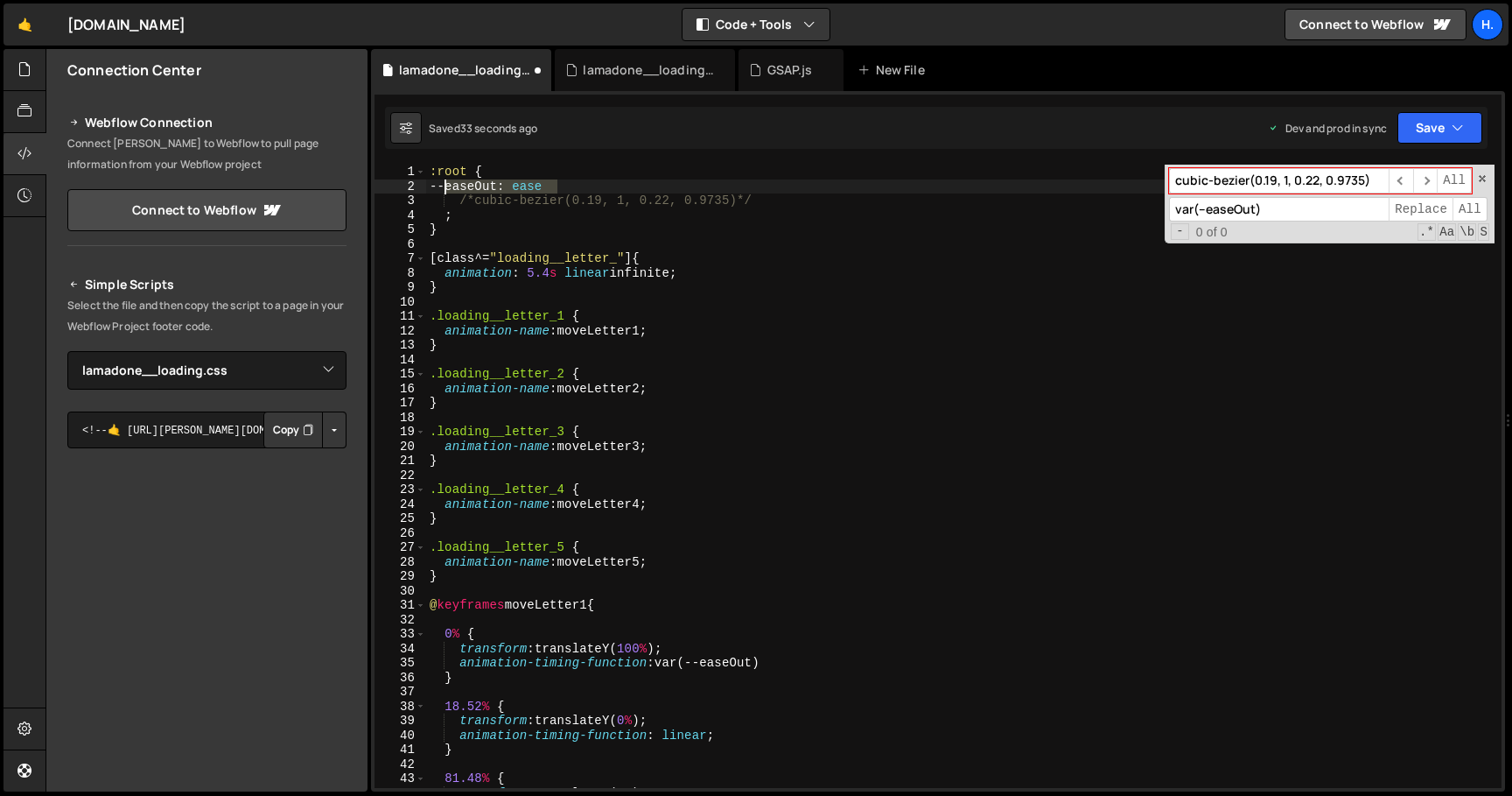
drag, startPoint x: 562, startPoint y: 183, endPoint x: 444, endPoint y: 184, distance: 118.0
click at [444, 184] on div ":root { --easeOut : ease /*cubic-bezier(0.19, 1, 0.22, 0.9735)*/ ; } [ class ^=…" at bounding box center [960, 490] width 1068 height 652
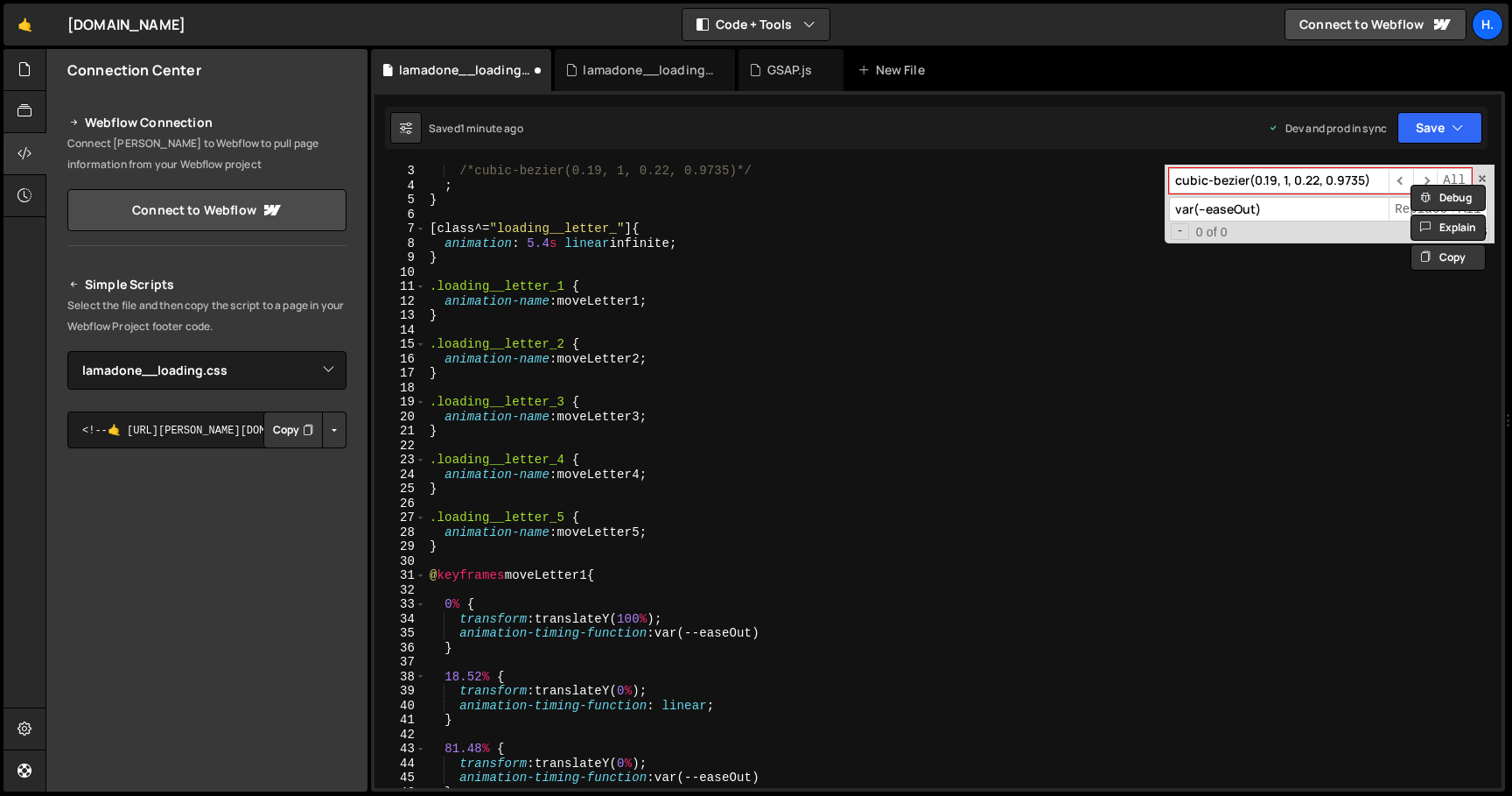
scroll to position [44, 0]
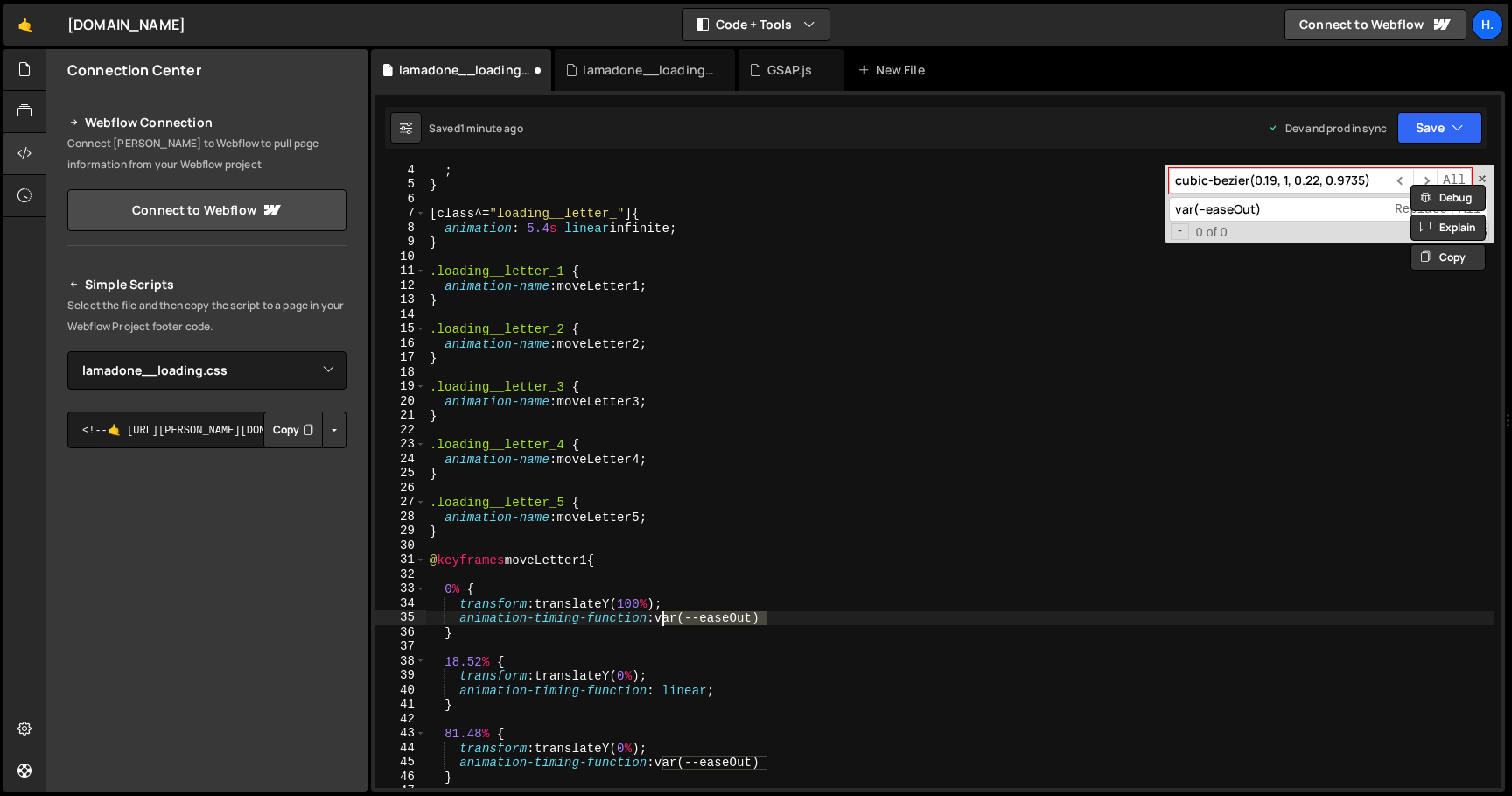
drag, startPoint x: 770, startPoint y: 617, endPoint x: 666, endPoint y: 617, distance: 104.0
click at [666, 617] on div "; } [ class ^= " loading__letter_ " ] { animation : 5.4 s linear infinite ; } .…" at bounding box center [960, 489] width 1068 height 652
type textarea "animation-timing-function: var(--easeOut)"
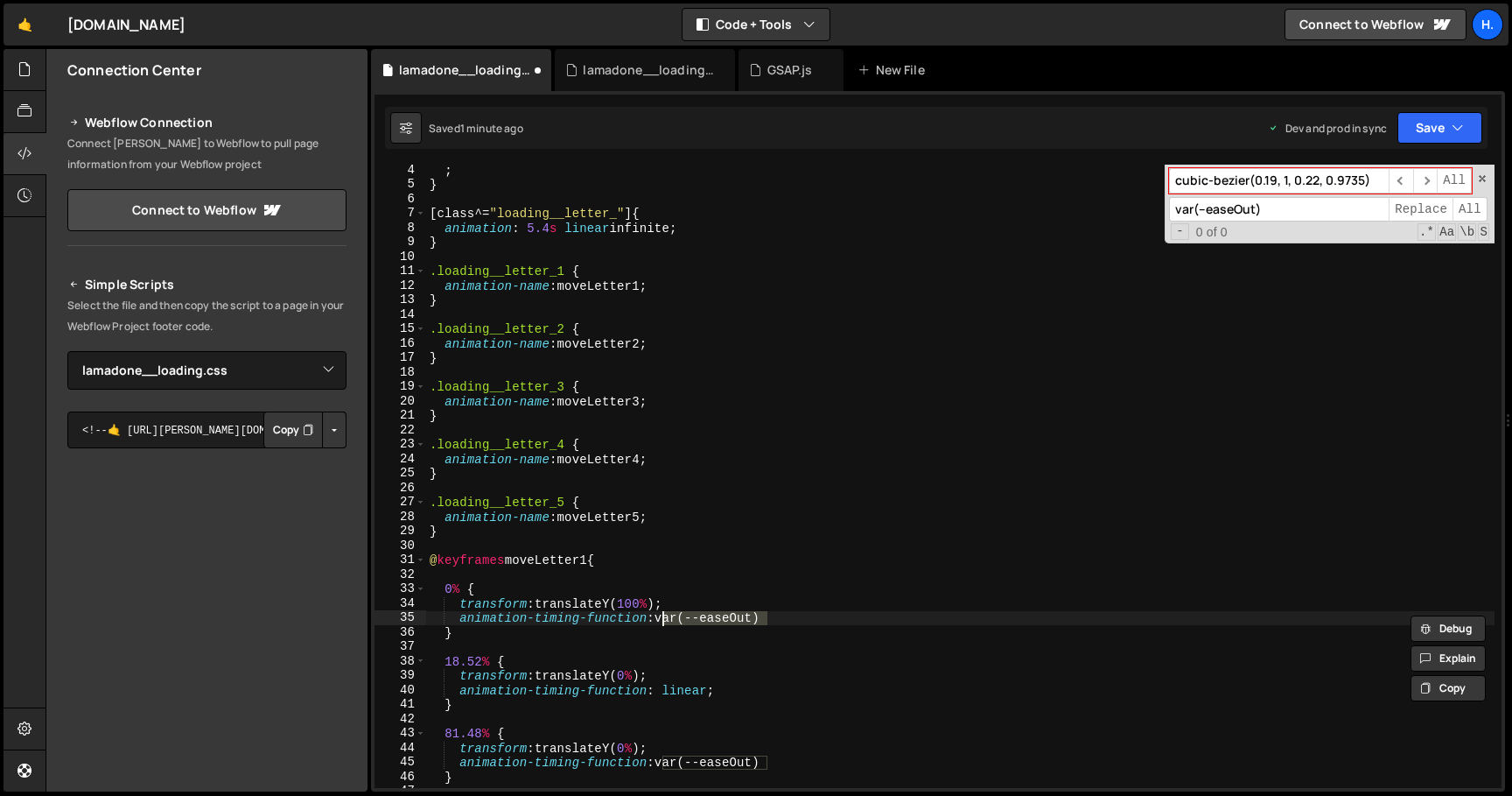
scroll to position [0, 0]
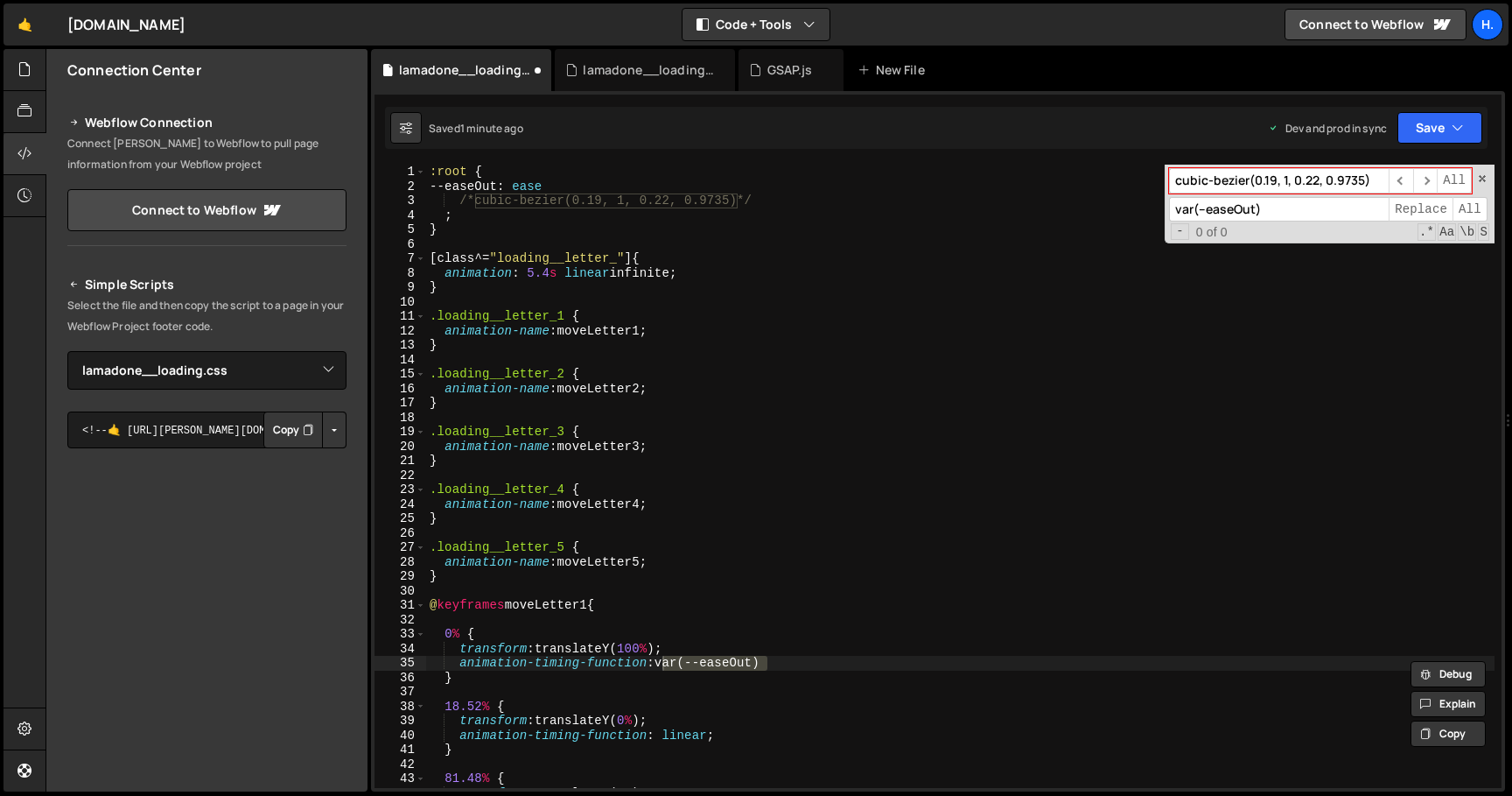
drag, startPoint x: 1270, startPoint y: 210, endPoint x: 1116, endPoint y: 210, distance: 154.0
click at [1116, 210] on div ":root { --easeOut : ease /*cubic-bezier(0.19, 1, 0.22, 0.9735)*/ ; } [ class ^=…" at bounding box center [960, 476] width 1068 height 624
click at [1377, 179] on input "cubic-bezier(0.19, 1, 0.22, 0.9735)" at bounding box center [1278, 180] width 219 height 26
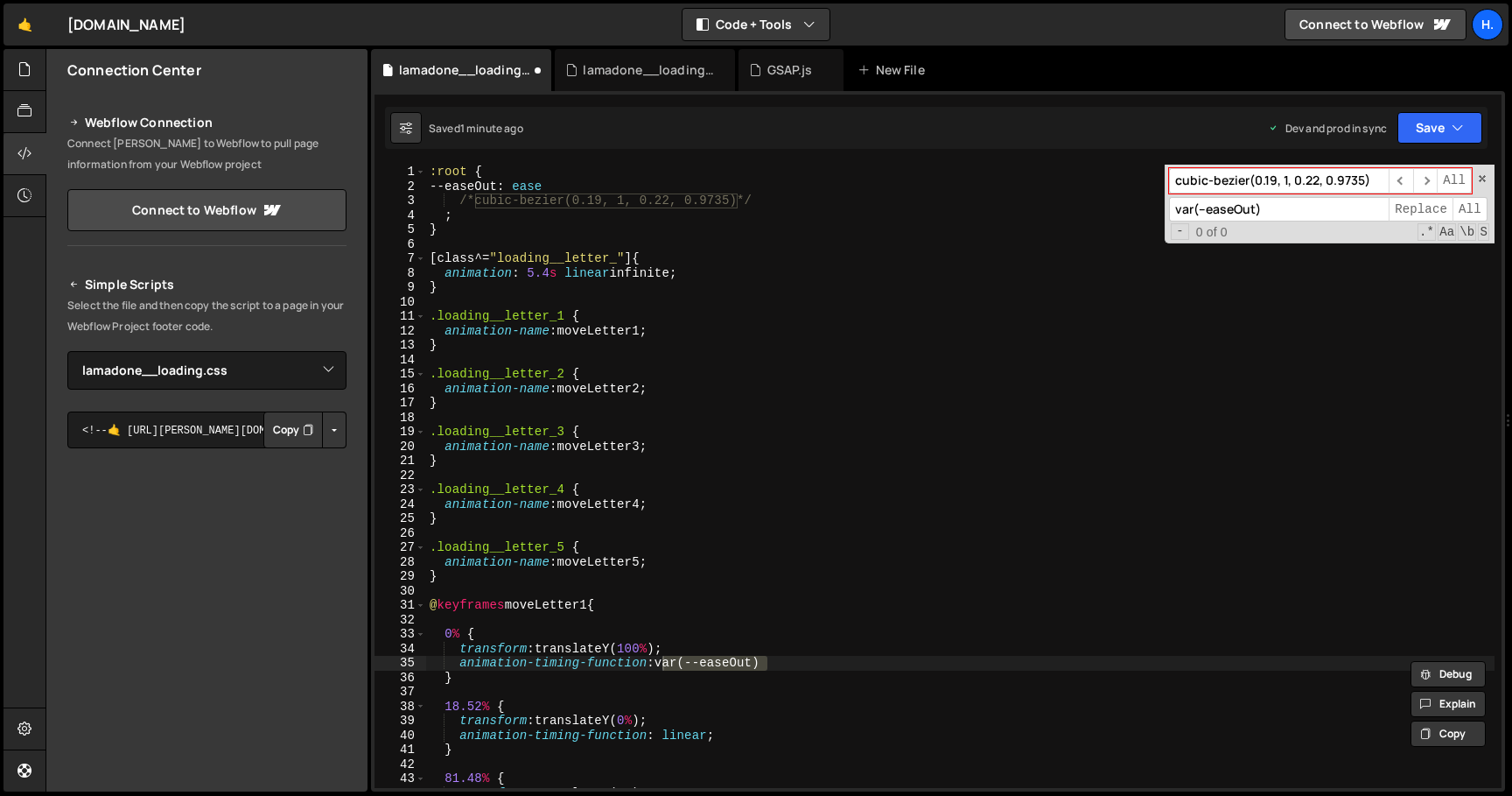
paste input "var(--easeOut"
type input "var(--easeOut)"
click at [1289, 213] on input "var(--easeOut)" at bounding box center [1278, 210] width 219 height 26
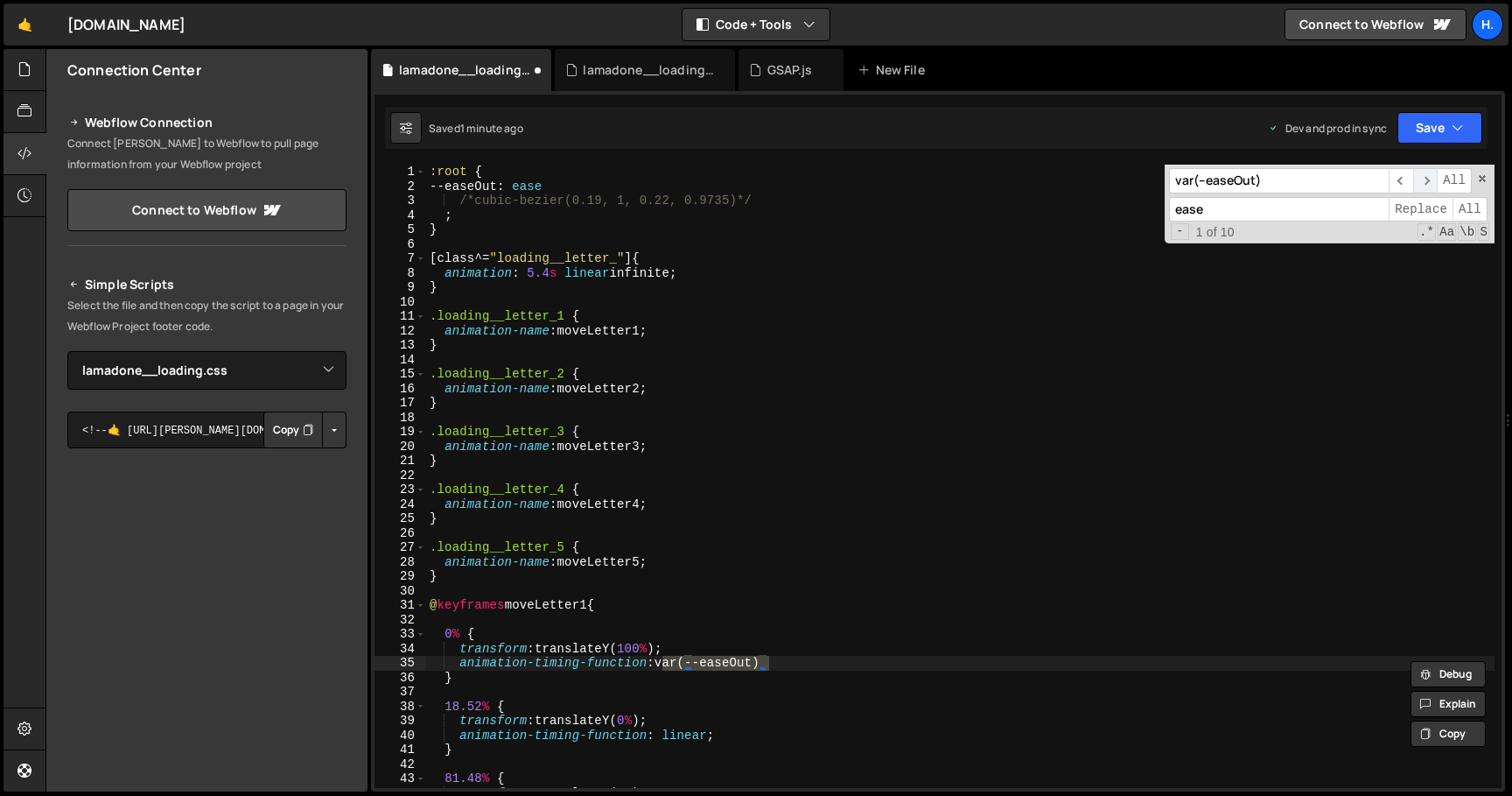
type input "ease"
click at [1419, 180] on span "​" at bounding box center [1425, 180] width 25 height 26
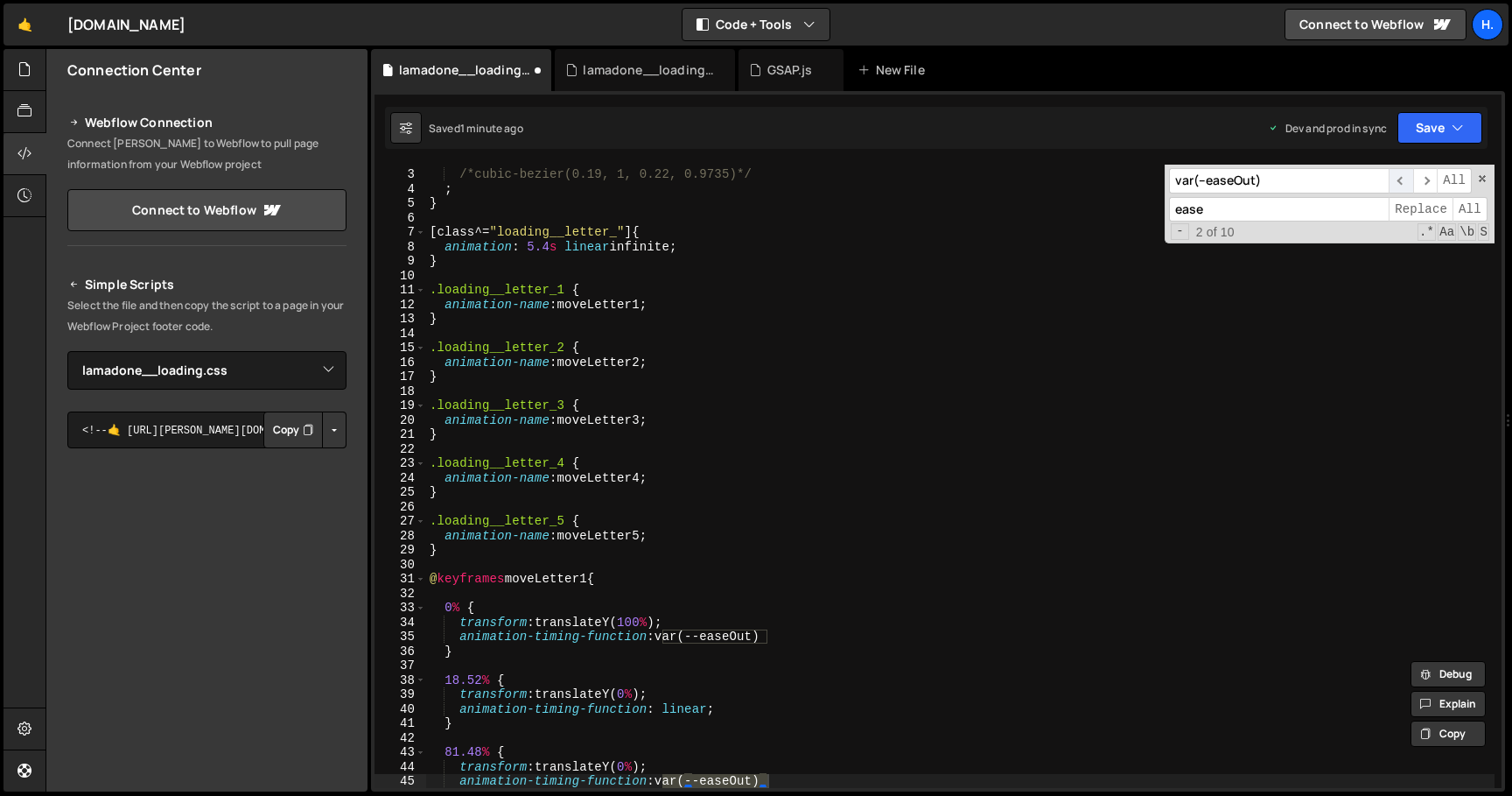
click at [1397, 180] on span "​" at bounding box center [1401, 180] width 25 height 26
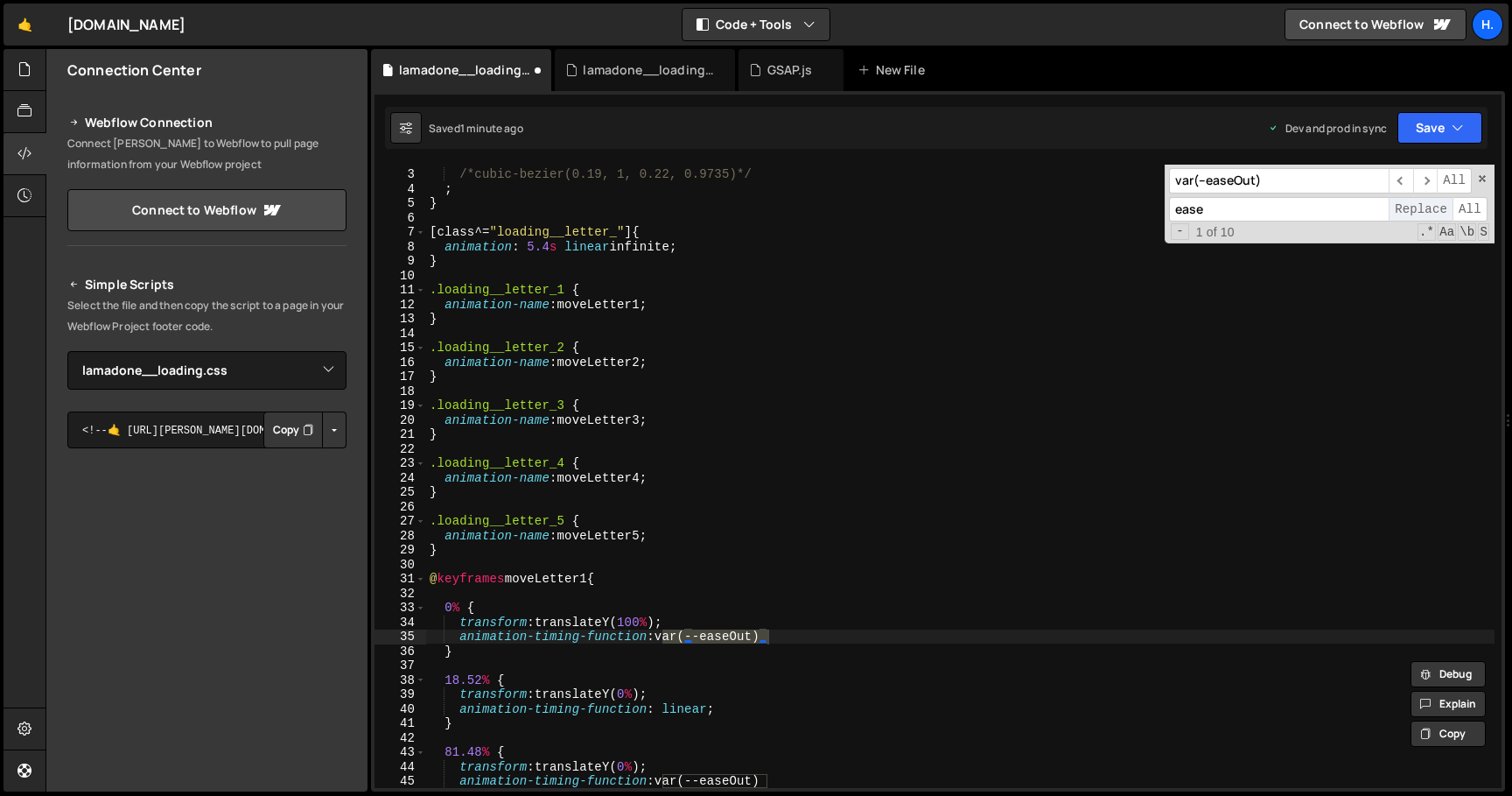
click at [1421, 209] on span "Replace" at bounding box center [1421, 210] width 64 height 26
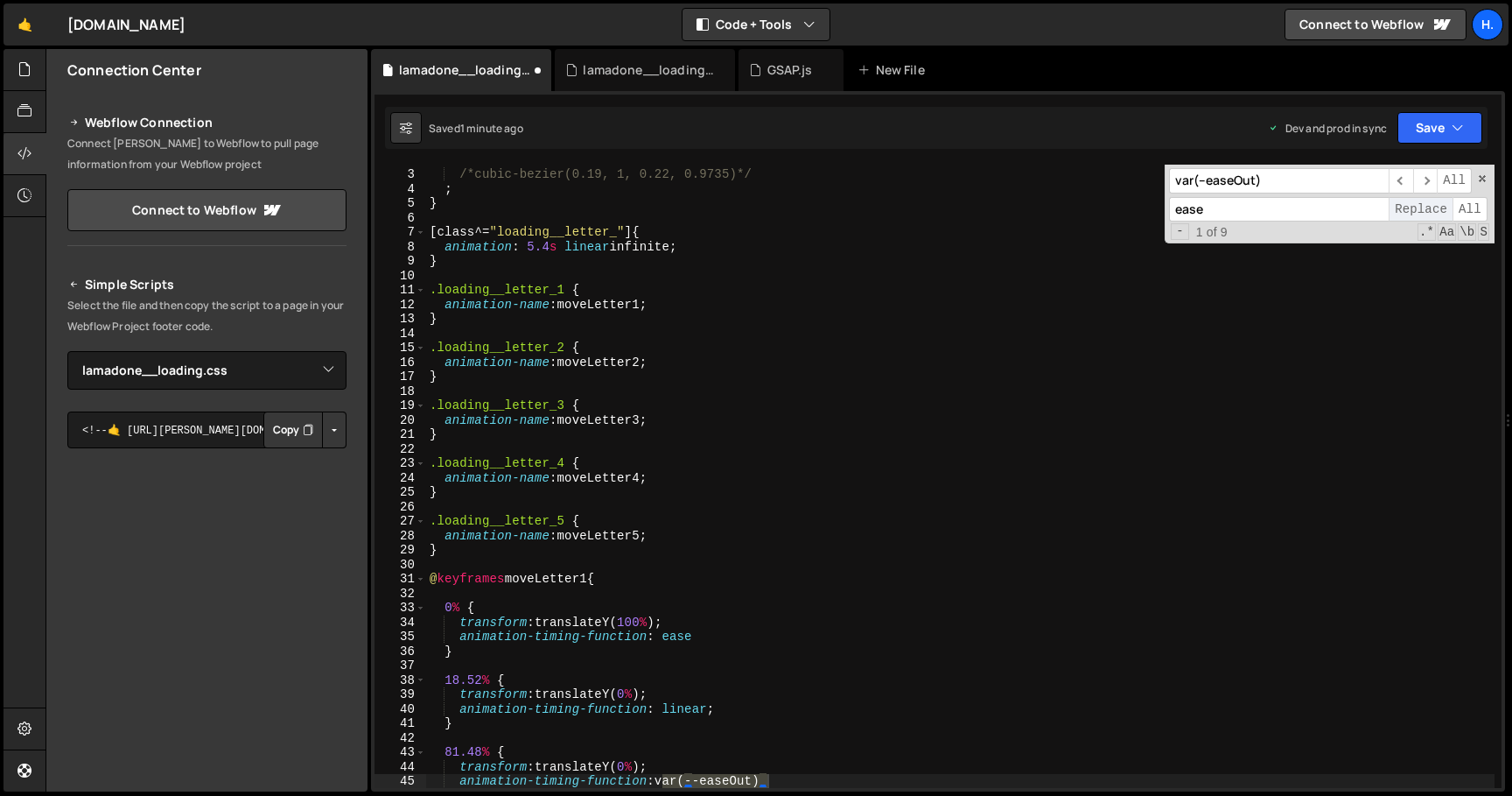
click at [1421, 209] on span "Replace" at bounding box center [1421, 210] width 64 height 26
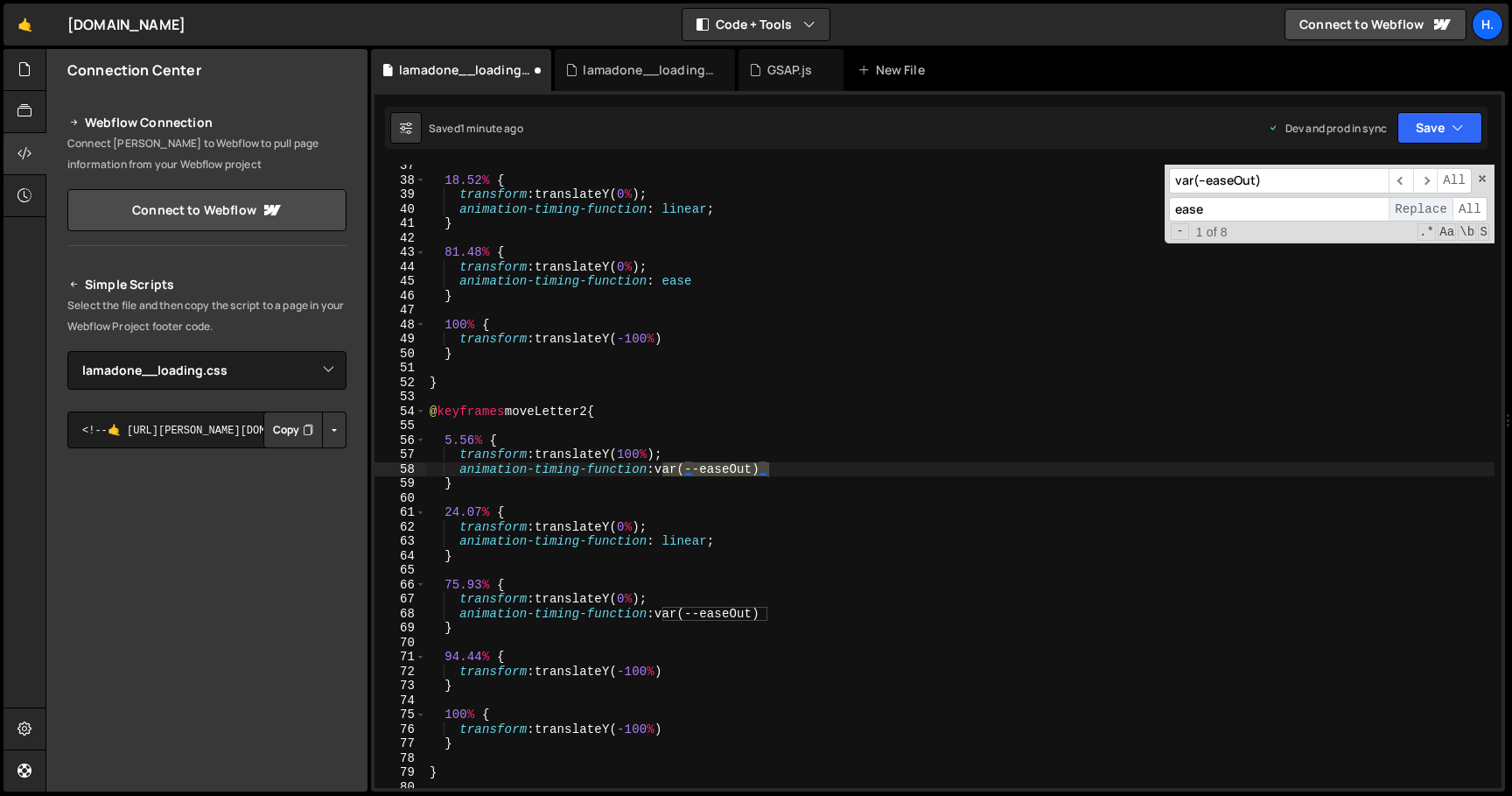
click at [1421, 209] on span "Replace" at bounding box center [1421, 210] width 64 height 26
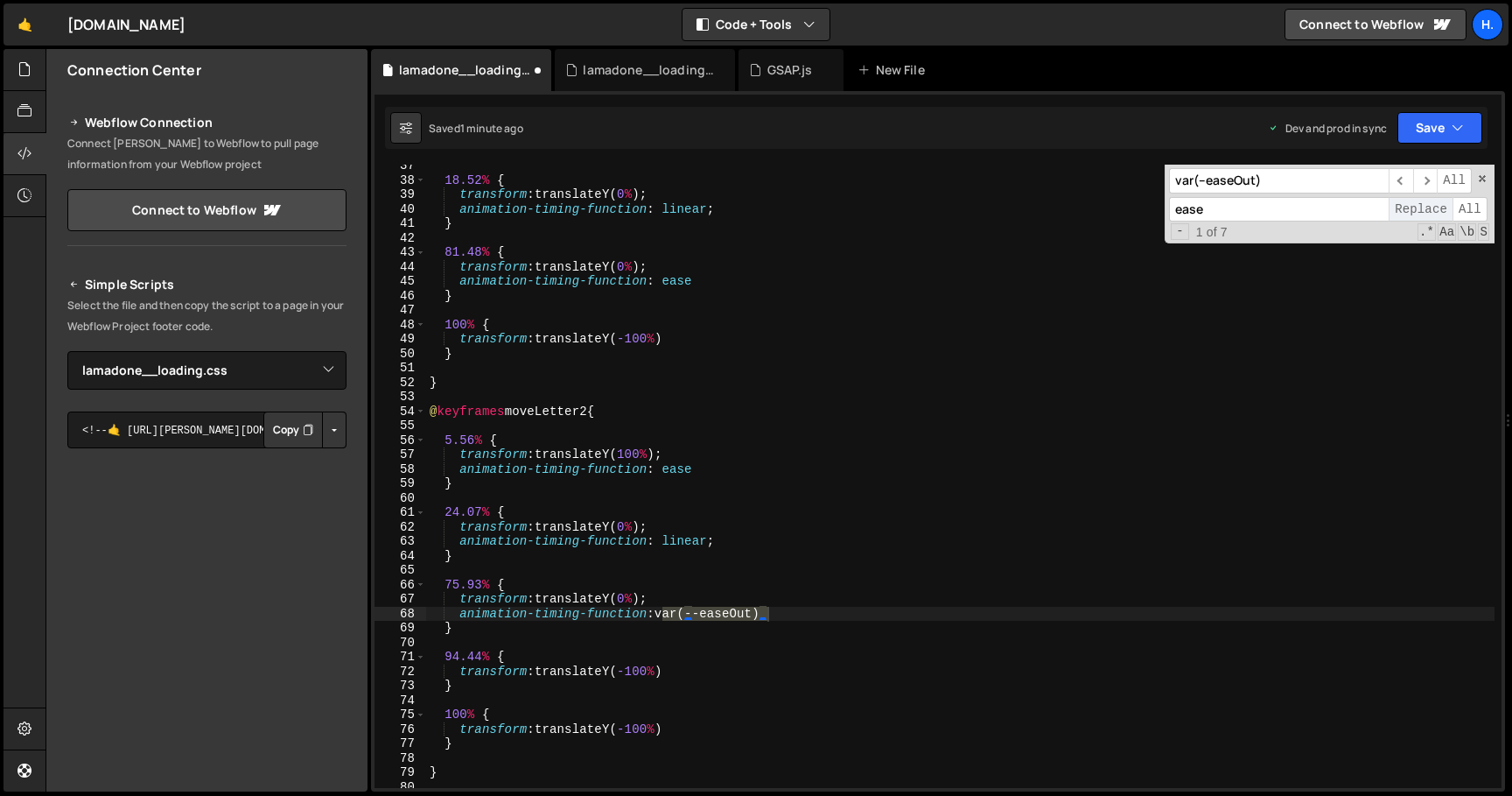
click at [1421, 209] on span "Replace" at bounding box center [1421, 210] width 64 height 26
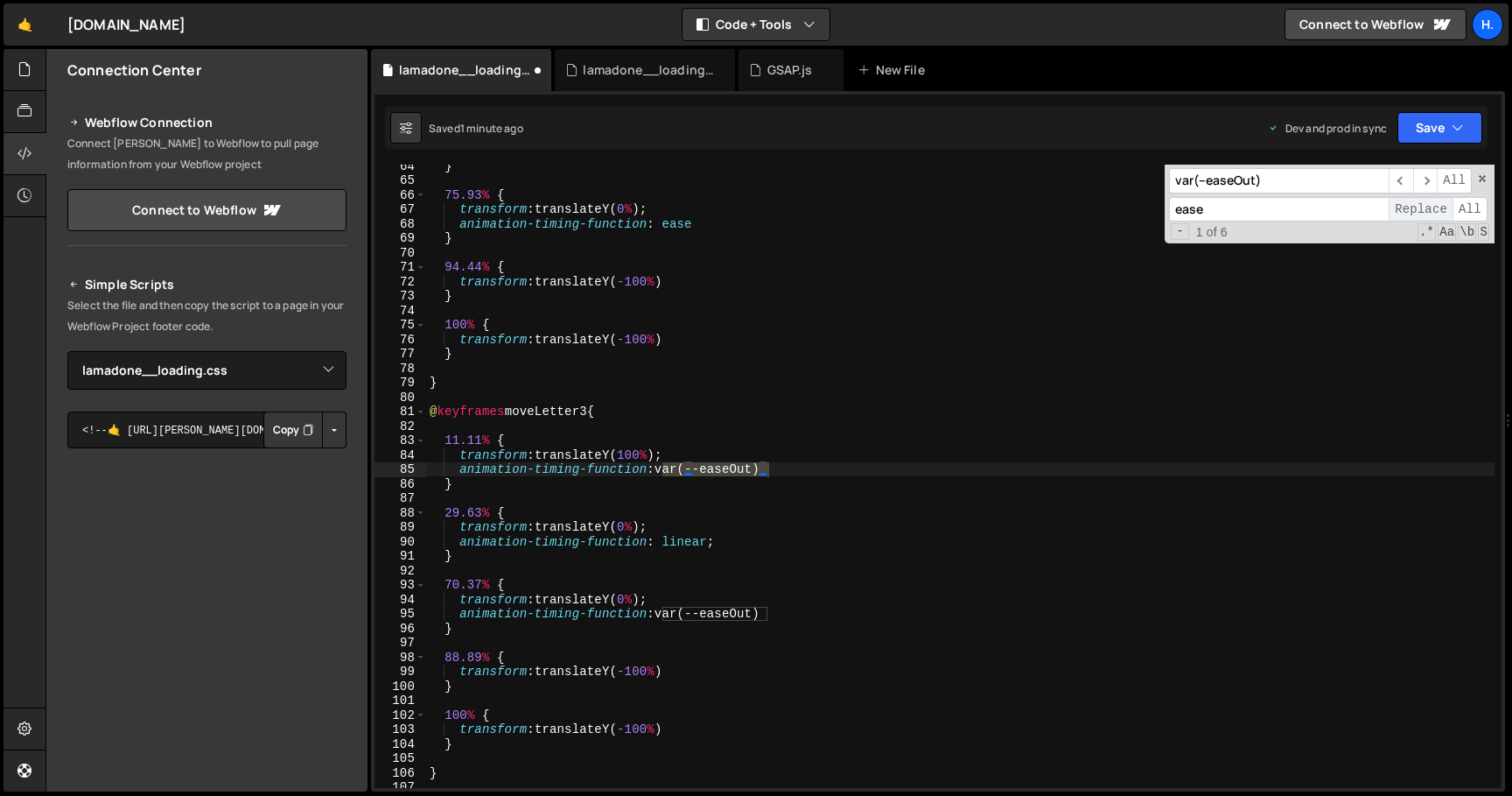
click at [1421, 209] on span "Replace" at bounding box center [1421, 210] width 64 height 26
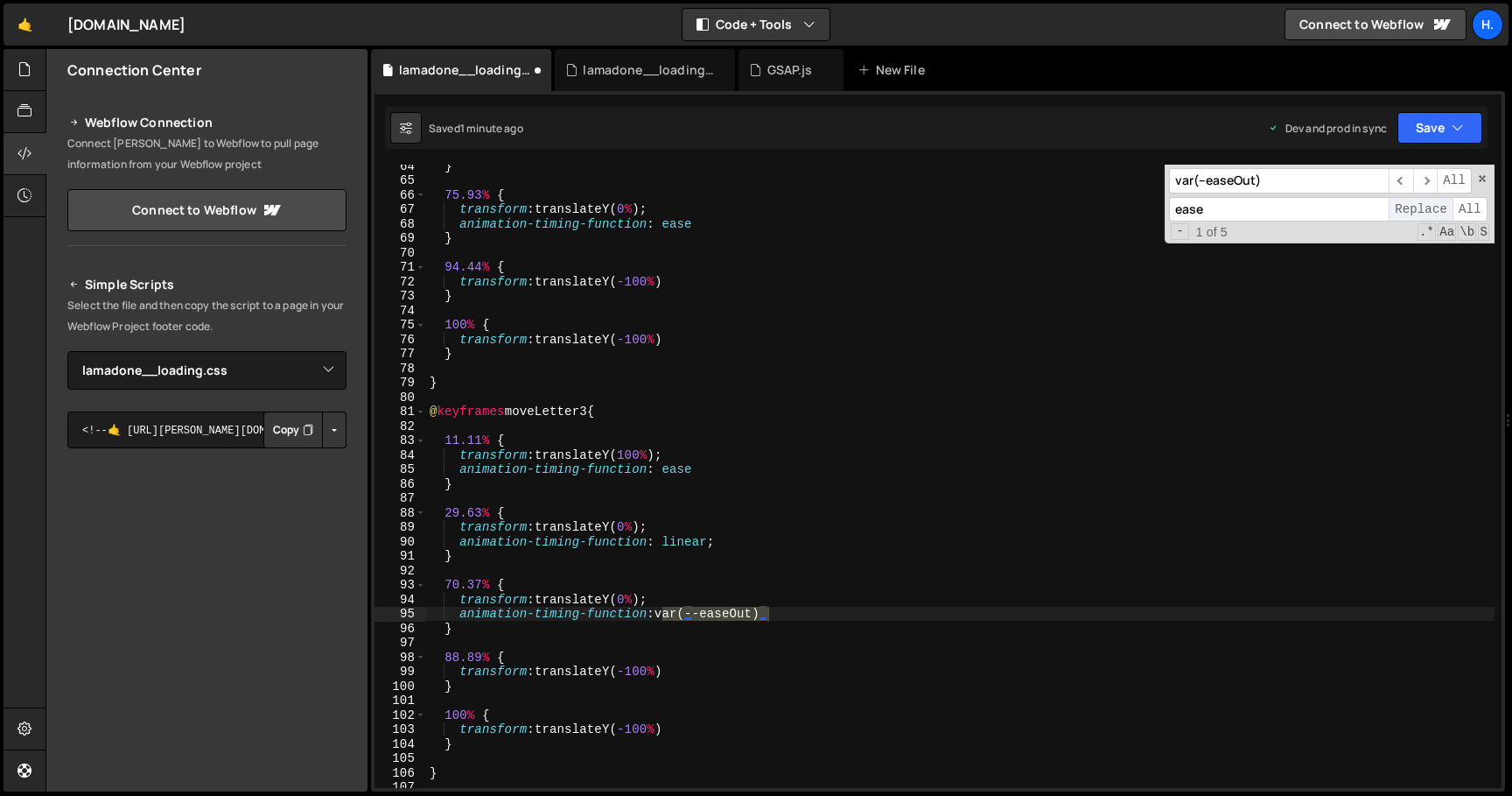
click at [1421, 209] on span "Replace" at bounding box center [1421, 210] width 64 height 26
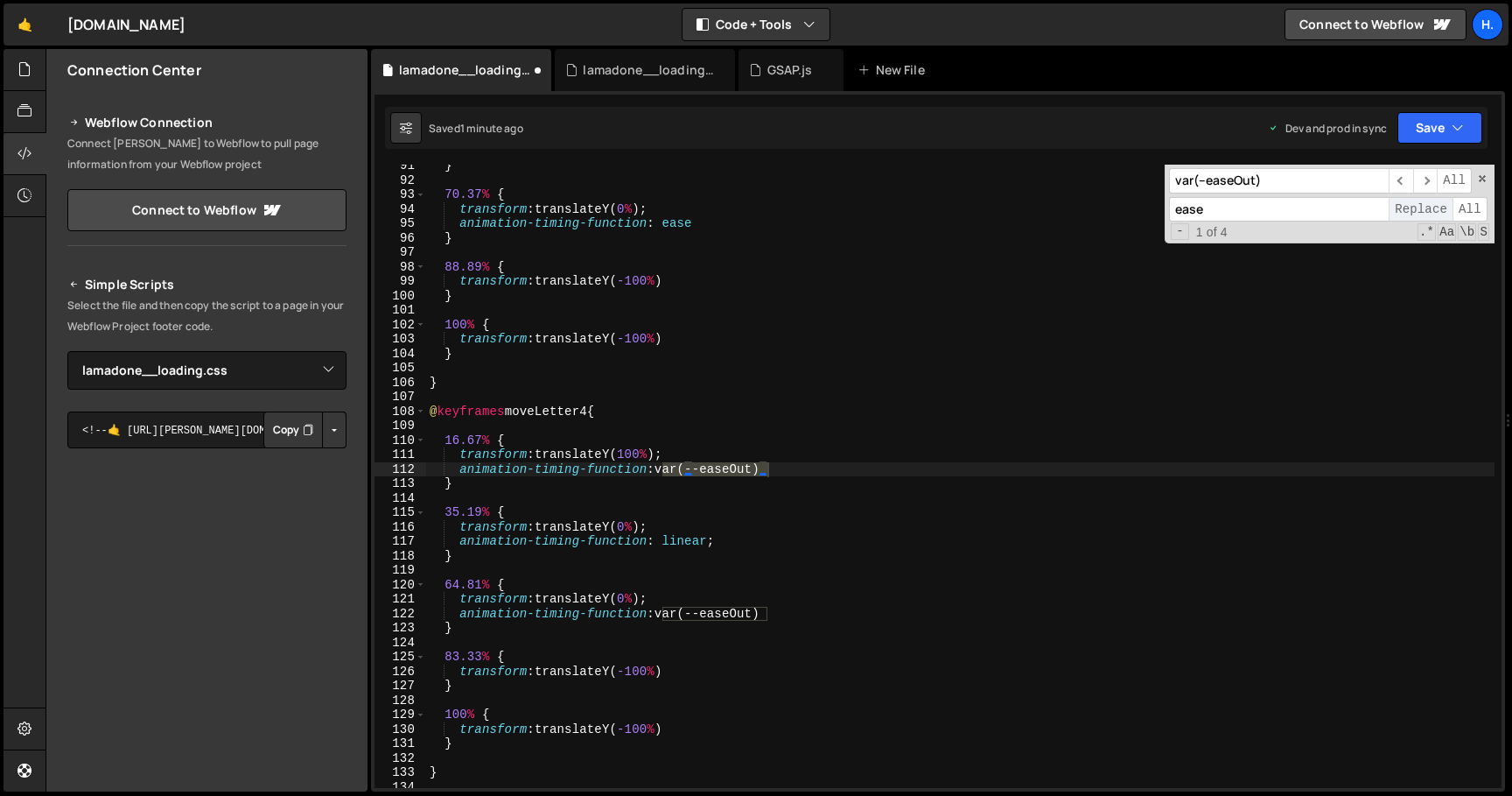
click at [1421, 209] on span "Replace" at bounding box center [1421, 210] width 64 height 26
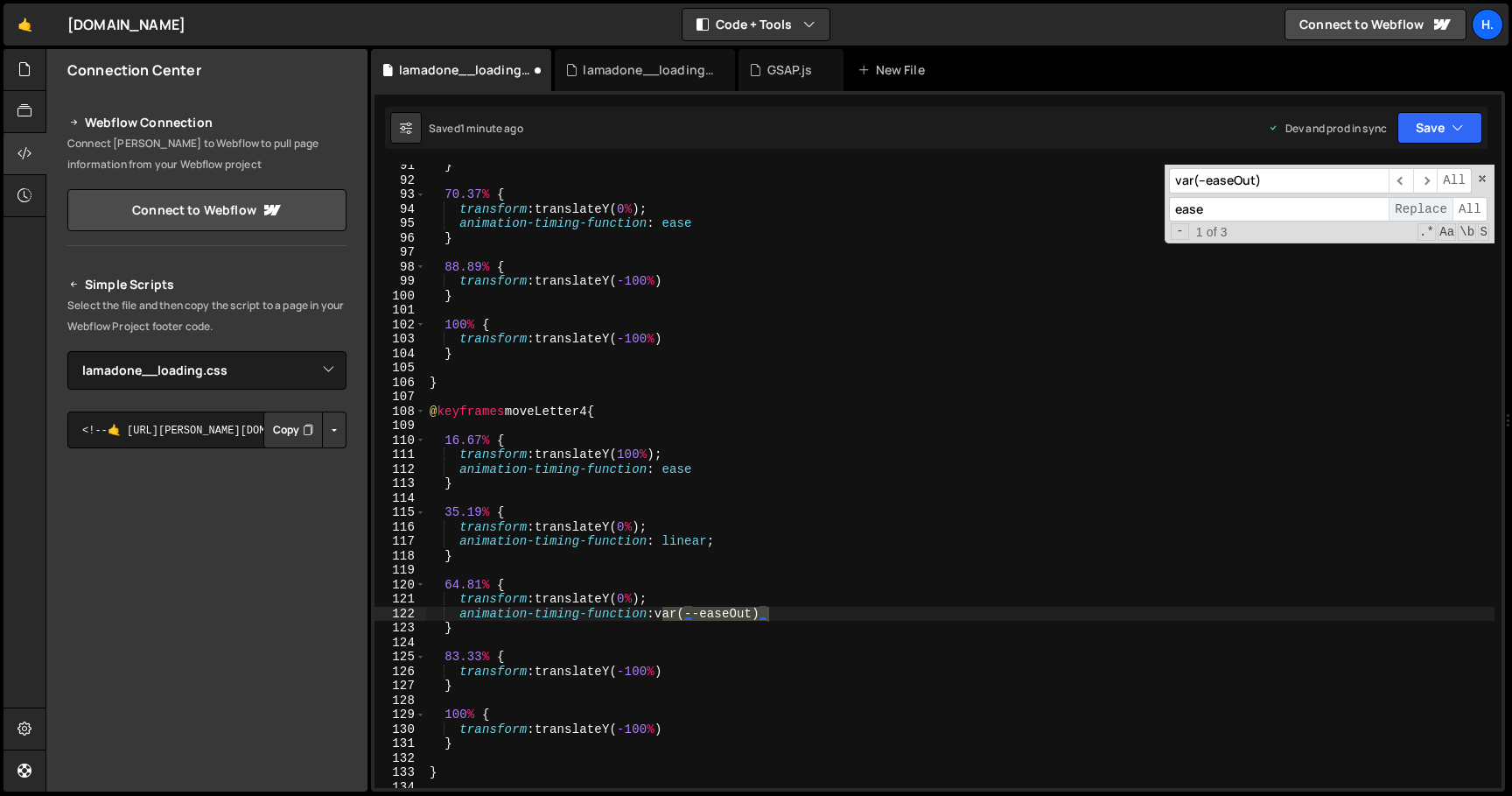
click at [1421, 209] on span "Replace" at bounding box center [1421, 210] width 64 height 26
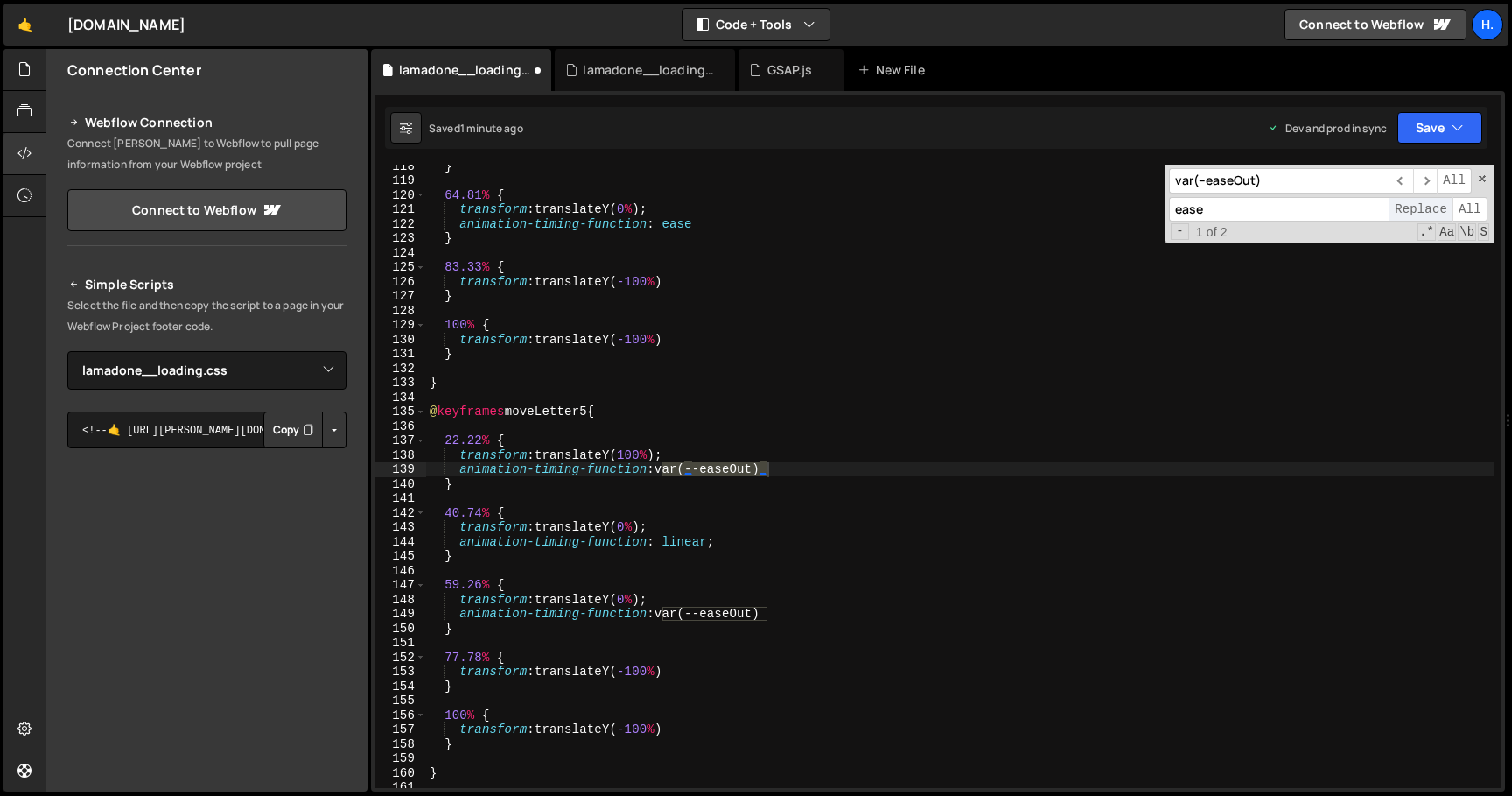
scroll to position [1696, 0]
click at [1421, 209] on span "Replace" at bounding box center [1421, 210] width 64 height 26
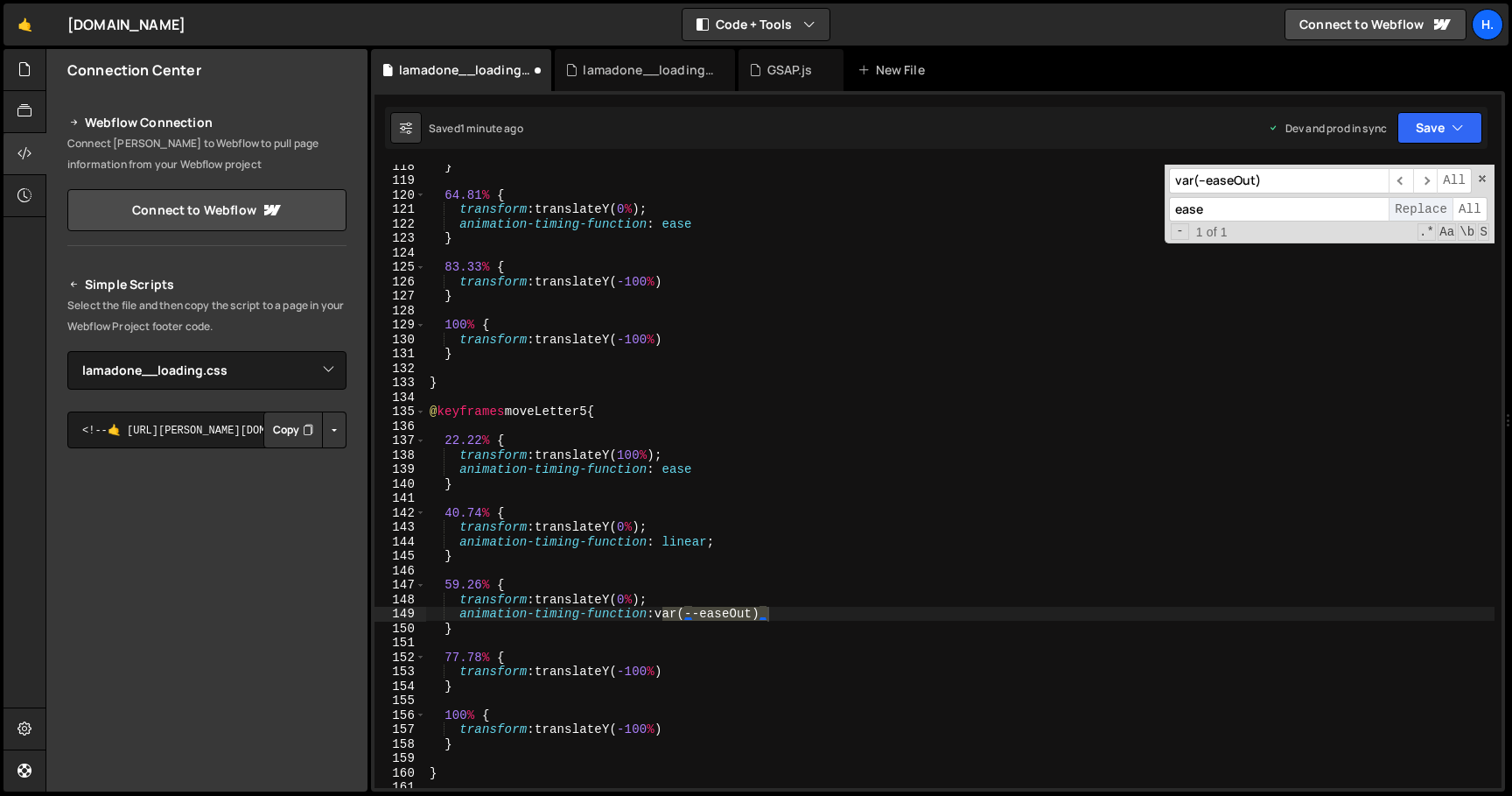
click at [1421, 209] on span "Replace" at bounding box center [1421, 210] width 64 height 26
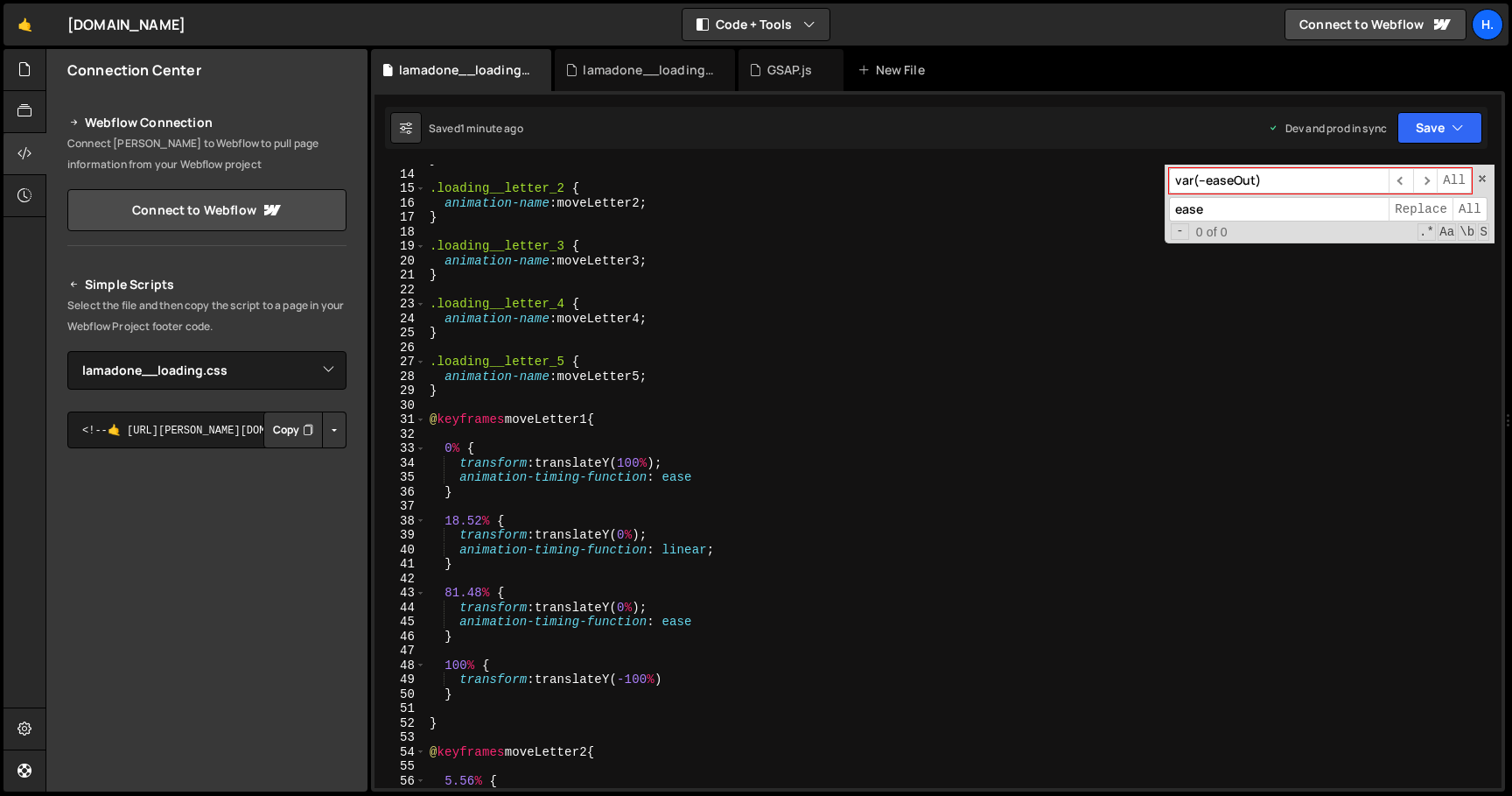
scroll to position [0, 0]
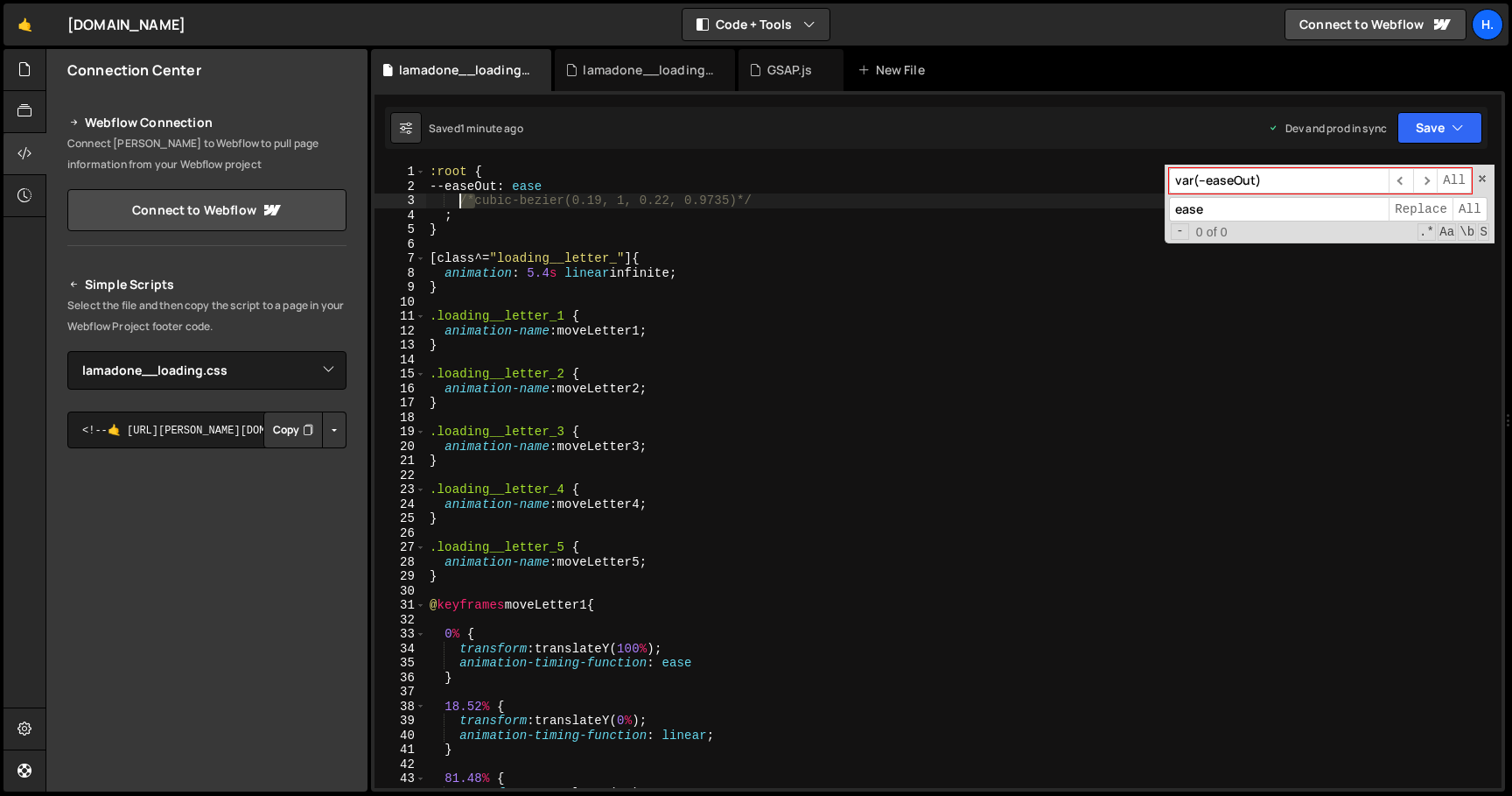
drag, startPoint x: 476, startPoint y: 200, endPoint x: 456, endPoint y: 200, distance: 20.0
click at [456, 200] on div ":root { --easeOut : ease /*cubic-bezier(0.19, 1, 0.22, 0.9735)*/ ; } [ class ^=…" at bounding box center [960, 490] width 1068 height 652
click at [430, 174] on div ":root { --easeOut : ease cubic-bezier ( 0.19 , 1 , 0.22 , 0.9735 )*/ ; } [ clas…" at bounding box center [960, 490] width 1068 height 652
paste textarea "/*"
click at [582, 189] on div "/*:root { --easeOut : ease cubic-bezier ( 0.19 , 1 , 0.22 , 0.9735 )*/ ; } [ cl…" at bounding box center [960, 490] width 1068 height 652
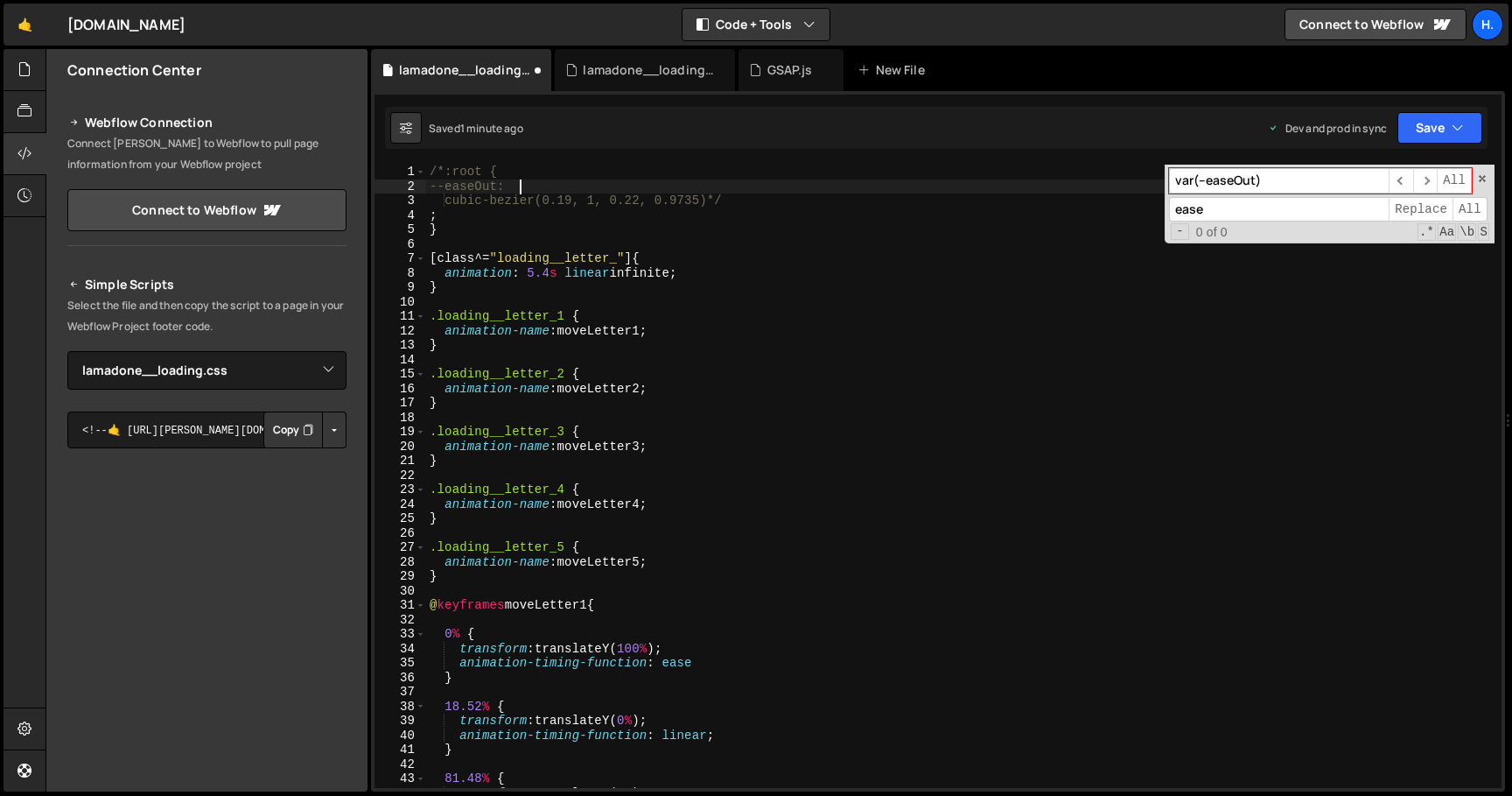
click at [459, 203] on div "/*:root { --easeOut: cubic-bezier(0.19, 1, 0.22, 0.9735)*/ ; } [ class ^= " loa…" at bounding box center [960, 490] width 1068 height 652
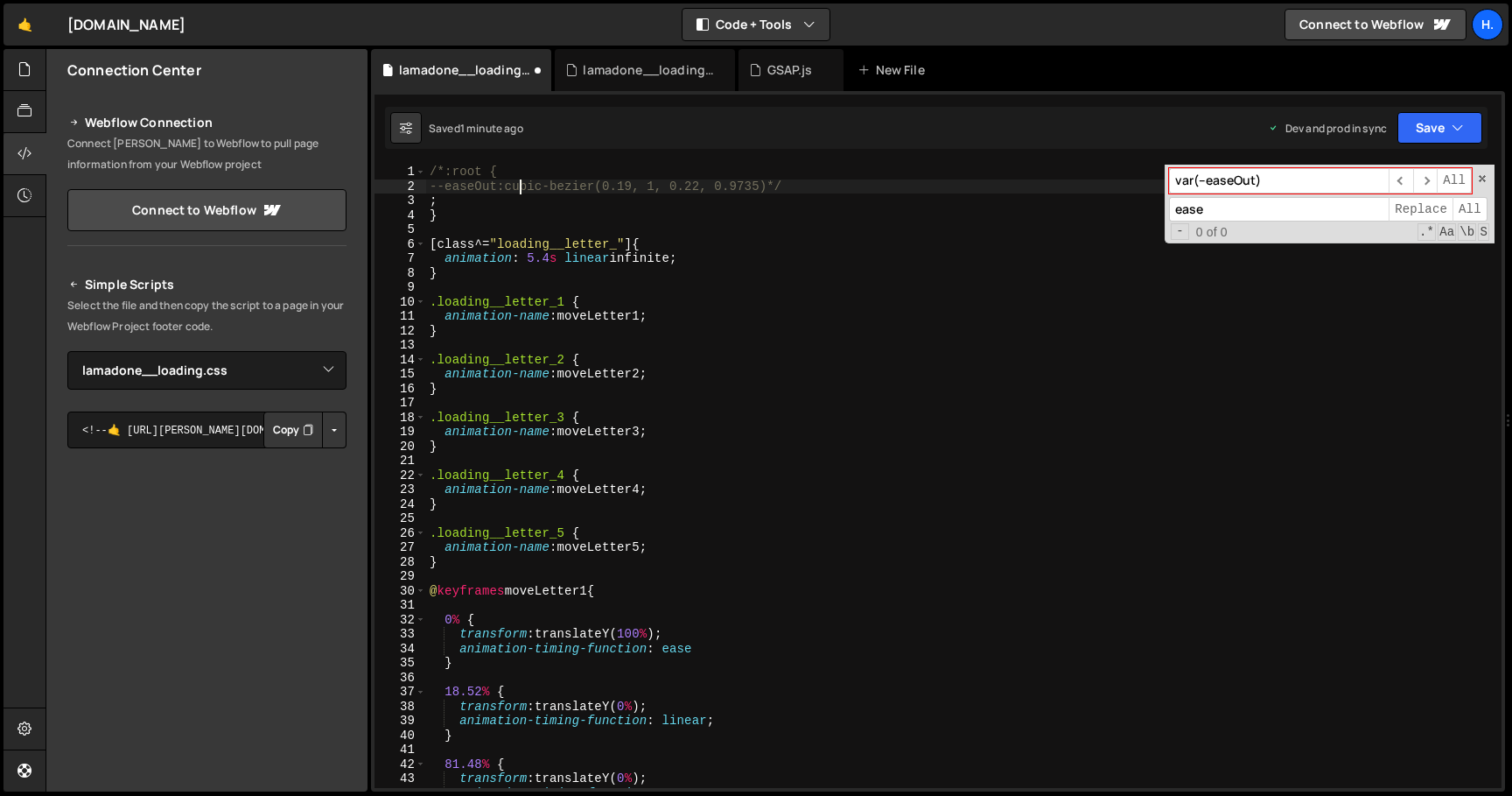
scroll to position [0, 6]
click at [493, 201] on div "/*:root { --easeOut: cubic-bezier(0.19, 1, 0.22, 0.9735)*/ ; } [ class ^= " loa…" at bounding box center [960, 490] width 1068 height 652
type textarea ";"
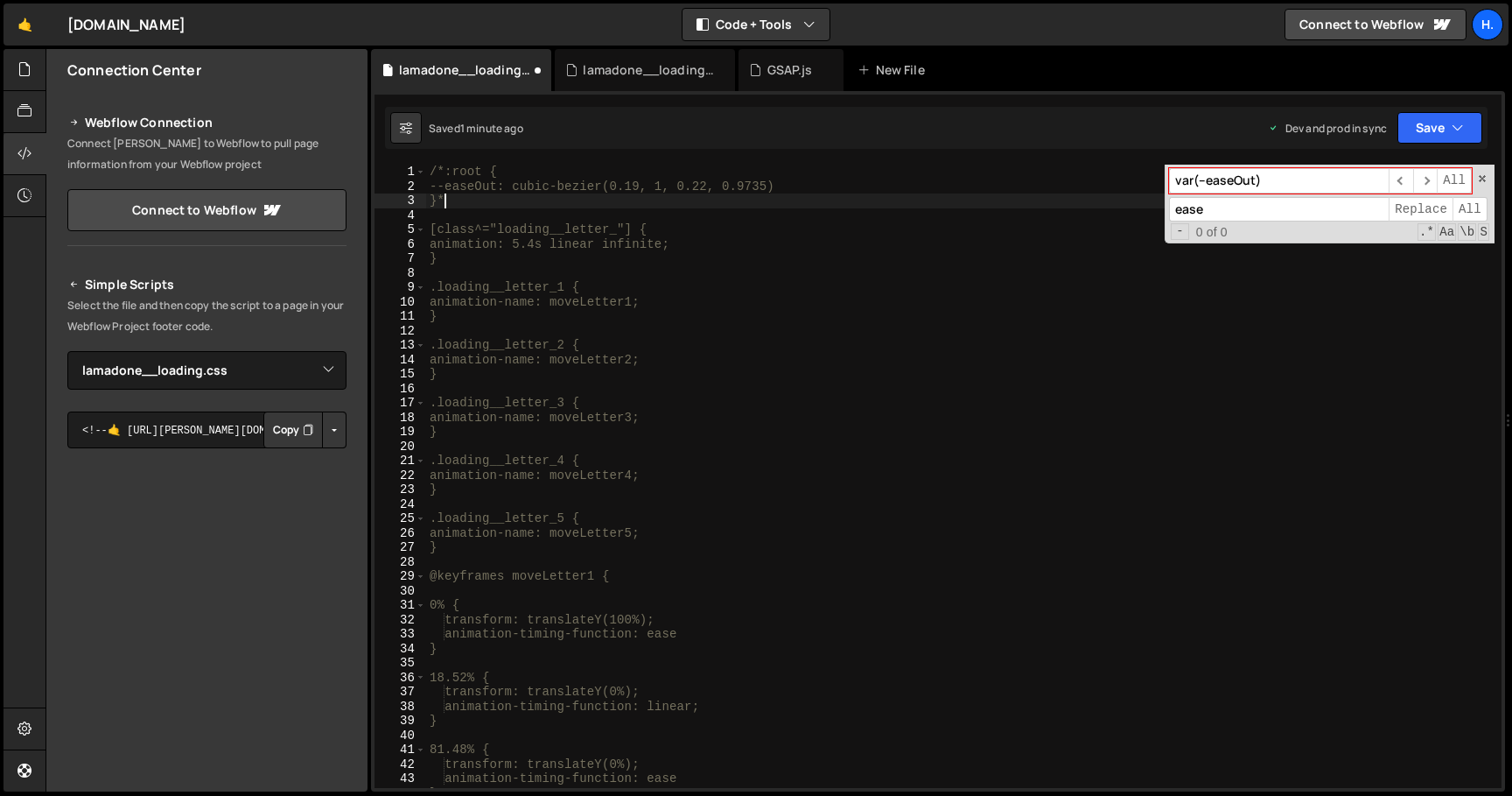
scroll to position [0, 0]
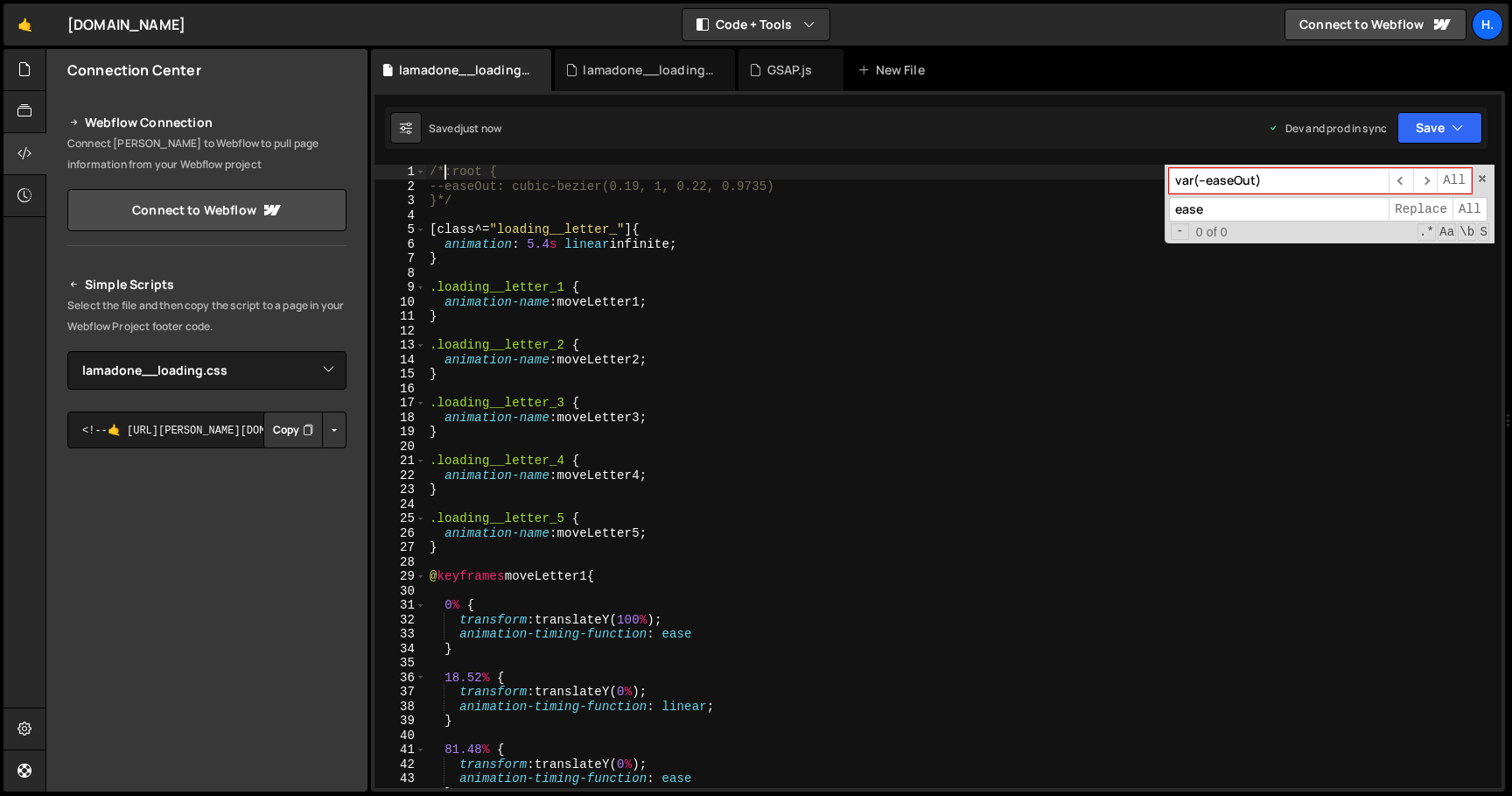
click at [445, 173] on div "/*:root { --easeOut: cubic-bezier(0.19, 1, 0.22, 0.9735) }*/ [ class ^= " loadi…" at bounding box center [960, 490] width 1068 height 652
type textarea ":root {"
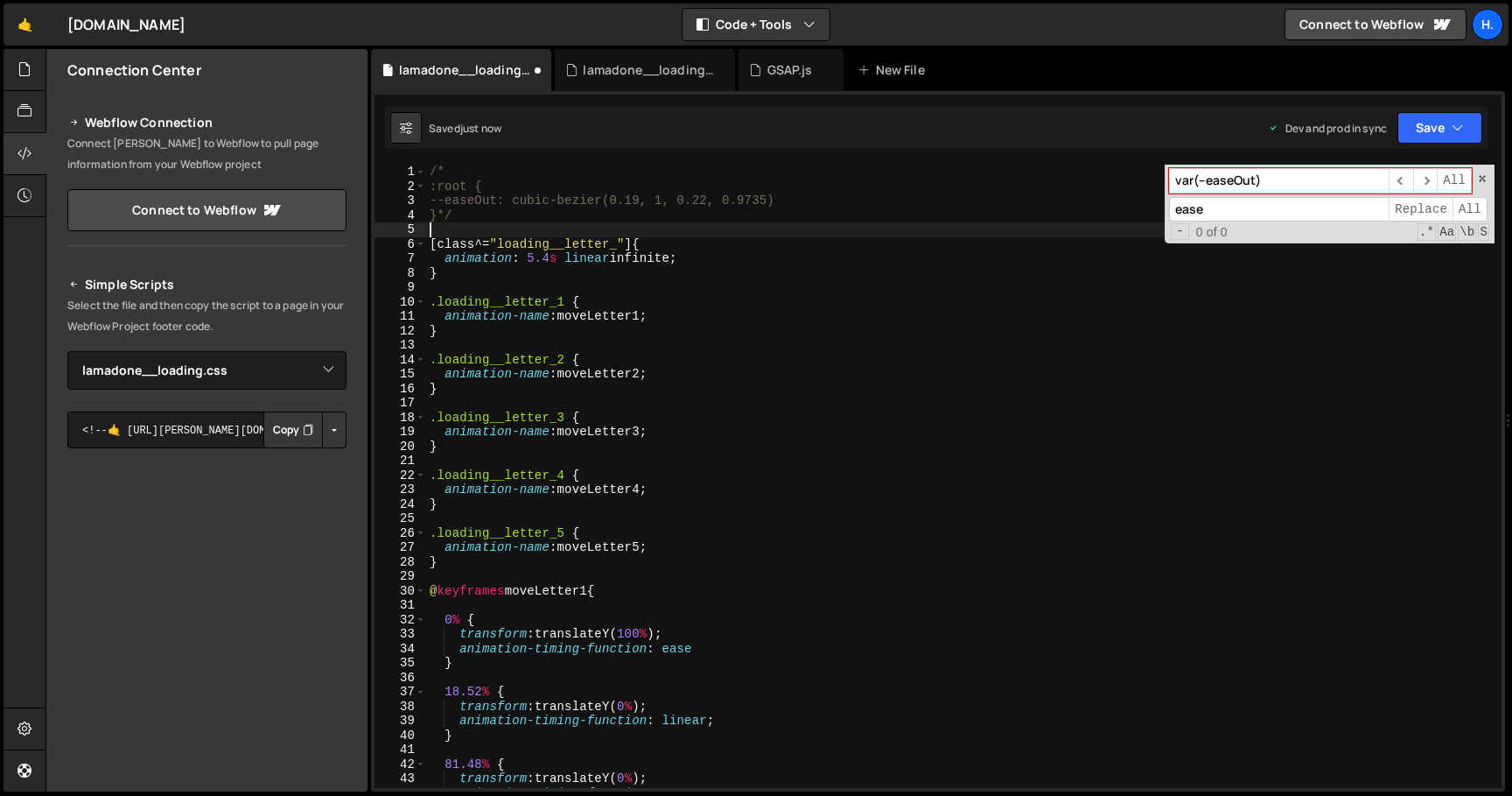
click at [437, 222] on div "/* :root { --easeOut: cubic-bezier(0.19, 1, 0.22, 0.9735) }*/ [ class ^= " load…" at bounding box center [960, 490] width 1068 height 652
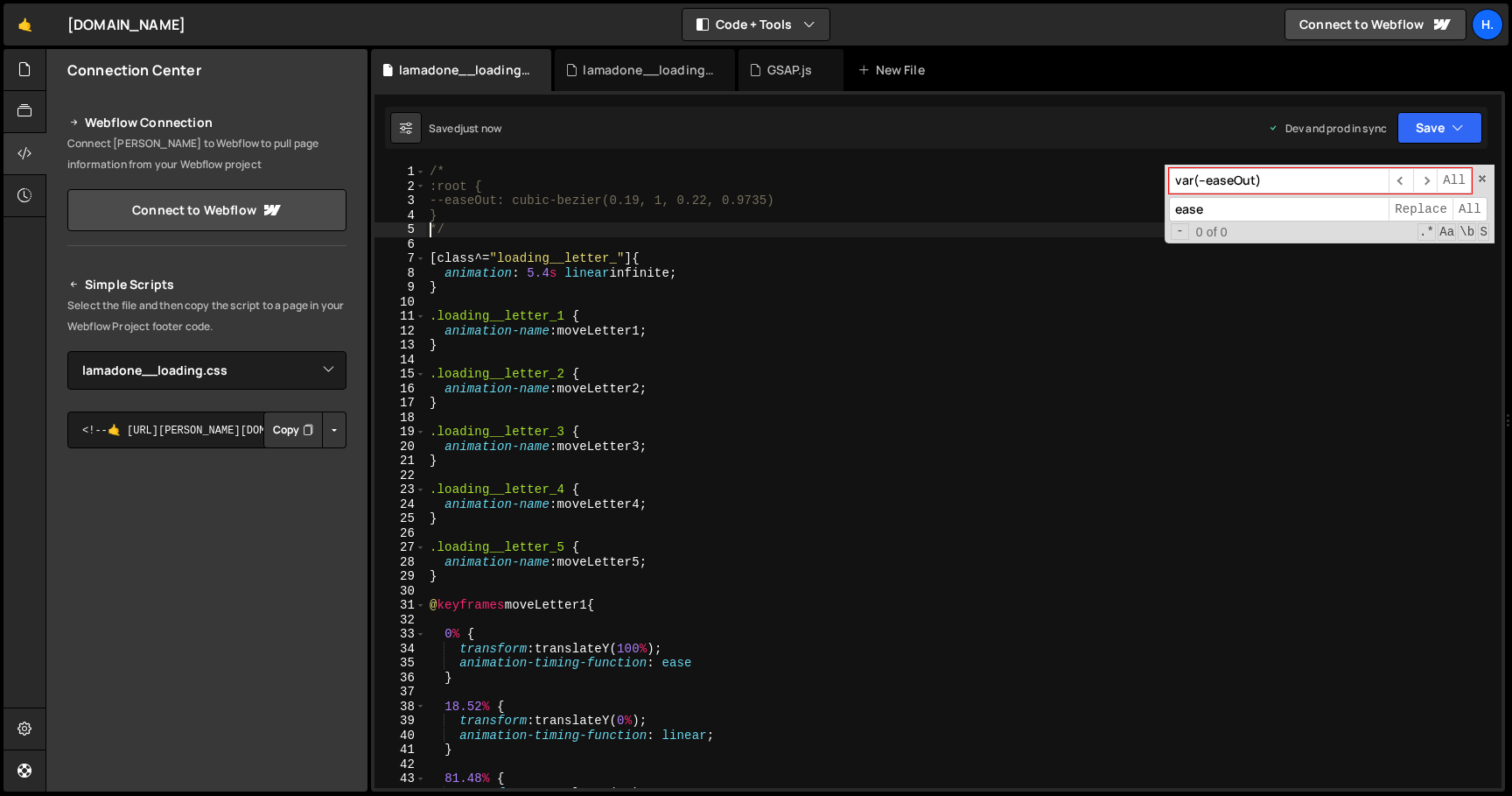
type textarea "*/"
